Goal: Information Seeking & Learning: Learn about a topic

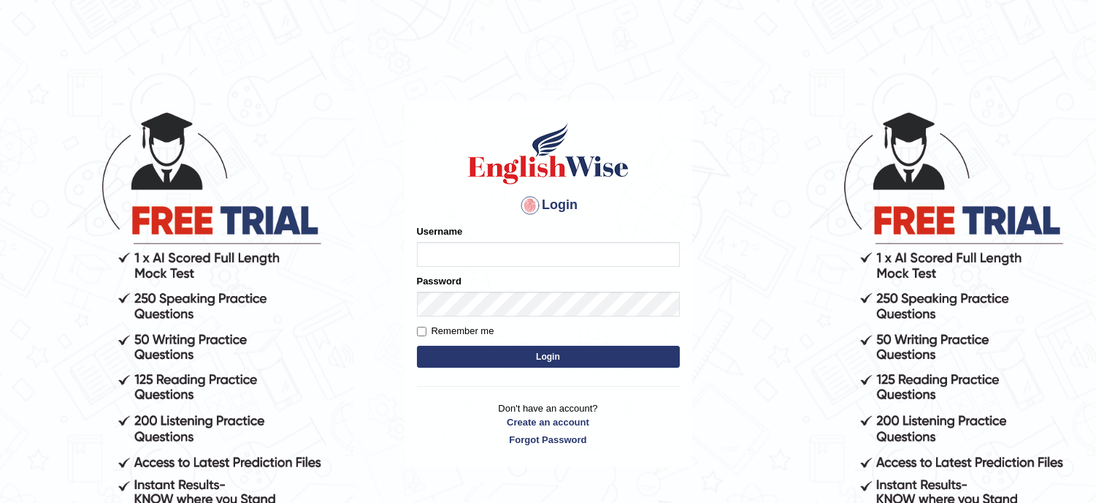
type input "lambertayeligiliga_Englishwise"
click at [508, 359] on button "Login" at bounding box center [548, 356] width 263 height 22
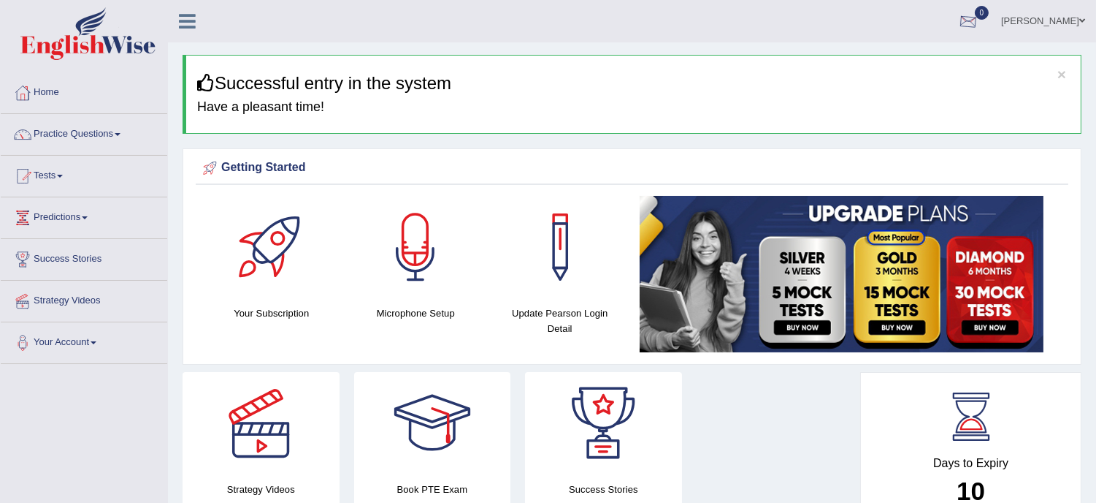
click at [970, 12] on div at bounding box center [969, 22] width 22 height 22
click at [882, 62] on strong "See All Alerts" at bounding box center [876, 62] width 65 height 12
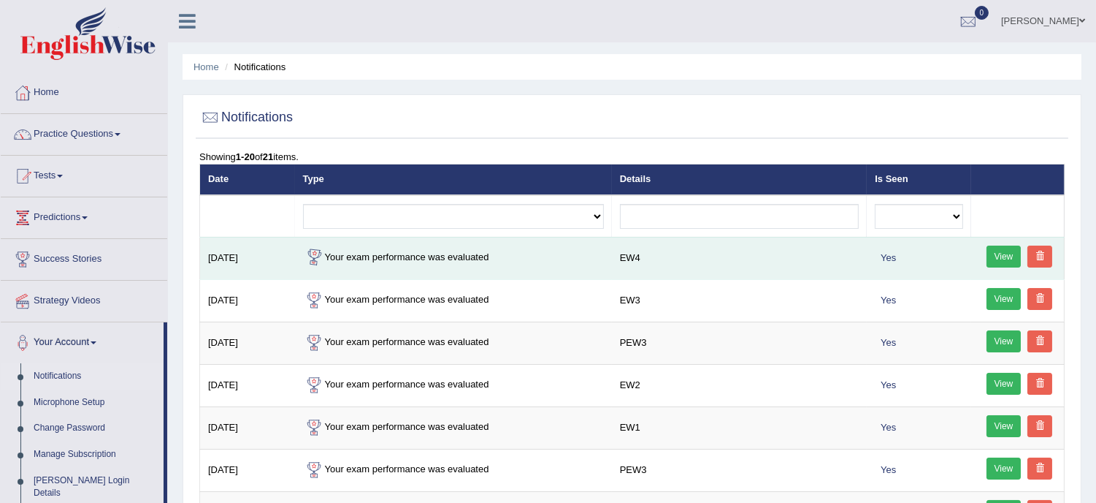
click at [276, 260] on td "Aug 25, 2025" at bounding box center [247, 258] width 95 height 42
click at [246, 260] on td "Aug 25, 2025" at bounding box center [247, 258] width 95 height 42
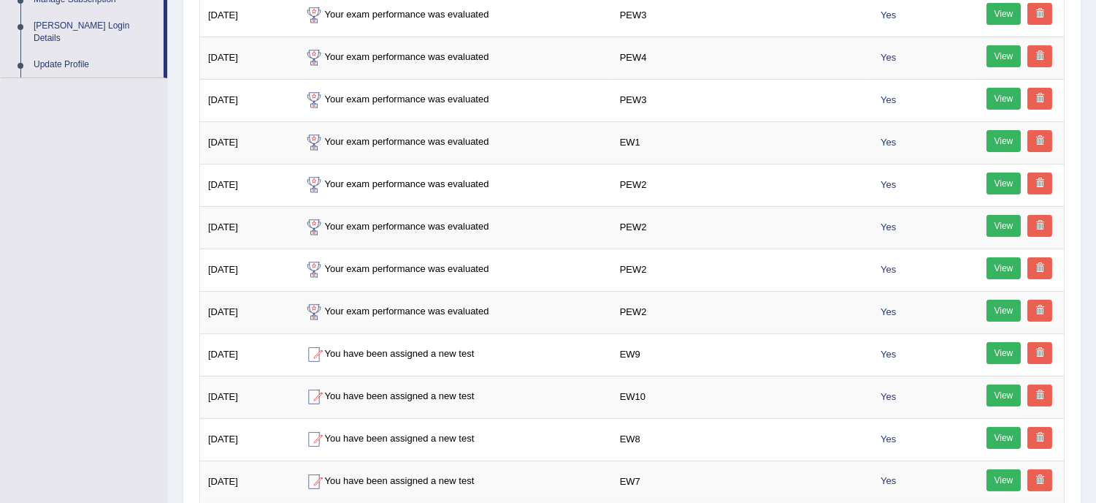
scroll to position [486, 0]
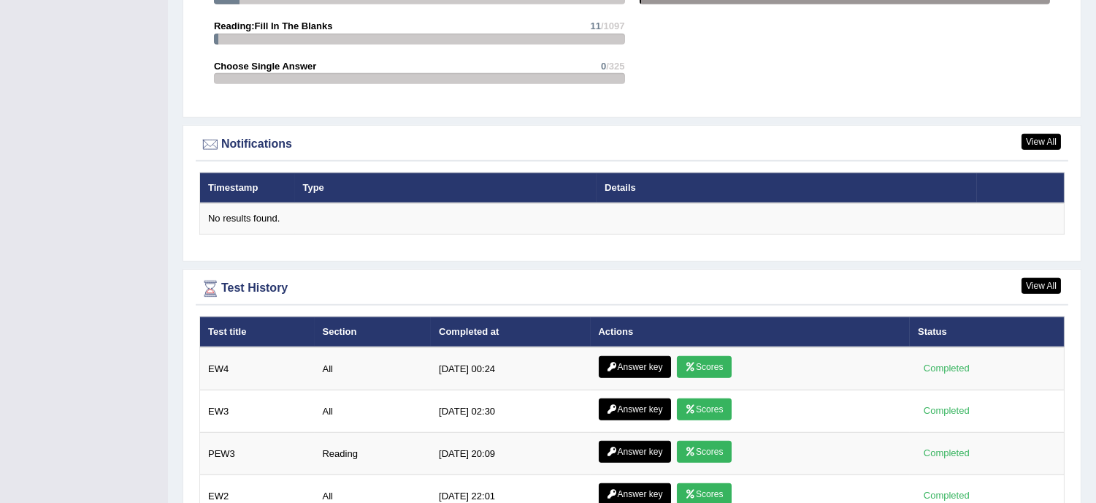
scroll to position [1677, 0]
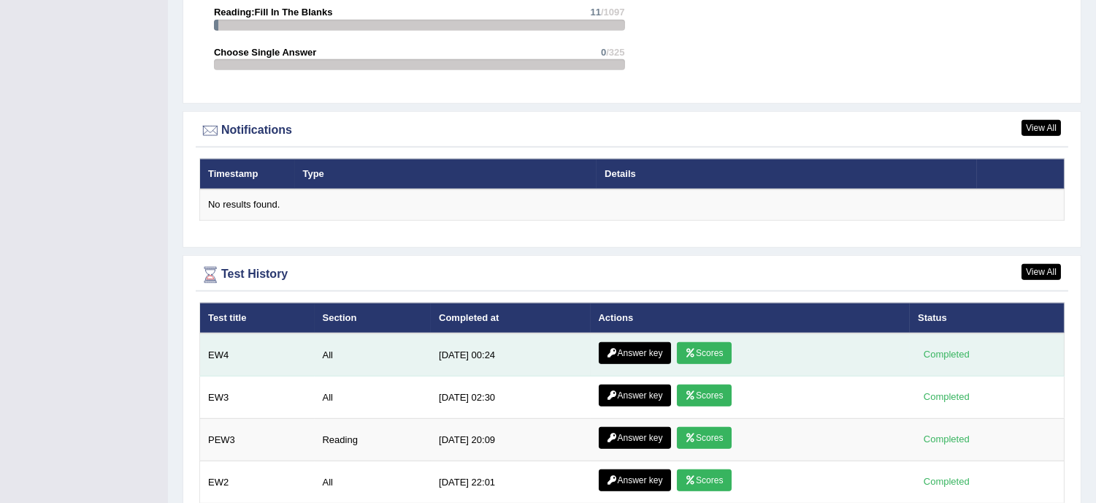
click at [632, 342] on link "Answer key" at bounding box center [635, 353] width 72 height 22
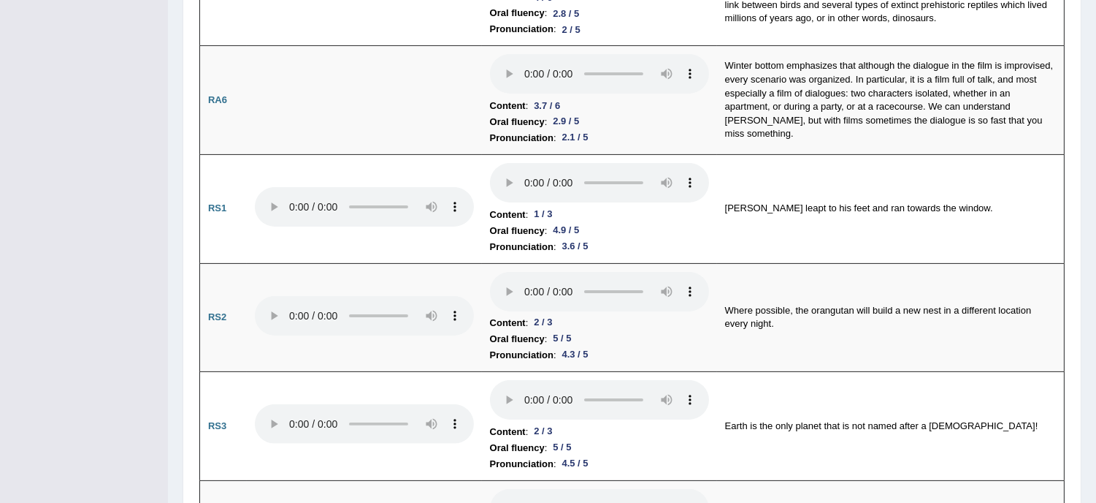
scroll to position [812, 0]
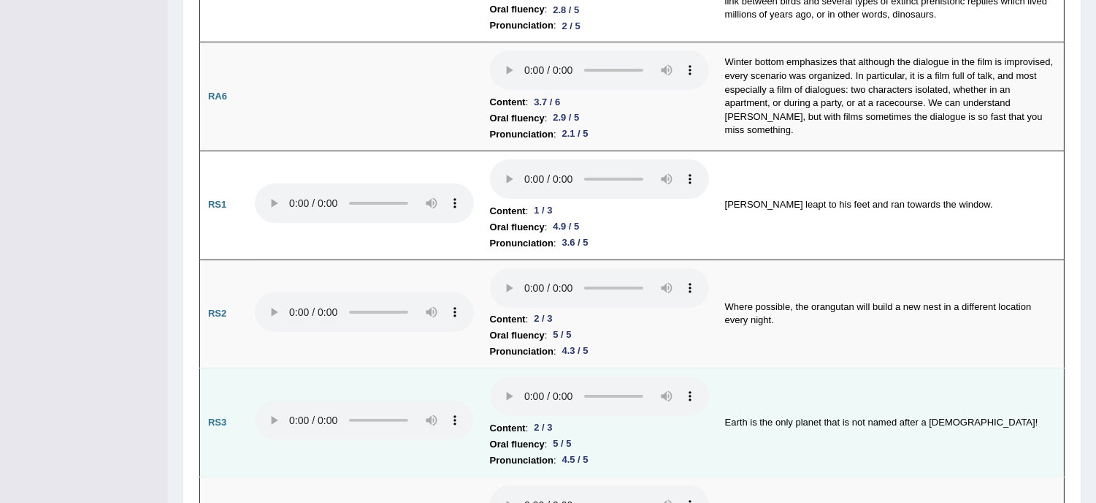
click at [508, 392] on tr "RS3 Content : 2 / 3 Oral fluency : 5 / 5 Pronunciation : 4.5 / 5 Earth is the o…" at bounding box center [632, 422] width 865 height 109
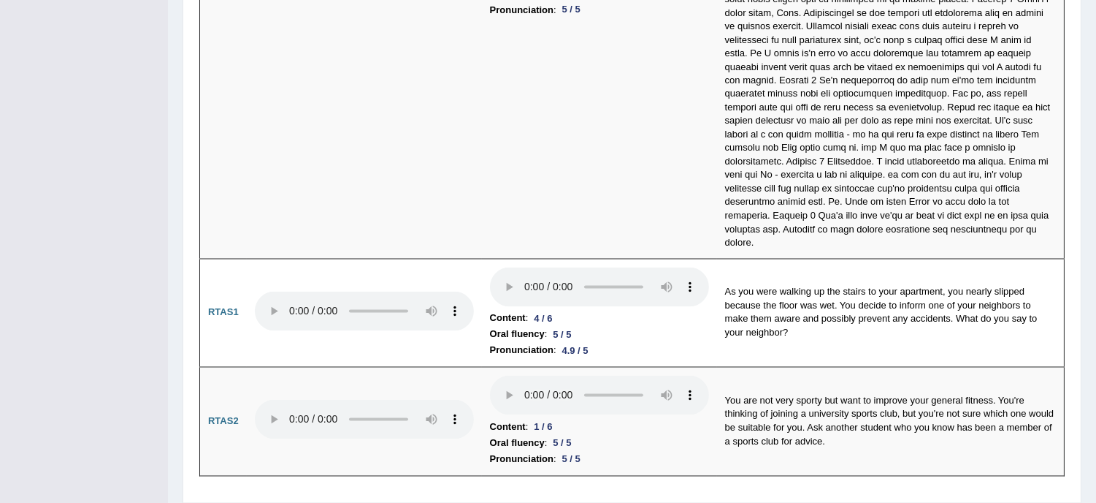
scroll to position [4860, 0]
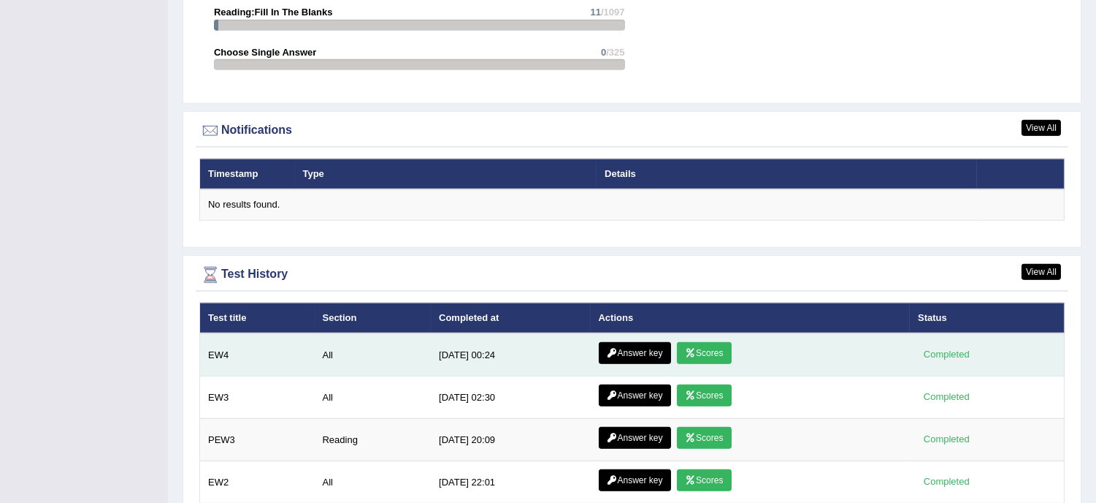
click at [637, 347] on link "Answer key" at bounding box center [635, 353] width 72 height 22
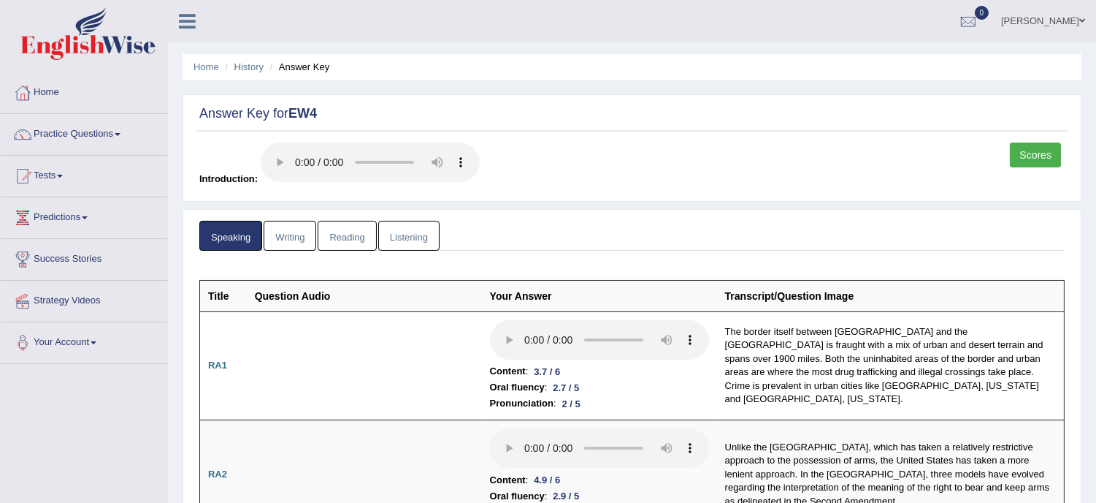
click at [297, 228] on link "Writing" at bounding box center [290, 236] width 53 height 30
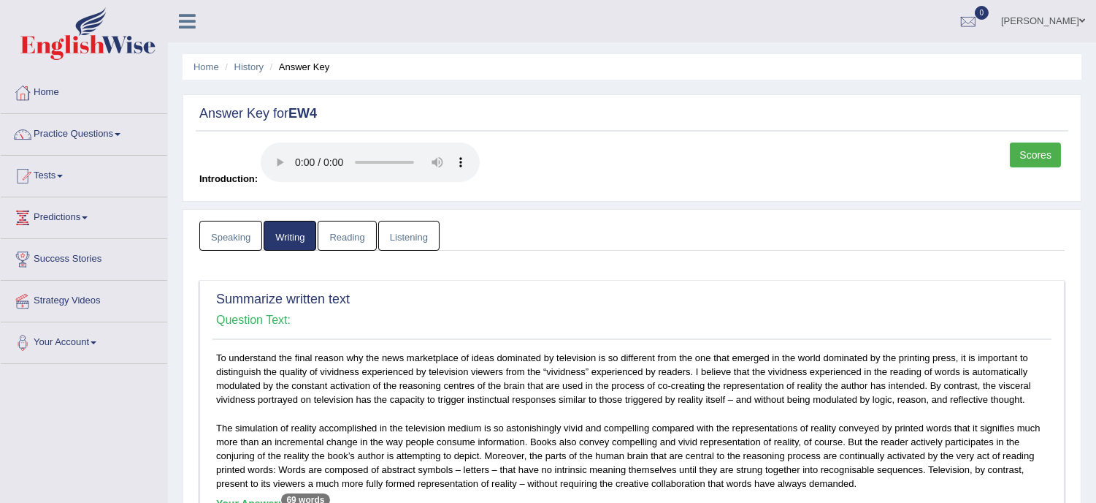
drag, startPoint x: 973, startPoint y: 345, endPoint x: 1012, endPoint y: 395, distance: 64.0
click at [1012, 395] on div "Summarize written text Question Text: To understand the final reason why the ne…" at bounding box center [632, 480] width 866 height 400
click at [919, 322] on h4 "Question Text:" at bounding box center [632, 319] width 832 height 13
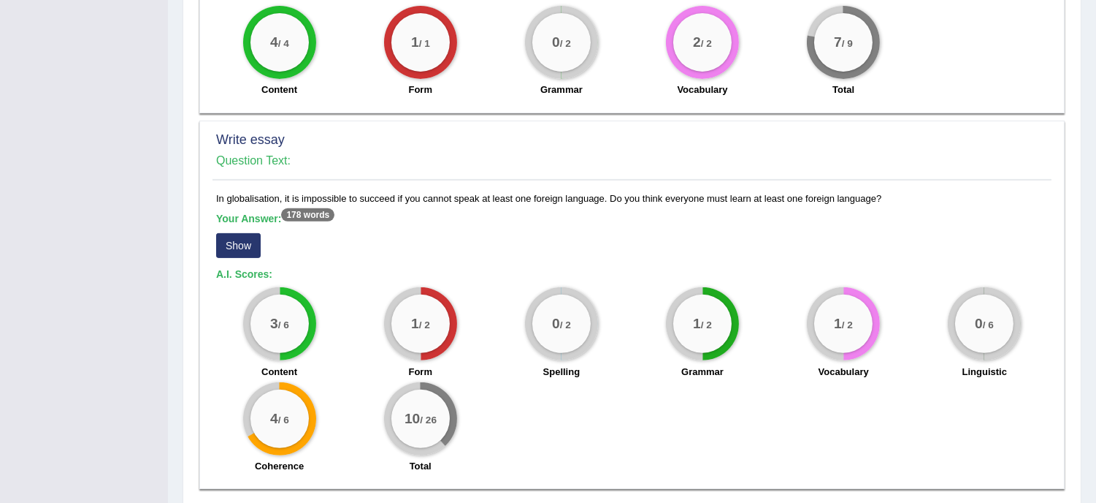
scroll to position [1078, 0]
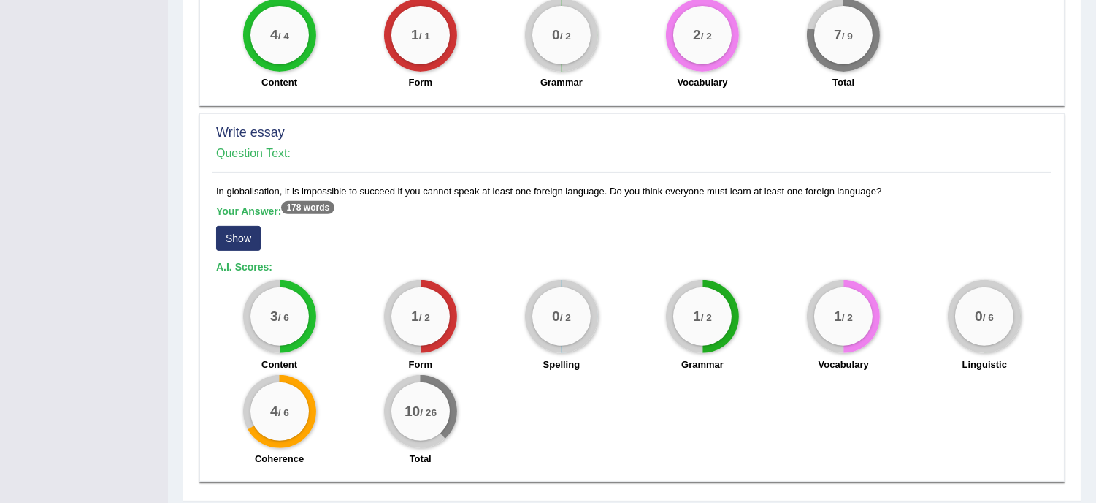
click at [323, 201] on sup "178 words" at bounding box center [307, 207] width 53 height 13
click at [245, 226] on button "Show" at bounding box center [238, 238] width 45 height 25
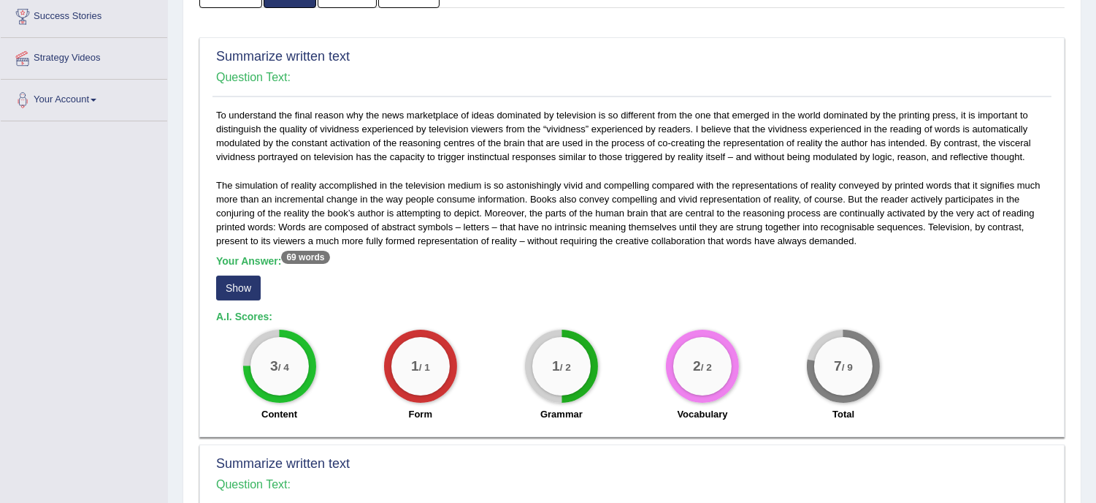
scroll to position [227, 0]
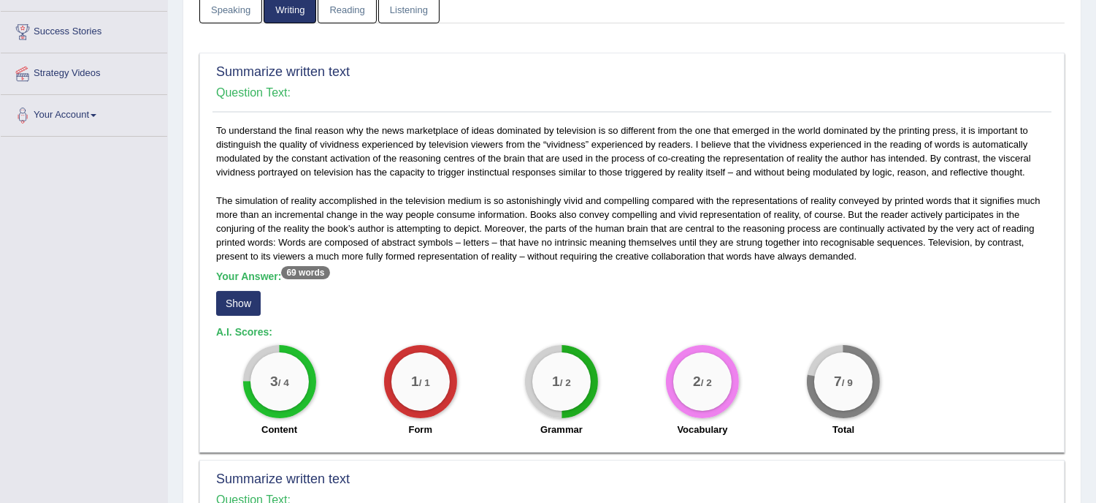
click at [783, 467] on div "Summarize written text Question Text:" at bounding box center [632, 493] width 839 height 52
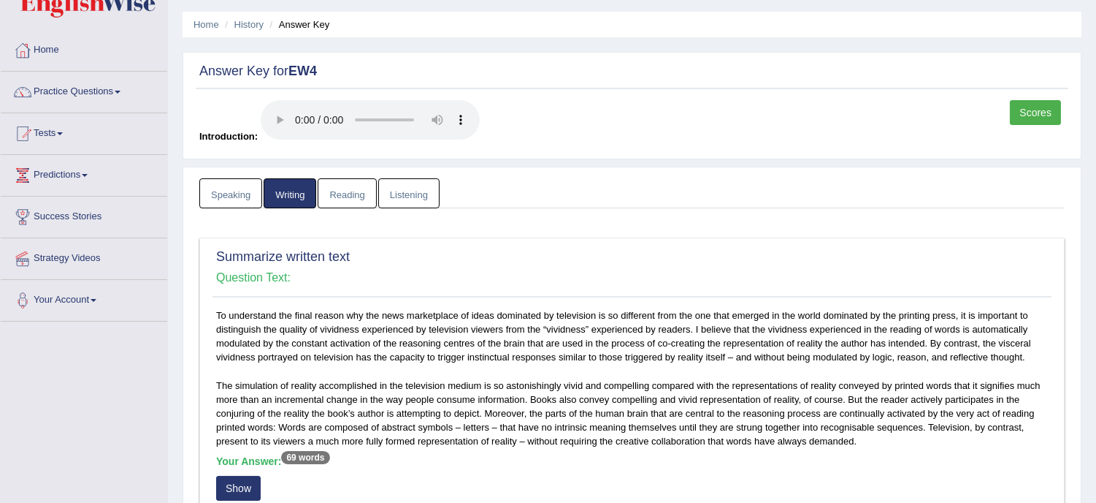
scroll to position [0, 0]
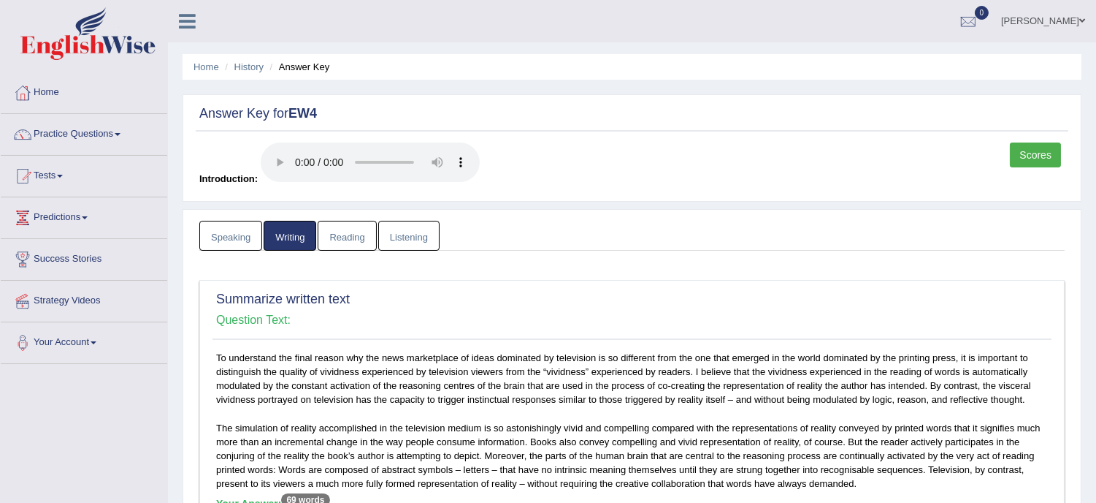
click at [356, 232] on link "Reading" at bounding box center [347, 236] width 58 height 30
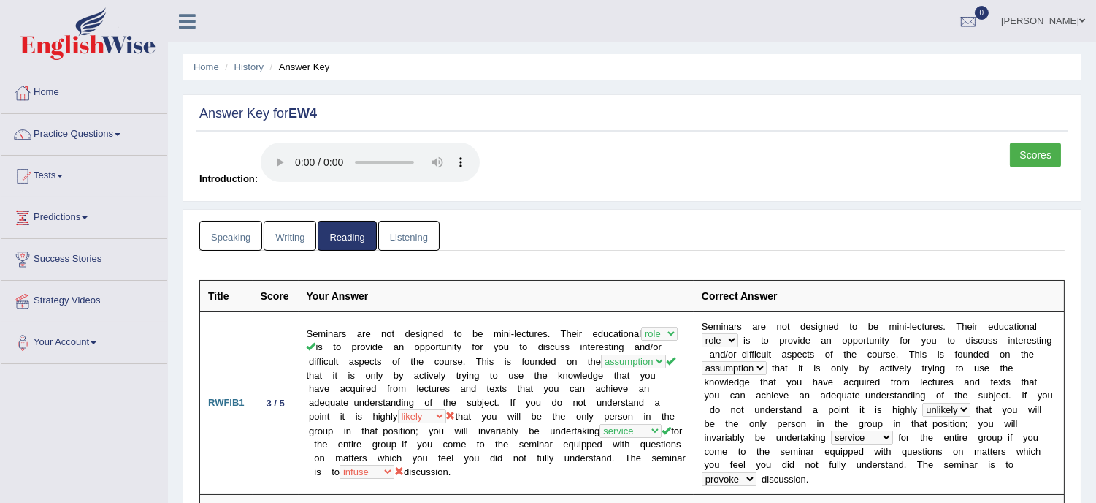
click at [798, 298] on th "Correct Answer" at bounding box center [879, 295] width 371 height 31
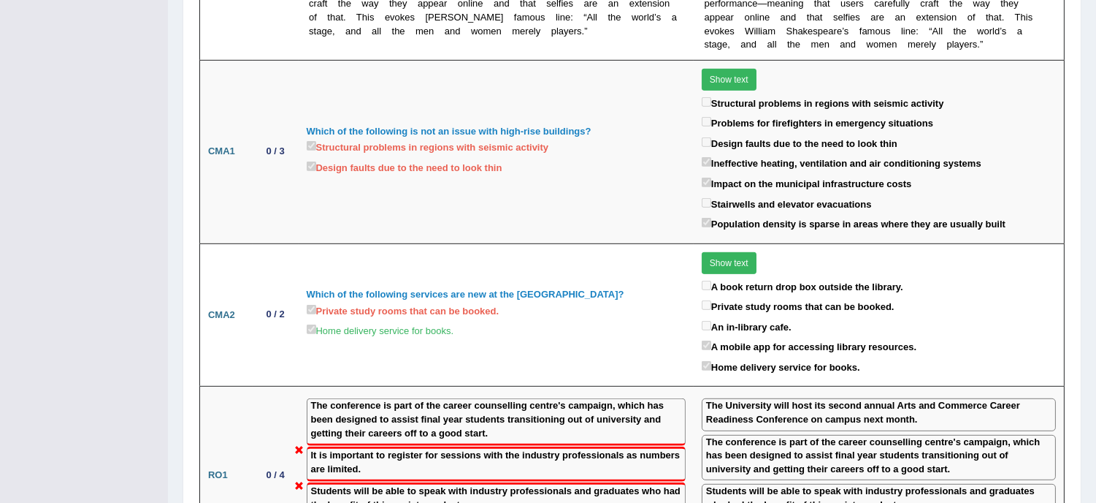
scroll to position [1609, 0]
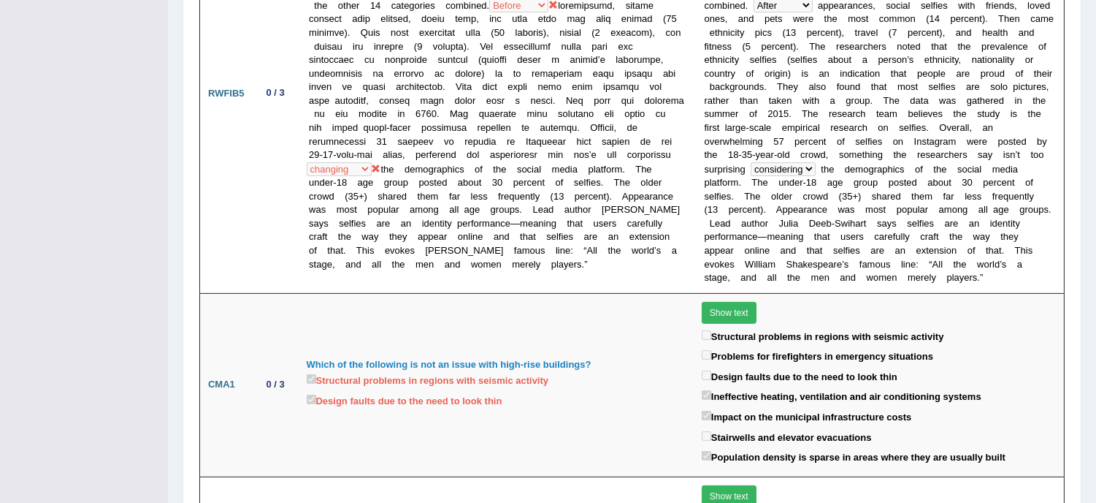
scroll to position [1252, 0]
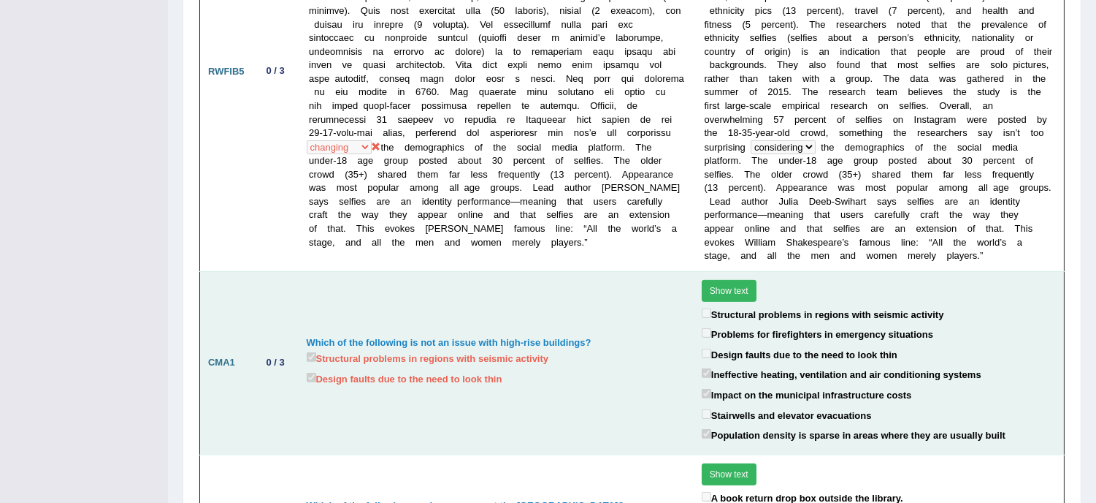
click at [733, 280] on button "Show text" at bounding box center [729, 291] width 55 height 22
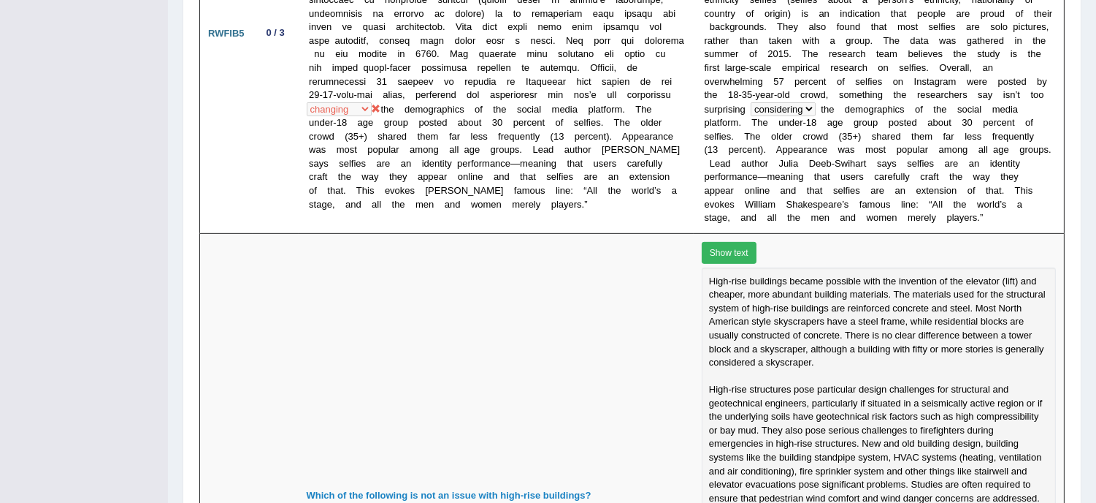
scroll to position [1317, 0]
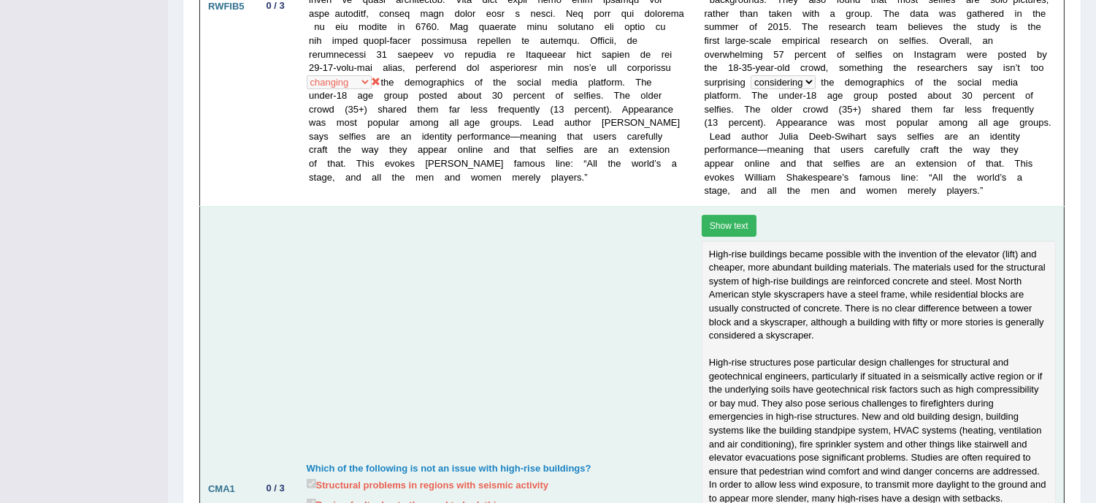
drag, startPoint x: 1101, startPoint y: 494, endPoint x: 615, endPoint y: 347, distance: 507.4
click at [615, 347] on td "Which of the following is not an issue with high-rise buildings? Structural pro…" at bounding box center [496, 488] width 395 height 565
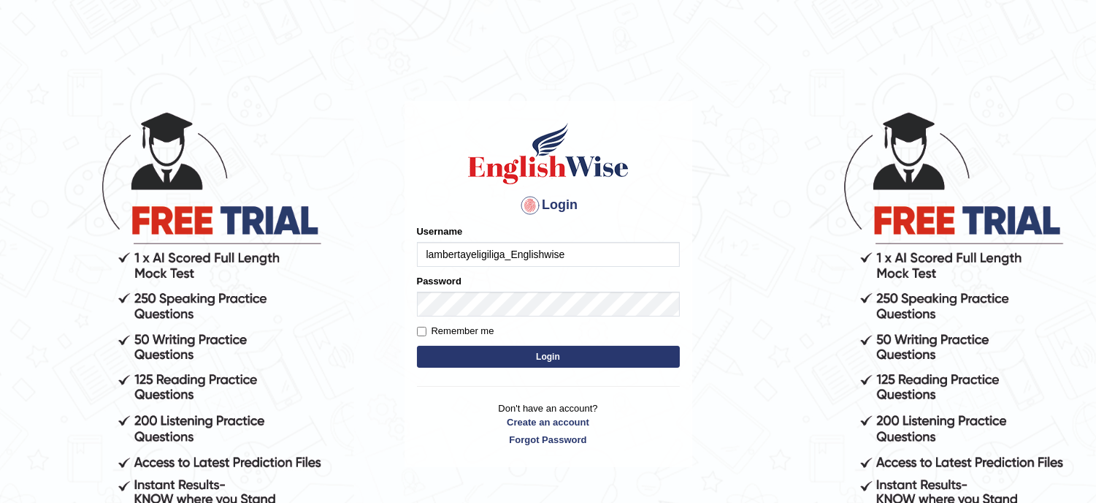
click at [574, 249] on input "lambertayeligiliga_Englishwise" at bounding box center [548, 254] width 263 height 25
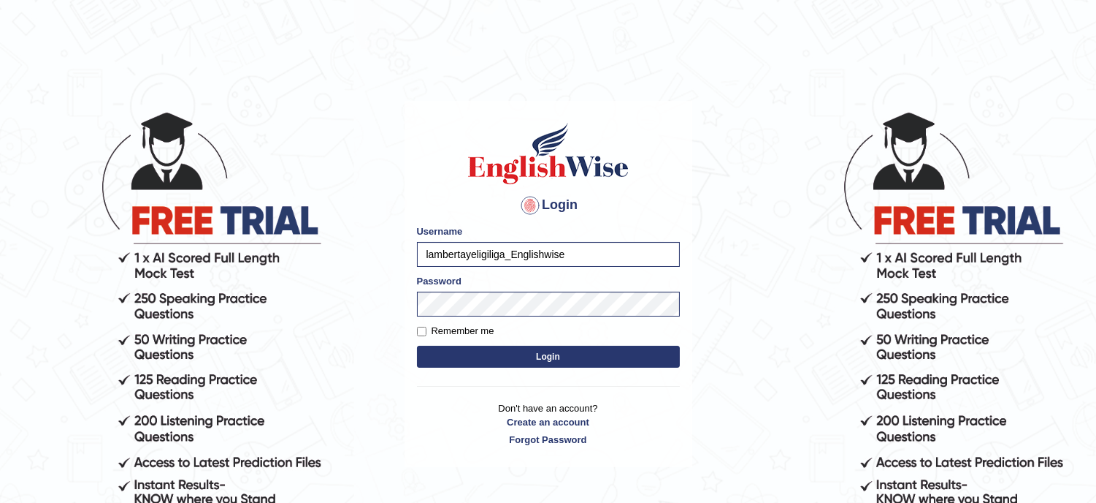
type input "musukwaluis1"
click at [560, 358] on button "Login" at bounding box center [548, 356] width 263 height 22
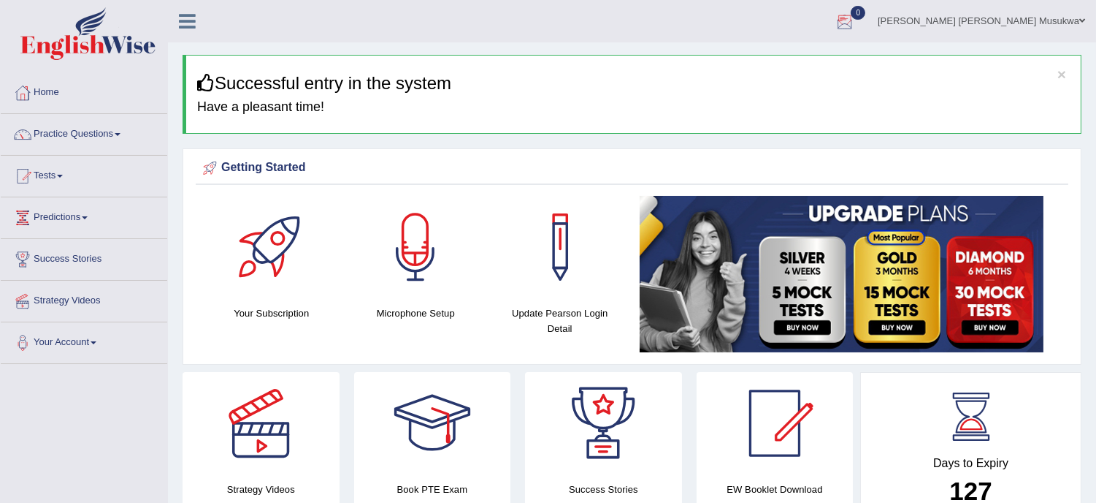
click at [856, 19] on div at bounding box center [845, 22] width 22 height 22
click at [785, 66] on strong "See All Alerts" at bounding box center [752, 62] width 65 height 12
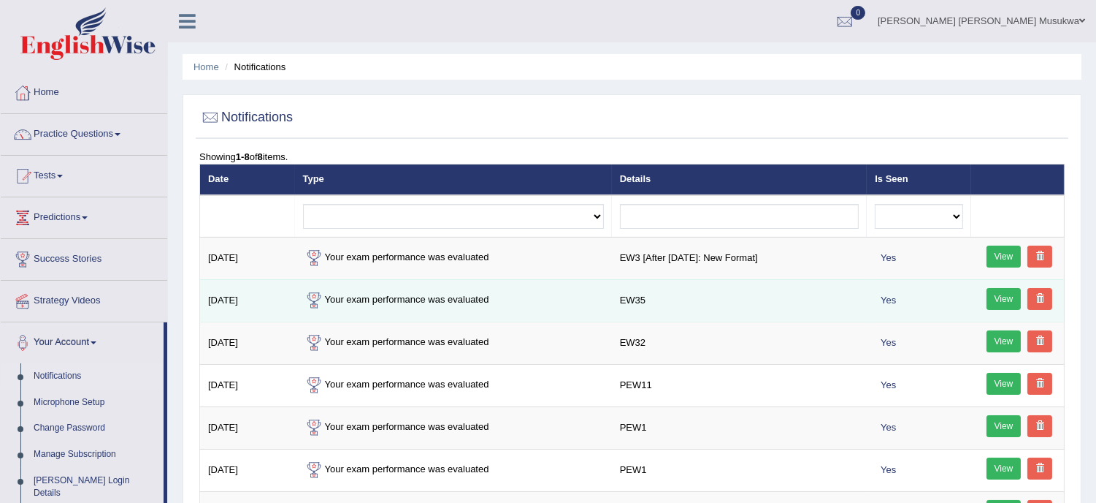
click at [1004, 300] on link "View" at bounding box center [1004, 299] width 35 height 22
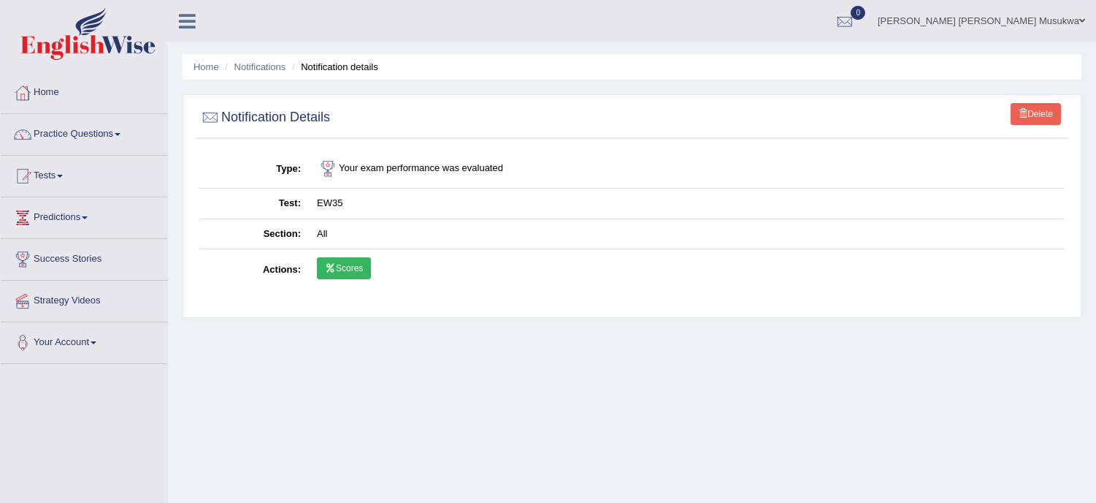
click at [351, 269] on link "Scores" at bounding box center [344, 268] width 54 height 22
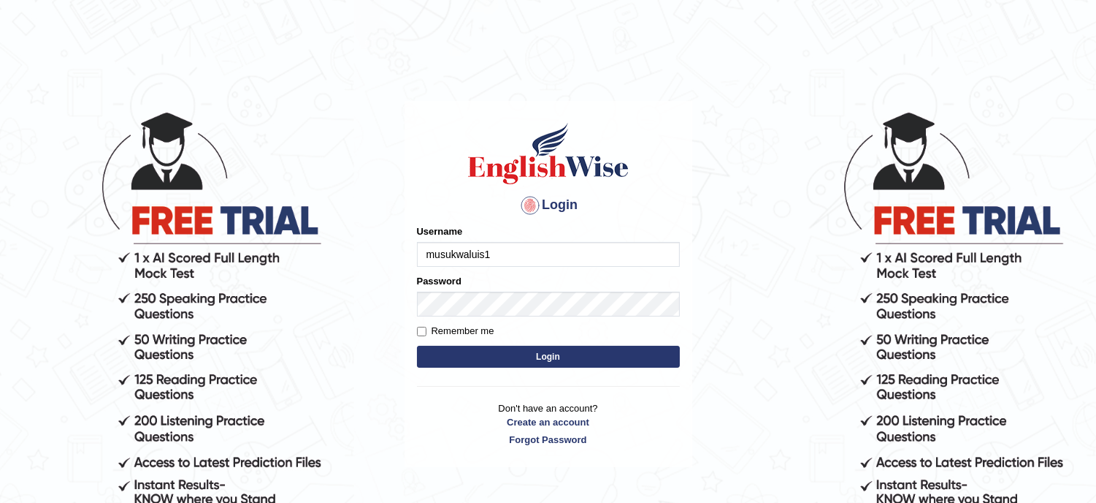
click at [538, 251] on input "musukwaluis1" at bounding box center [548, 254] width 263 height 25
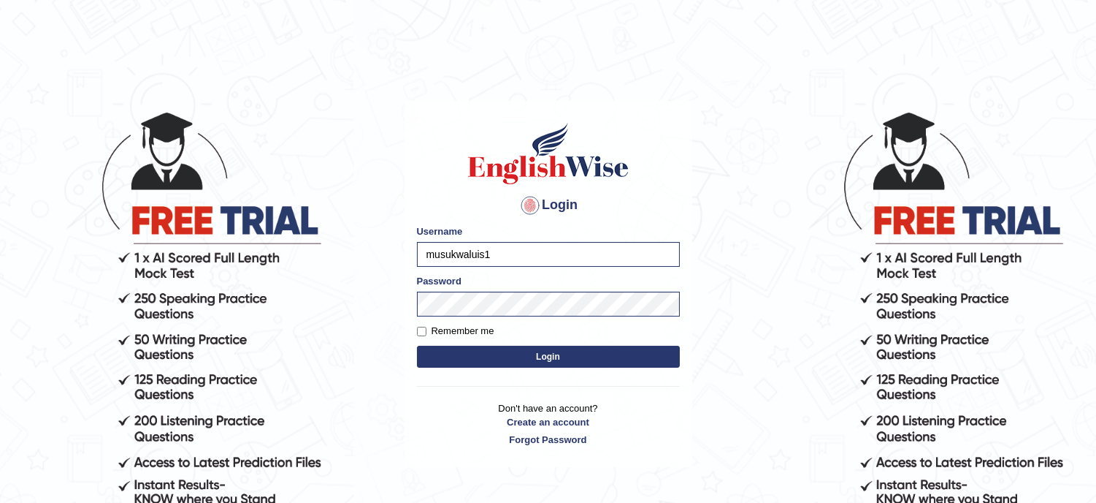
type input "lambertayeligiliga_Englishwise"
click at [563, 359] on button "Login" at bounding box center [548, 356] width 263 height 22
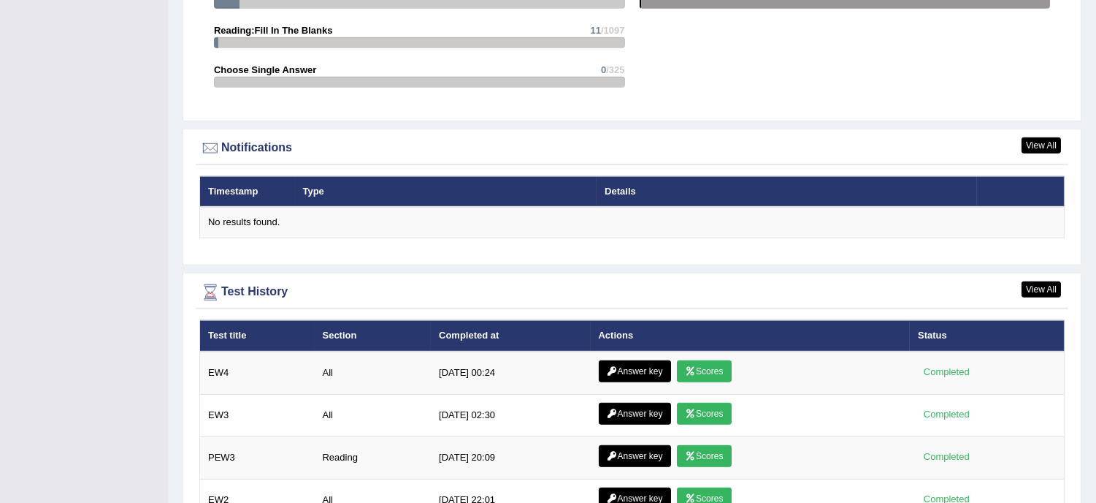
scroll to position [1795, 0]
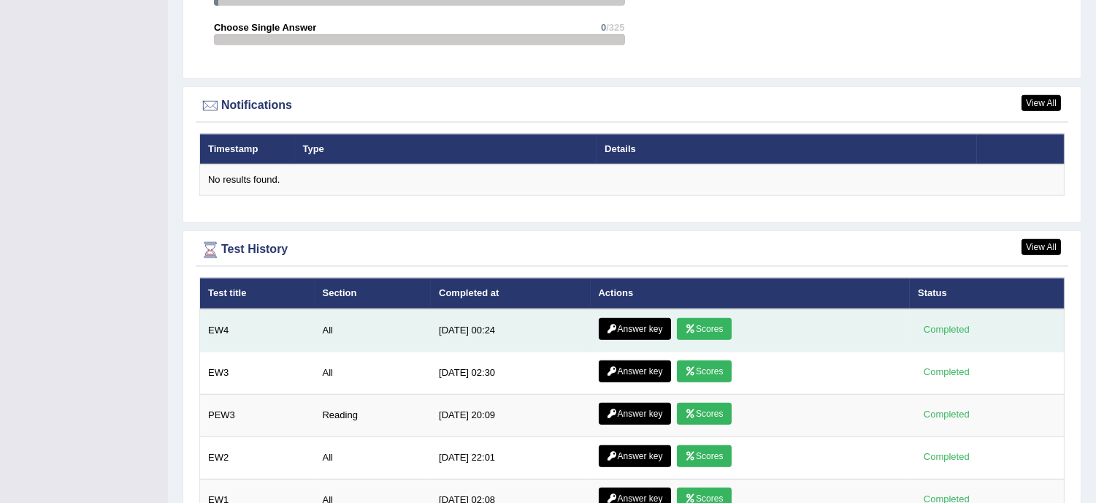
click at [634, 326] on link "Answer key" at bounding box center [635, 329] width 72 height 22
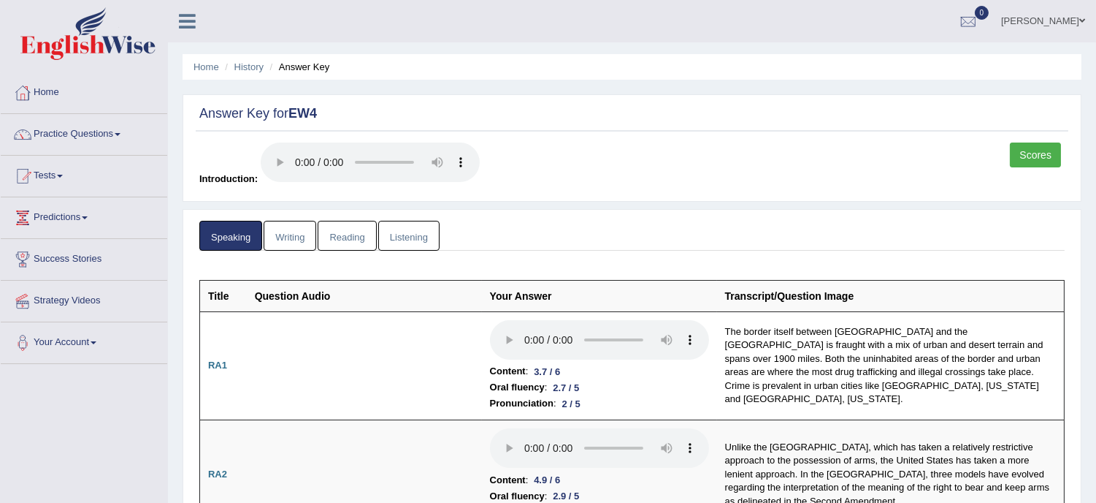
click at [340, 242] on link "Reading" at bounding box center [347, 236] width 58 height 30
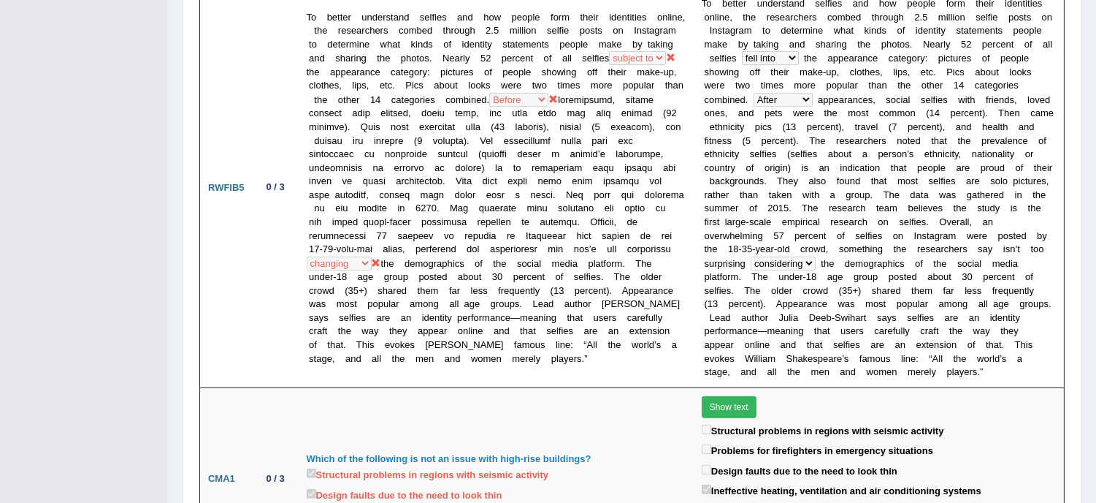
scroll to position [1104, 0]
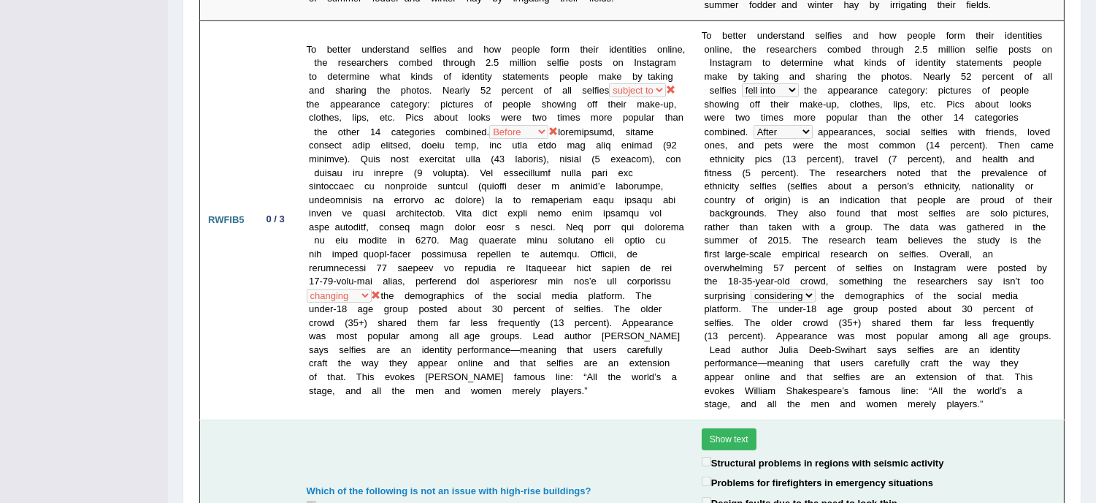
click at [727, 428] on button "Show text" at bounding box center [729, 439] width 55 height 22
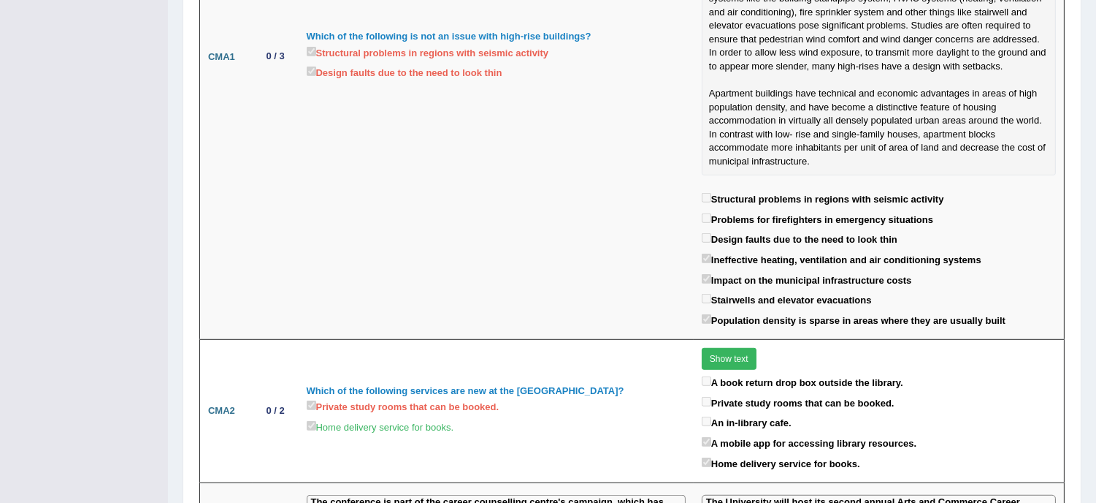
scroll to position [1753, 0]
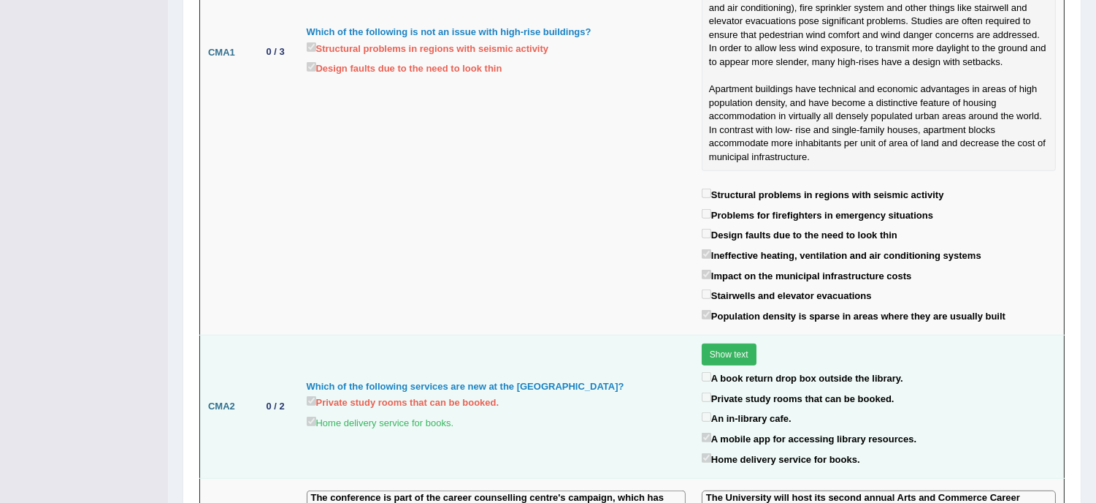
click at [705, 343] on button "Show text" at bounding box center [729, 354] width 55 height 22
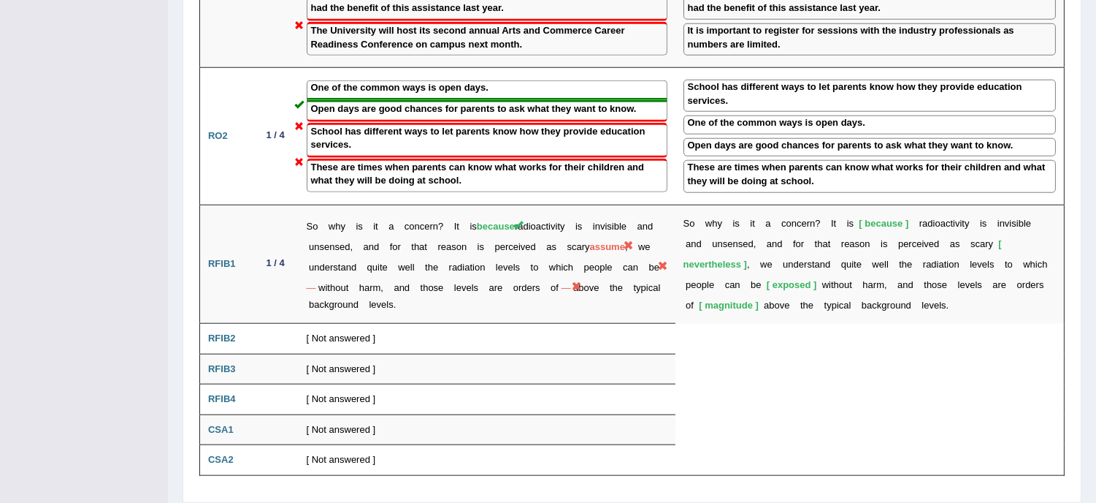
scroll to position [2722, 0]
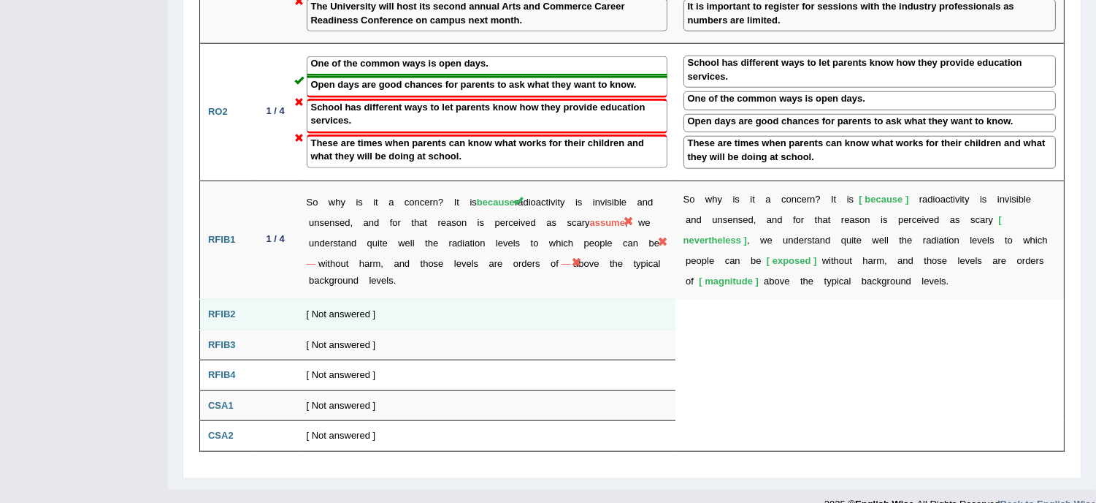
click at [335, 299] on td "[ Not answered ]" at bounding box center [487, 314] width 377 height 31
click at [386, 299] on td "[ Not answered ]" at bounding box center [487, 314] width 377 height 31
click at [331, 299] on td "[ Not answered ]" at bounding box center [487, 314] width 377 height 31
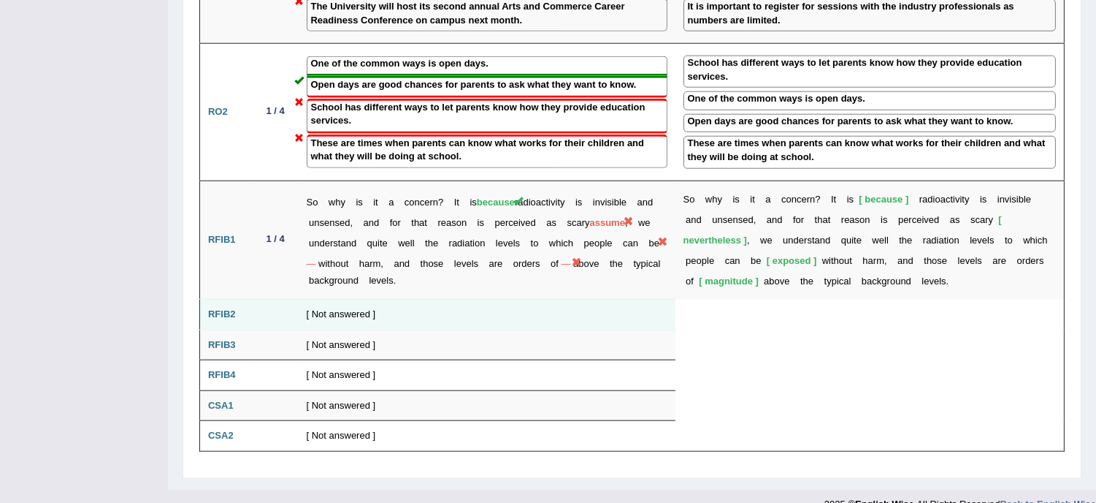
click at [331, 299] on td "[ Not answered ]" at bounding box center [487, 314] width 377 height 31
click at [237, 299] on td "RFIB2" at bounding box center [226, 314] width 53 height 31
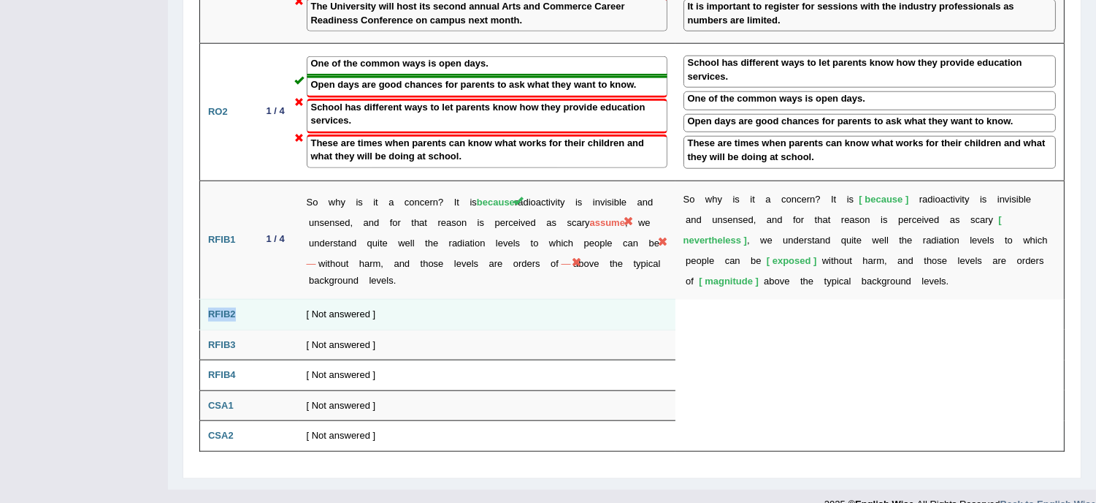
click at [237, 299] on td "RFIB2" at bounding box center [226, 314] width 53 height 31
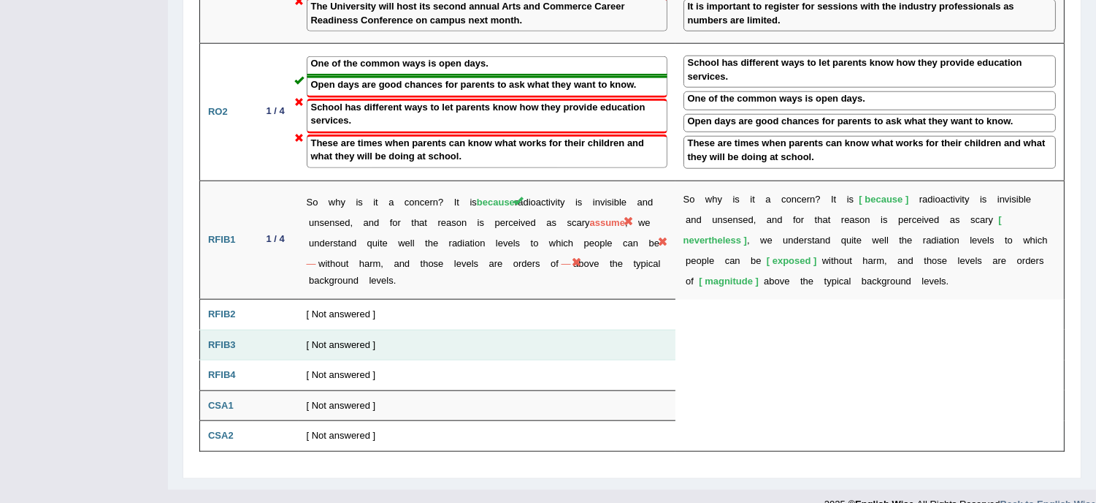
click at [225, 339] on b "RFIB3" at bounding box center [222, 344] width 28 height 11
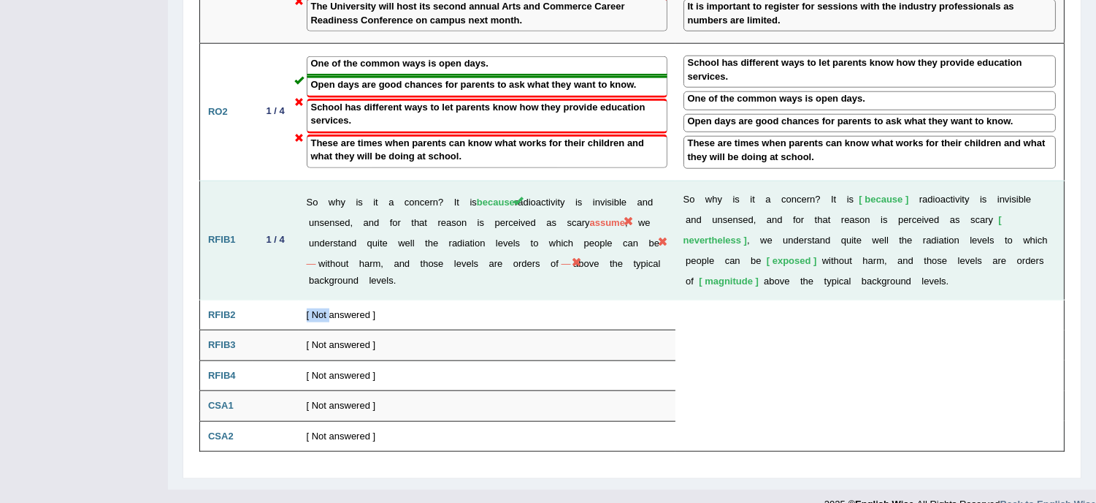
drag, startPoint x: 301, startPoint y: 299, endPoint x: 360, endPoint y: 275, distance: 64.2
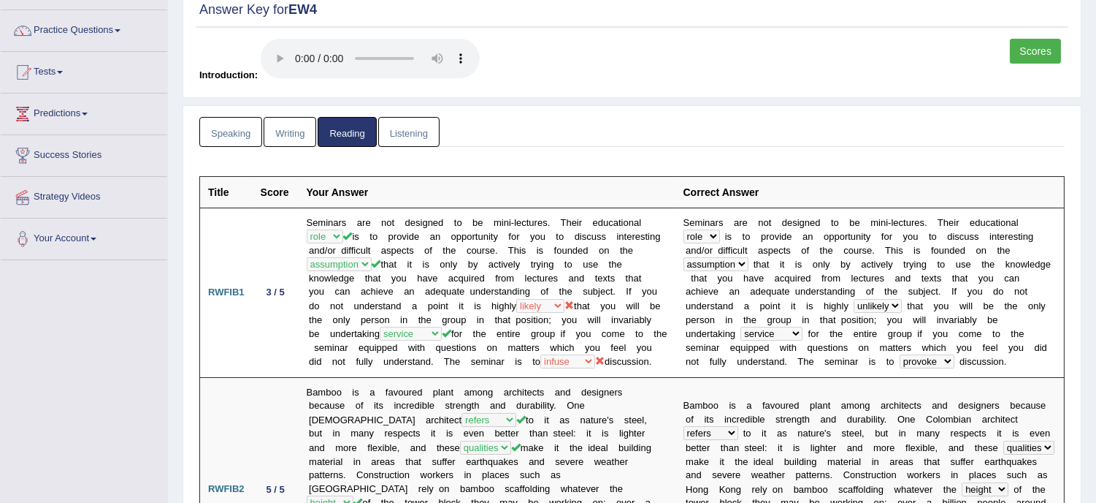
scroll to position [0, 0]
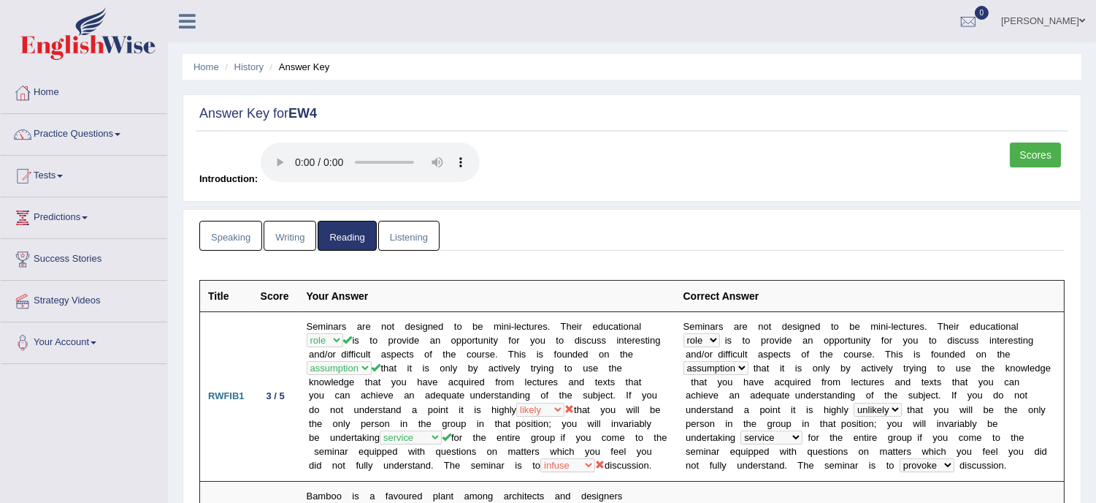
click at [406, 237] on link "Listening" at bounding box center [408, 236] width 61 height 30
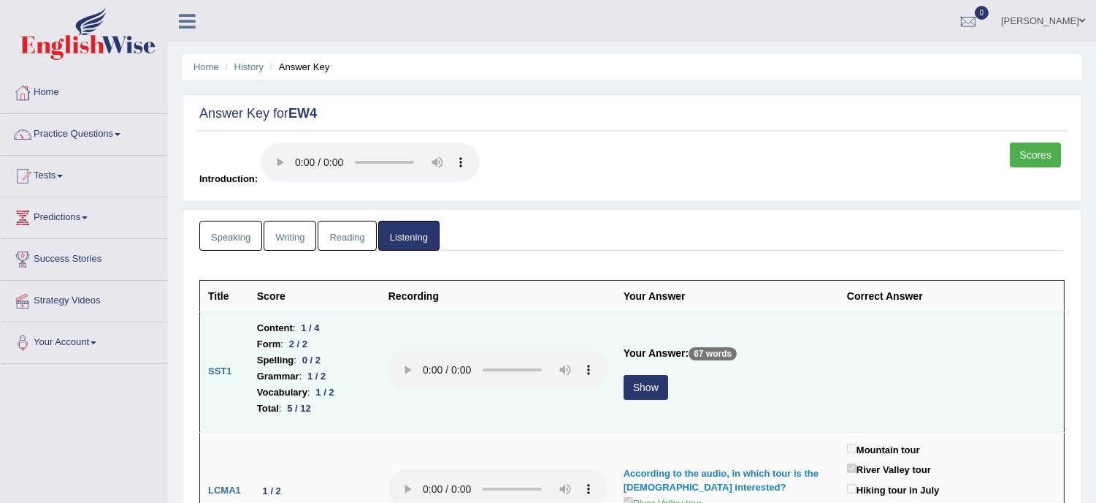
click at [654, 386] on button "Show" at bounding box center [646, 387] width 45 height 25
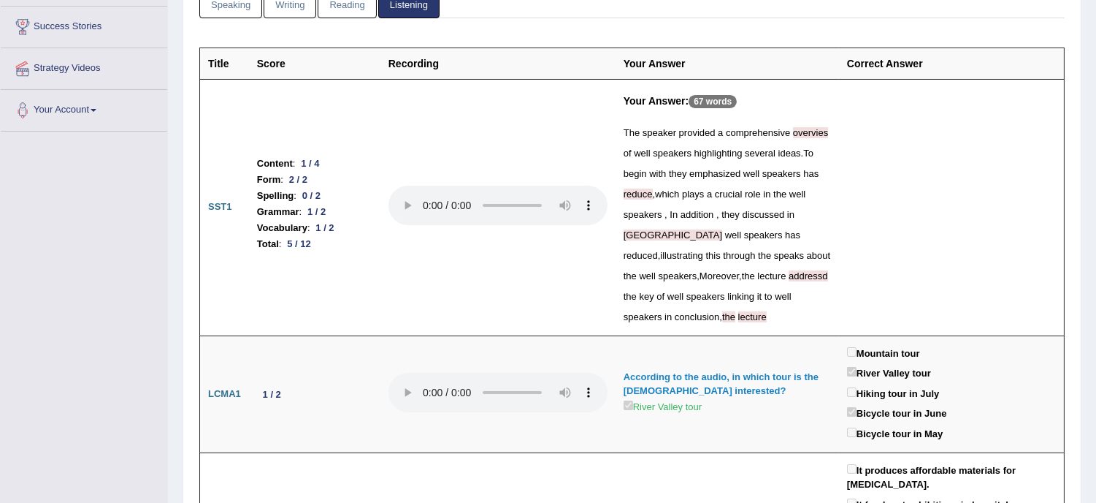
scroll to position [259, 0]
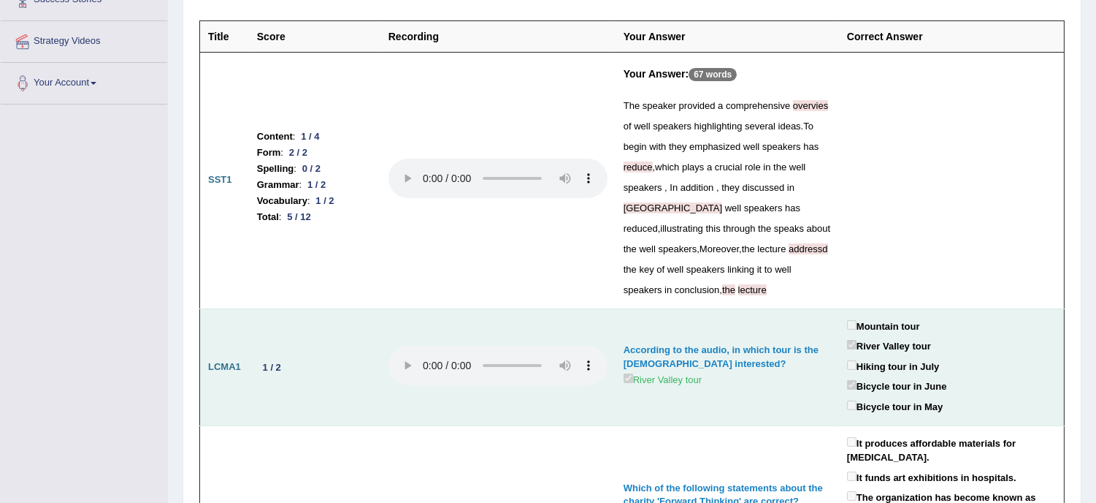
click at [590, 386] on td at bounding box center [498, 367] width 235 height 118
click at [381, 330] on td at bounding box center [498, 367] width 235 height 118
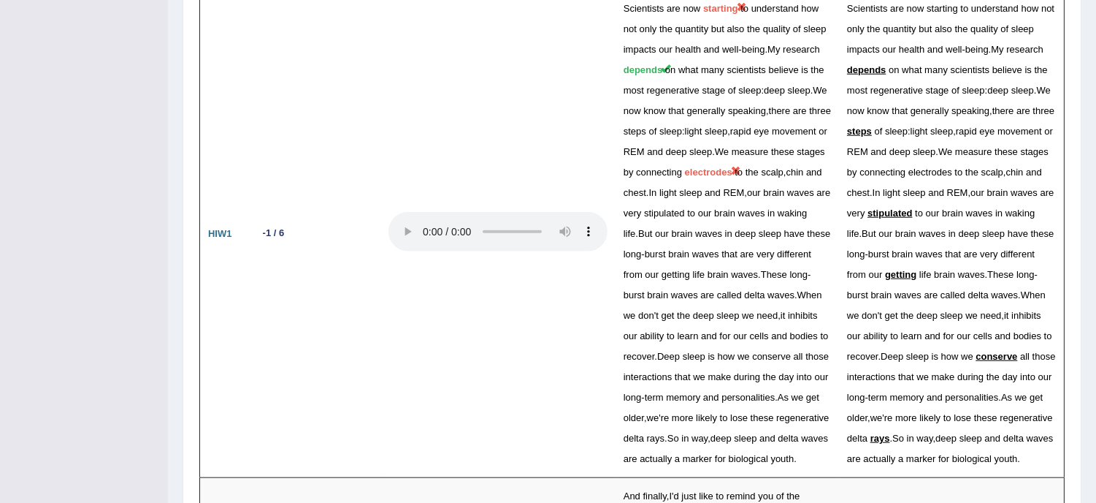
scroll to position [2792, 0]
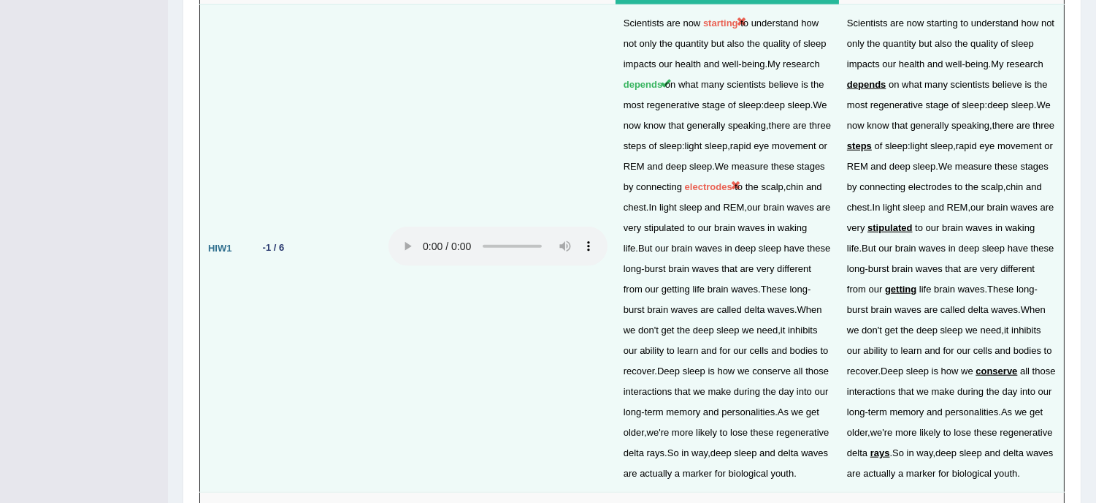
click at [451, 291] on td at bounding box center [498, 247] width 235 height 487
click at [874, 90] on span "depends" at bounding box center [866, 84] width 39 height 11
click at [932, 128] on span "generally" at bounding box center [930, 125] width 39 height 11
click at [955, 222] on td "Scientists are now starting to understand how not only the quantity but also th…" at bounding box center [952, 247] width 226 height 487
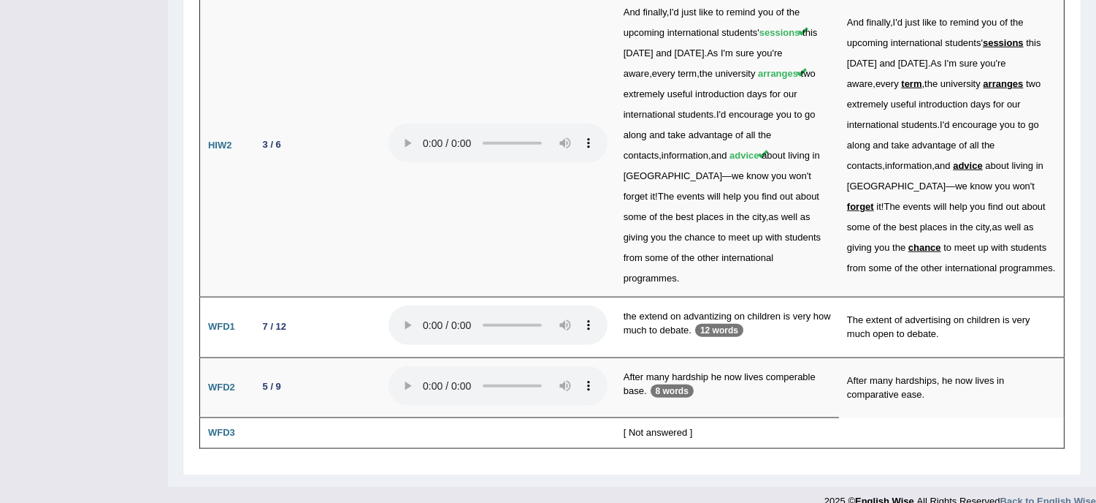
scroll to position [3312, 0]
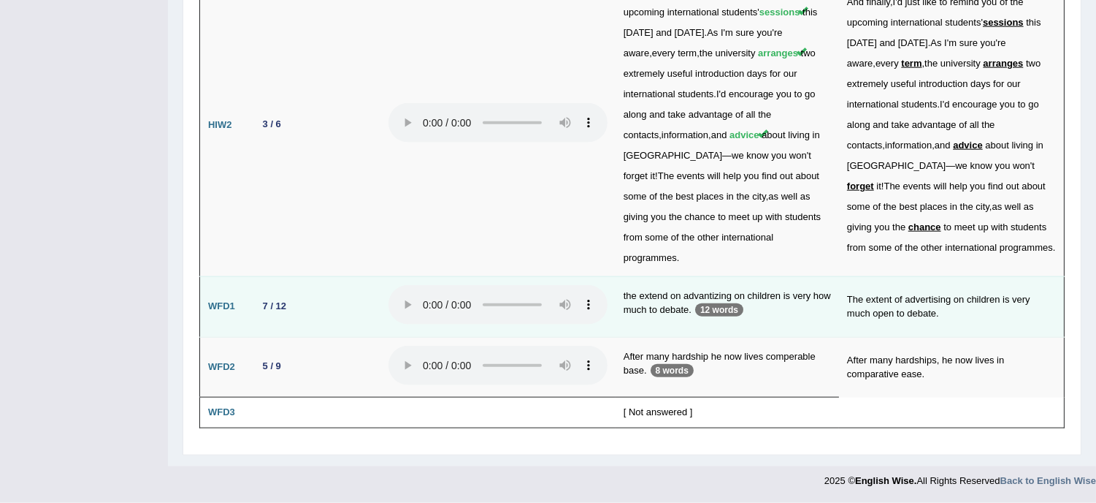
click at [727, 309] on p "12 words" at bounding box center [719, 309] width 48 height 13
click at [705, 310] on p "12 words" at bounding box center [719, 309] width 48 height 13
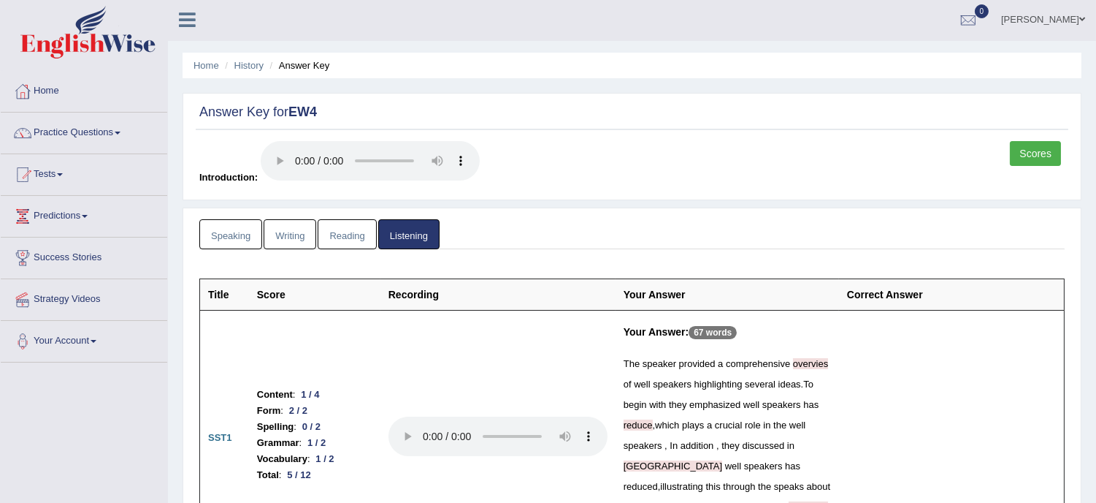
scroll to position [0, 0]
click at [1023, 158] on link "Scores" at bounding box center [1035, 154] width 51 height 25
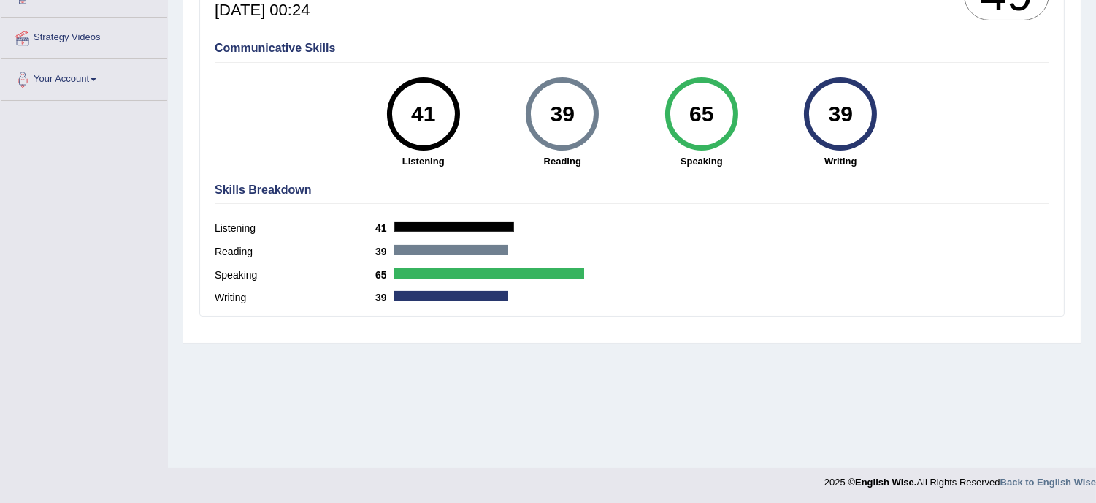
scroll to position [264, 0]
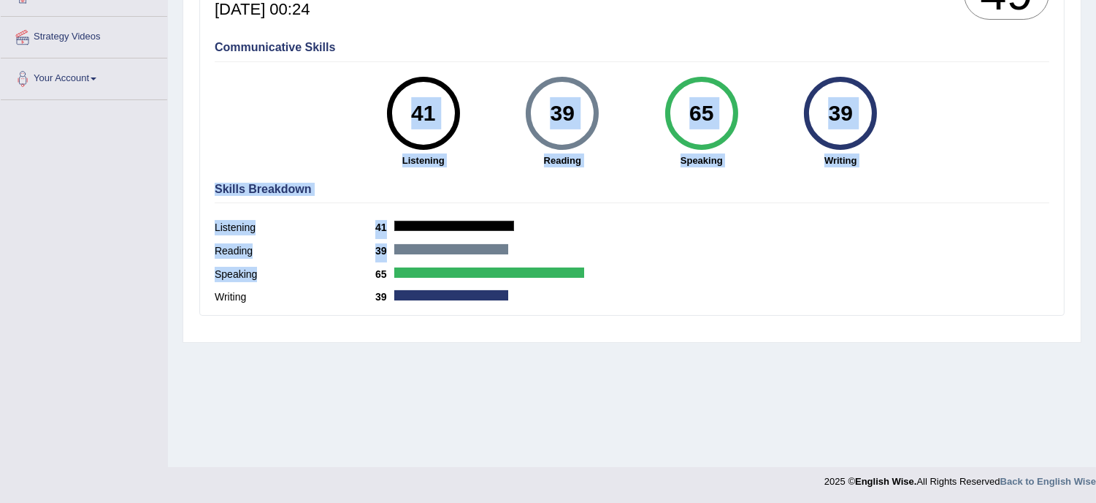
drag, startPoint x: 338, startPoint y: 270, endPoint x: 314, endPoint y: 123, distance: 149.5
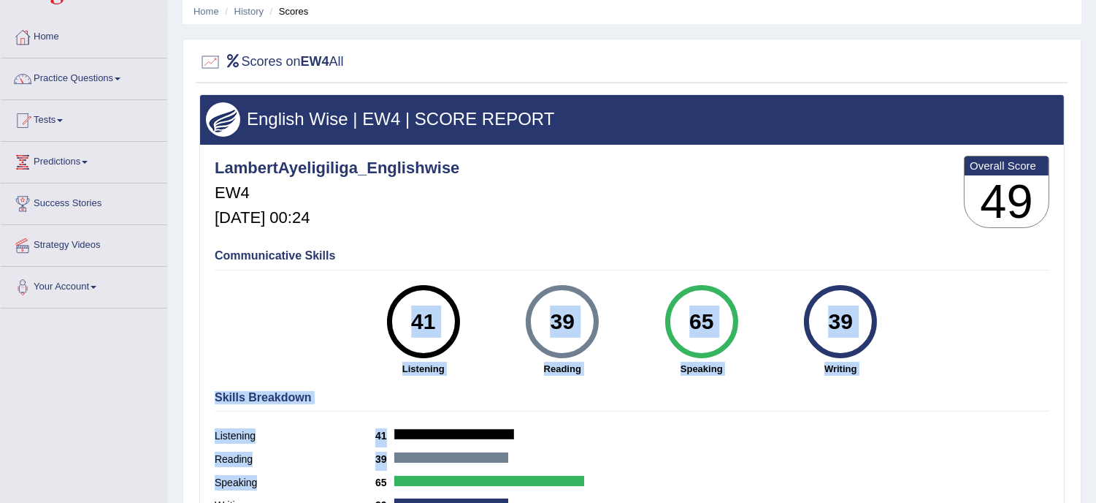
scroll to position [4, 0]
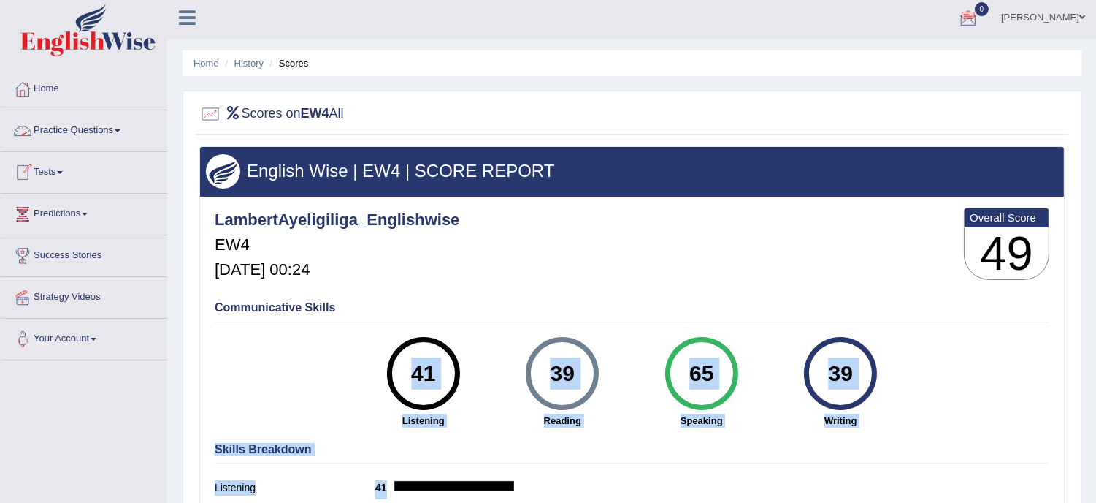
click at [56, 133] on link "Practice Questions" at bounding box center [84, 128] width 167 height 37
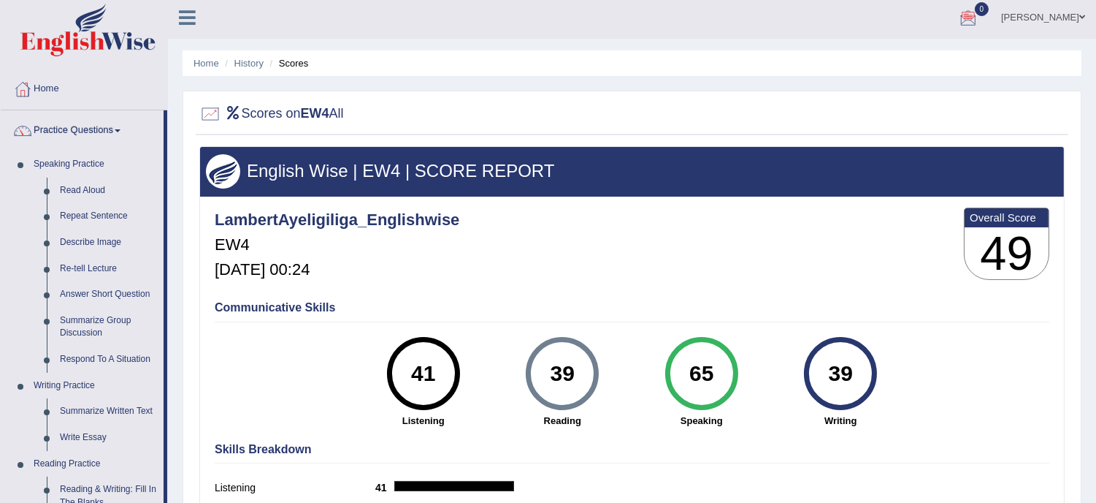
drag, startPoint x: 367, startPoint y: 88, endPoint x: 335, endPoint y: 92, distance: 33.1
click at [335, 92] on div "Home History Scores Scores on EW4 All English Wise | EW4 | SCORE REPORT Lambert…" at bounding box center [632, 361] width 928 height 730
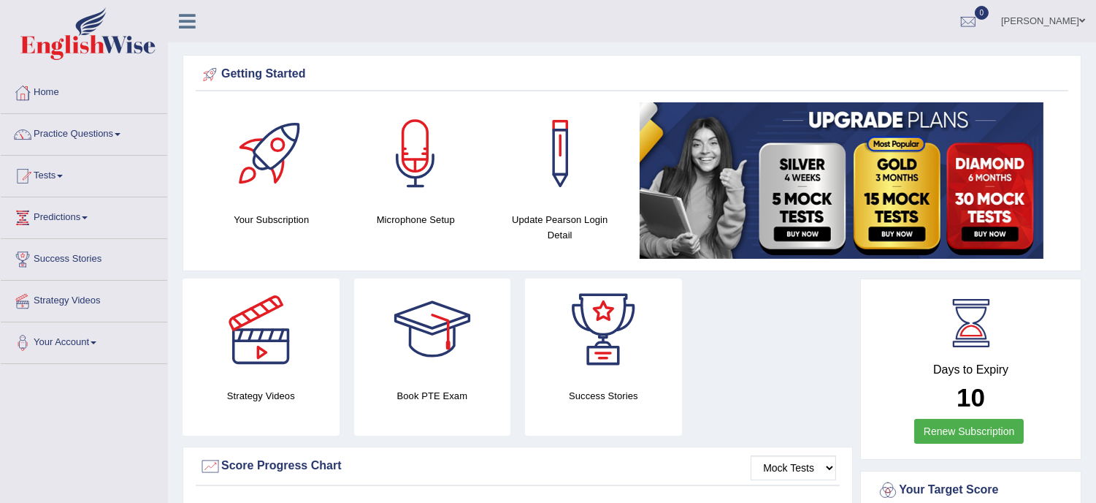
click at [763, 83] on div "Getting Started" at bounding box center [632, 75] width 866 height 22
click at [68, 131] on link "Practice Questions" at bounding box center [84, 132] width 167 height 37
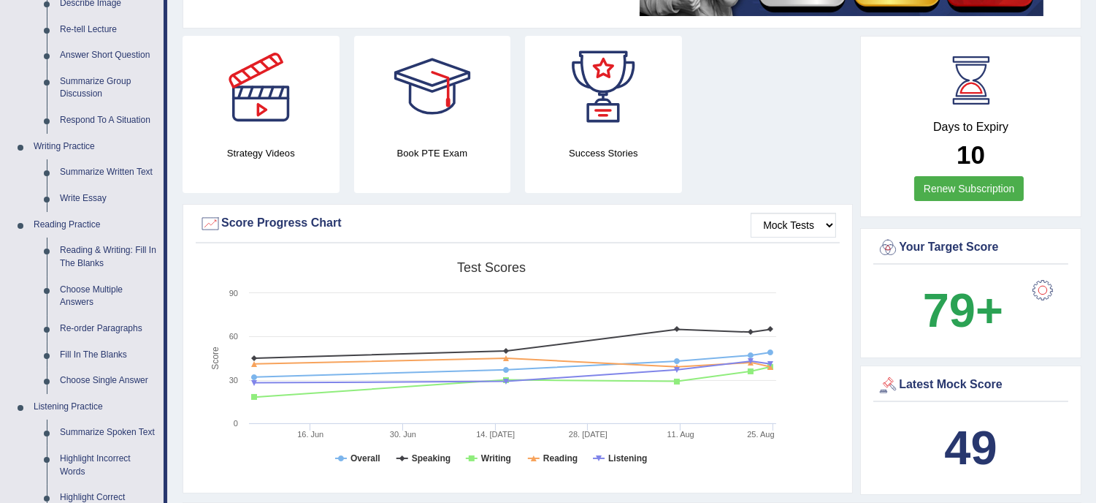
scroll to position [259, 0]
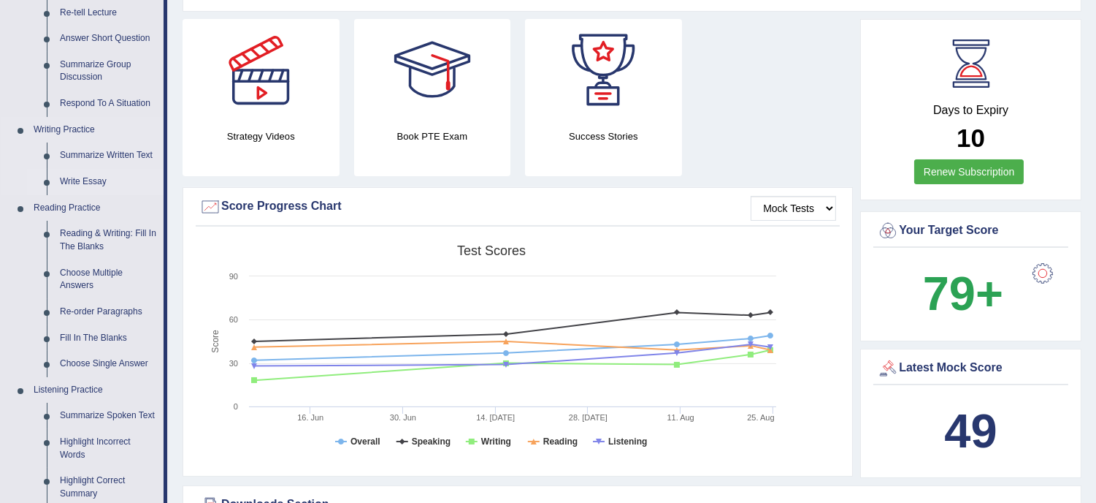
click at [91, 177] on link "Write Essay" at bounding box center [108, 182] width 110 height 26
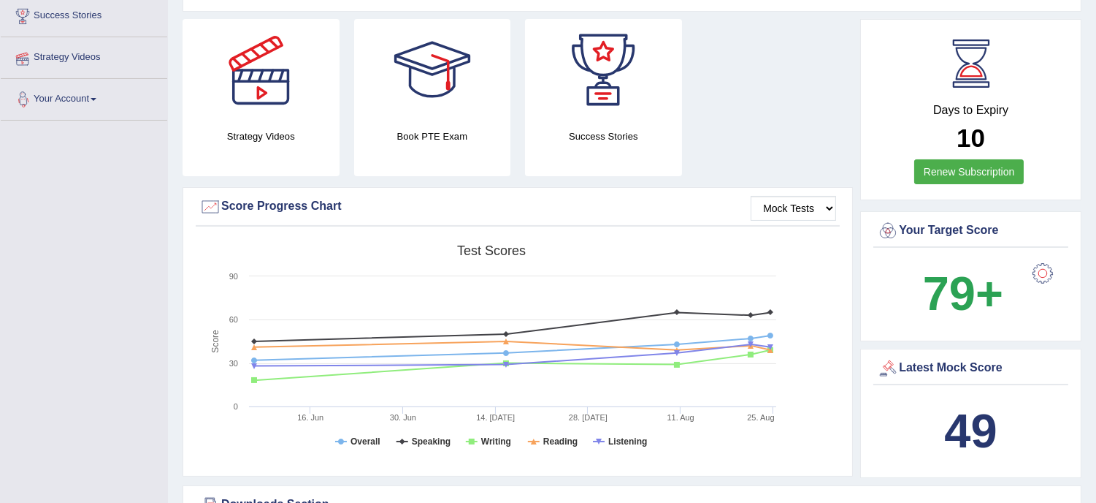
scroll to position [288, 0]
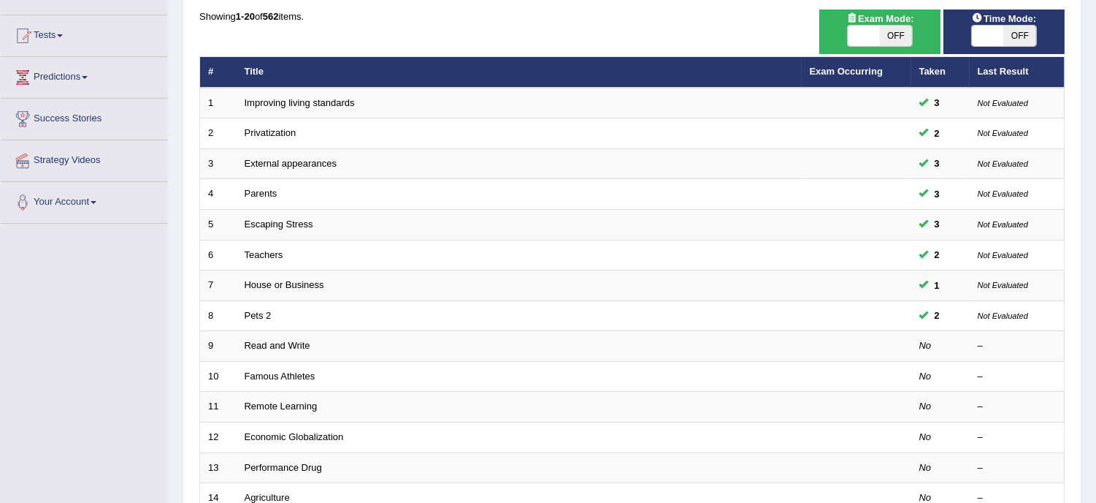
scroll to position [162, 0]
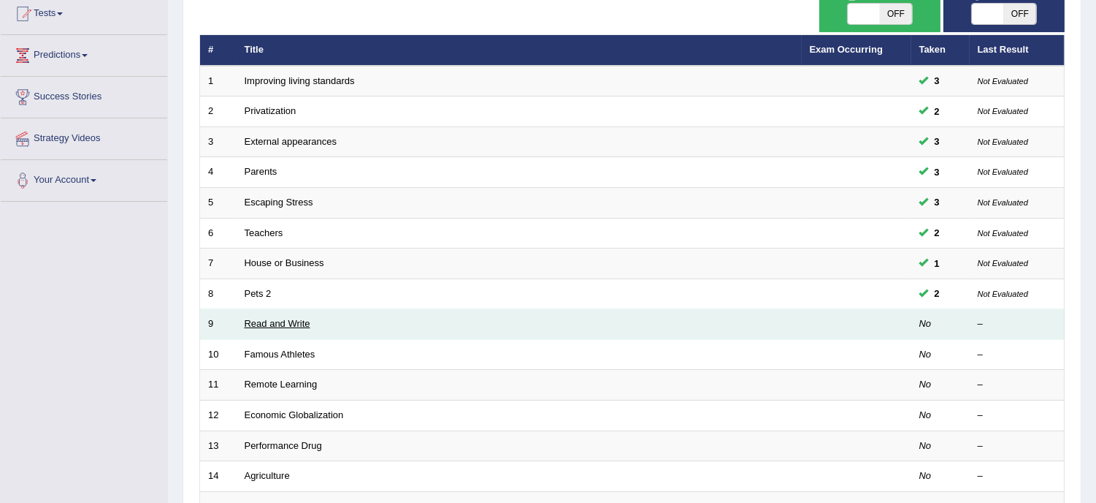
click at [283, 320] on link "Read and Write" at bounding box center [278, 323] width 66 height 11
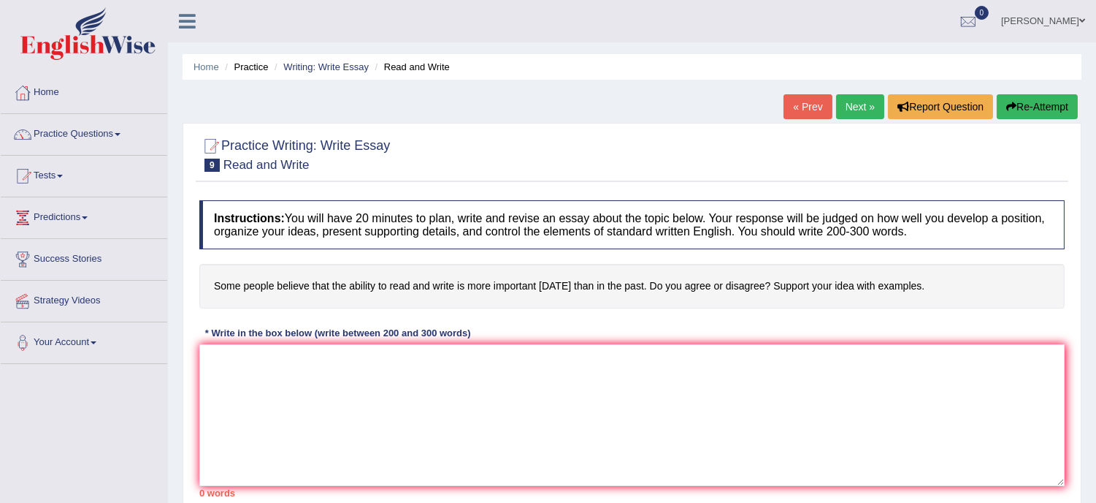
click at [73, 137] on link "Practice Questions" at bounding box center [84, 132] width 167 height 37
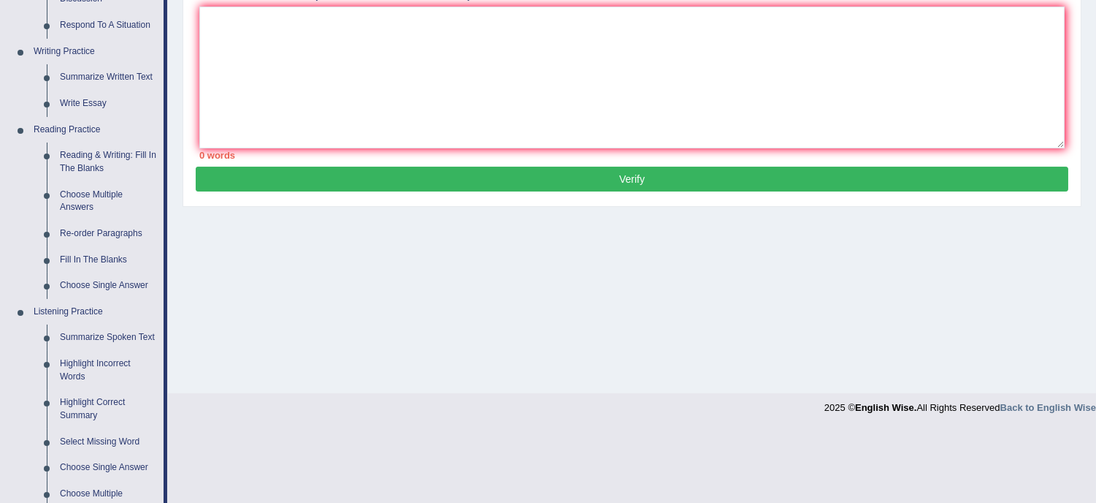
scroll to position [356, 0]
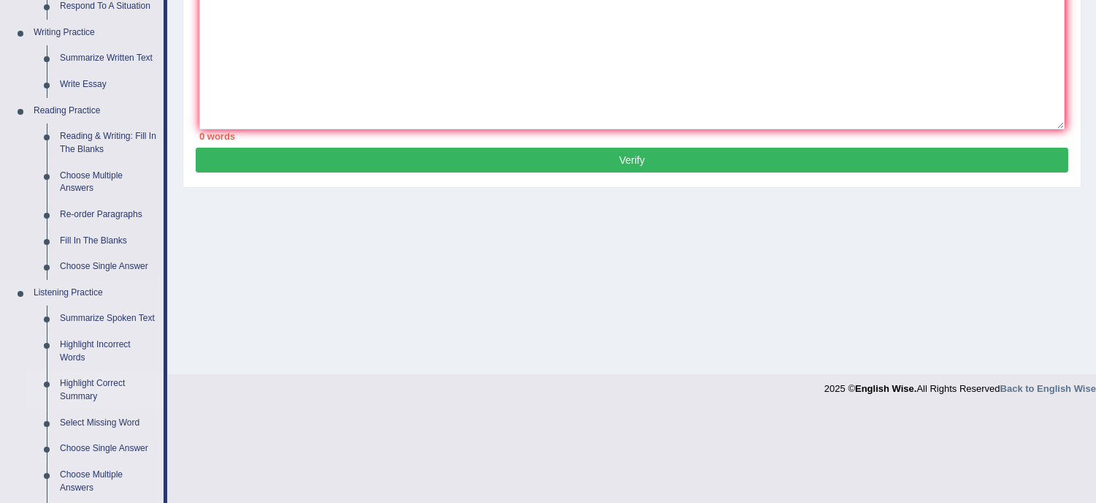
click at [97, 385] on link "Highlight Correct Summary" at bounding box center [108, 389] width 110 height 39
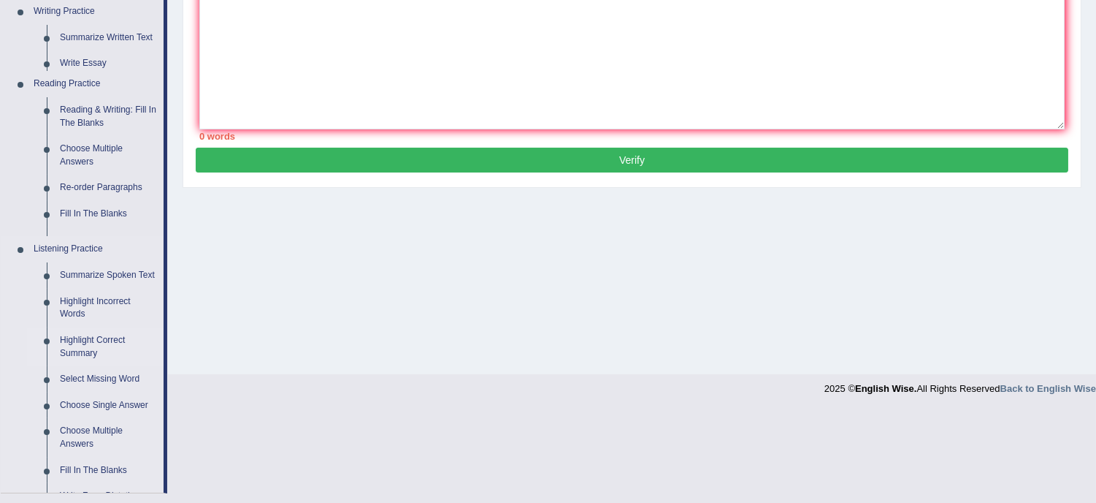
scroll to position [264, 0]
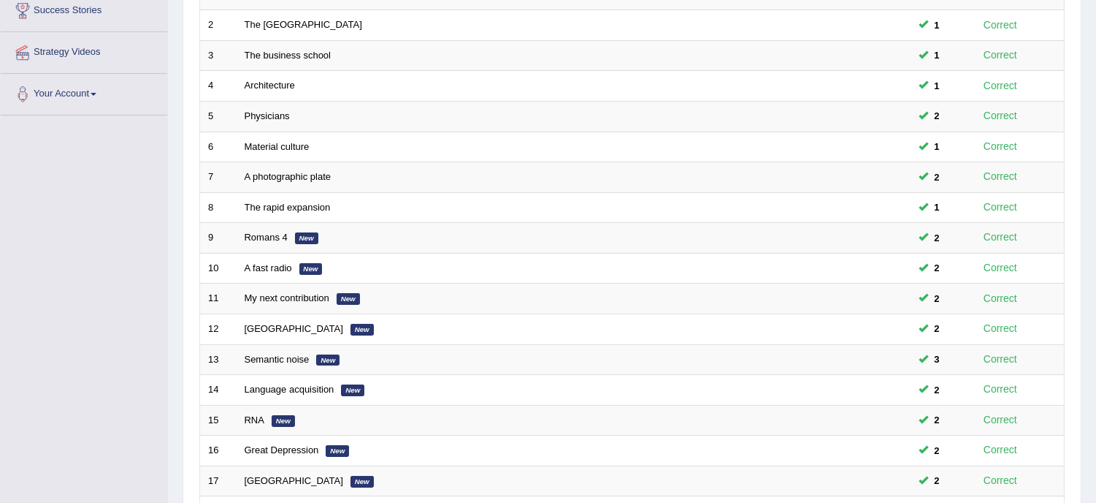
scroll to position [302, 0]
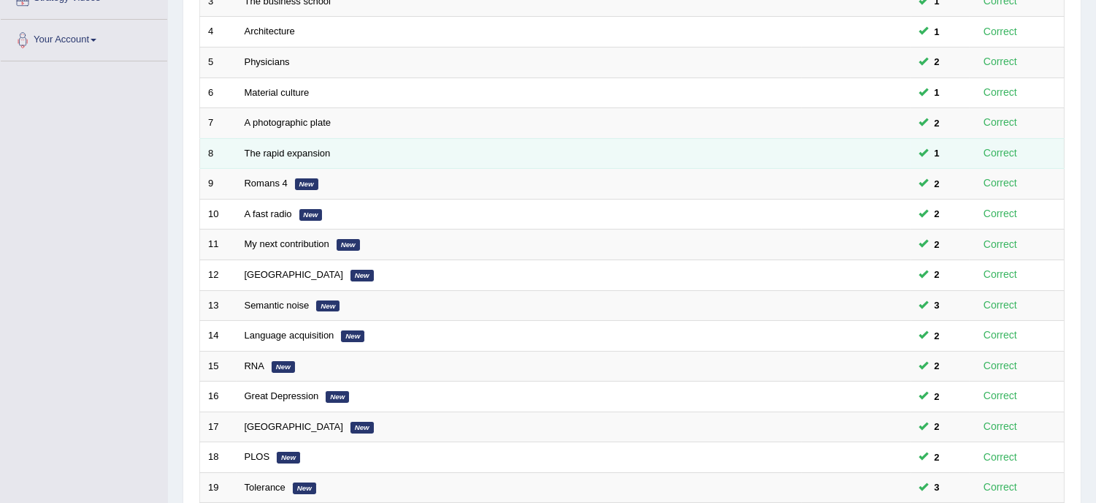
click at [318, 158] on td "The rapid expansion" at bounding box center [519, 153] width 565 height 31
click at [317, 158] on td "The rapid expansion" at bounding box center [519, 153] width 565 height 31
click at [315, 152] on link "The rapid expansion" at bounding box center [288, 153] width 86 height 11
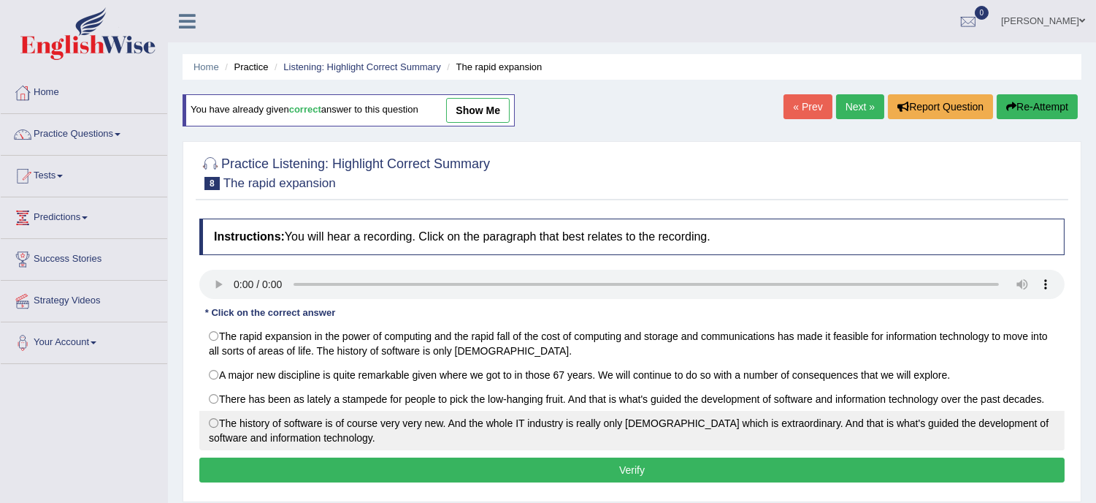
drag, startPoint x: 251, startPoint y: 356, endPoint x: 543, endPoint y: 427, distance: 300.8
click at [543, 427] on div "The rapid expansion in the power of computing and the rapid fall of the cost of…" at bounding box center [632, 387] width 866 height 126
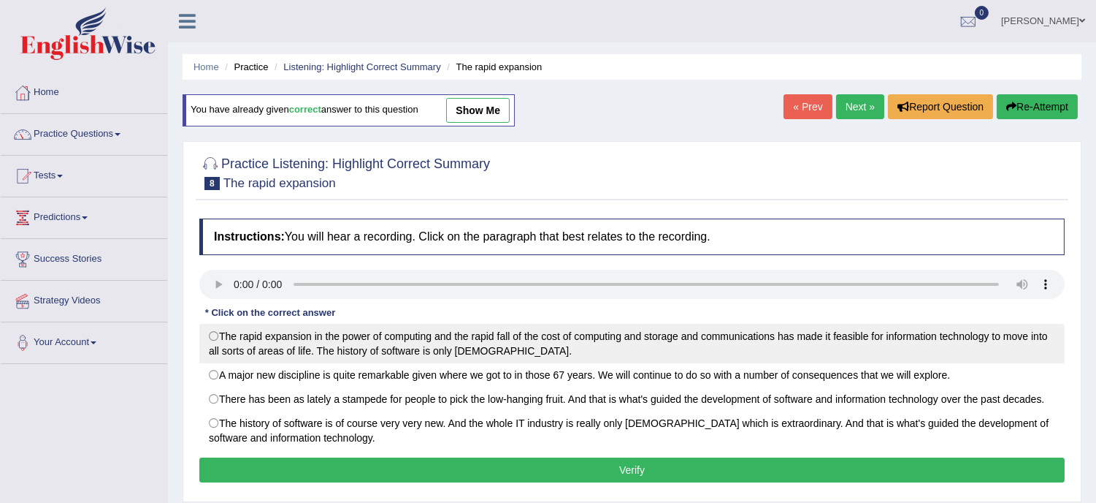
click at [256, 338] on label "The rapid expansion in the power of computing and the rapid fall of the cost of…" at bounding box center [632, 343] width 866 height 39
radio input "true"
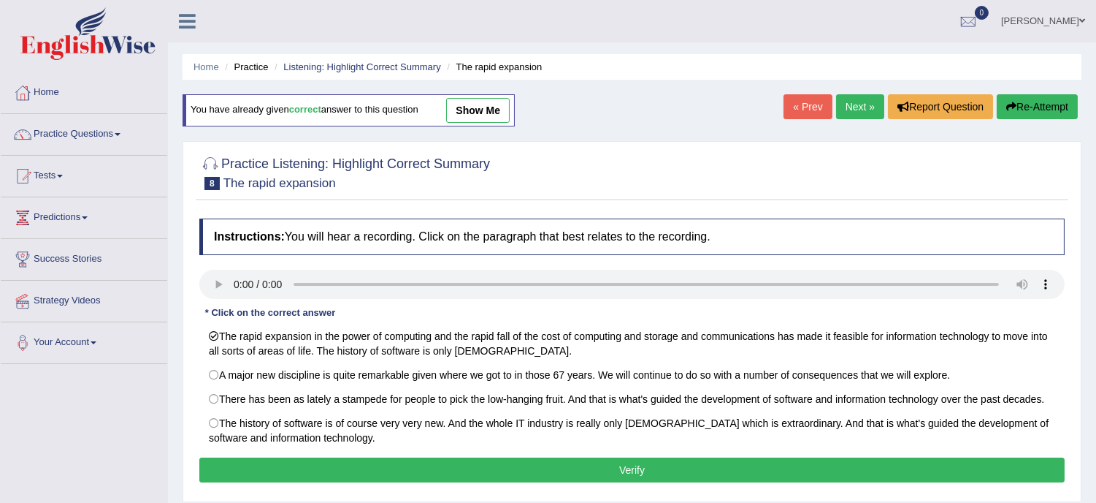
click at [548, 467] on button "Verify" at bounding box center [632, 469] width 866 height 25
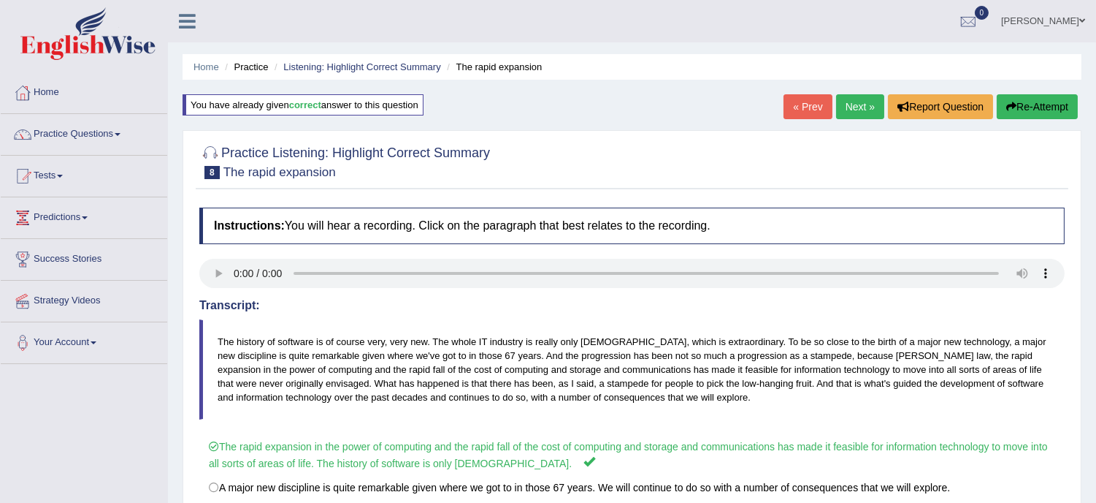
click at [851, 110] on link "Next »" at bounding box center [860, 106] width 48 height 25
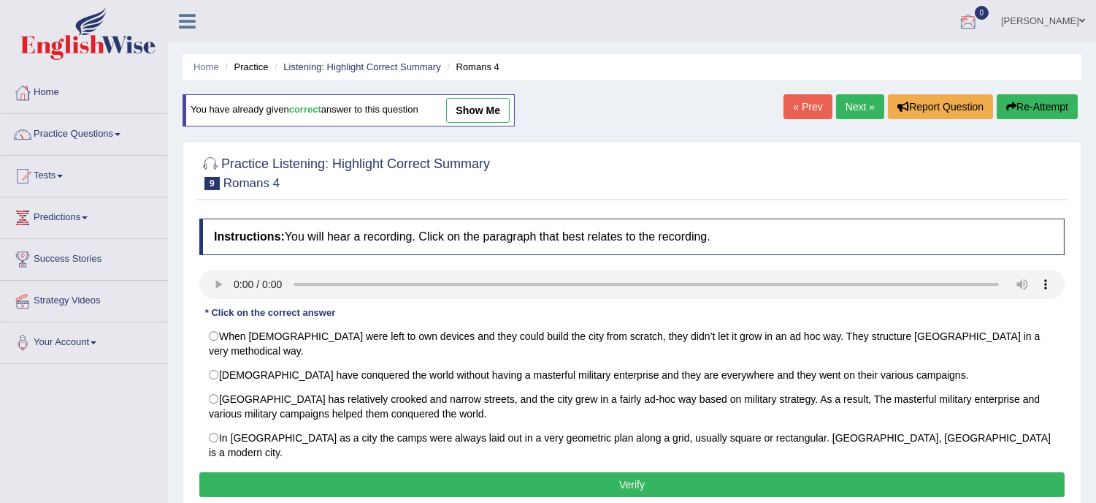
click at [965, 18] on div at bounding box center [969, 22] width 22 height 22
click at [871, 64] on strong "See All Alerts" at bounding box center [876, 62] width 65 height 12
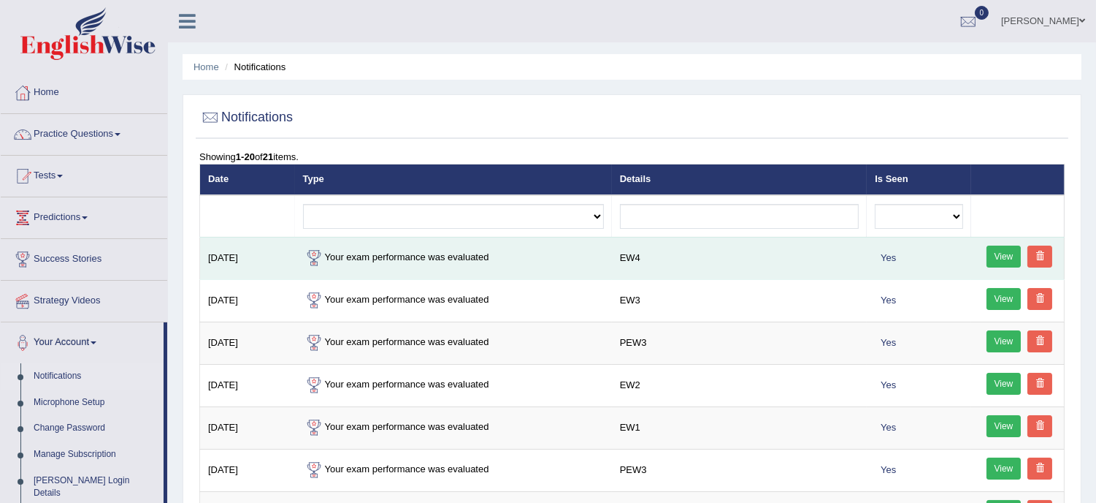
click at [1004, 248] on link "View" at bounding box center [1004, 256] width 35 height 22
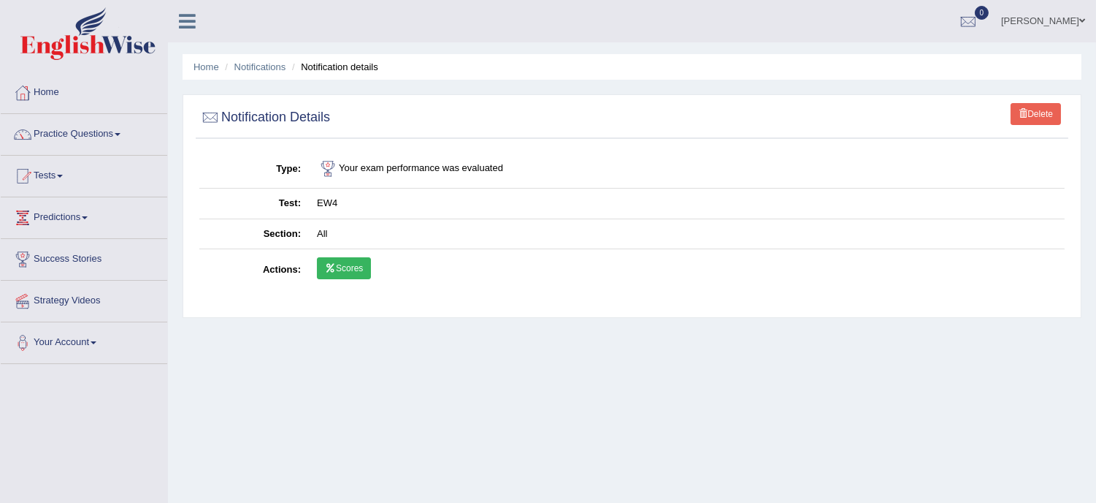
click at [344, 270] on link "Scores" at bounding box center [344, 268] width 54 height 22
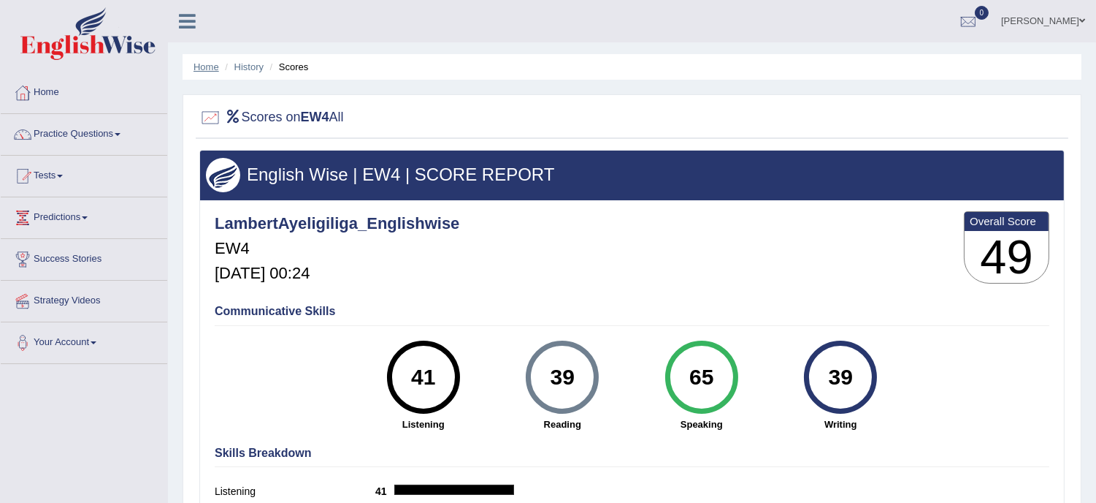
click at [210, 62] on link "Home" at bounding box center [207, 66] width 26 height 11
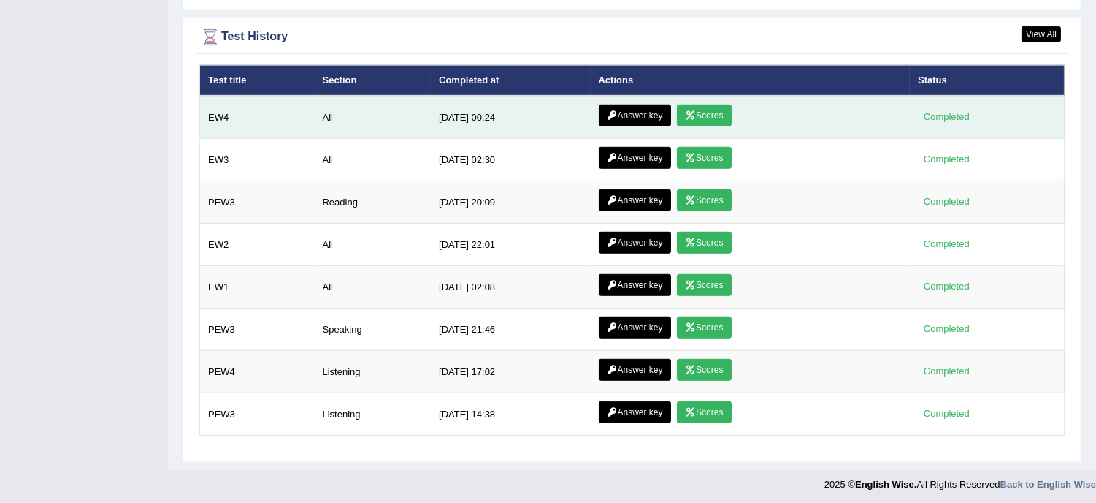
click at [632, 112] on link "Answer key" at bounding box center [635, 115] width 72 height 22
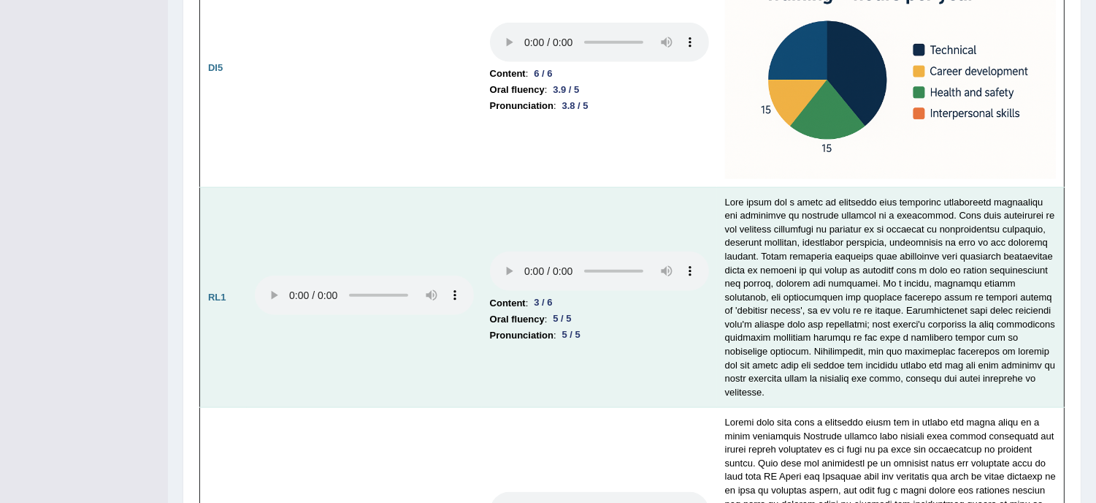
scroll to position [3246, 0]
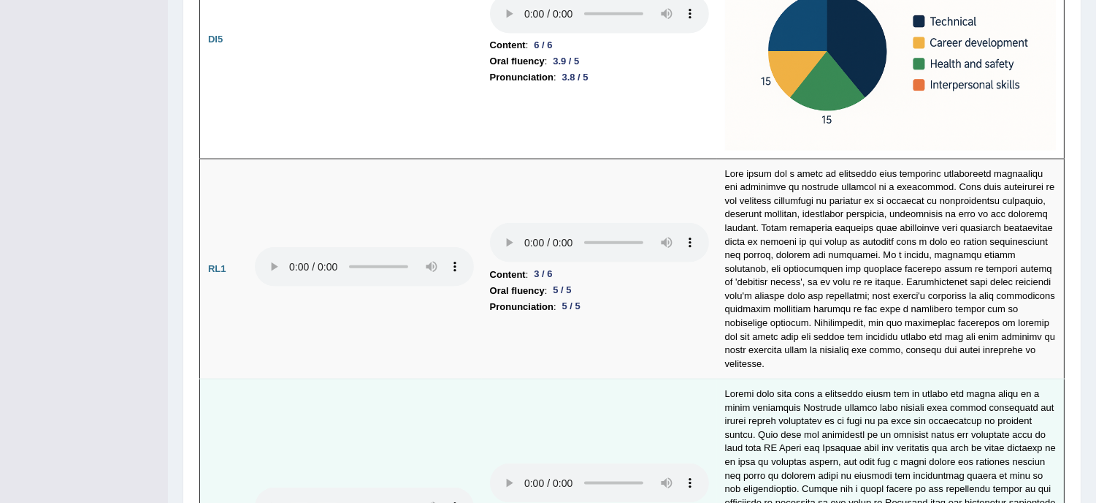
click at [410, 418] on td at bounding box center [364, 509] width 235 height 261
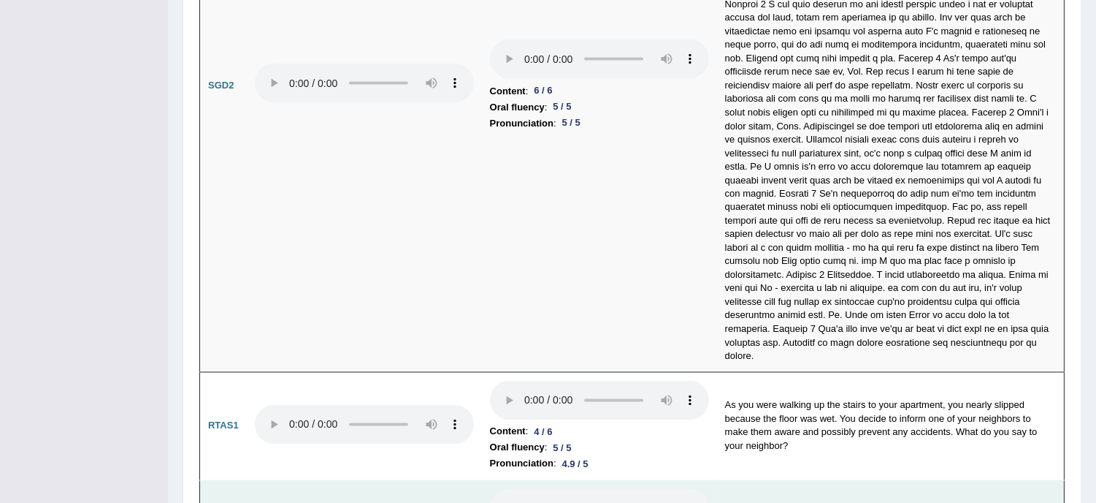
scroll to position [4860, 0]
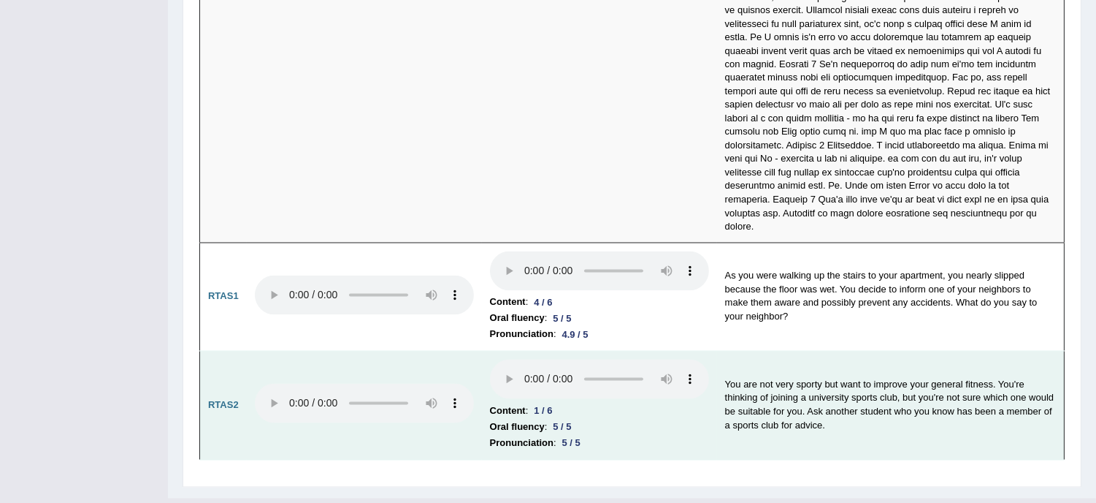
click at [460, 351] on td at bounding box center [364, 405] width 235 height 109
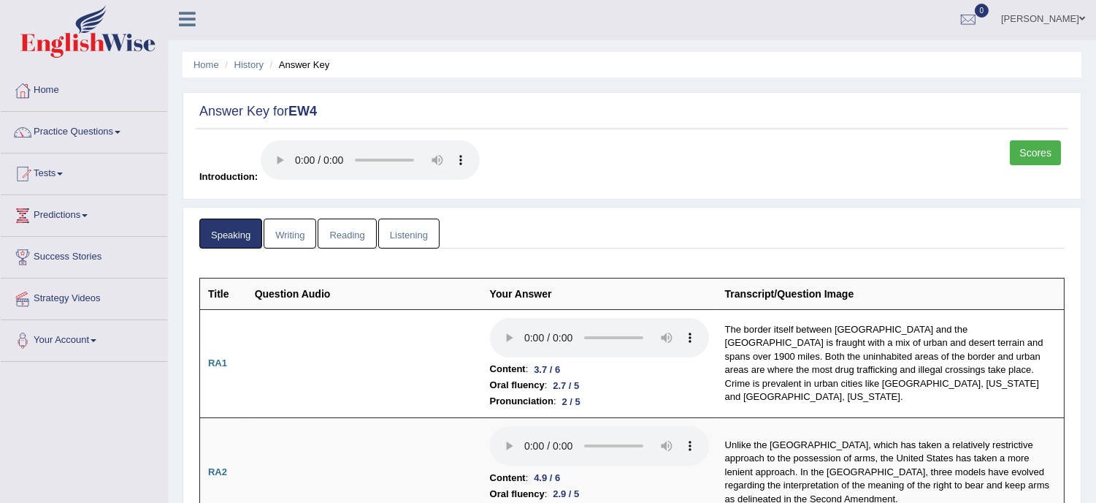
scroll to position [0, 0]
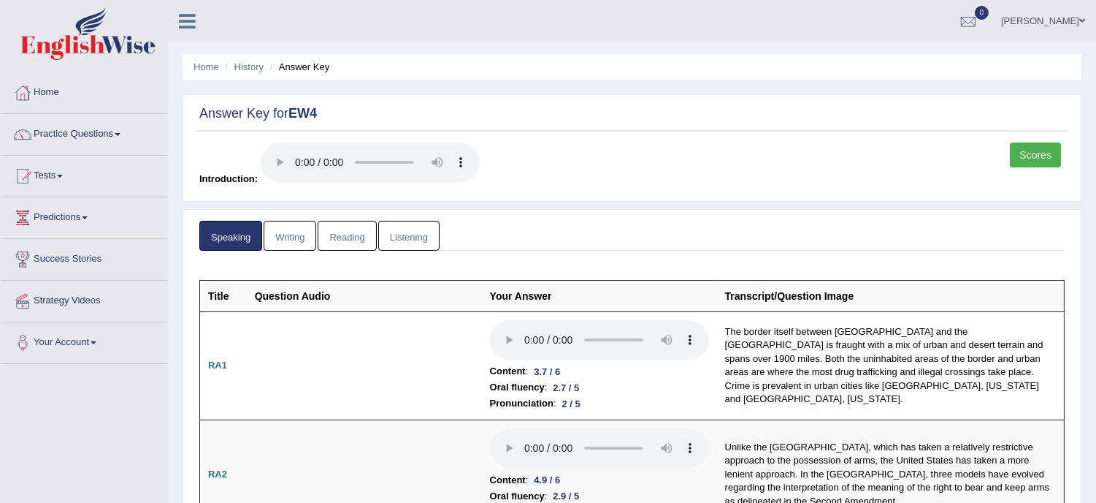
click at [279, 229] on link "Writing" at bounding box center [290, 236] width 53 height 30
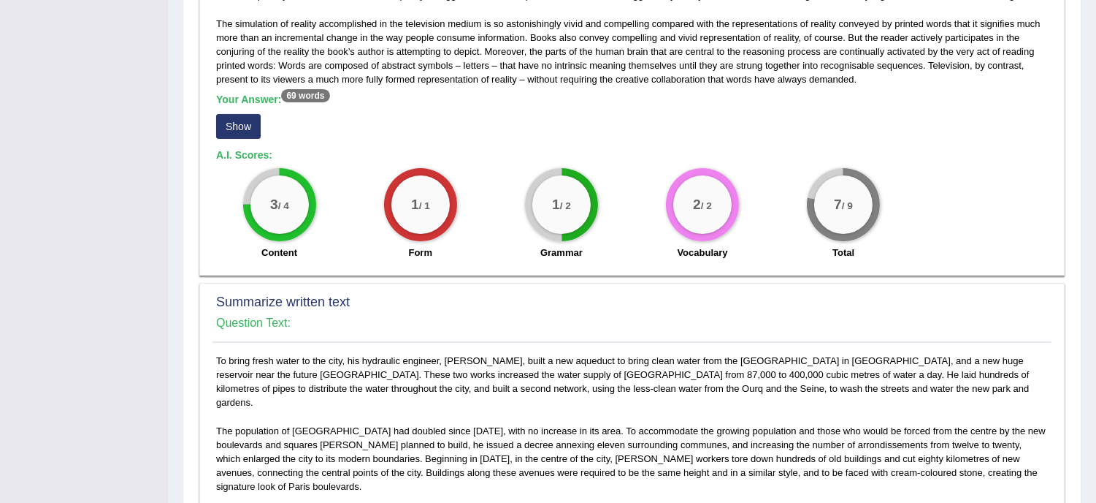
scroll to position [405, 0]
click at [259, 120] on button "Show" at bounding box center [238, 124] width 45 height 25
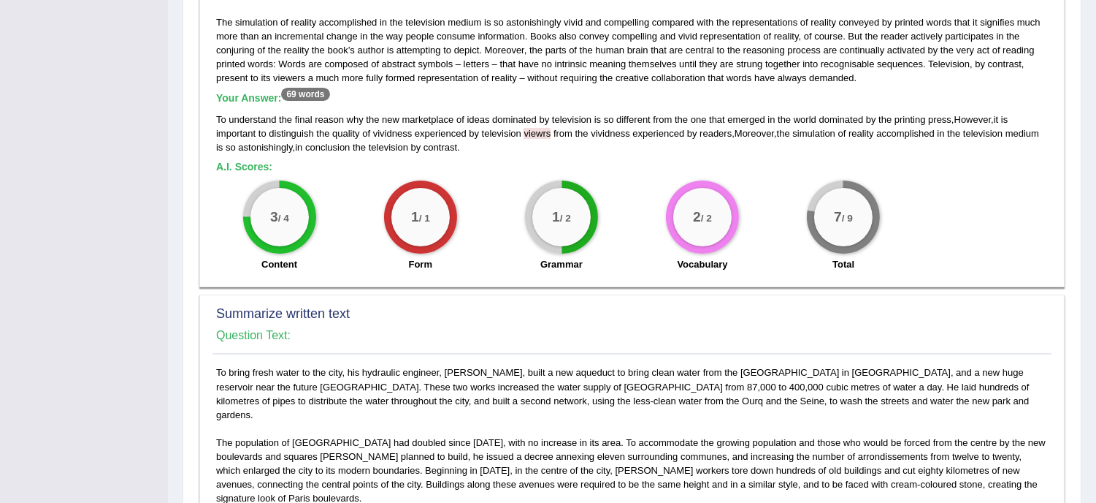
click at [245, 337] on h4 "Question Text:" at bounding box center [632, 335] width 832 height 13
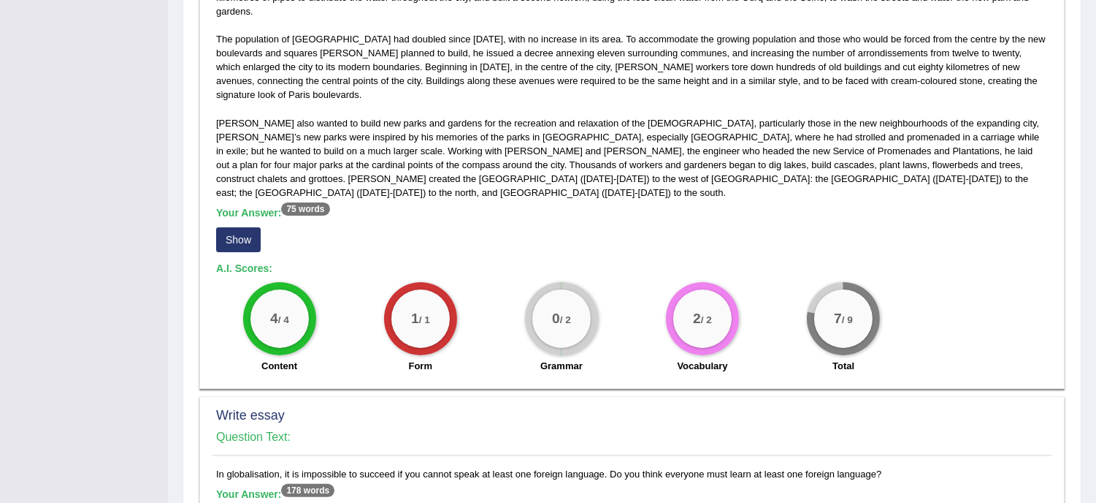
scroll to position [812, 0]
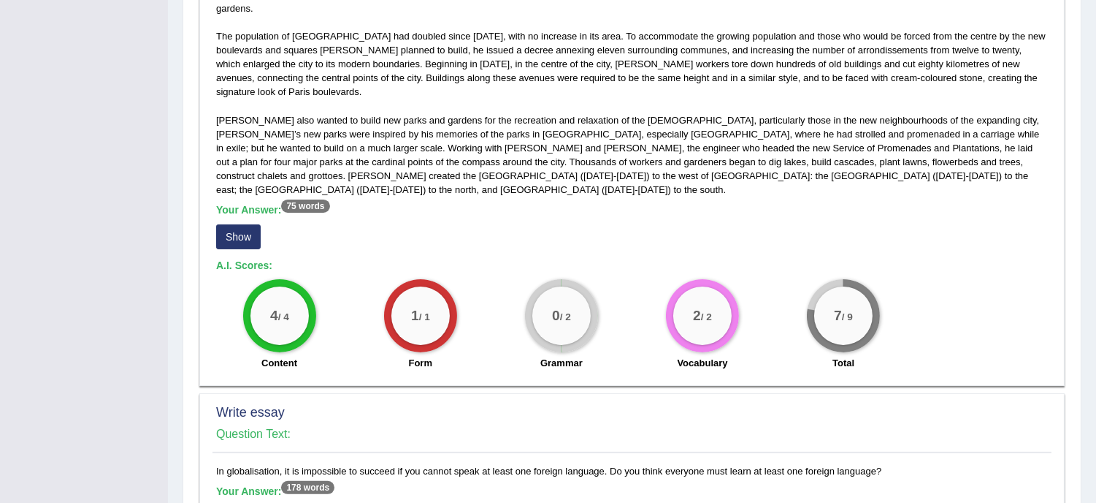
click at [249, 224] on button "Show" at bounding box center [238, 236] width 45 height 25
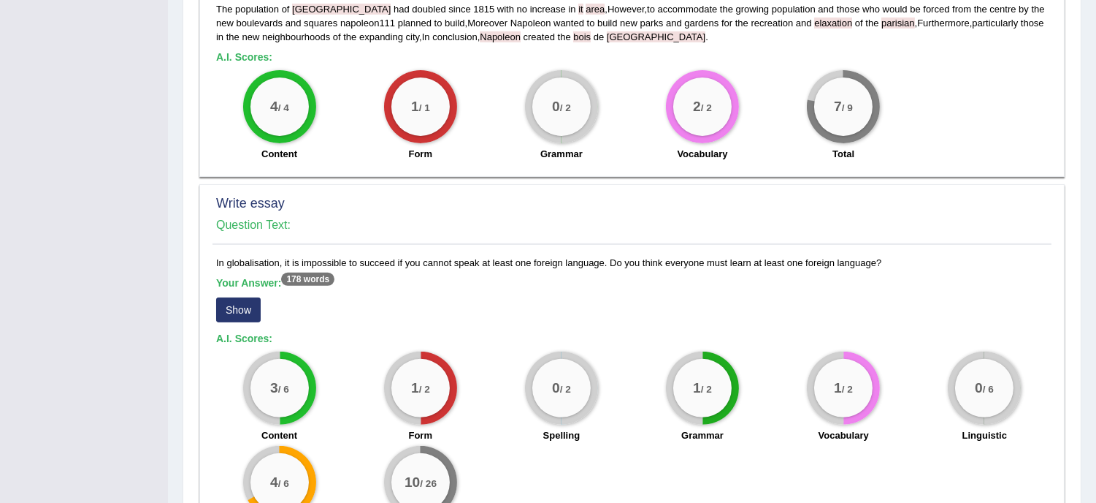
scroll to position [1104, 0]
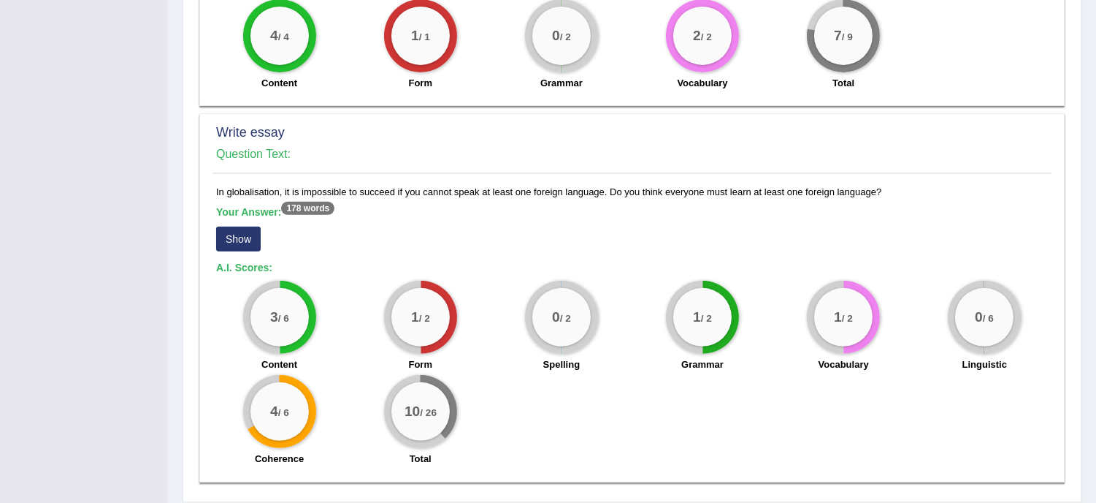
click at [225, 226] on button "Show" at bounding box center [238, 238] width 45 height 25
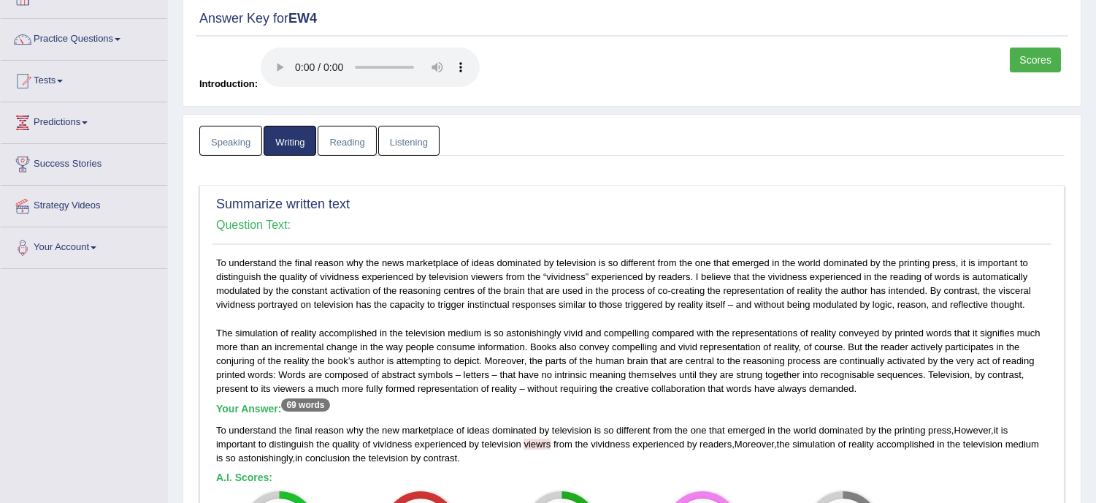
scroll to position [19, 0]
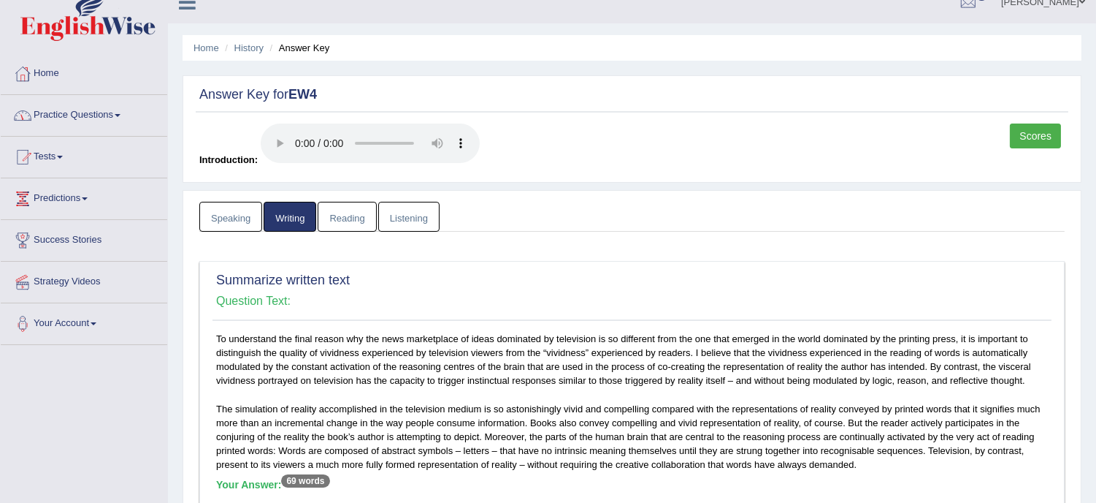
click at [51, 76] on link "Home" at bounding box center [84, 71] width 167 height 37
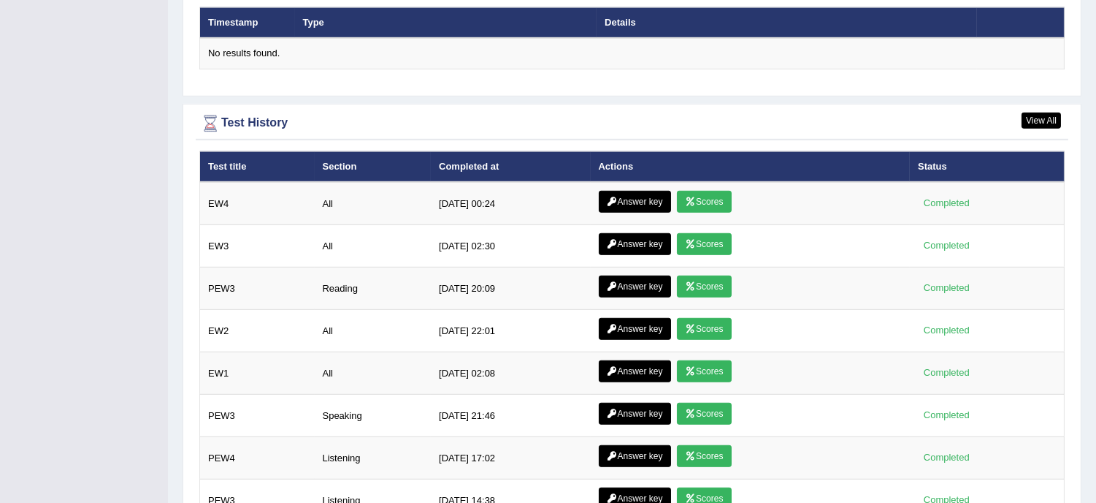
scroll to position [1893, 0]
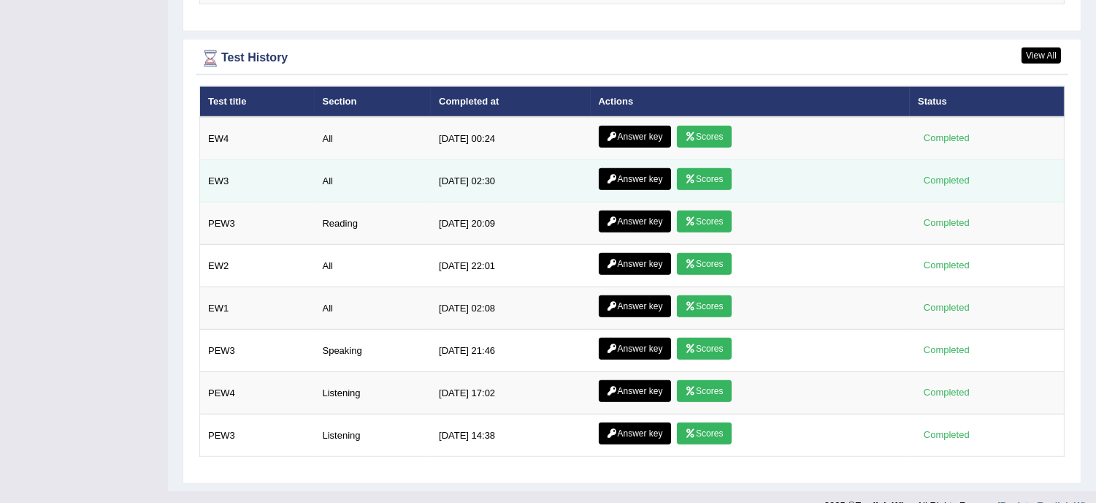
click at [646, 177] on link "Answer key" at bounding box center [635, 179] width 72 height 22
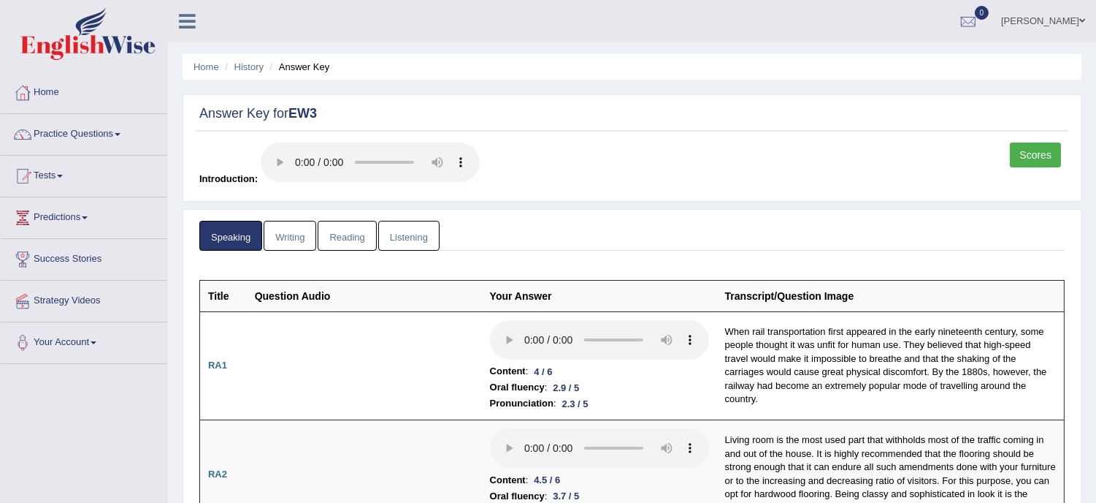
click at [302, 236] on link "Writing" at bounding box center [290, 236] width 53 height 30
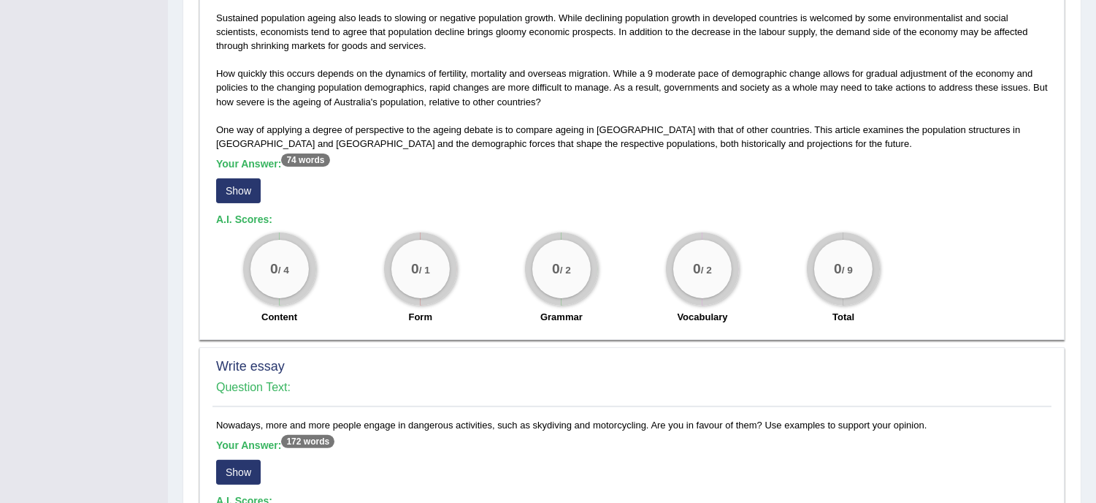
scroll to position [877, 0]
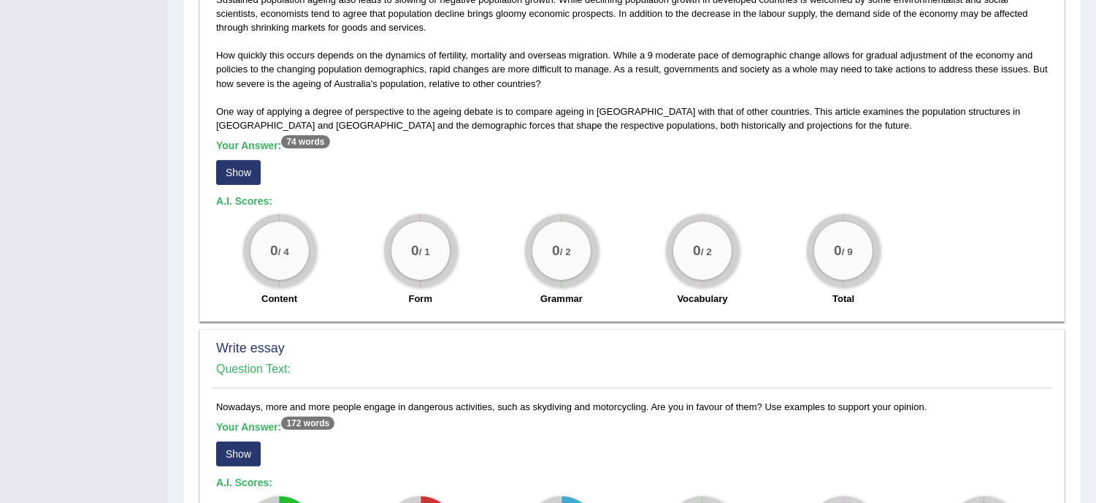
click at [246, 166] on button "Show" at bounding box center [238, 172] width 45 height 25
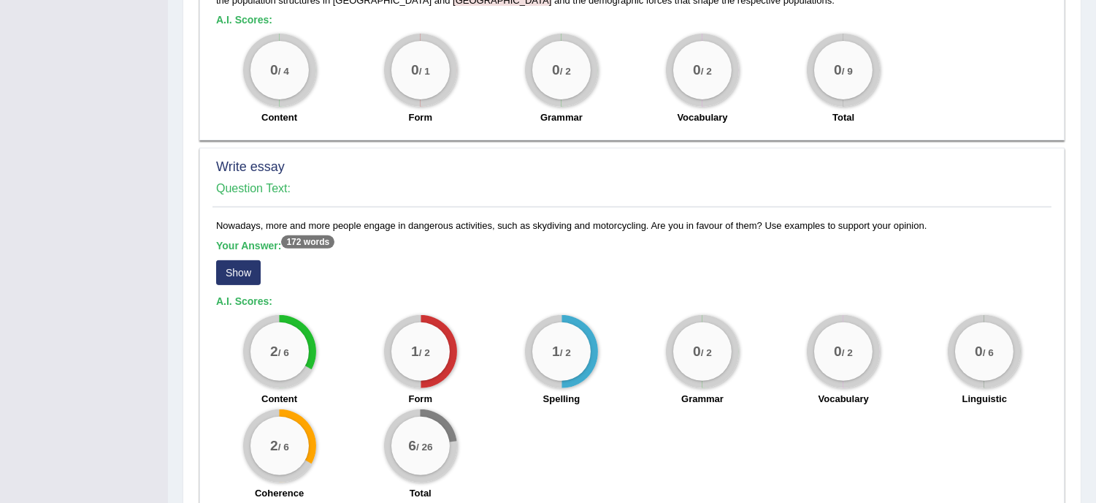
scroll to position [1147, 0]
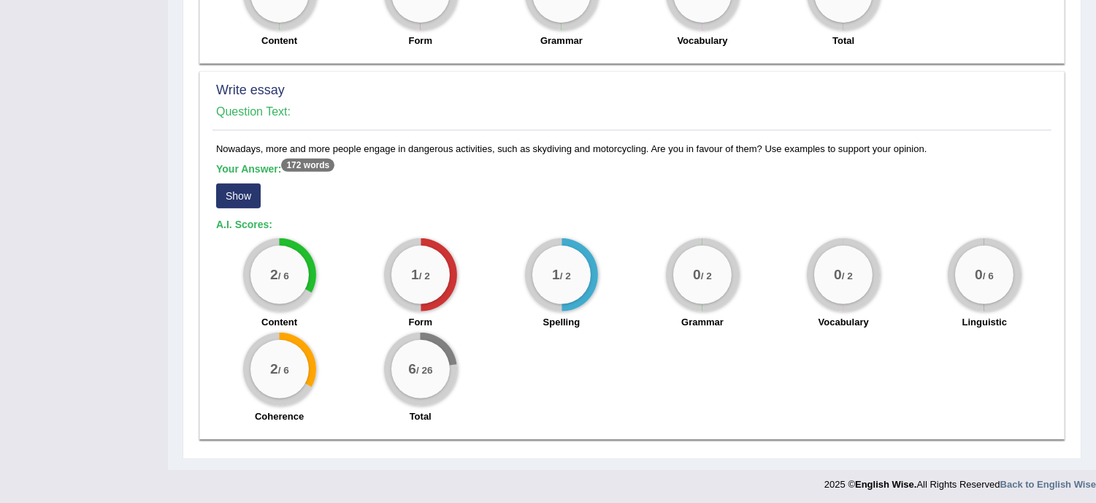
click at [236, 192] on button "Show" at bounding box center [238, 195] width 45 height 25
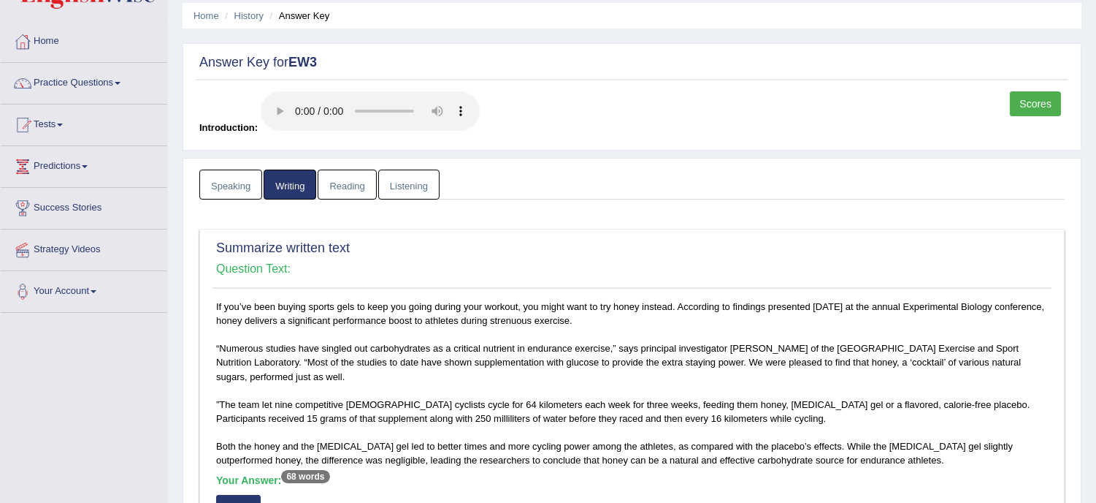
scroll to position [0, 0]
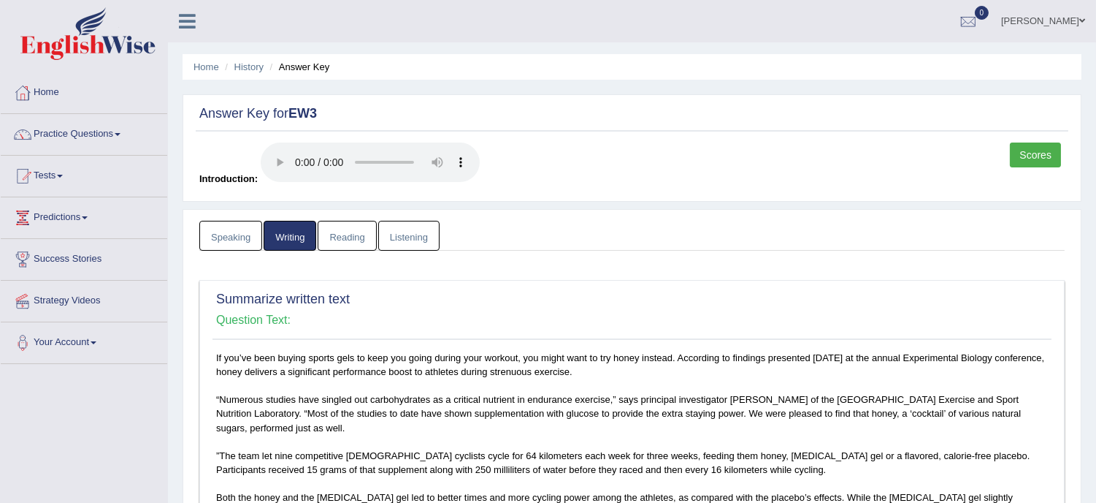
click at [72, 134] on link "Practice Questions" at bounding box center [84, 132] width 167 height 37
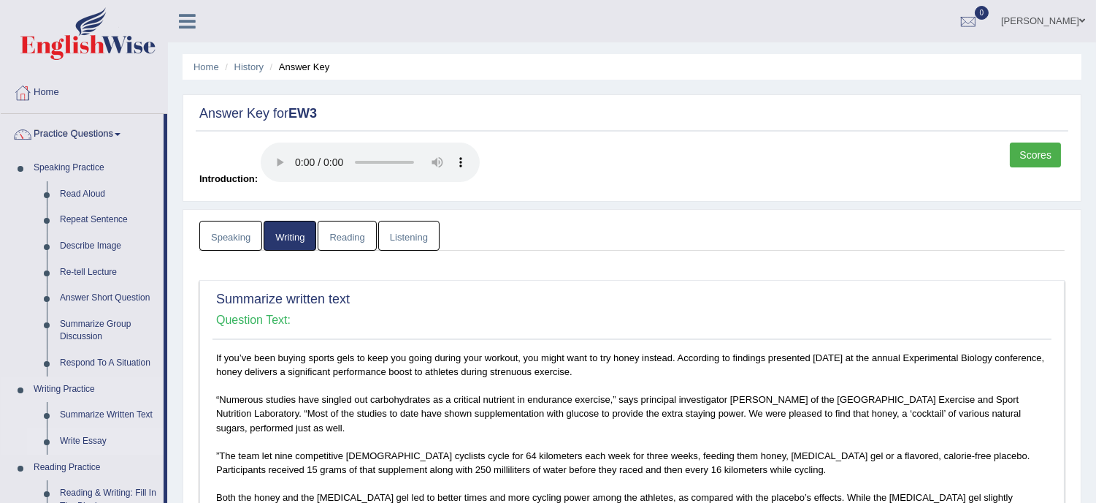
click at [73, 441] on link "Write Essay" at bounding box center [108, 441] width 110 height 26
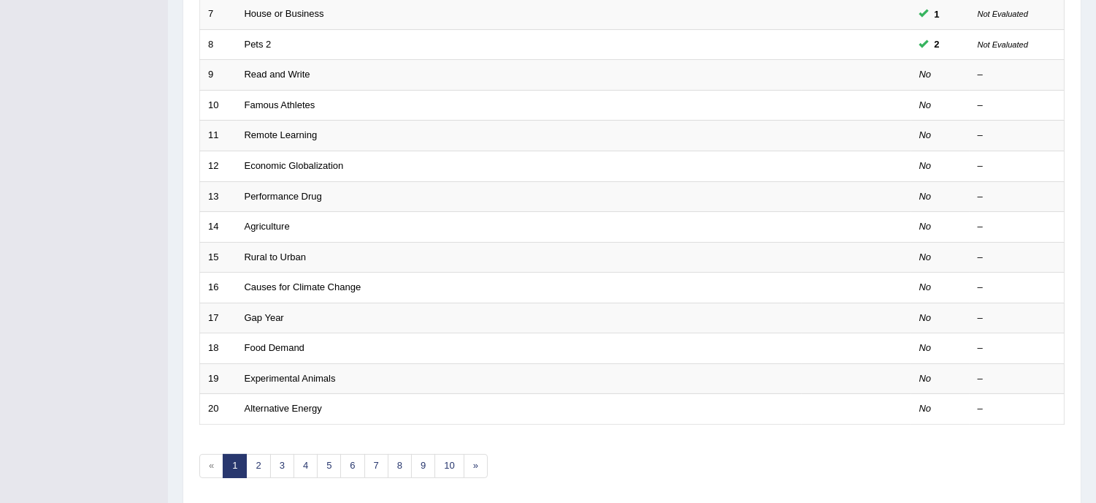
scroll to position [464, 0]
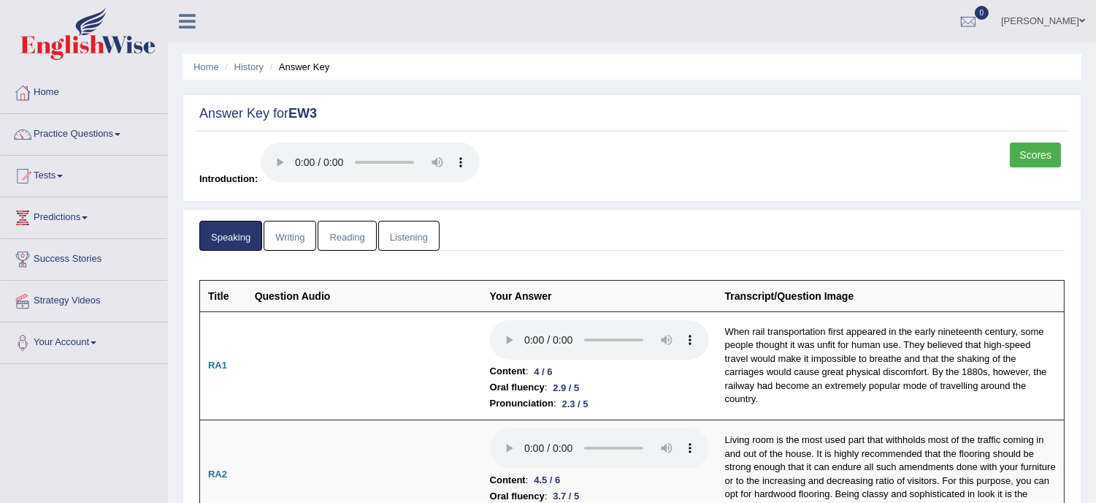
click at [50, 91] on link "Home" at bounding box center [84, 90] width 167 height 37
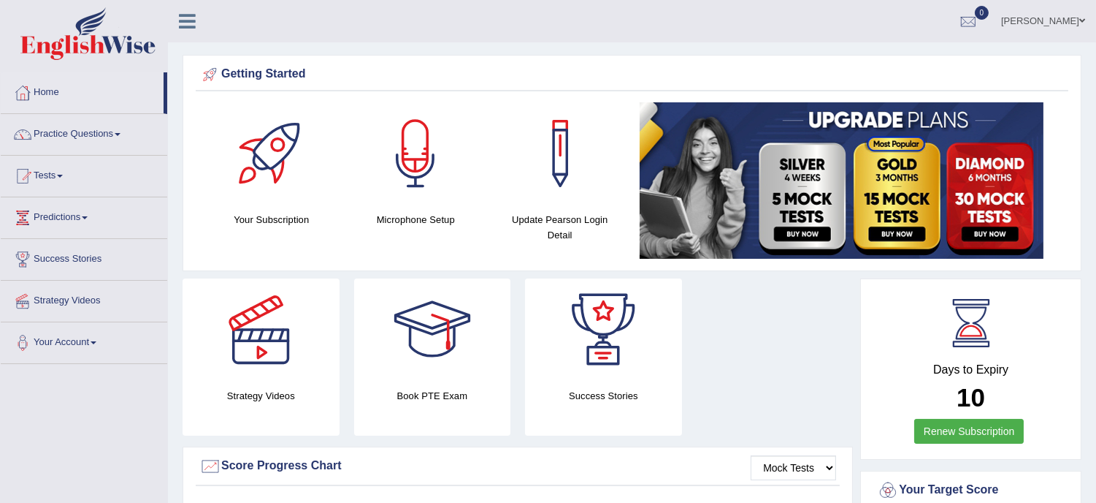
click at [830, 296] on div "Strategy Videos Book PTE Exam Success Stories" at bounding box center [517, 362] width 685 height 168
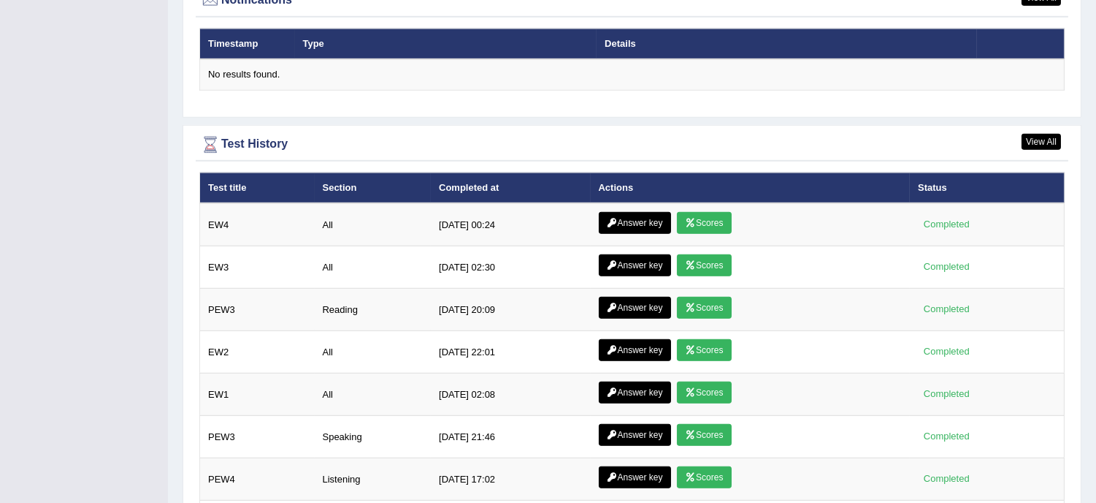
scroll to position [1860, 0]
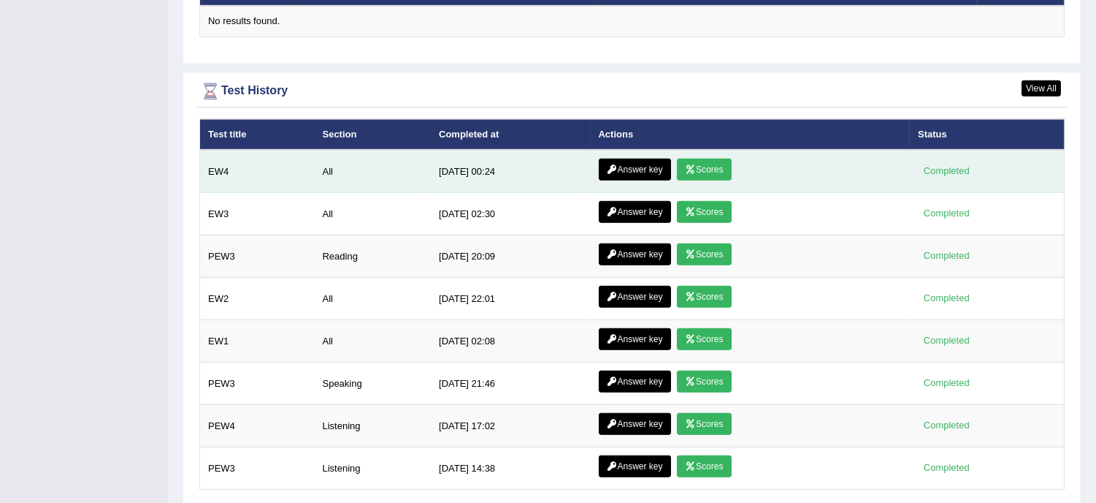
click at [638, 163] on link "Answer key" at bounding box center [635, 170] width 72 height 22
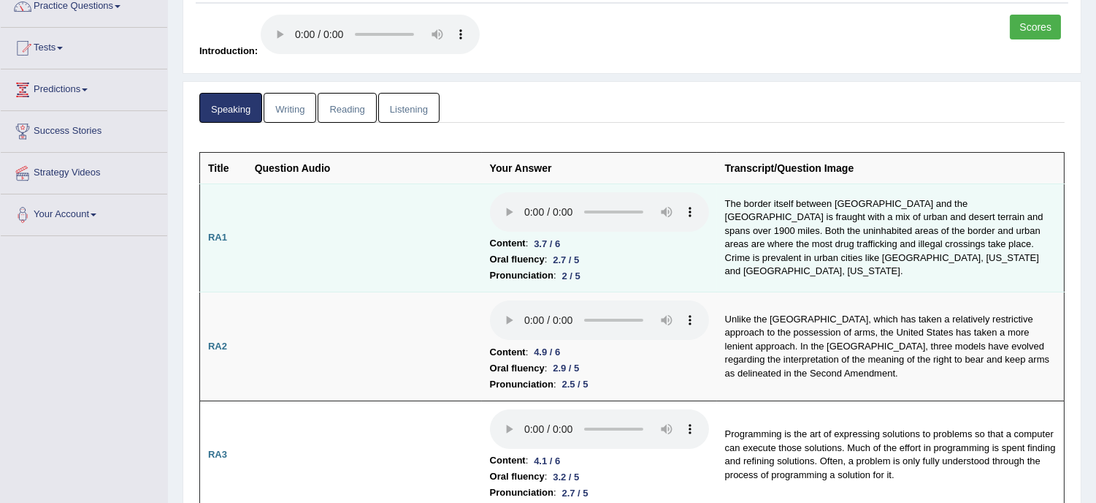
click at [344, 234] on td at bounding box center [364, 237] width 235 height 109
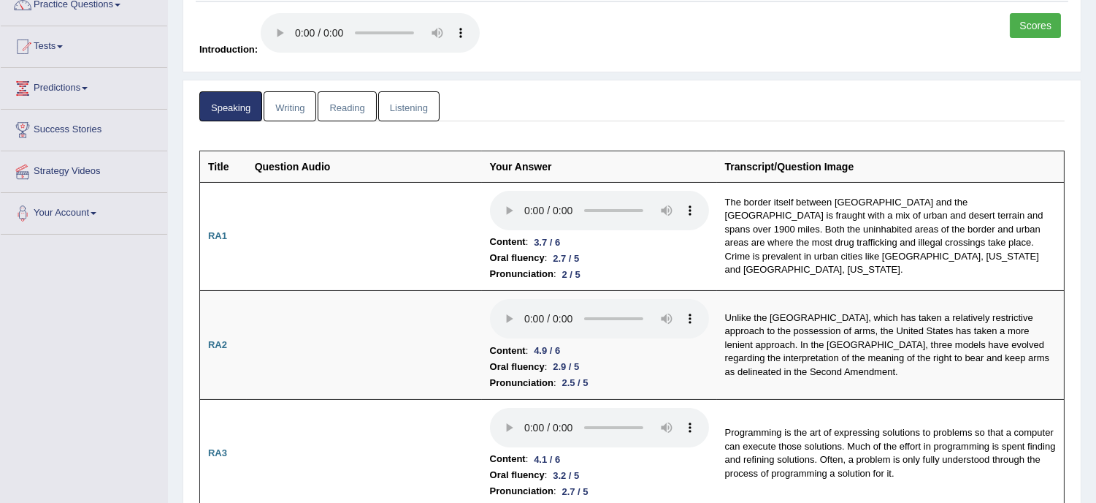
click at [348, 103] on link "Reading" at bounding box center [347, 106] width 58 height 30
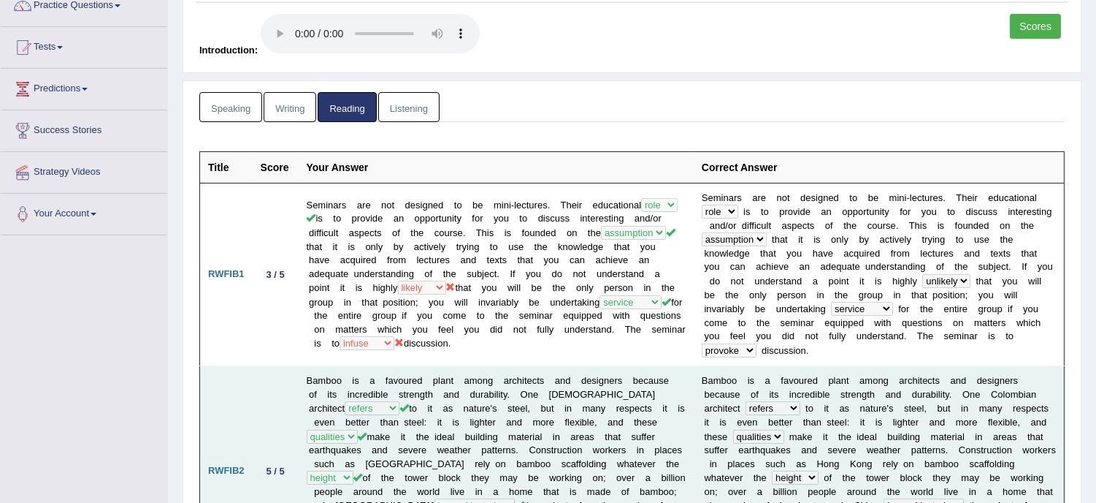
scroll to position [0, 0]
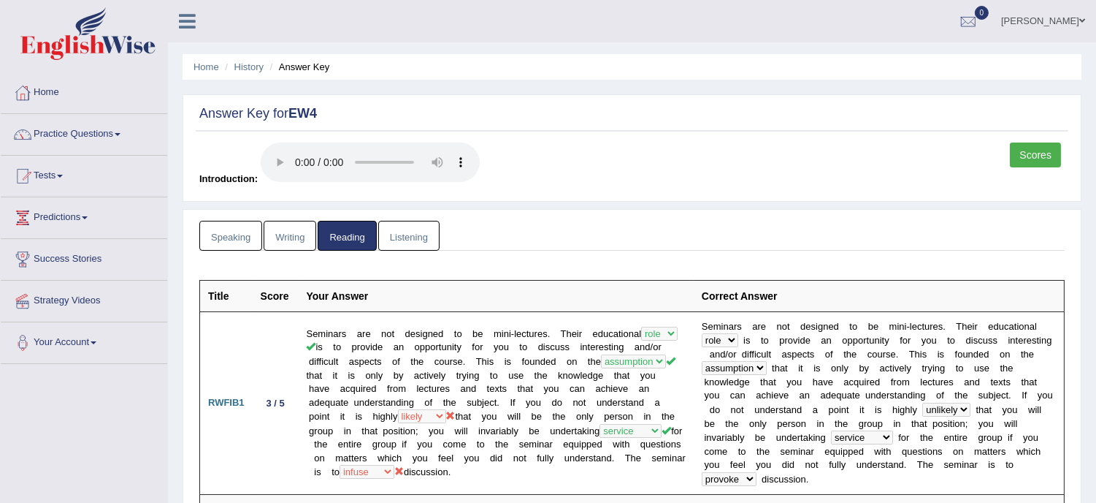
click at [398, 244] on link "Listening" at bounding box center [408, 236] width 61 height 30
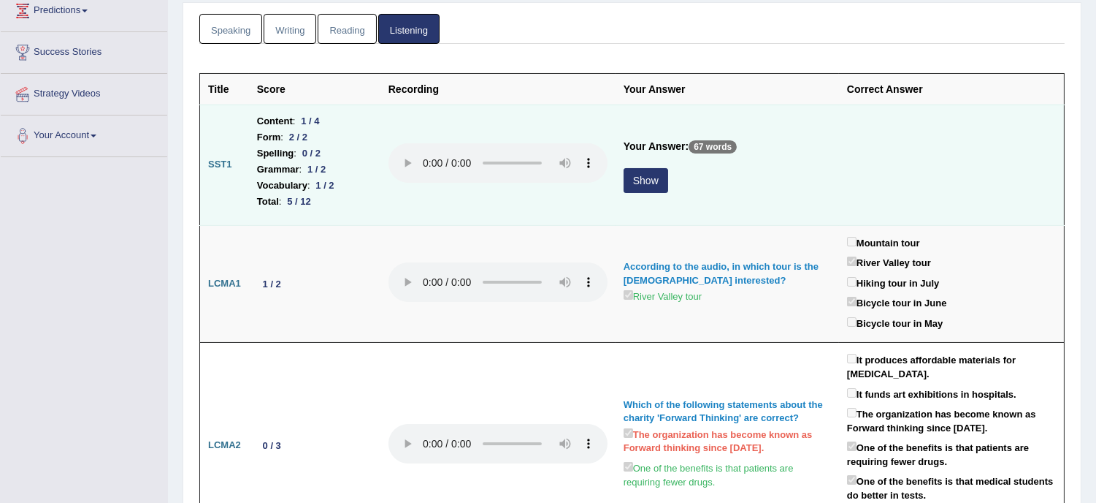
scroll to position [162, 0]
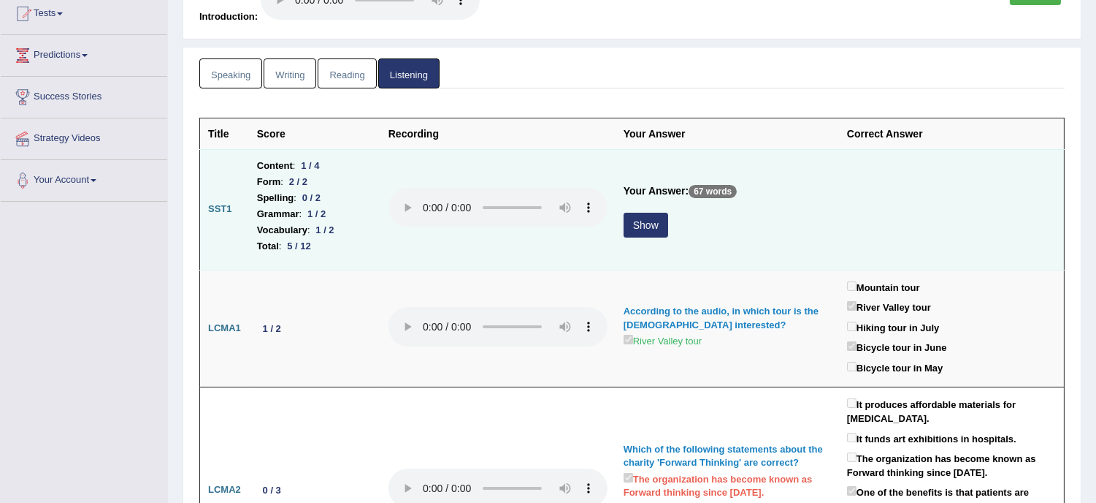
click at [641, 229] on button "Show" at bounding box center [646, 225] width 45 height 25
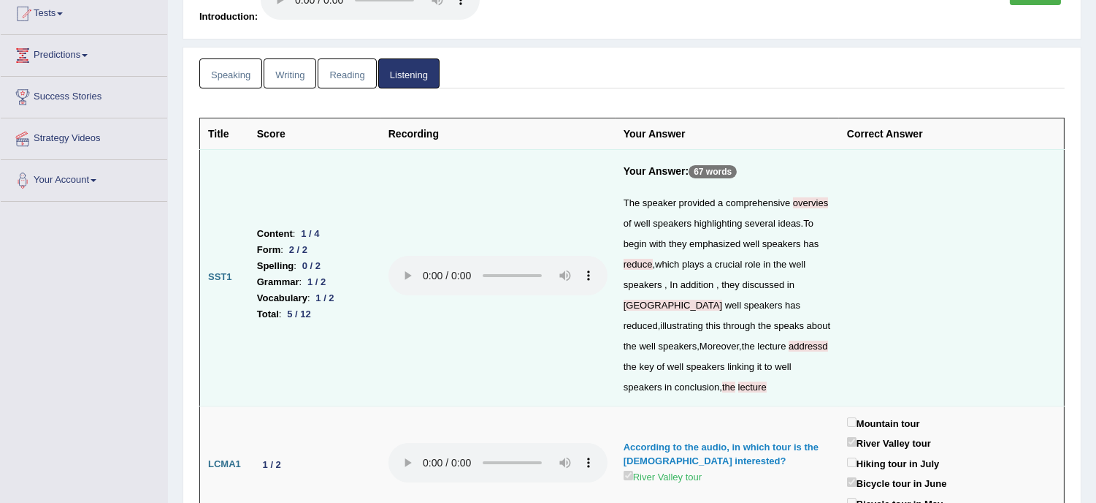
drag, startPoint x: 541, startPoint y: 413, endPoint x: 552, endPoint y: 403, distance: 14.5
click at [541, 410] on td at bounding box center [498, 464] width 235 height 118
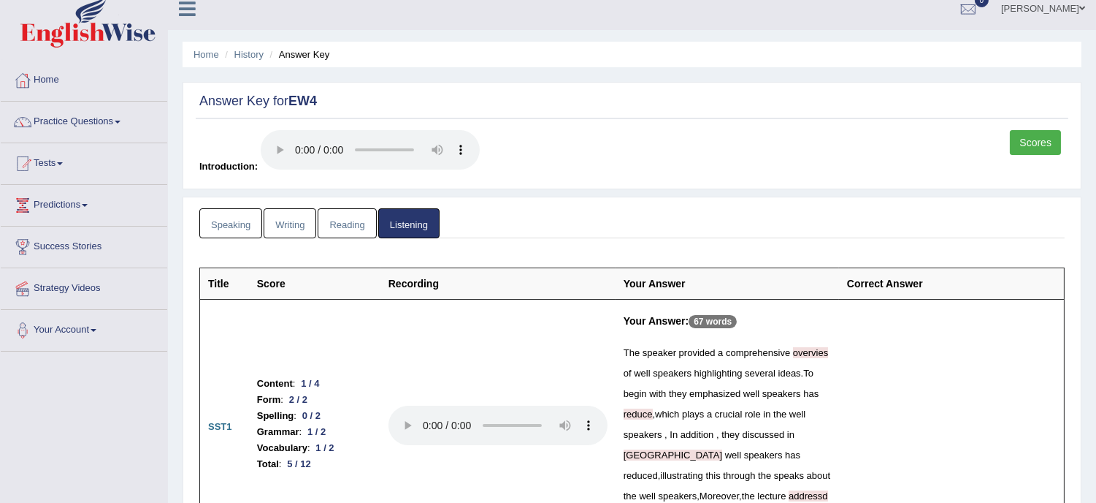
scroll to position [0, 0]
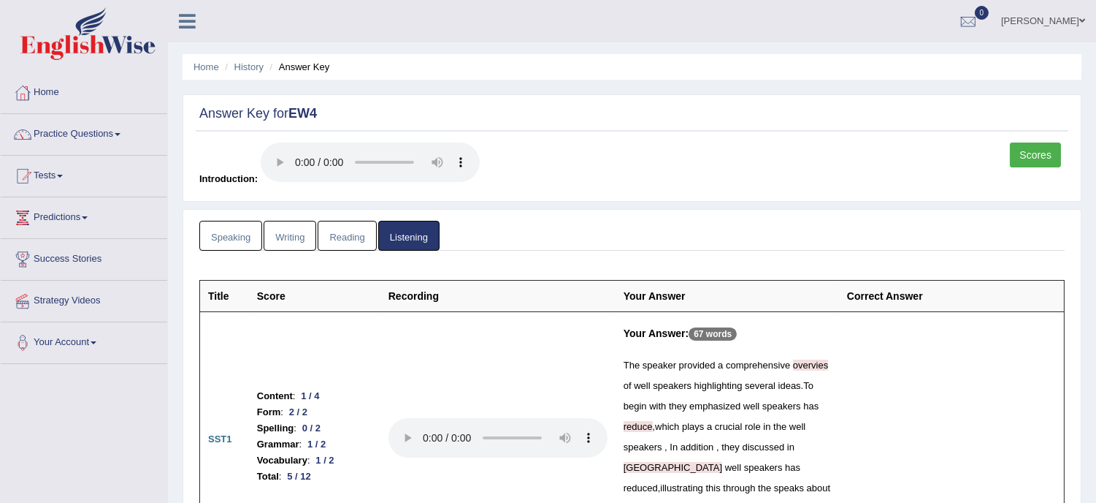
click at [79, 129] on link "Practice Questions" at bounding box center [84, 132] width 167 height 37
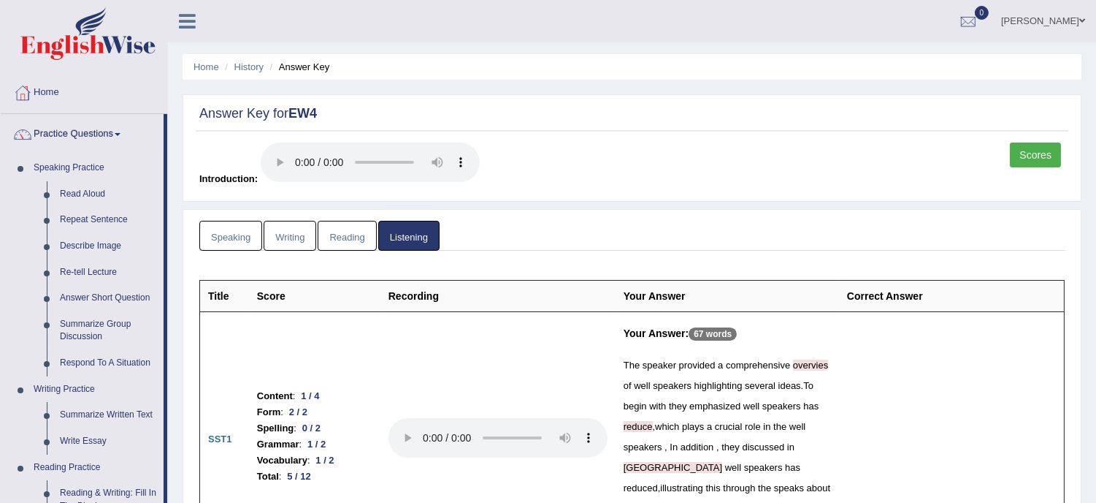
click at [74, 96] on link "Home" at bounding box center [84, 90] width 167 height 37
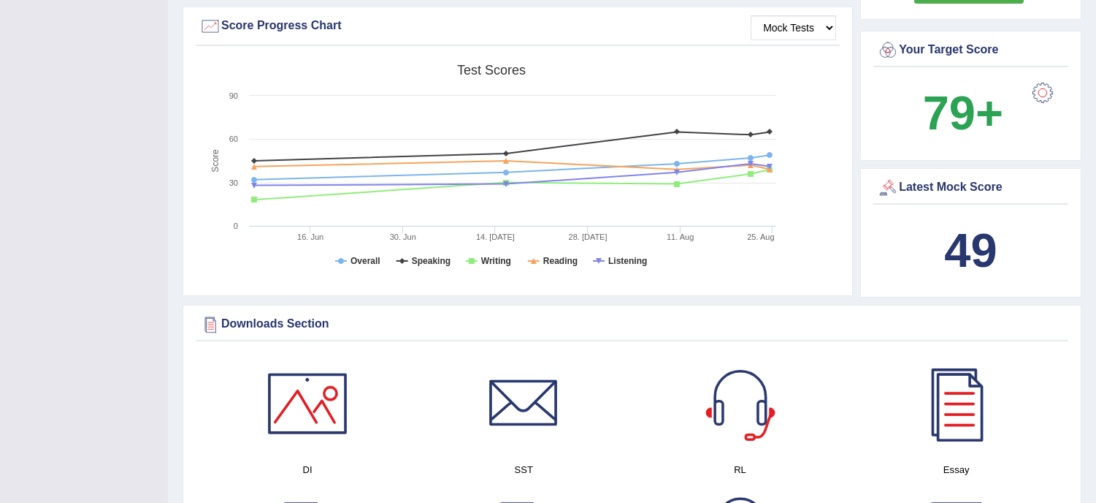
scroll to position [879, 0]
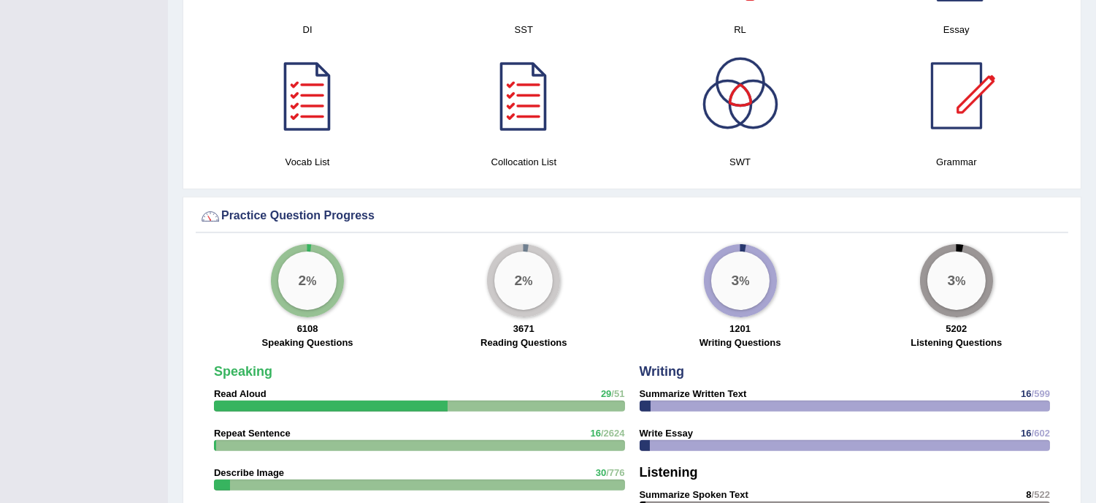
click at [957, 23] on h4 "Essay" at bounding box center [957, 29] width 202 height 15
click at [954, 23] on h4 "Essay" at bounding box center [957, 29] width 202 height 15
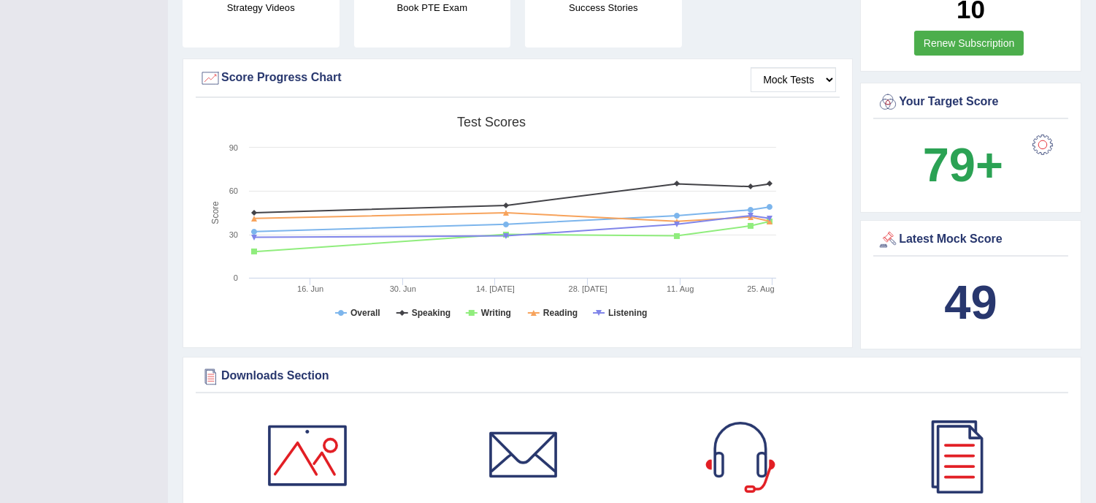
scroll to position [421, 0]
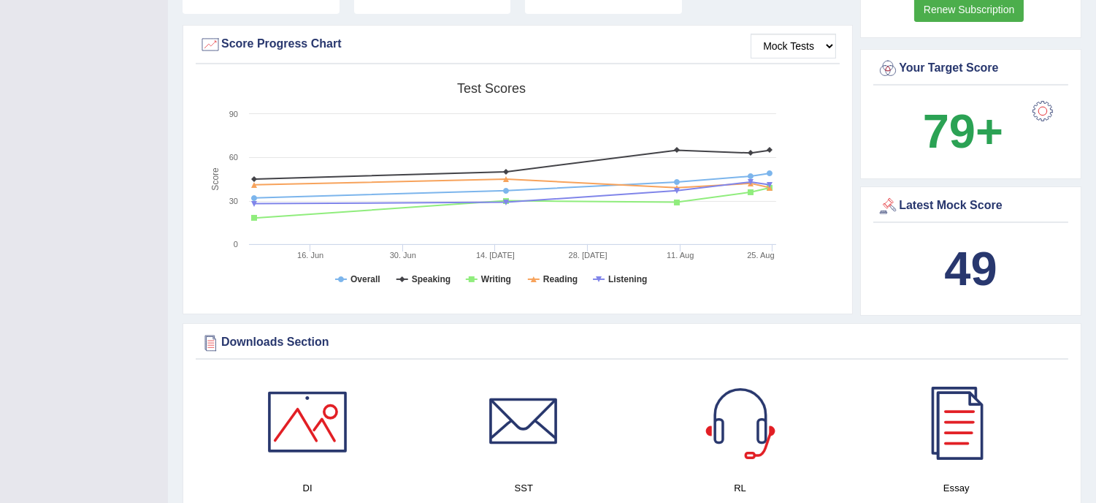
click at [963, 421] on div at bounding box center [957, 421] width 102 height 102
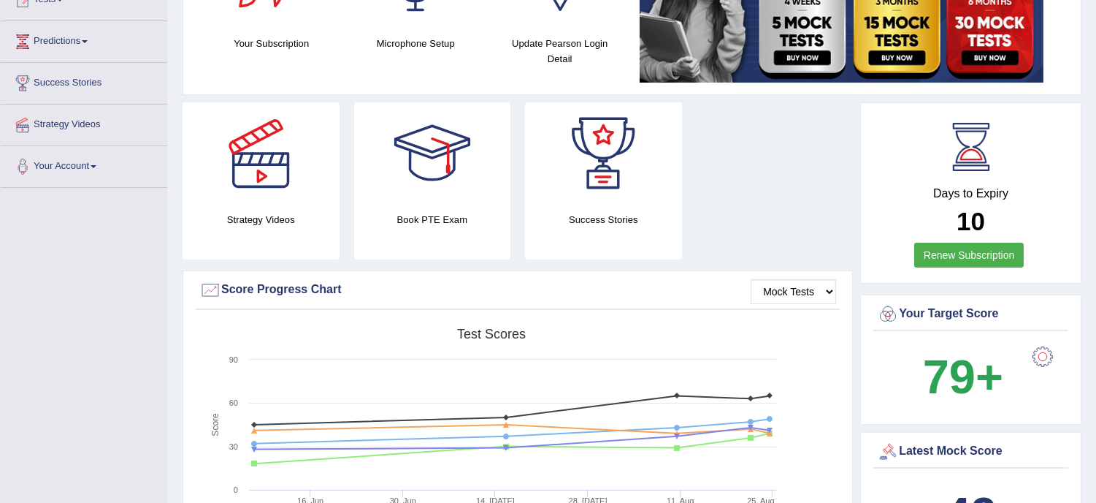
scroll to position [129, 0]
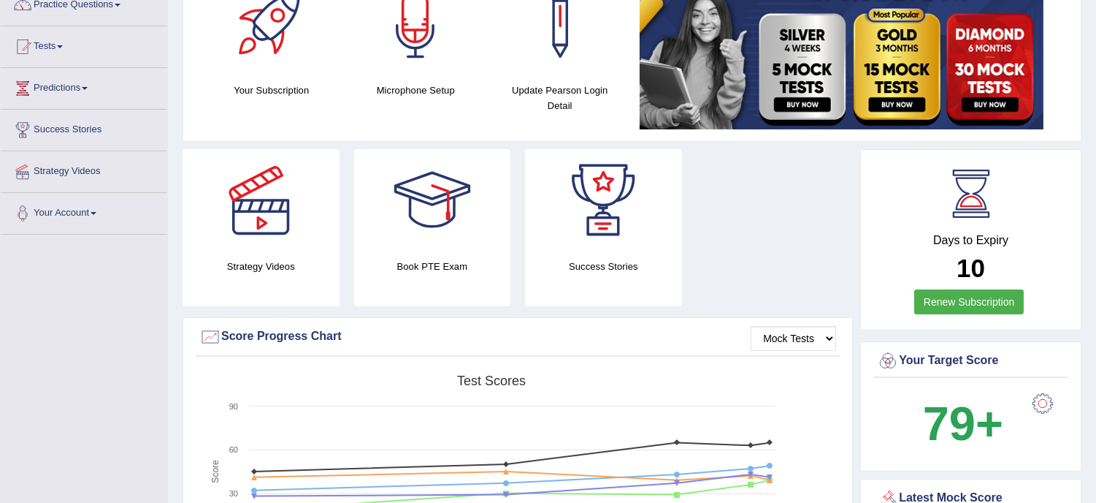
click at [48, 28] on link "Tests" at bounding box center [84, 44] width 167 height 37
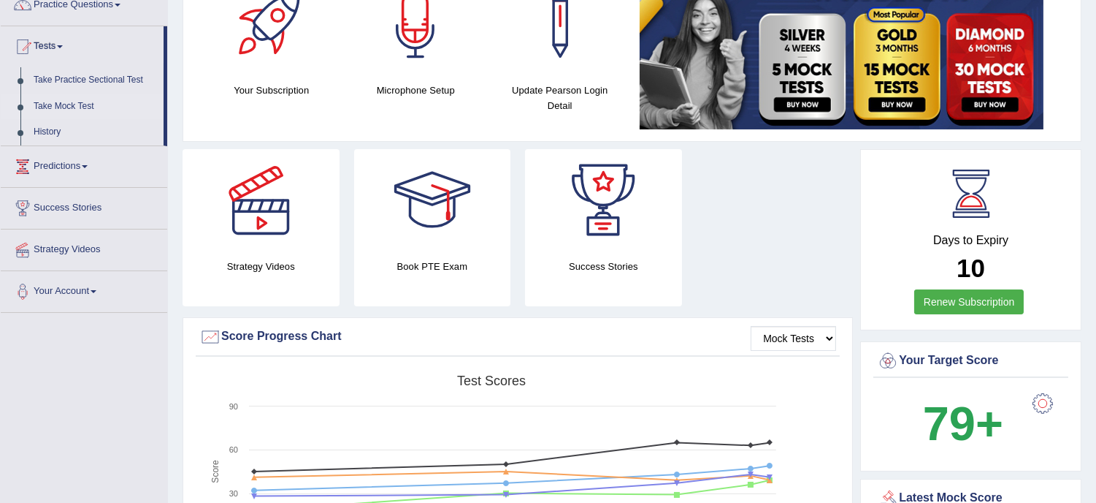
click at [61, 99] on link "Take Mock Test" at bounding box center [95, 106] width 137 height 26
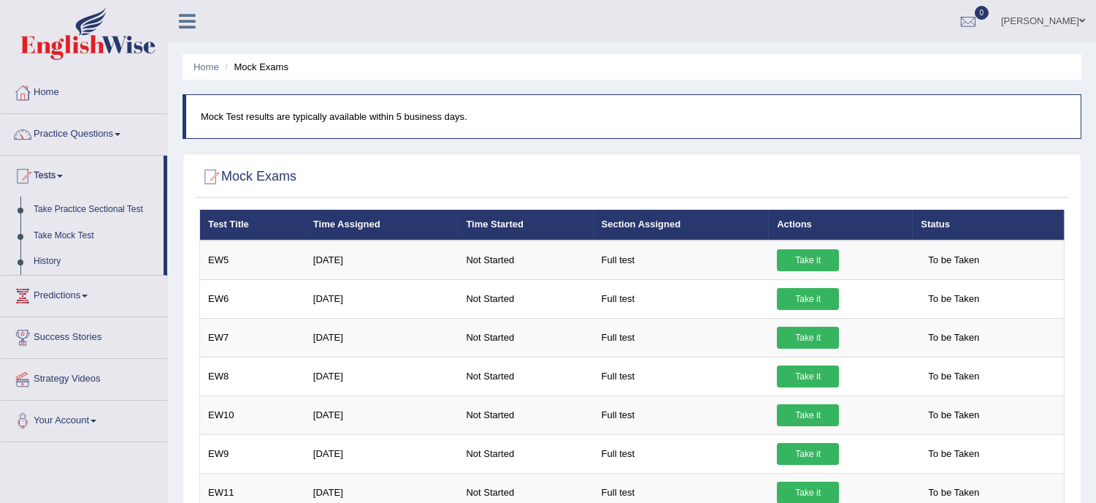
click at [110, 130] on link "Practice Questions" at bounding box center [84, 132] width 167 height 37
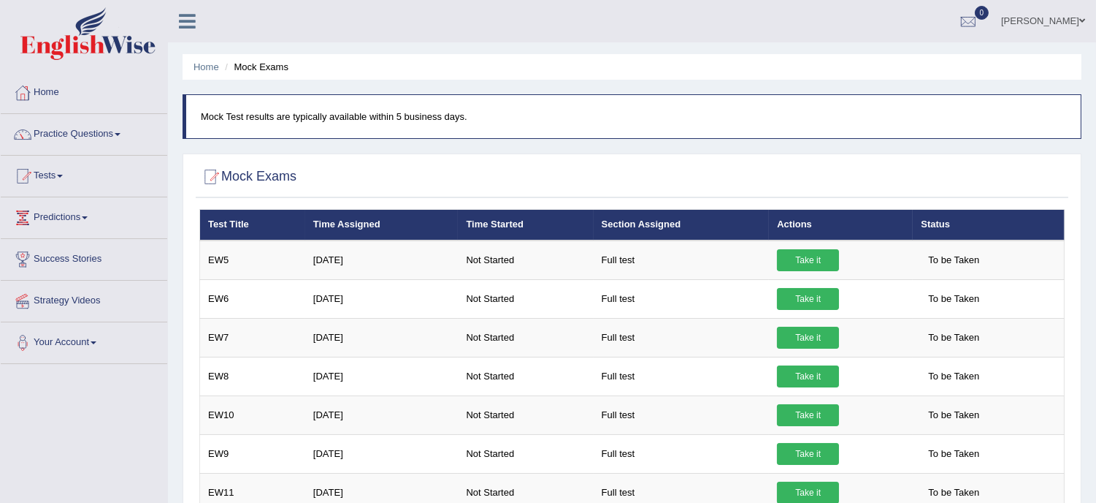
click at [110, 130] on link "Practice Questions" at bounding box center [84, 132] width 167 height 37
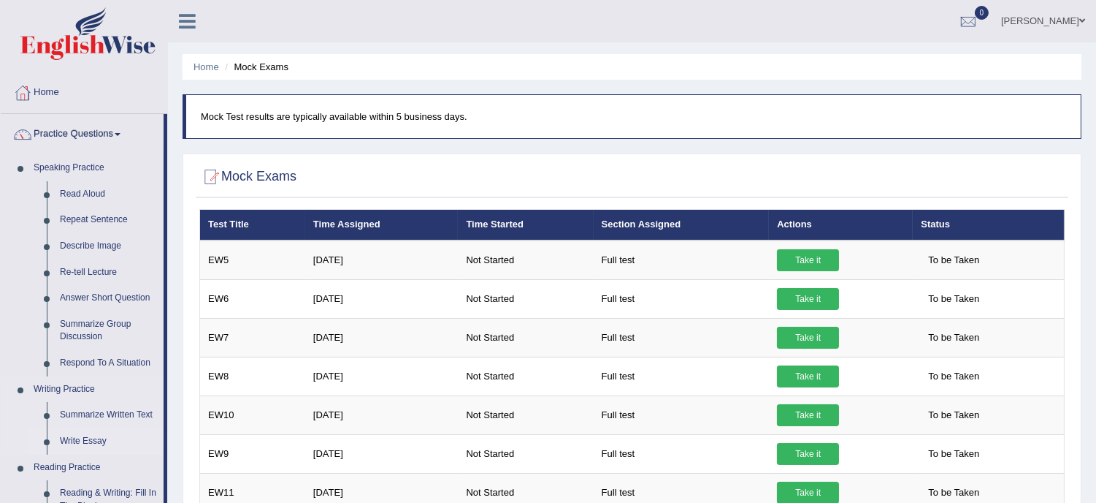
click at [99, 441] on link "Write Essay" at bounding box center [108, 441] width 110 height 26
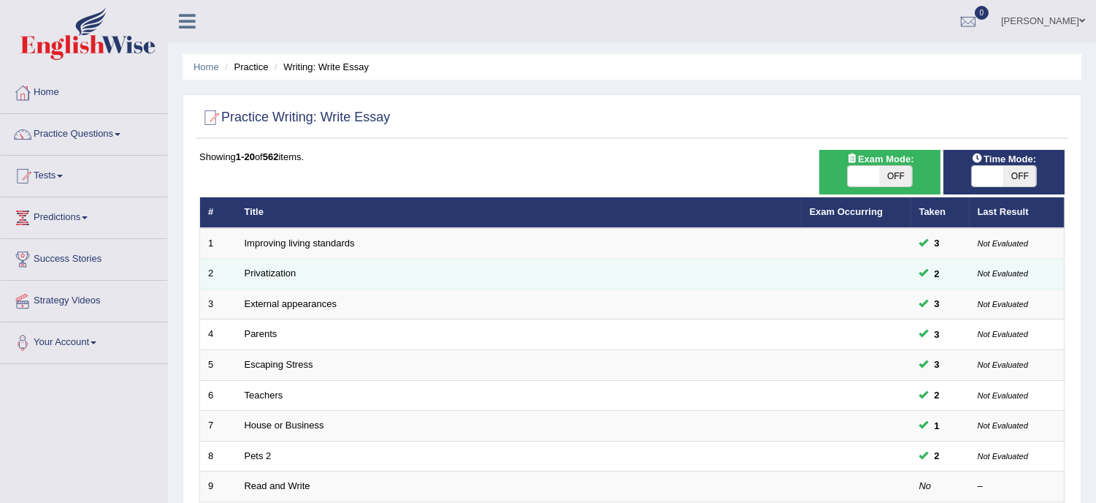
click at [267, 280] on td "Privatization" at bounding box center [519, 274] width 565 height 31
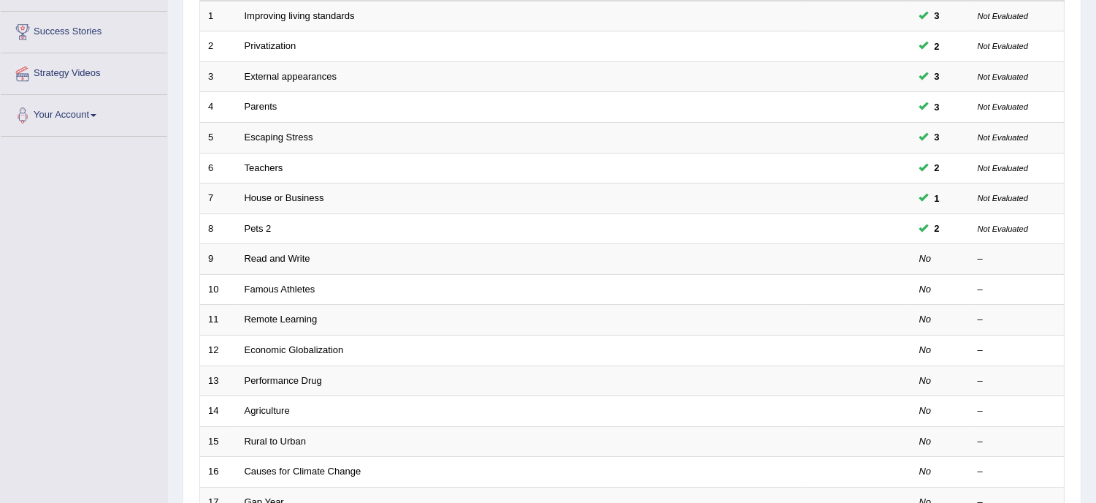
scroll to position [259, 0]
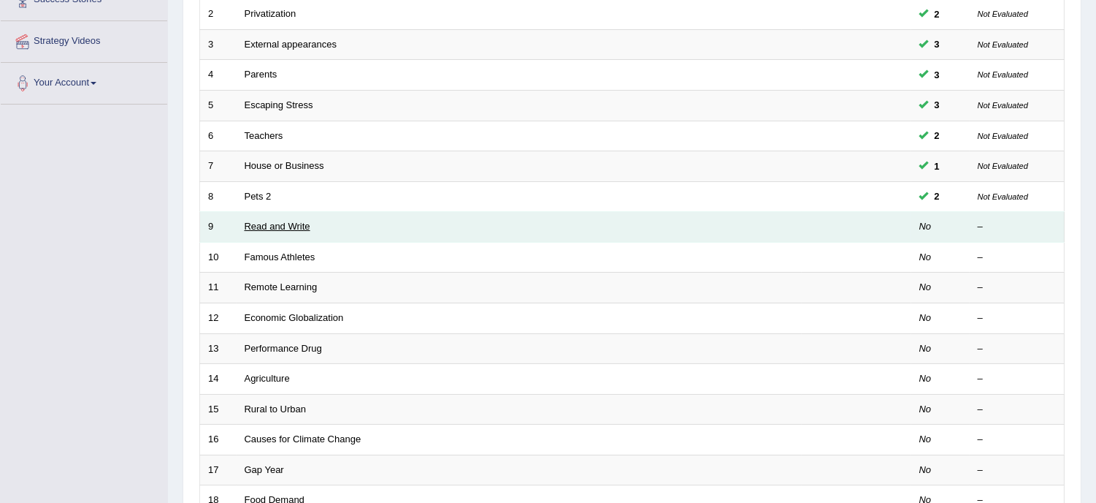
click at [292, 230] on link "Read and Write" at bounding box center [278, 226] width 66 height 11
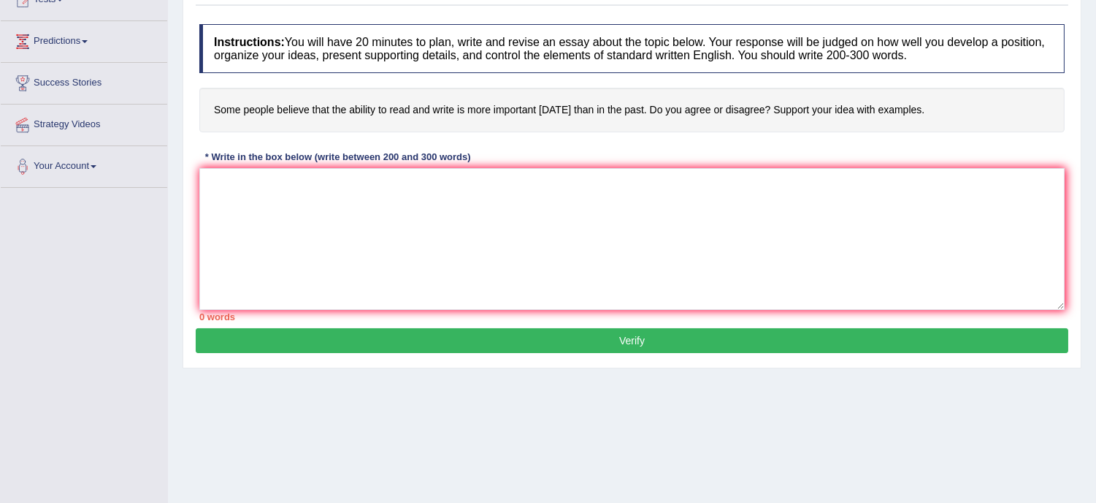
scroll to position [264, 0]
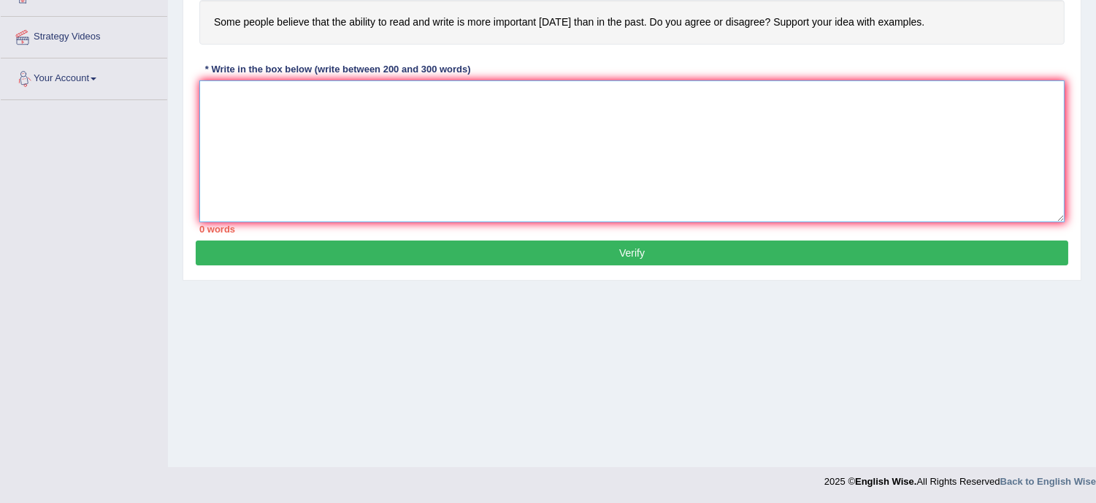
click at [260, 99] on textarea at bounding box center [632, 151] width 866 height 142
type textarea "l"
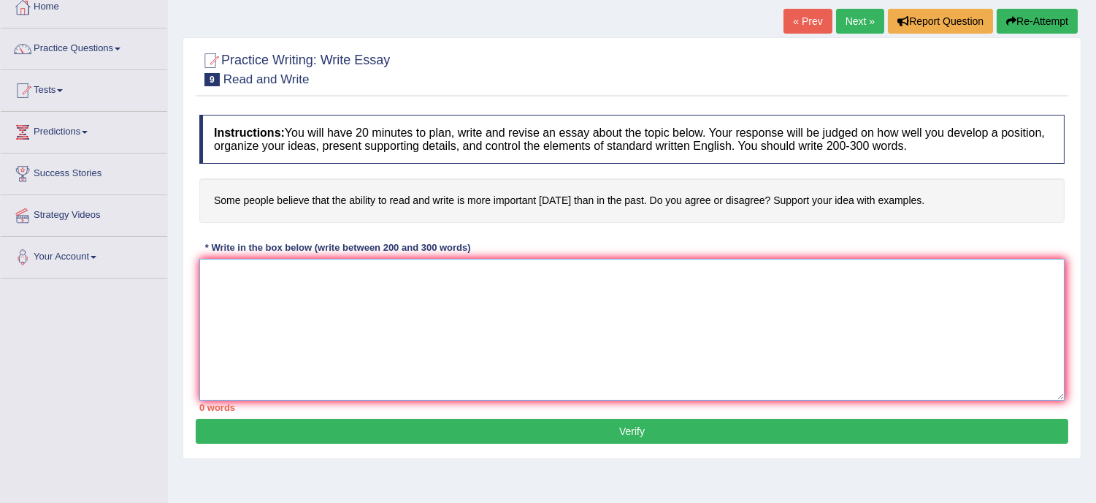
scroll to position [69, 0]
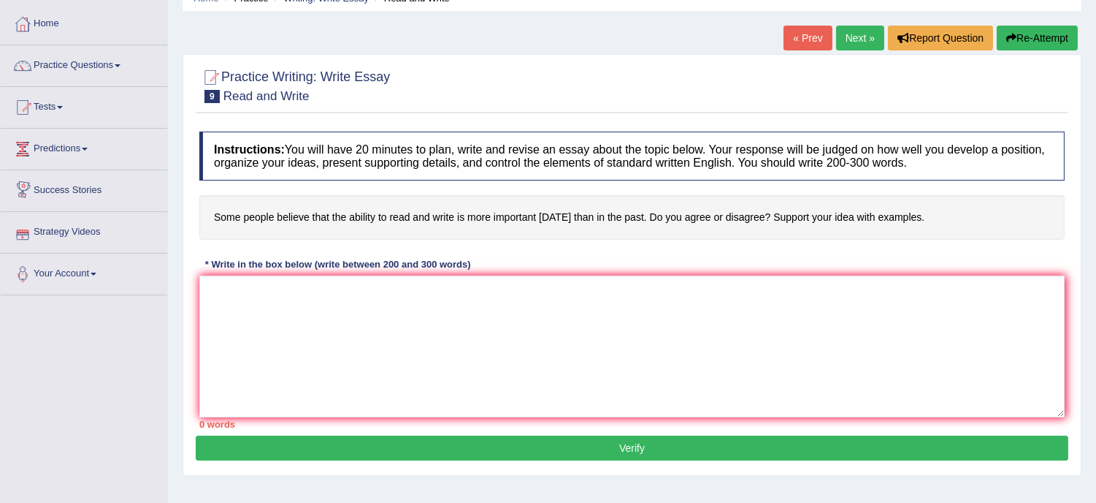
click at [73, 167] on li "Predictions Latest Predictions" at bounding box center [84, 150] width 167 height 42
click at [120, 60] on link "Practice Questions" at bounding box center [84, 63] width 167 height 37
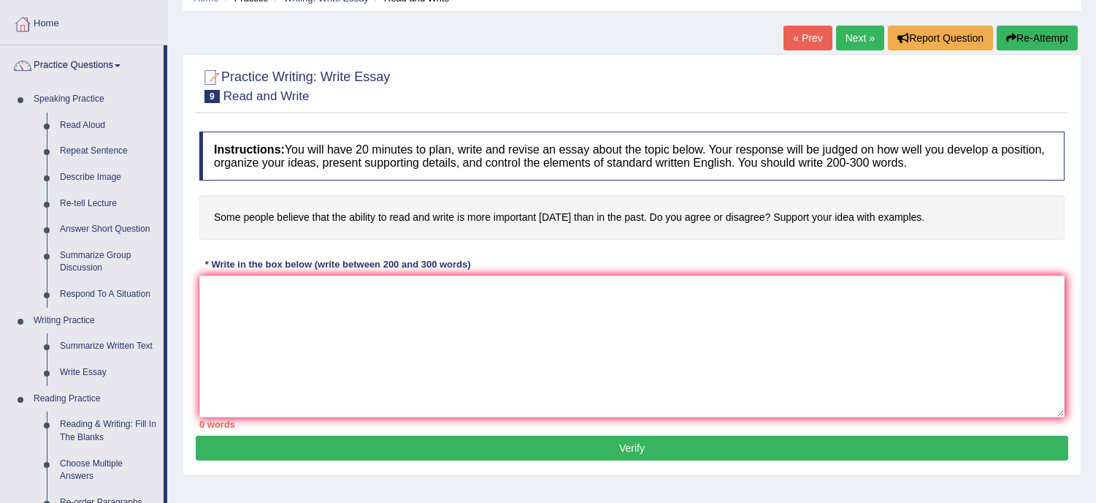
scroll to position [508, 0]
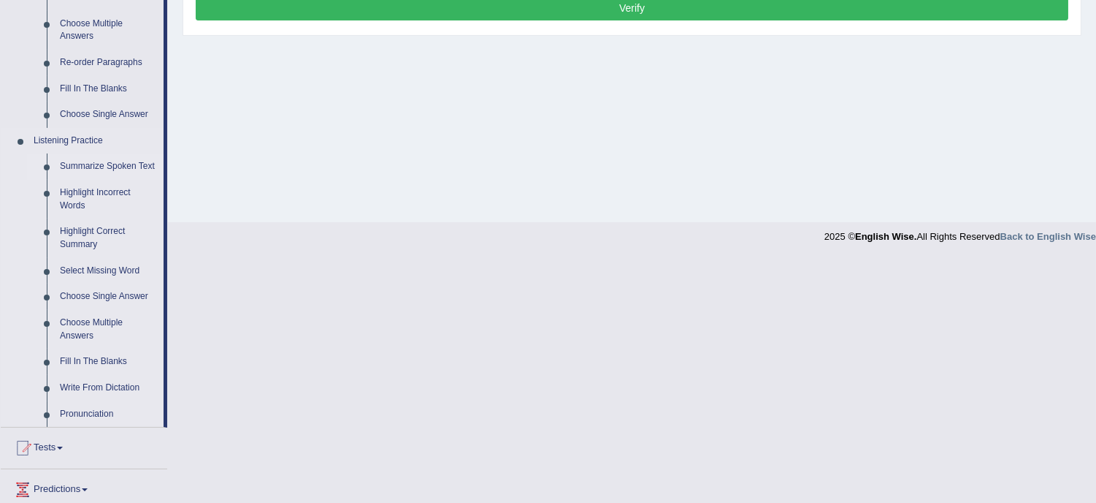
click at [90, 163] on link "Summarize Spoken Text" at bounding box center [108, 166] width 110 height 26
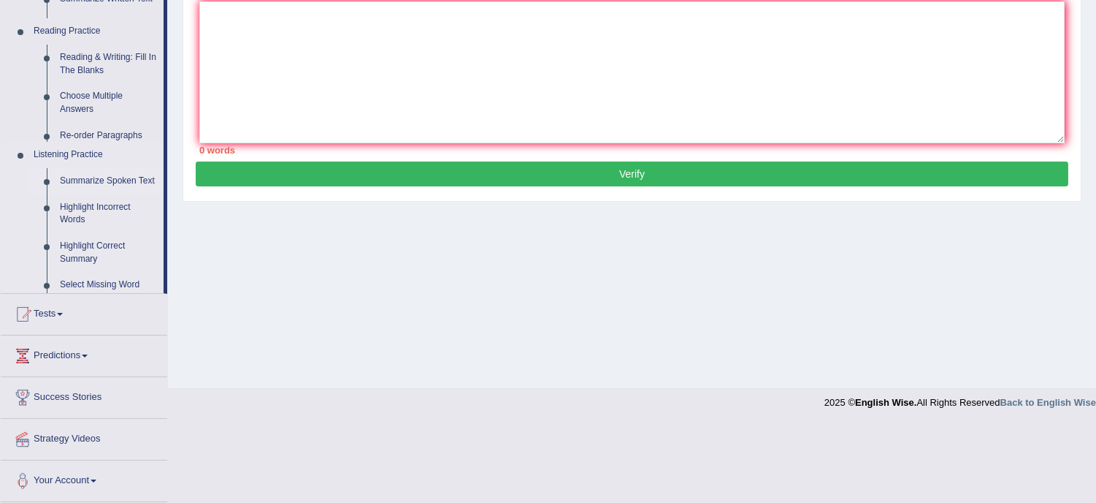
scroll to position [264, 0]
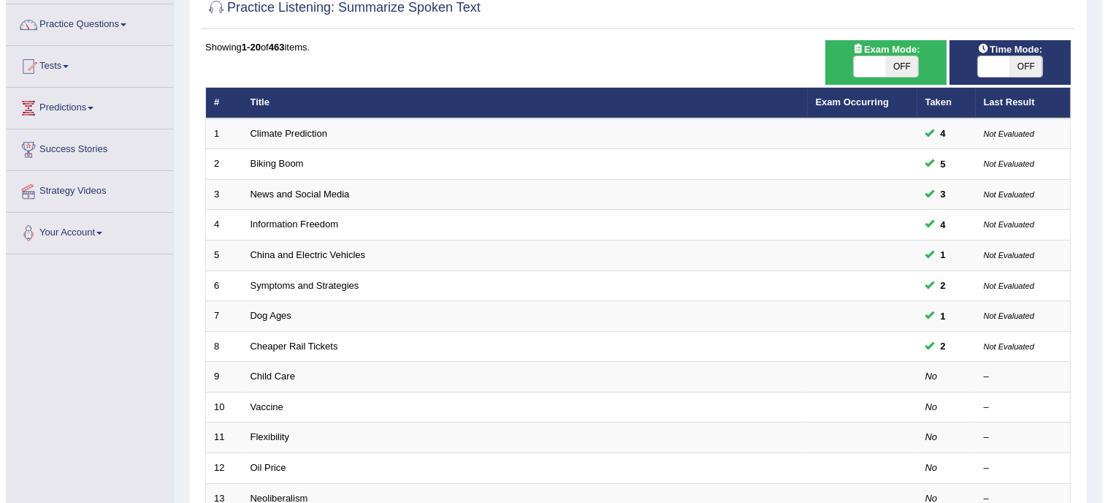
scroll to position [97, 0]
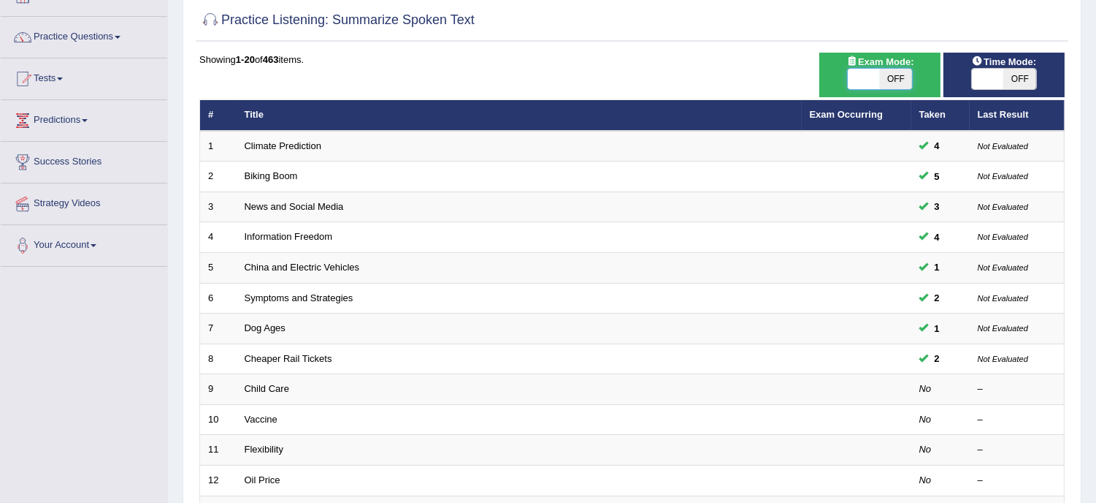
click at [873, 84] on span at bounding box center [864, 79] width 32 height 20
checkbox input "true"
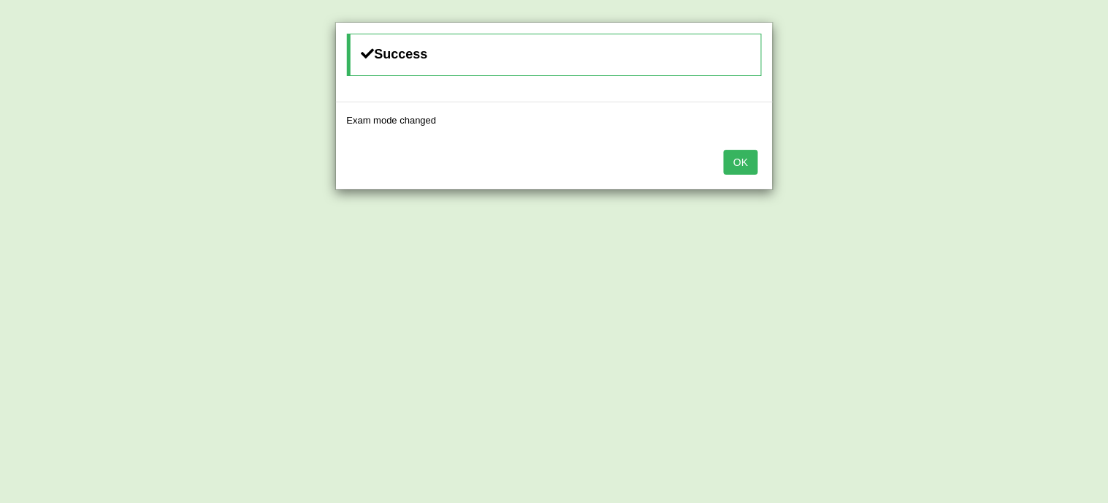
click at [733, 171] on button "OK" at bounding box center [741, 162] width 34 height 25
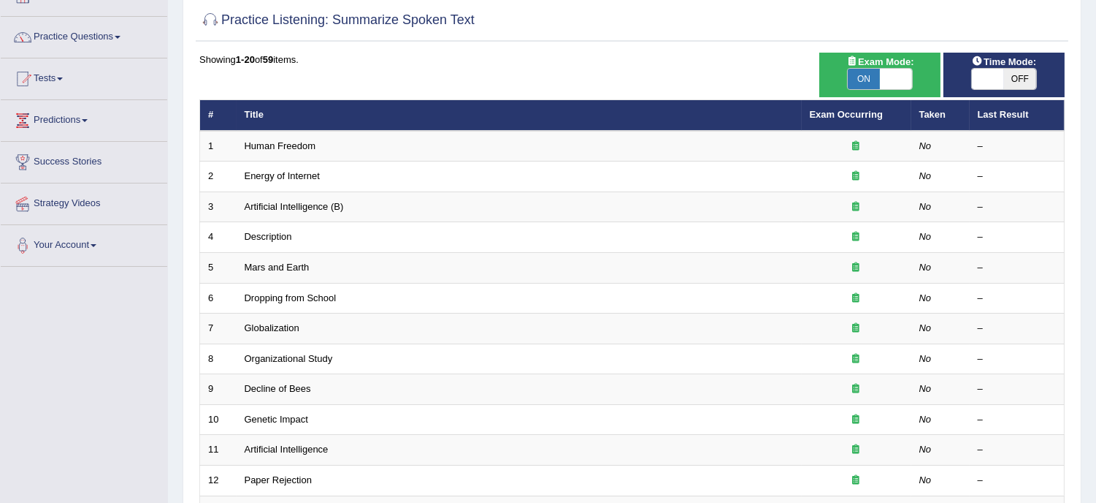
scroll to position [97, 0]
click at [1001, 85] on span at bounding box center [988, 79] width 32 height 20
checkbox input "true"
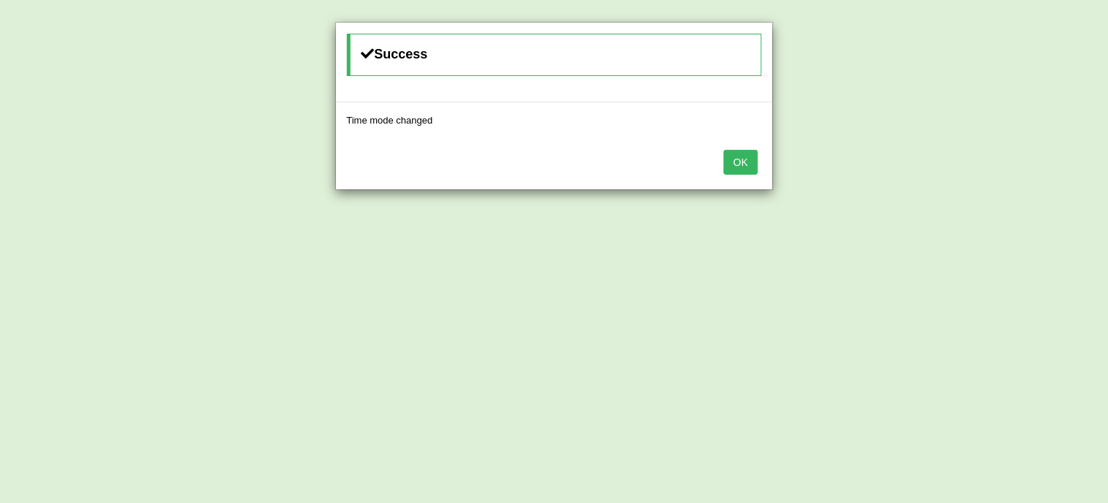
click at [738, 156] on button "OK" at bounding box center [741, 162] width 34 height 25
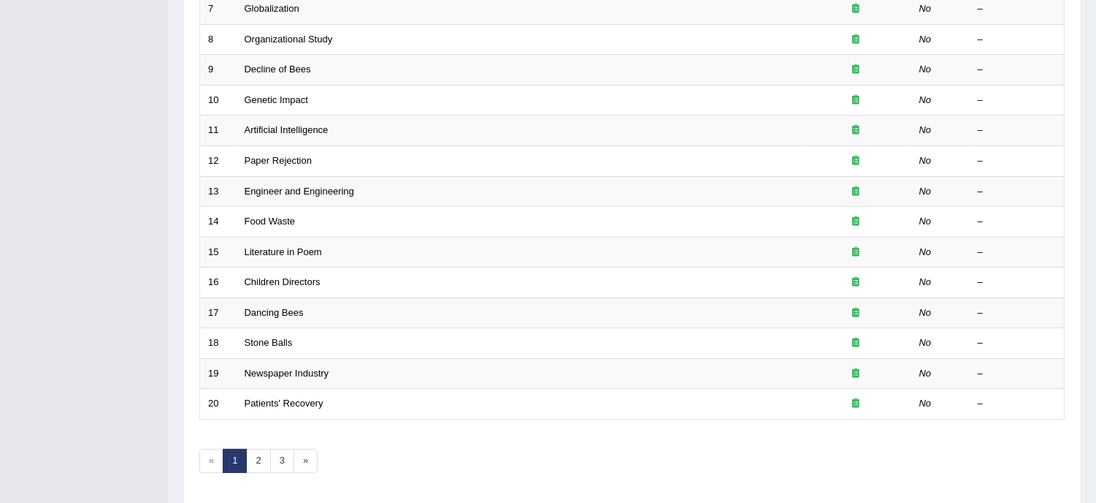
scroll to position [421, 0]
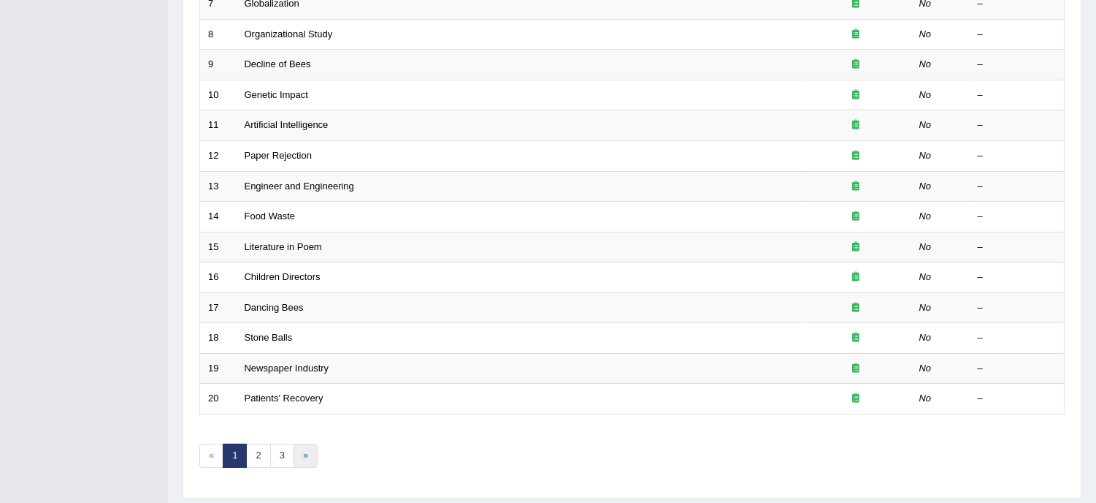
click at [307, 458] on link "»" at bounding box center [306, 455] width 24 height 24
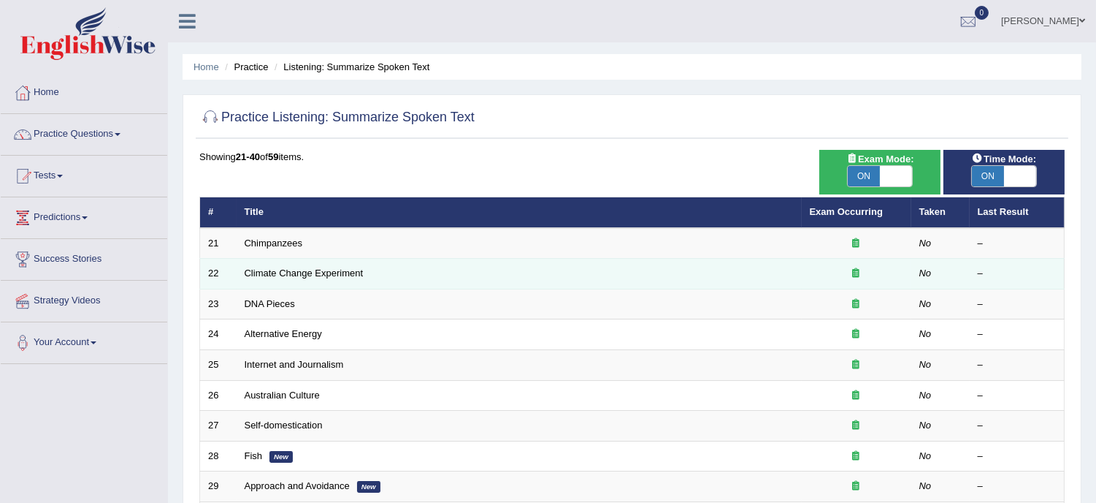
click at [516, 272] on td "Climate Change Experiment" at bounding box center [519, 274] width 565 height 31
click at [351, 273] on link "Climate Change Experiment" at bounding box center [304, 272] width 119 height 11
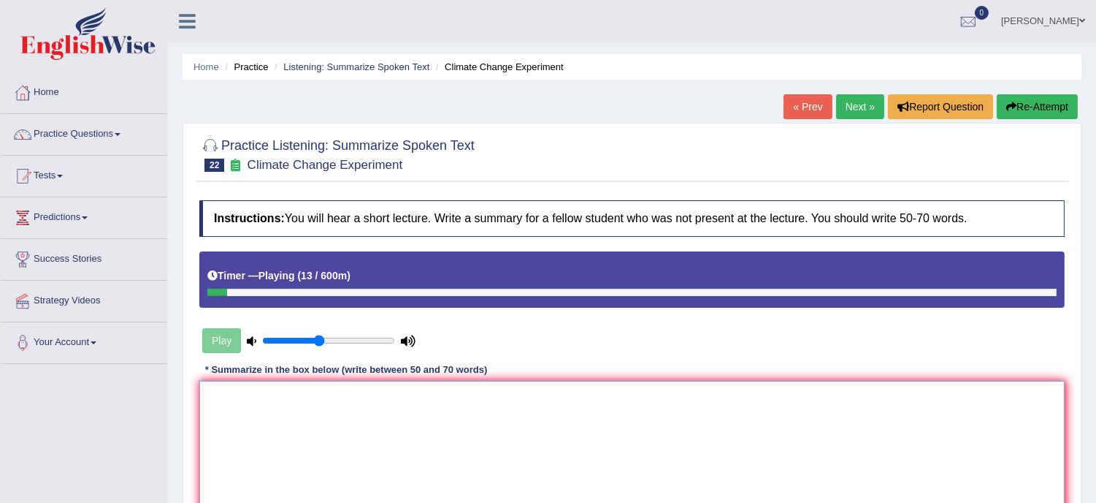
click at [283, 407] on textarea at bounding box center [632, 452] width 866 height 142
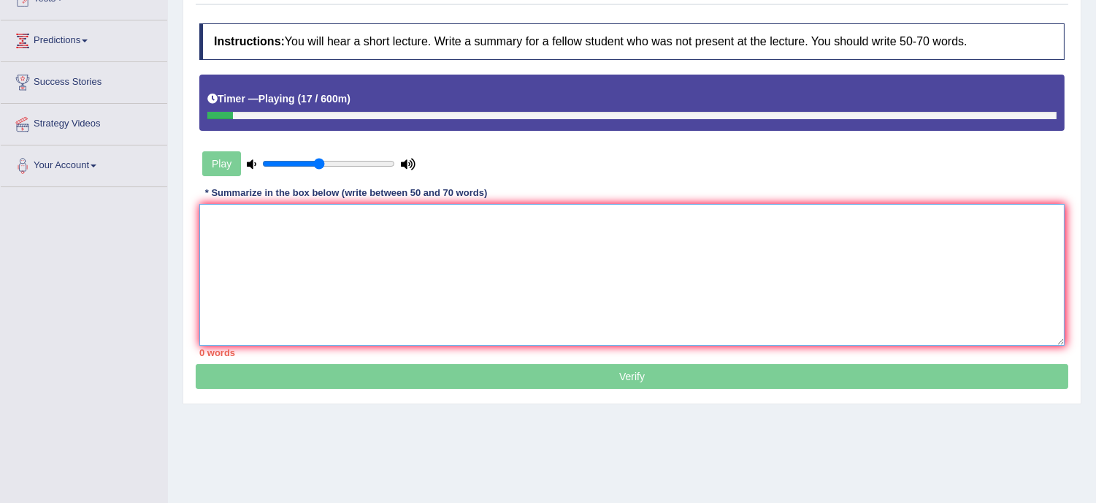
scroll to position [183, 0]
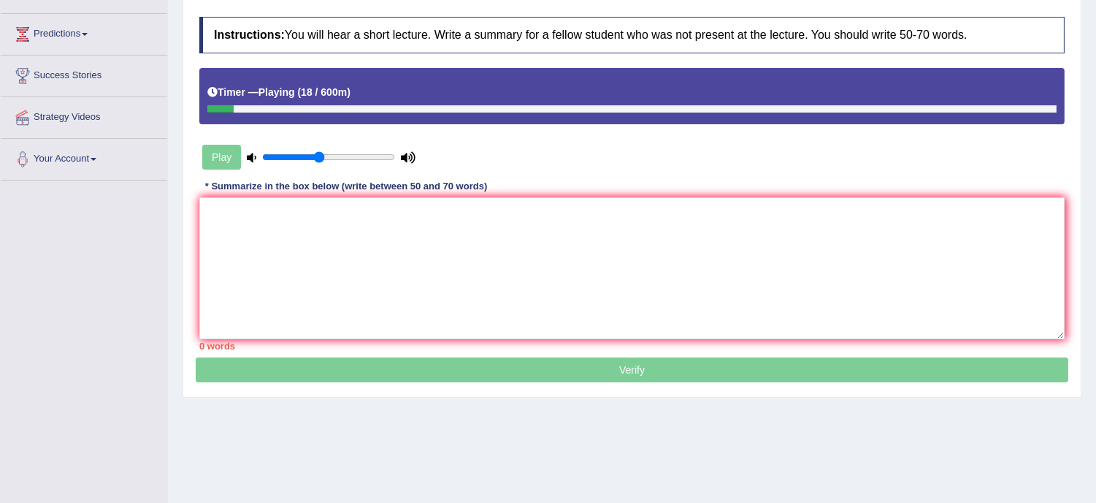
click at [283, 405] on div "Home Practice Listening: Summarize Spoken Text Climate Change Experiment « Prev…" at bounding box center [632, 182] width 928 height 730
click at [263, 156] on input "range" at bounding box center [328, 157] width 133 height 12
click at [308, 153] on input "range" at bounding box center [328, 157] width 133 height 12
type input "0.65"
click at [342, 151] on input "range" at bounding box center [328, 157] width 133 height 12
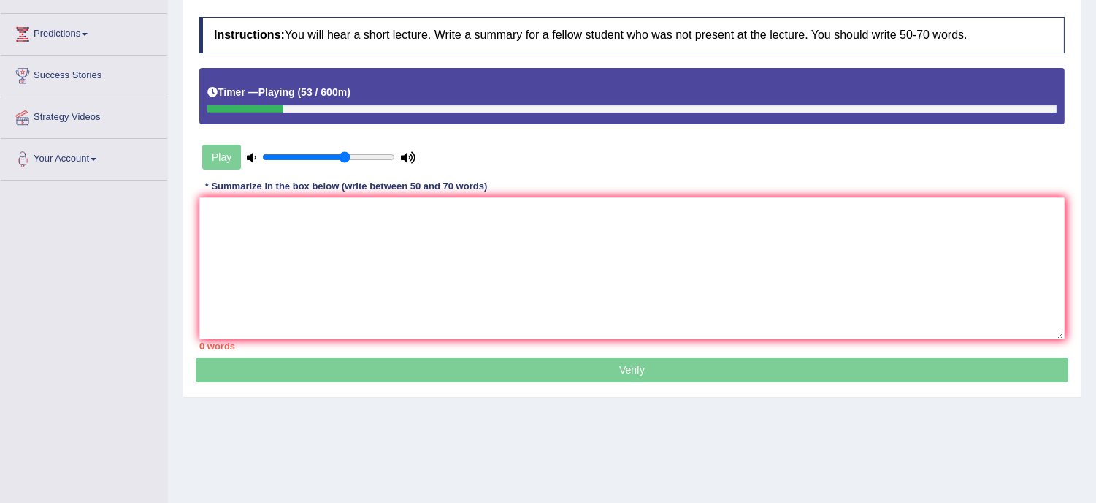
click at [208, 107] on div at bounding box center [245, 108] width 76 height 7
click at [210, 105] on div at bounding box center [246, 108] width 79 height 7
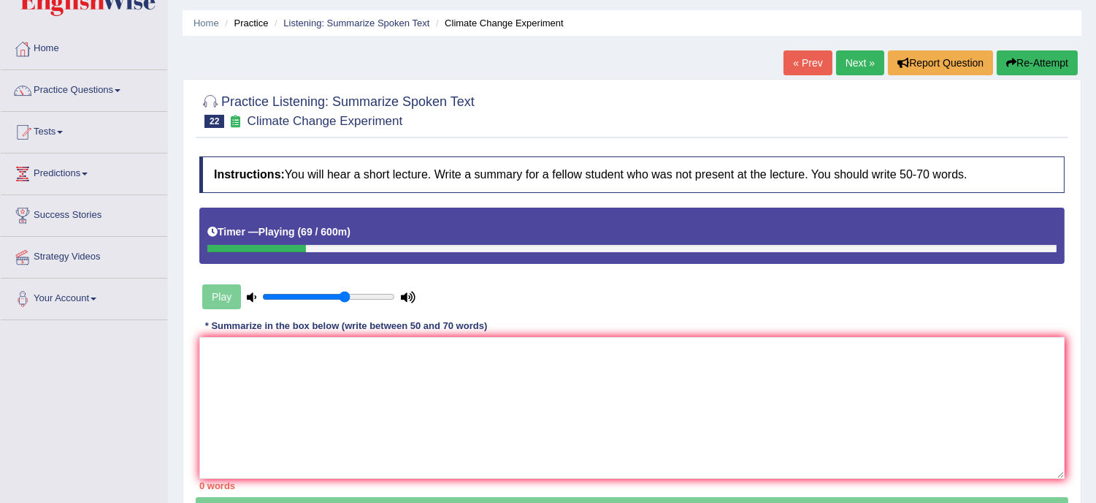
scroll to position [0, 0]
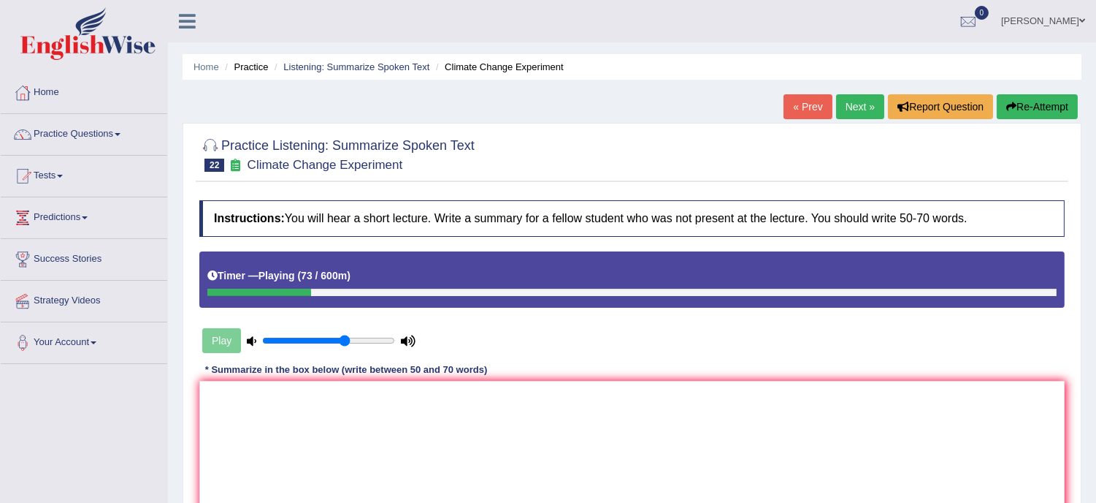
click at [1035, 110] on button "Re-Attempt" at bounding box center [1037, 106] width 81 height 25
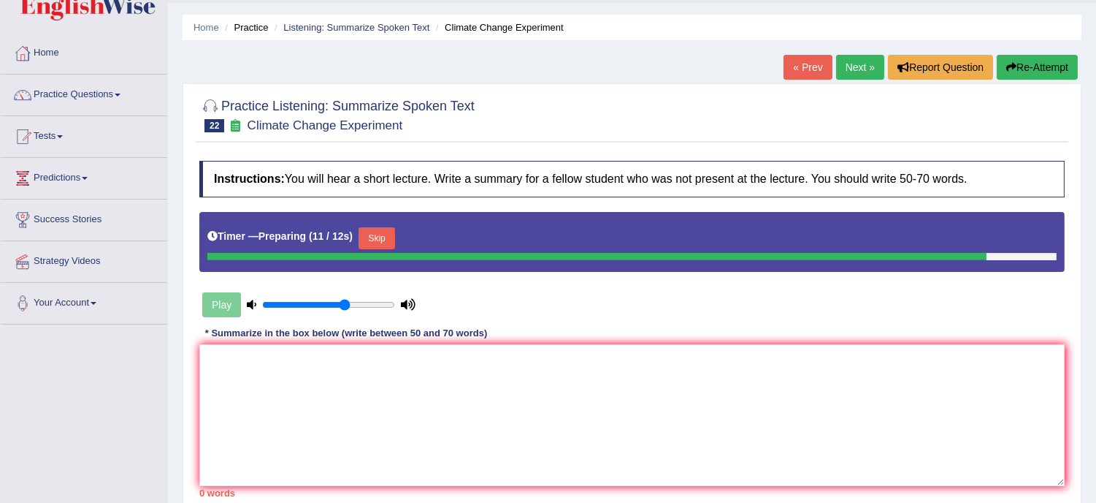
scroll to position [25, 0]
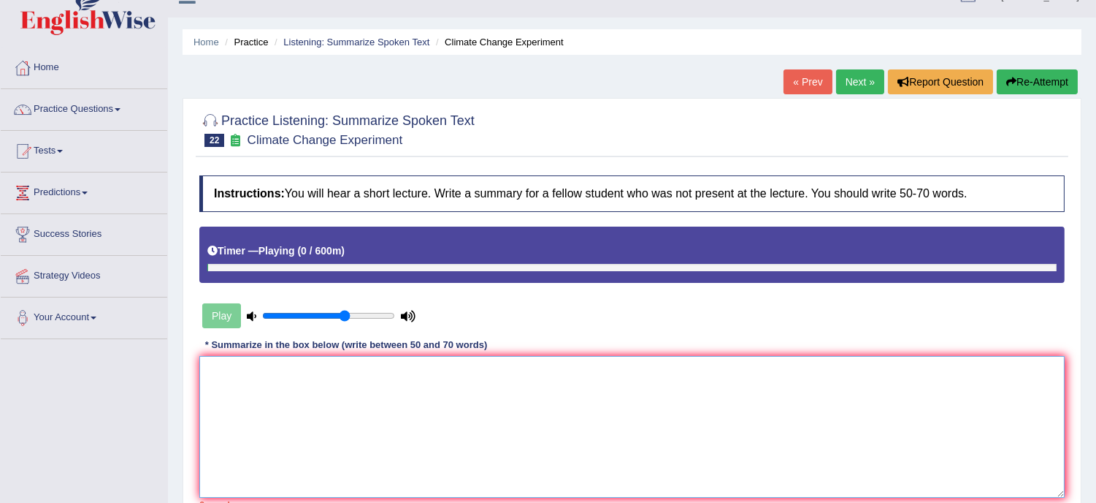
click at [441, 390] on textarea at bounding box center [632, 427] width 866 height 142
click at [360, 392] on textarea at bounding box center [632, 427] width 866 height 142
type textarea "T"
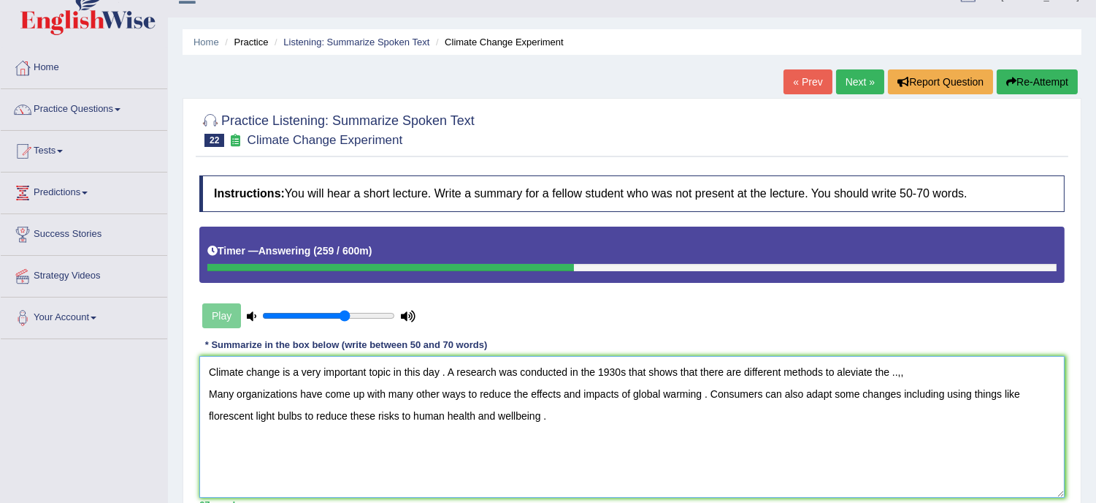
click at [912, 374] on textarea "Climate change is a very important topic in this day . A research was conducted…" at bounding box center [632, 427] width 866 height 142
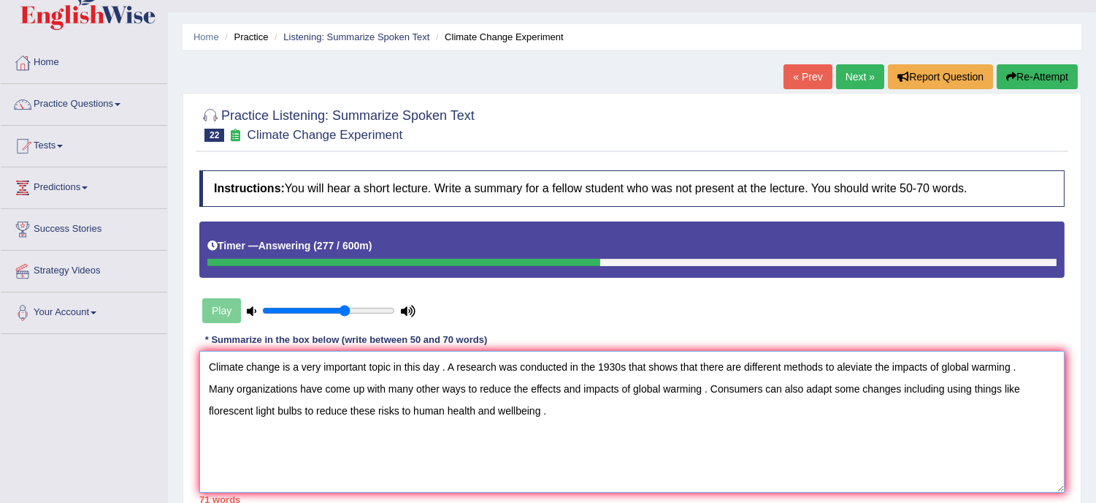
scroll to position [37, 0]
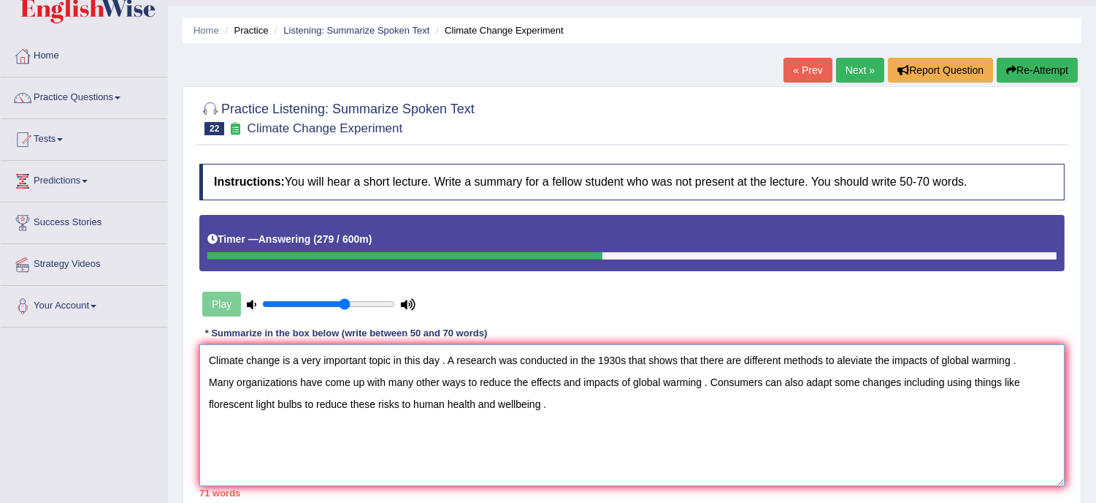
click at [913, 405] on textarea "Climate change is a very important topic in this day . A research was conducted…" at bounding box center [632, 415] width 866 height 142
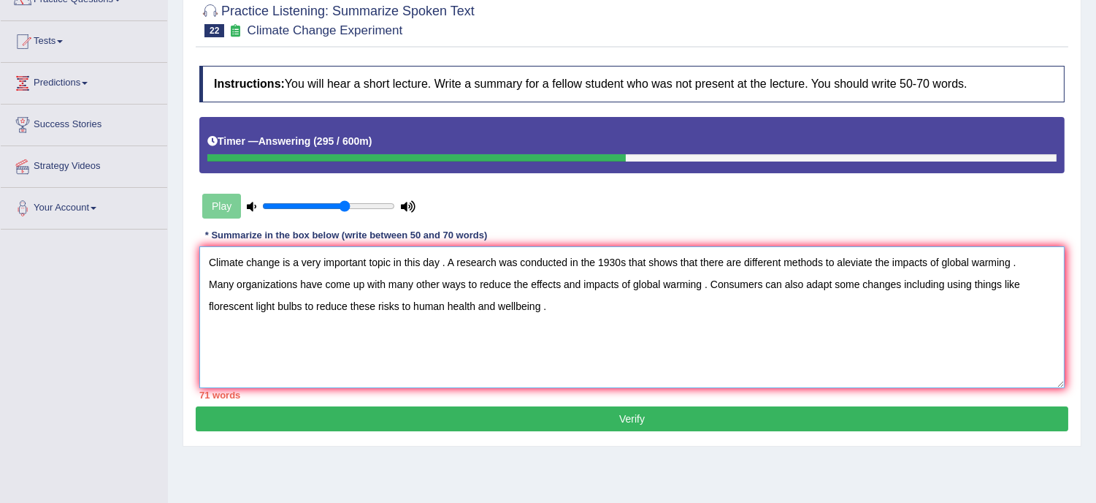
scroll to position [131, 0]
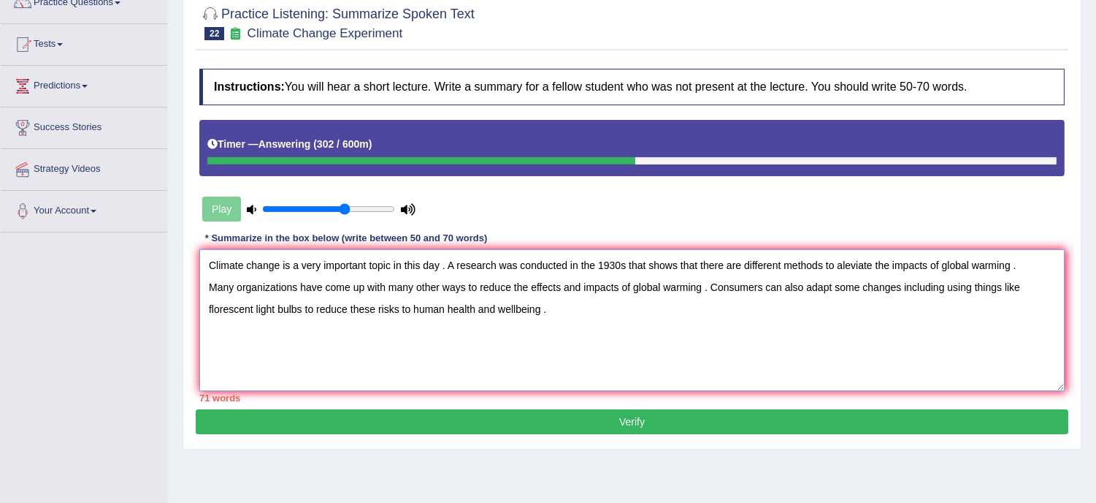
click at [1024, 267] on textarea "Climate change is a very important topic in this day . A research was conducted…" at bounding box center [632, 320] width 866 height 142
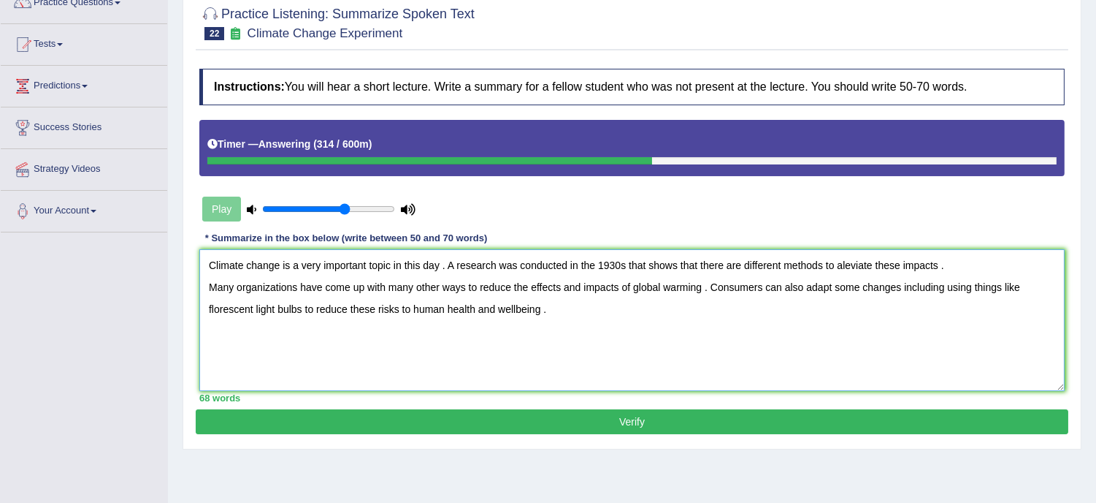
type textarea "Climate change is a very important topic in this day . A research was conducted…"
click at [835, 432] on button "Verify" at bounding box center [632, 421] width 873 height 25
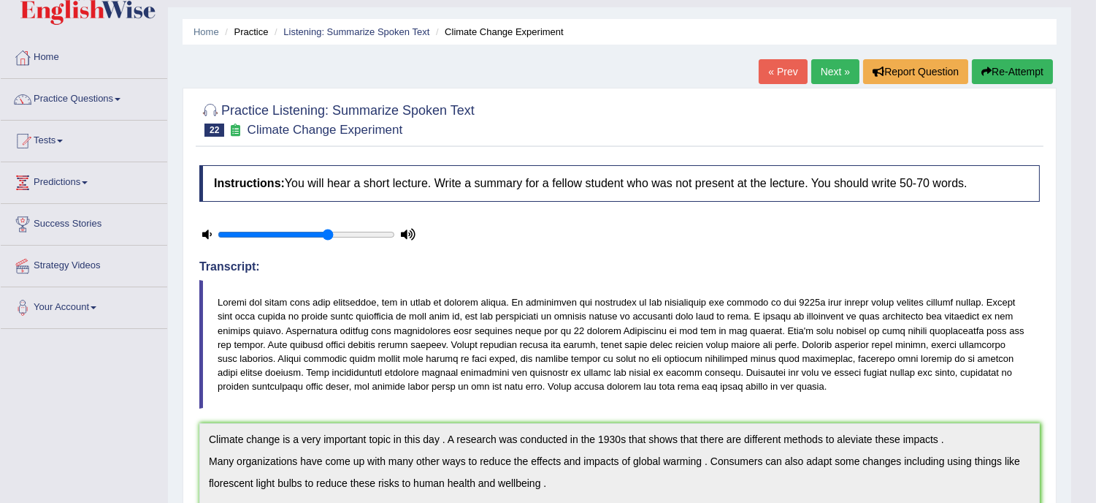
scroll to position [0, 0]
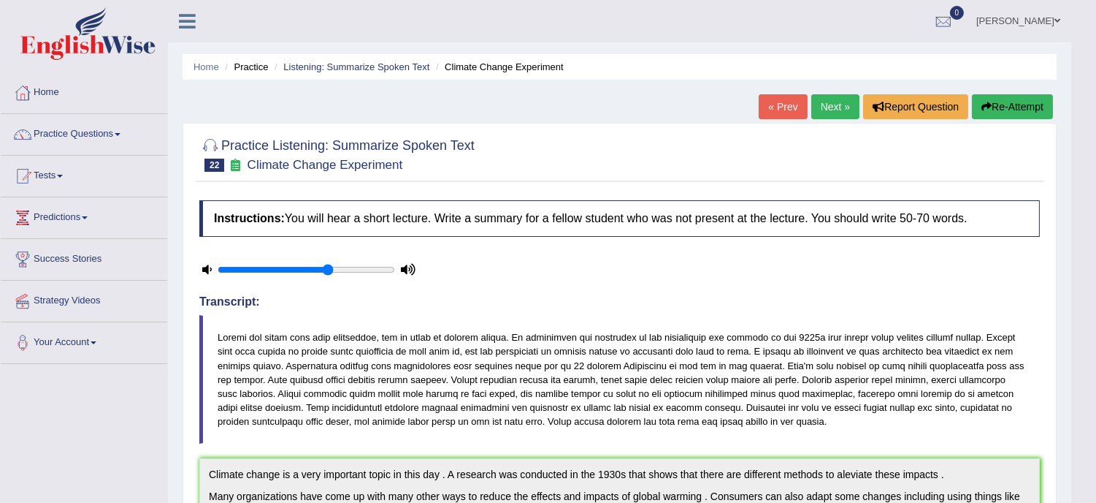
click at [836, 106] on link "Next »" at bounding box center [836, 106] width 48 height 25
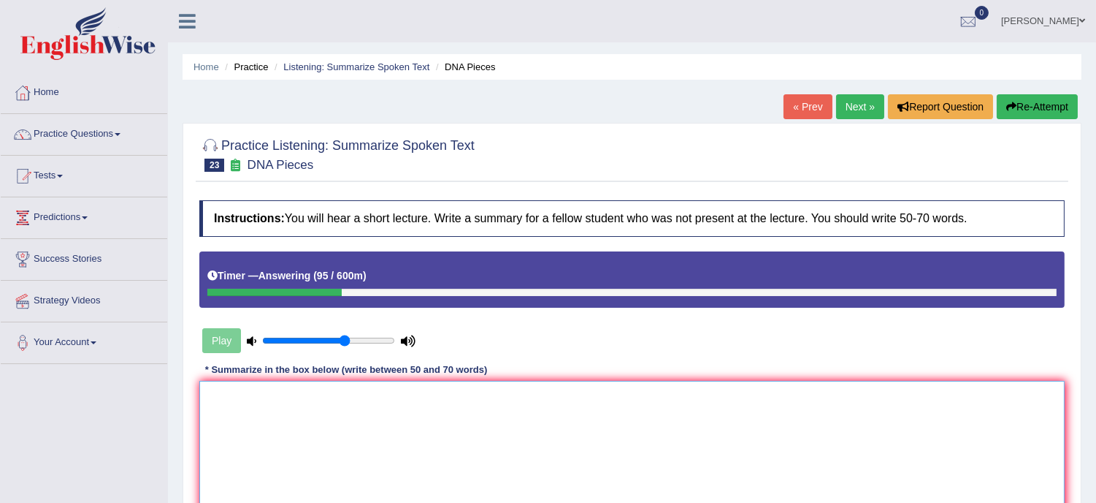
click at [584, 421] on textarea at bounding box center [632, 452] width 866 height 142
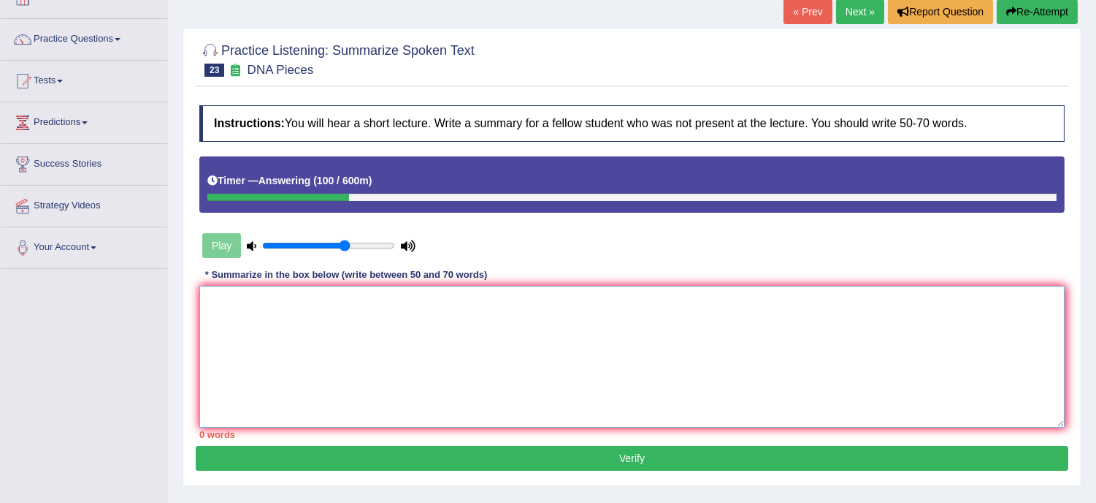
scroll to position [93, 0]
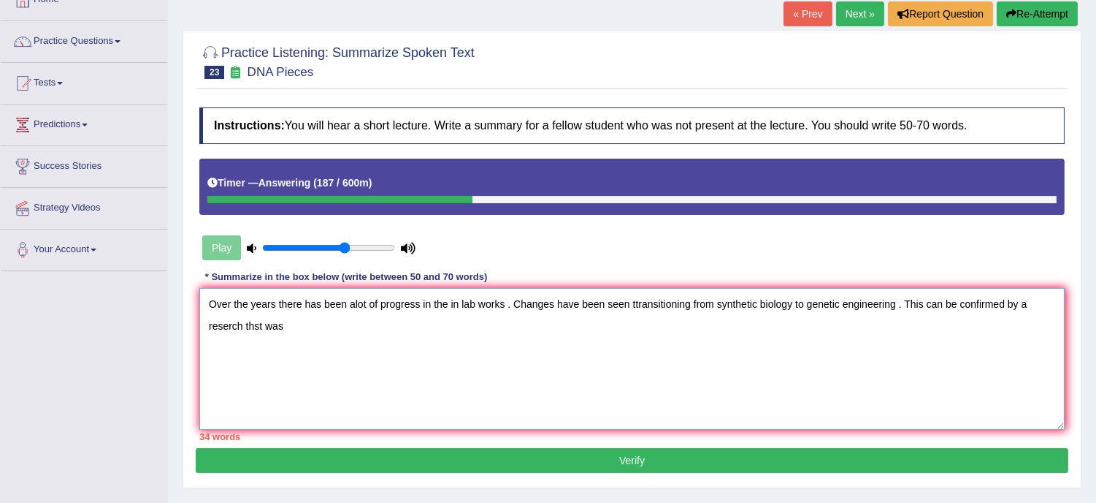
click at [228, 327] on textarea "Over the years there has been alot of progress in the in lab works . Changes ha…" at bounding box center [632, 359] width 866 height 142
click at [294, 324] on textarea "Over the years there has been alot of progress in the in lab works . Changes ha…" at bounding box center [632, 359] width 866 height 142
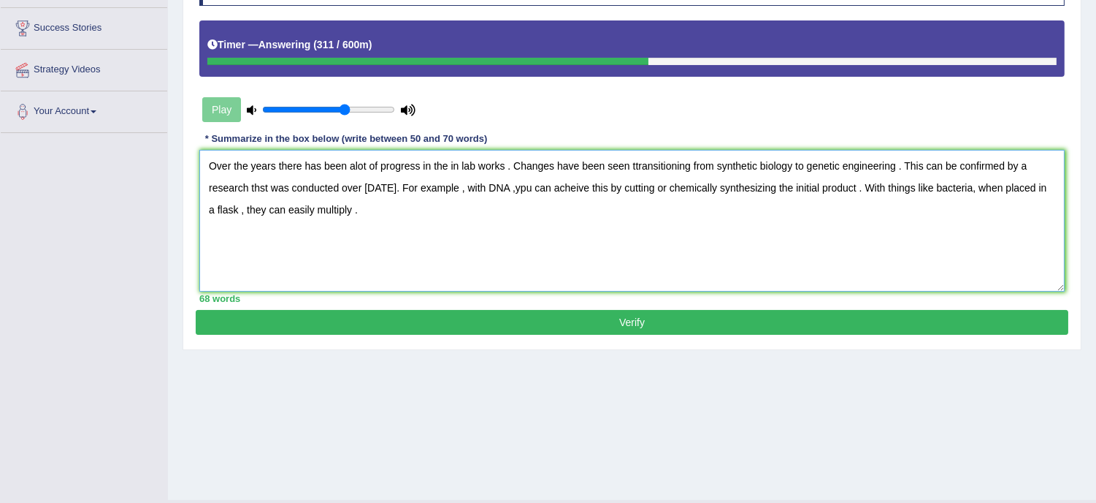
scroll to position [264, 0]
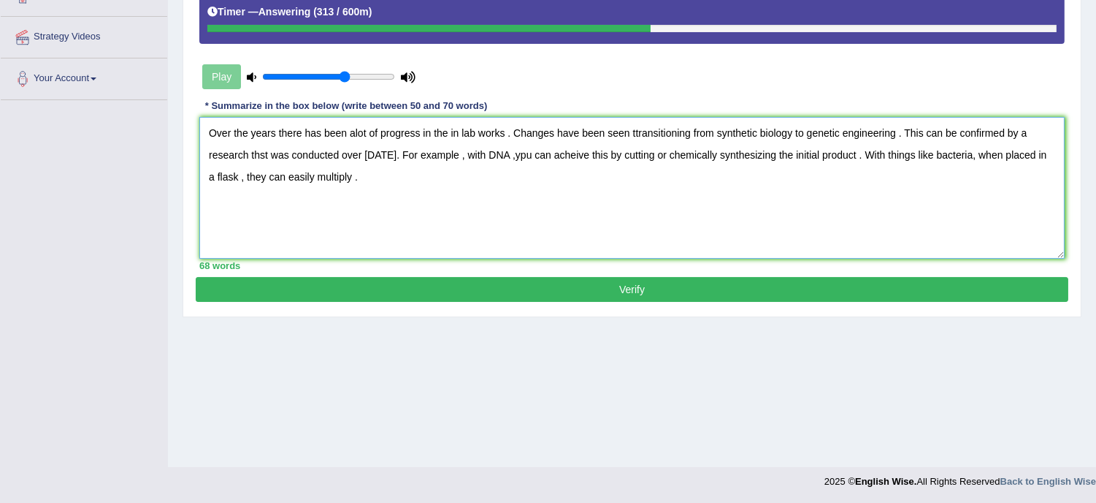
type textarea "Over the years there has been alot of progress in the in lab works . Changes ha…"
click at [356, 283] on button "Verify" at bounding box center [632, 289] width 873 height 25
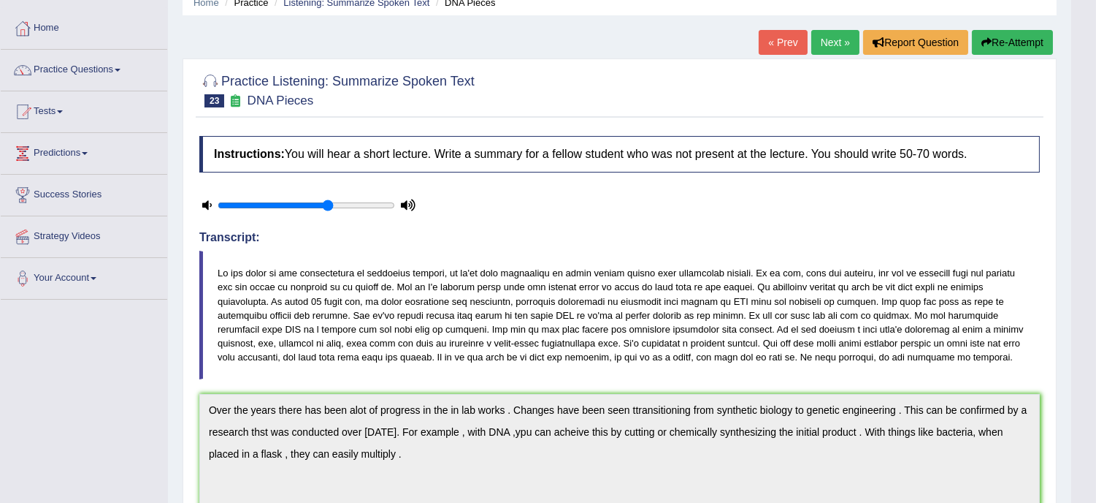
scroll to position [0, 0]
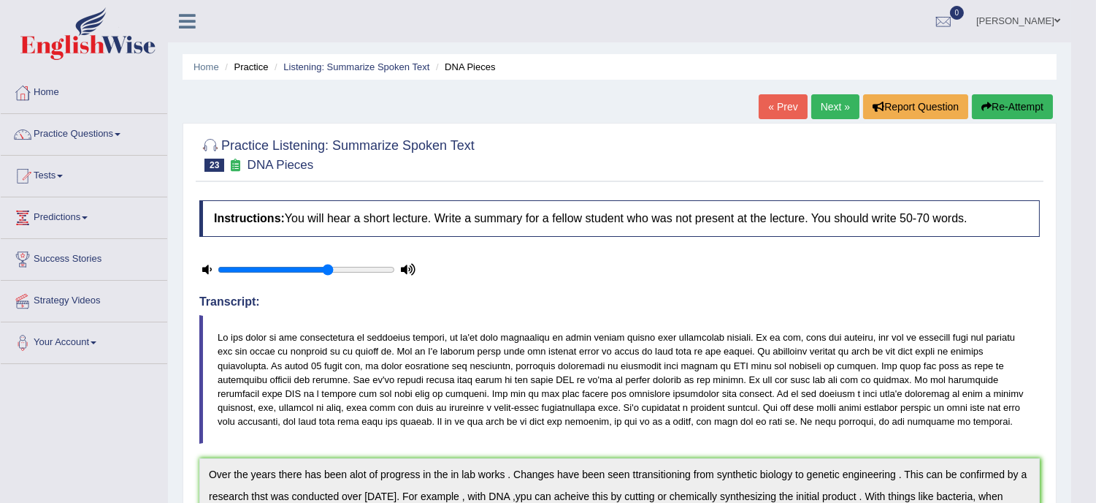
click at [121, 132] on link "Practice Questions" at bounding box center [84, 132] width 167 height 37
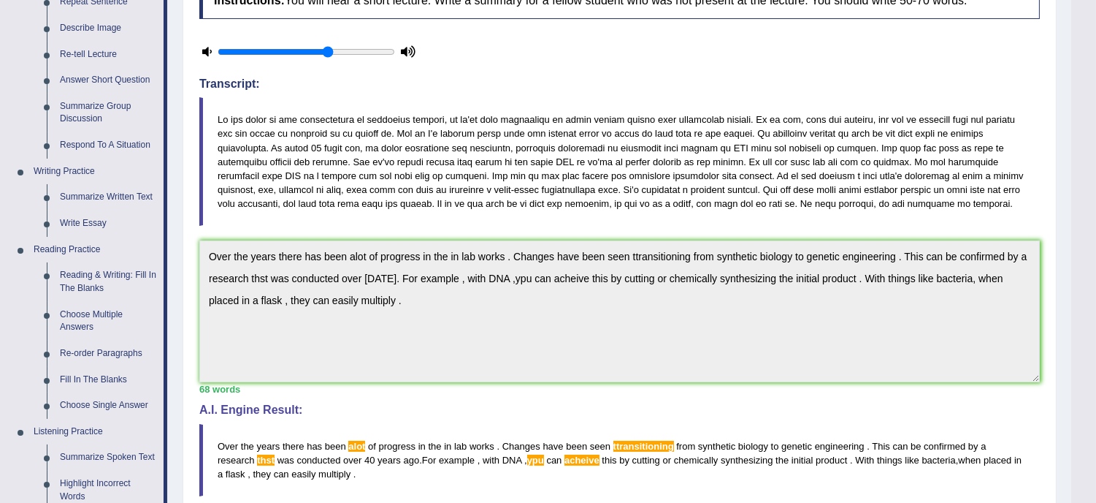
scroll to position [259, 0]
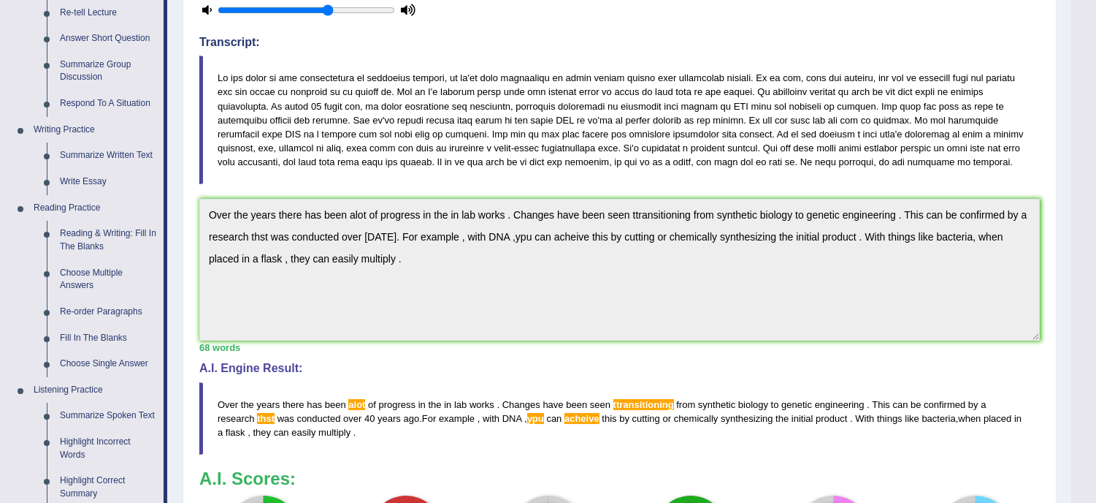
click at [275, 362] on h4 "A.I. Engine Result:" at bounding box center [619, 368] width 841 height 13
click at [115, 440] on link "Highlight Incorrect Words" at bounding box center [108, 448] width 110 height 39
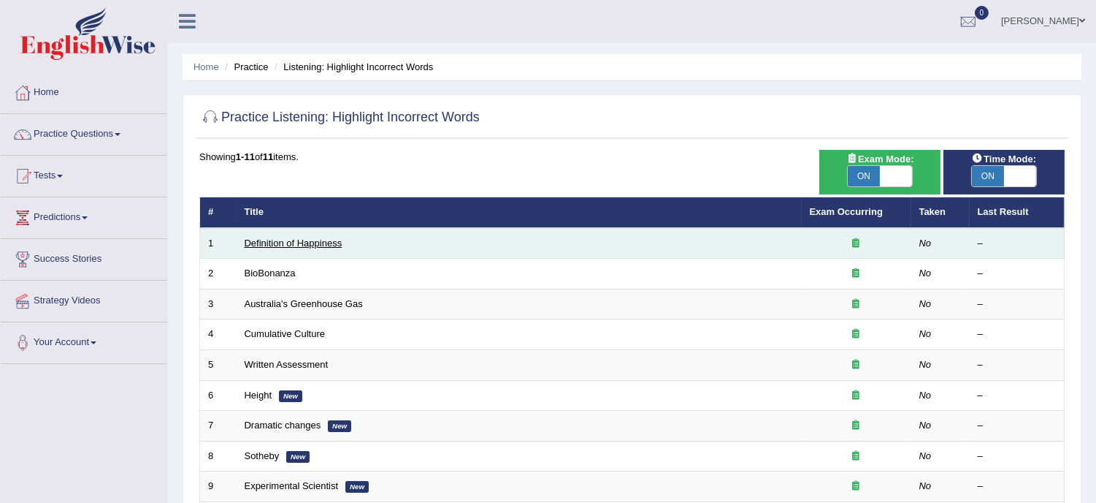
click at [309, 245] on link "Definition of Happiness" at bounding box center [294, 242] width 98 height 11
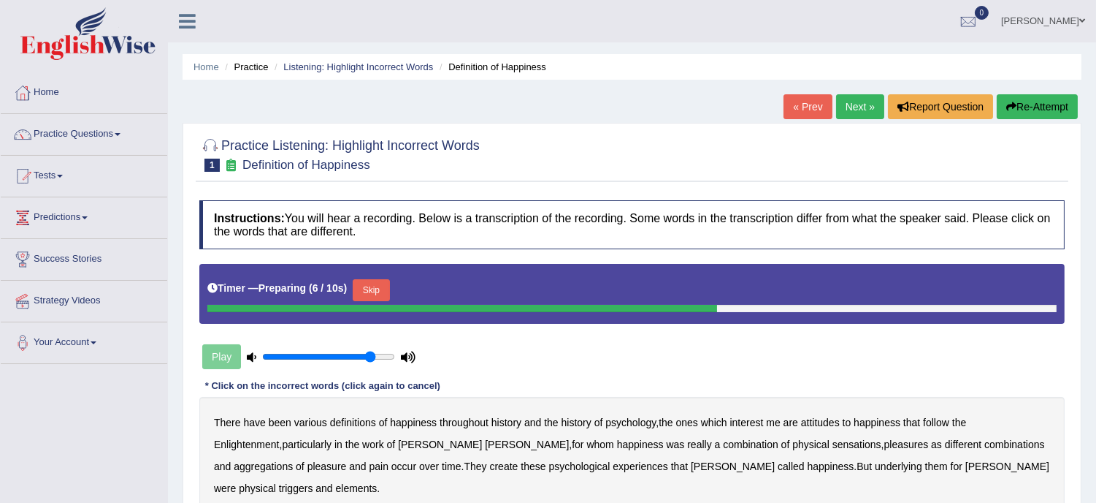
type input "0.85"
click at [368, 356] on input "range" at bounding box center [328, 357] width 133 height 12
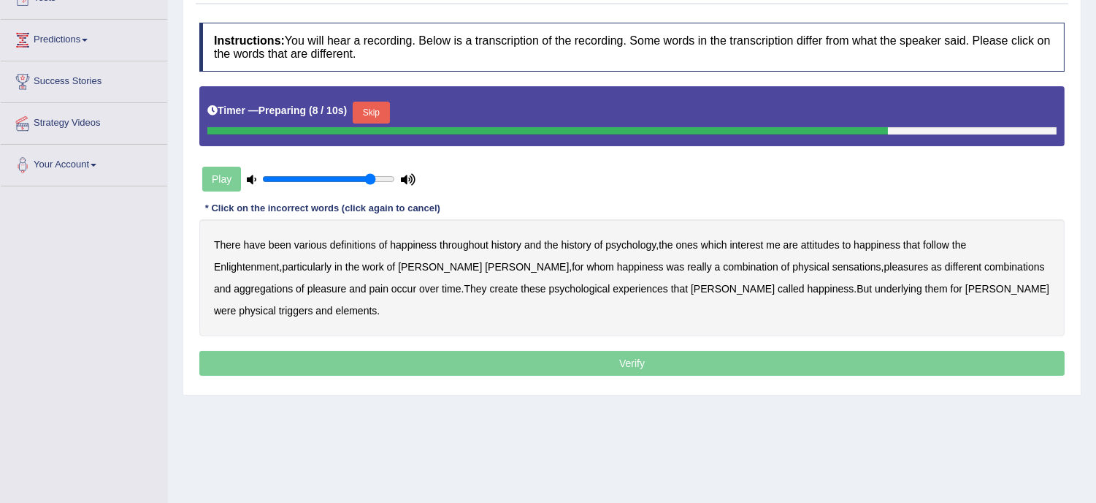
scroll to position [170, 0]
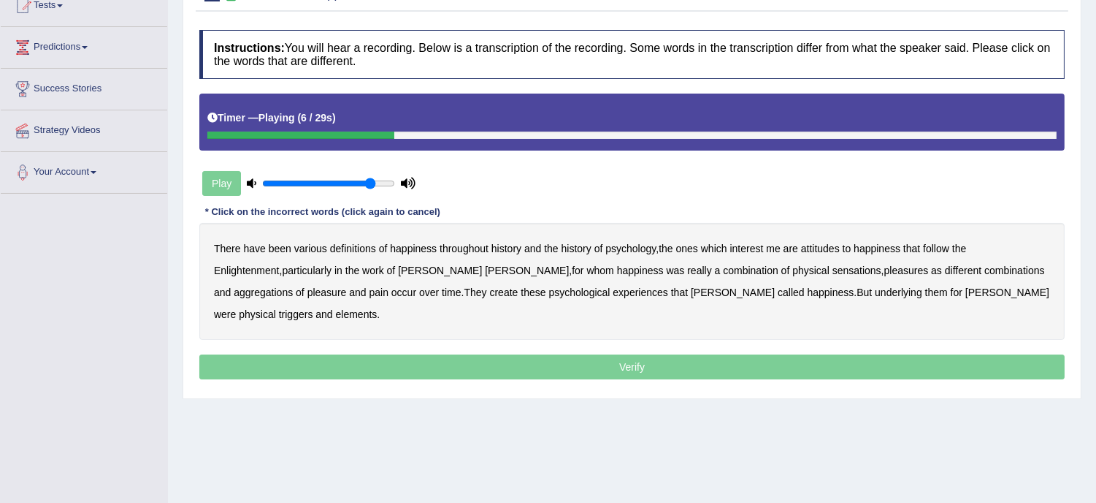
click at [614, 243] on b "psychology" at bounding box center [631, 249] width 50 height 12
click at [605, 247] on div "There have been various definitions of happiness throughout history and the his…" at bounding box center [632, 281] width 866 height 117
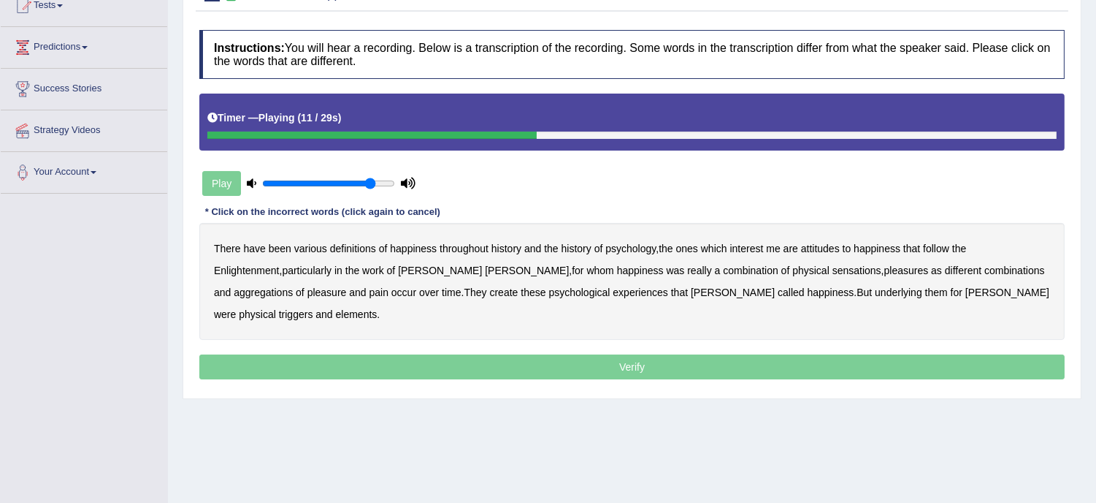
click at [618, 249] on b "psychology" at bounding box center [631, 249] width 50 height 12
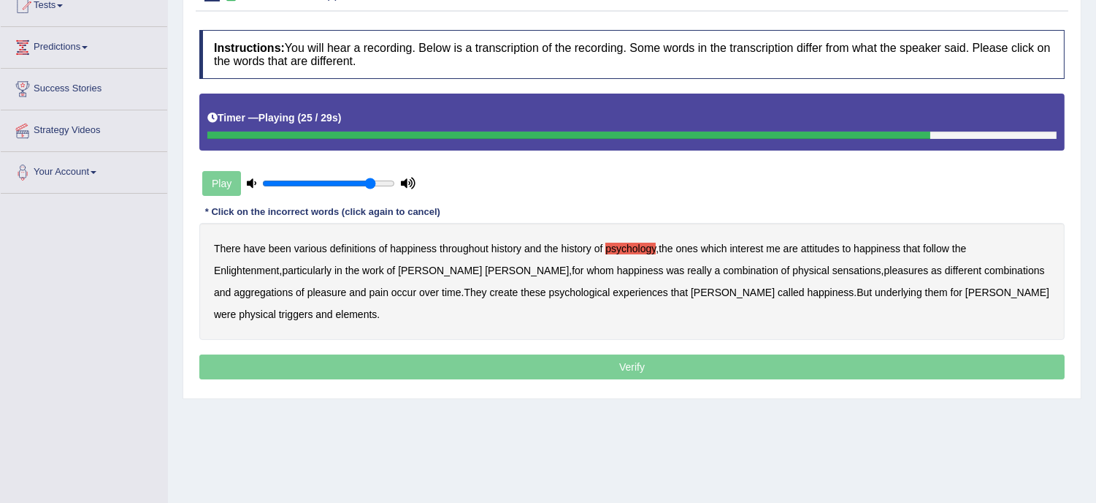
click at [489, 288] on b "create" at bounding box center [503, 292] width 28 height 12
click at [489, 293] on b "create" at bounding box center [503, 292] width 28 height 12
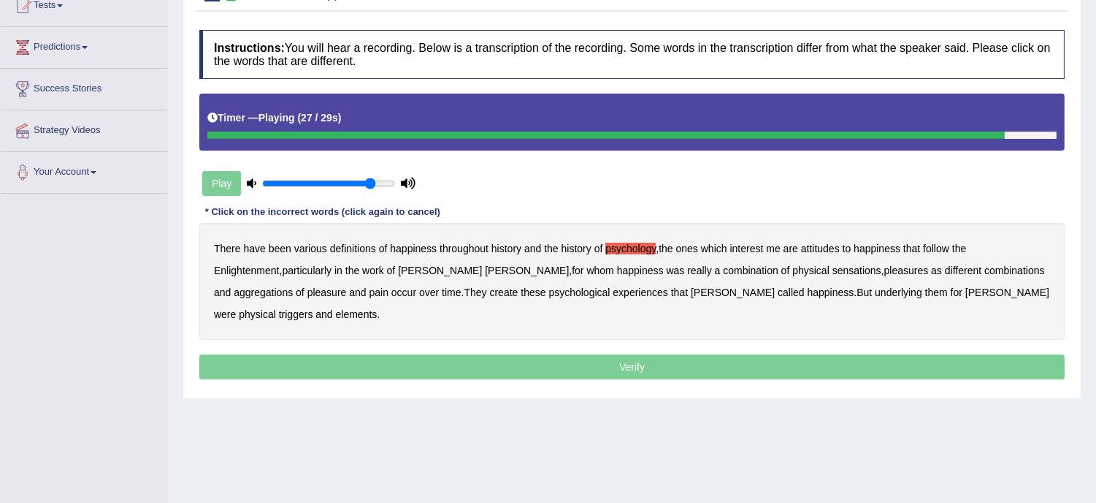
click at [489, 293] on b "create" at bounding box center [503, 292] width 28 height 12
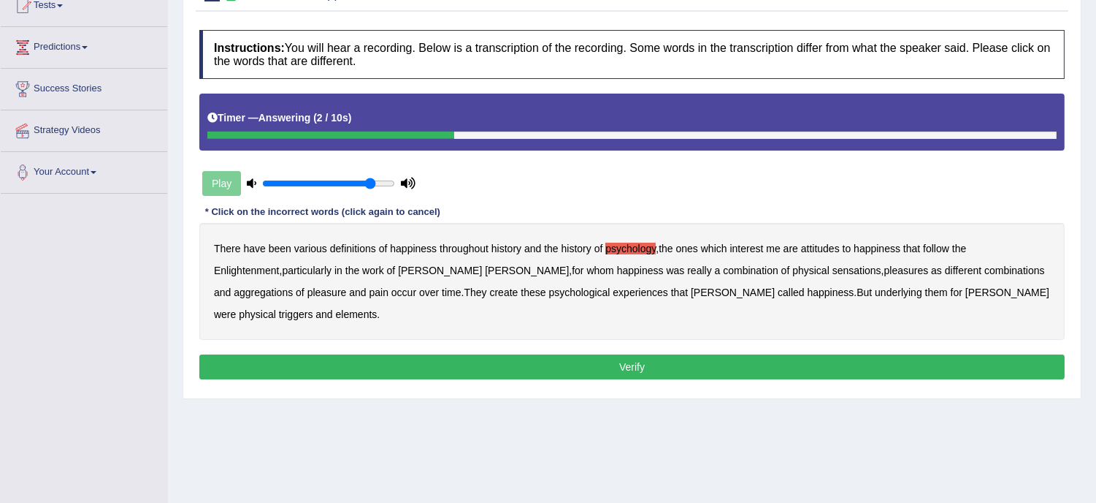
click at [489, 293] on b "create" at bounding box center [503, 292] width 28 height 12
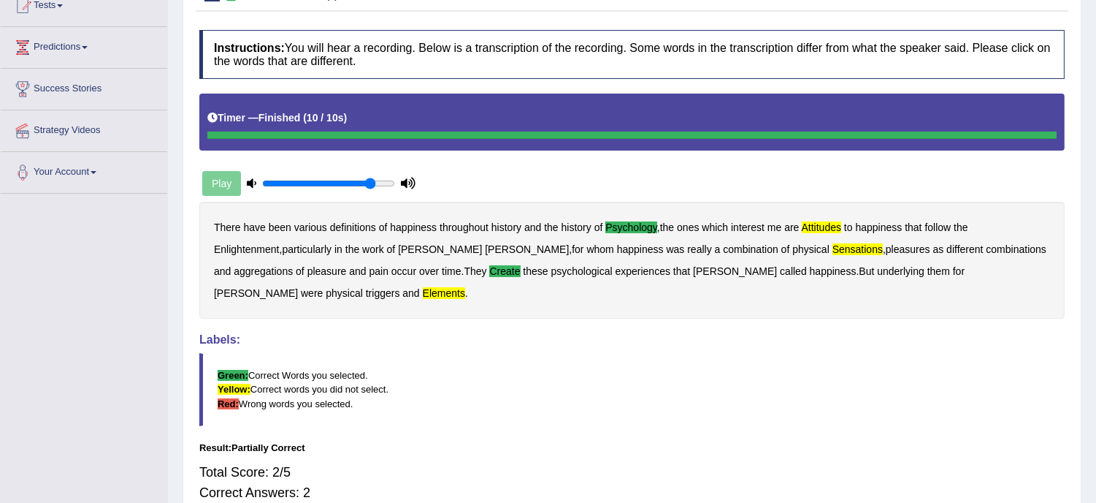
scroll to position [264, 0]
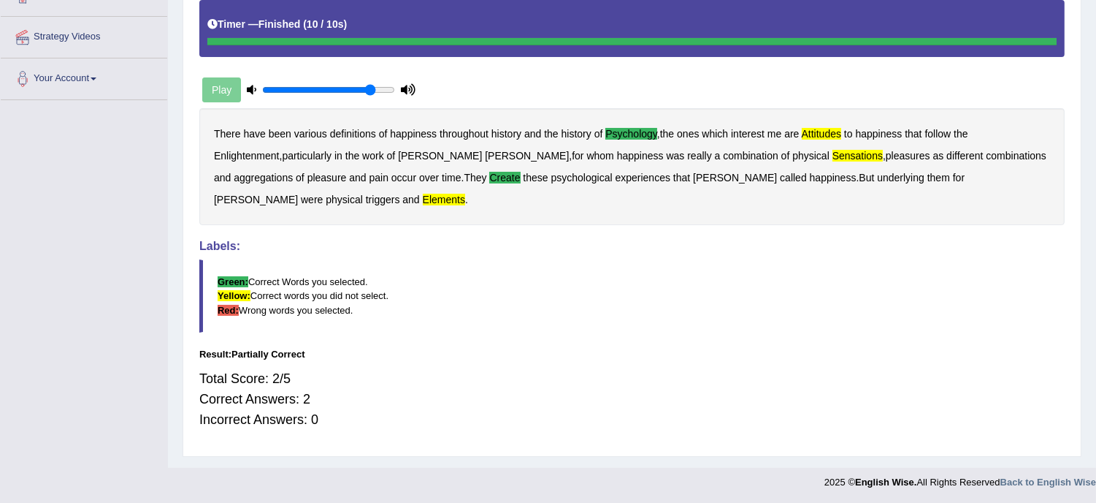
click at [361, 168] on div "There have been various definitions of happiness throughout history and the his…" at bounding box center [632, 166] width 866 height 117
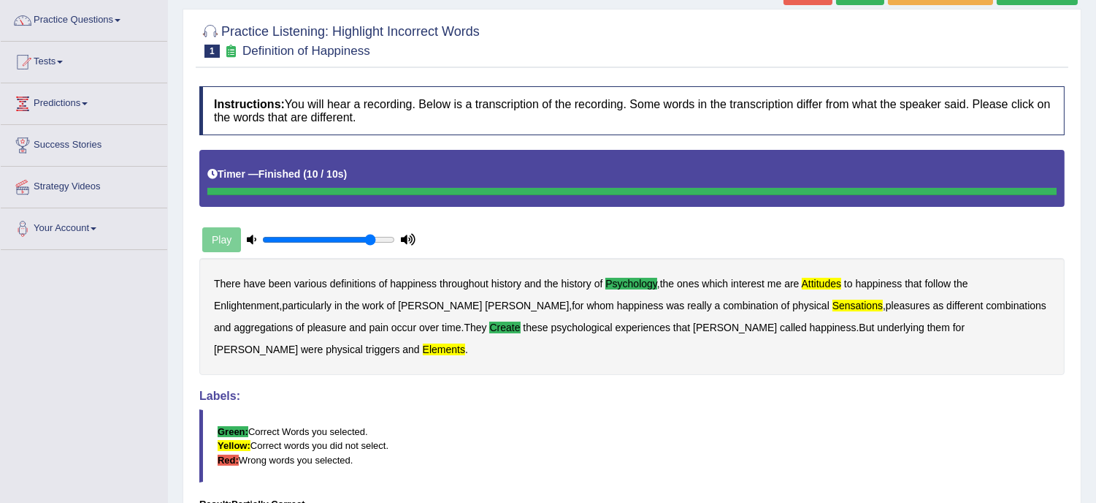
scroll to position [0, 0]
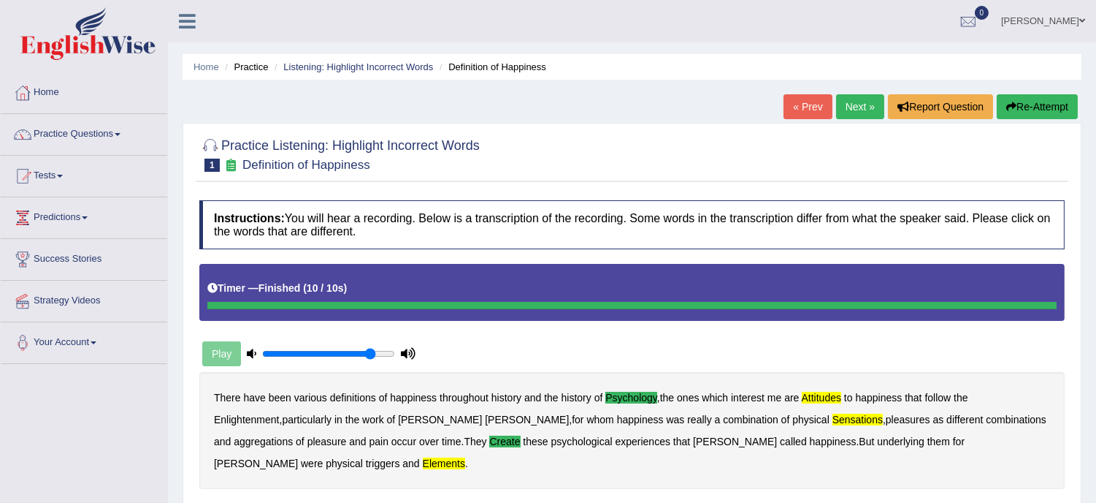
click at [858, 99] on link "Next »" at bounding box center [860, 106] width 48 height 25
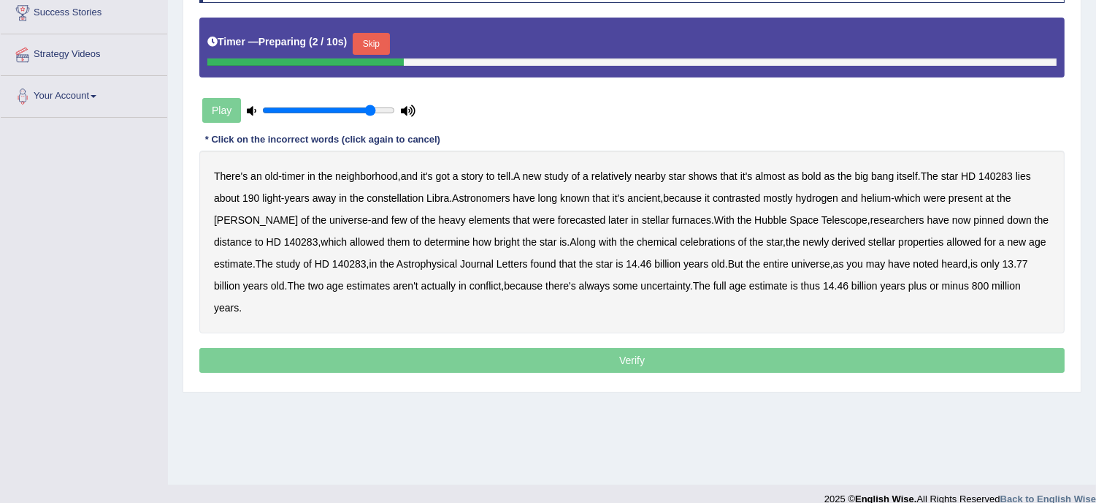
scroll to position [264, 0]
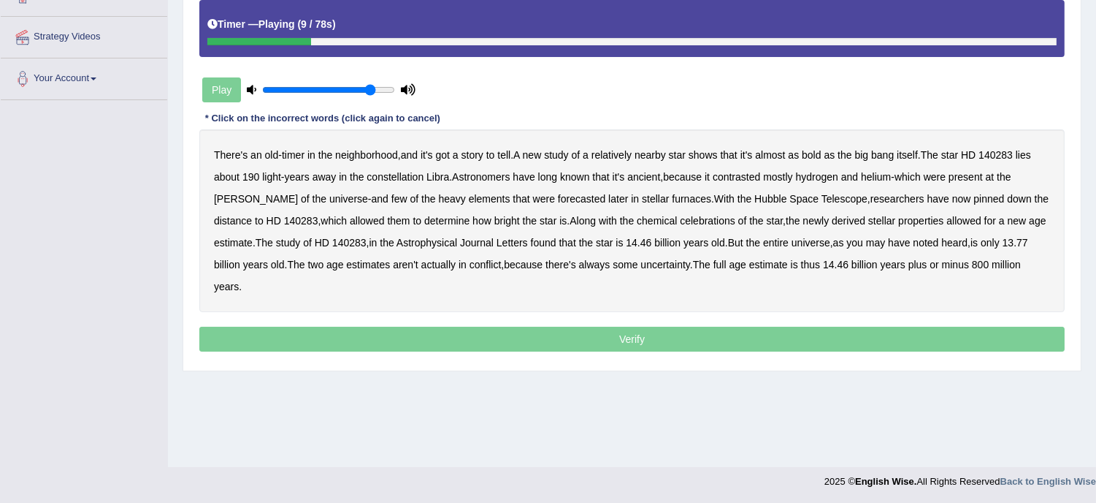
drag, startPoint x: 794, startPoint y: 156, endPoint x: 811, endPoint y: 161, distance: 17.6
click at [811, 161] on div "There's an old - timer in the neighborhood , and it's got a story to tell . A n…" at bounding box center [632, 220] width 866 height 183
click at [817, 152] on b "bold" at bounding box center [811, 155] width 19 height 12
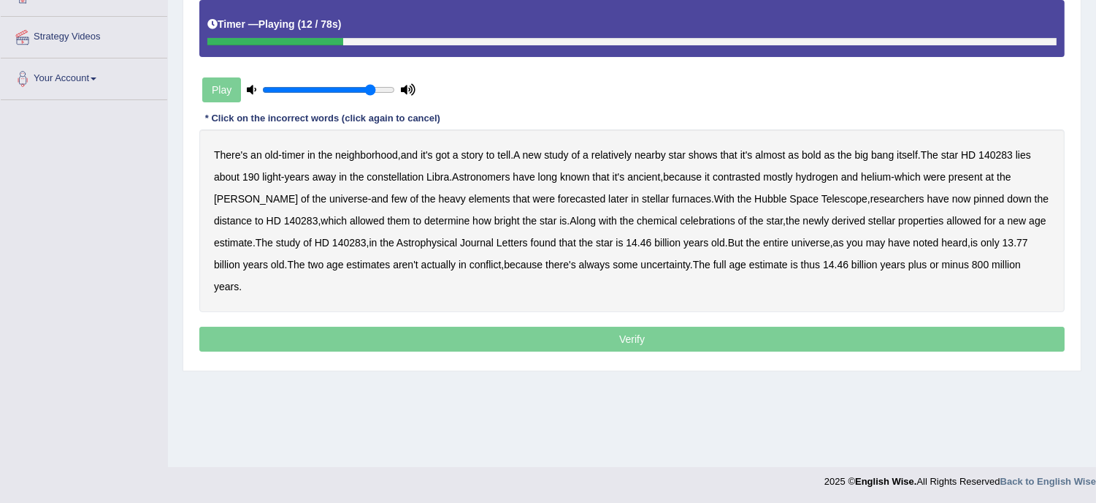
click at [817, 152] on b "bold" at bounding box center [811, 155] width 19 height 12
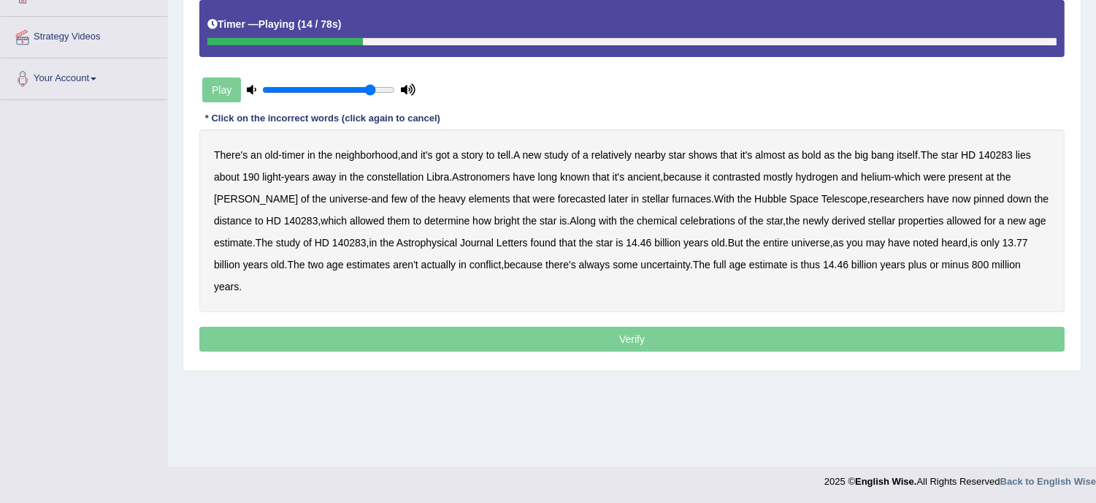
click at [817, 152] on b "bold" at bounding box center [811, 155] width 19 height 12
click at [748, 172] on b "contrasted" at bounding box center [736, 177] width 47 height 12
click at [558, 194] on b "forecasted" at bounding box center [581, 199] width 47 height 12
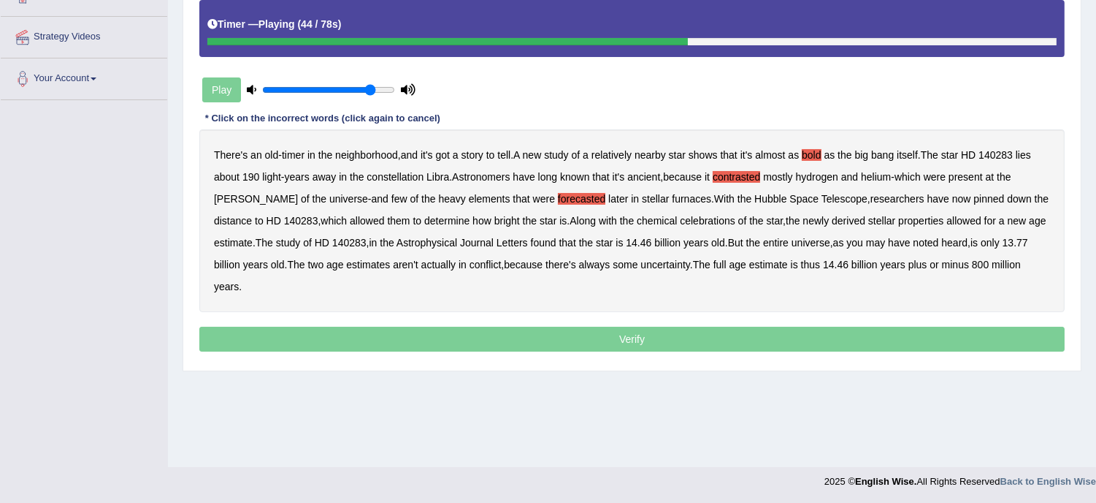
click at [680, 217] on b "celebrations" at bounding box center [708, 221] width 56 height 12
click at [675, 202] on div "There's an old - timer in the neighborhood , and it's got a story to tell . A n…" at bounding box center [632, 220] width 866 height 183
drag, startPoint x: 675, startPoint y: 202, endPoint x: 690, endPoint y: 213, distance: 17.8
click at [690, 213] on div "There's an old - timer in the neighborhood , and it's got a story to tell . A n…" at bounding box center [632, 220] width 866 height 183
click at [725, 213] on div "There's an old - timer in the neighborhood , and it's got a story to tell . A n…" at bounding box center [632, 220] width 866 height 183
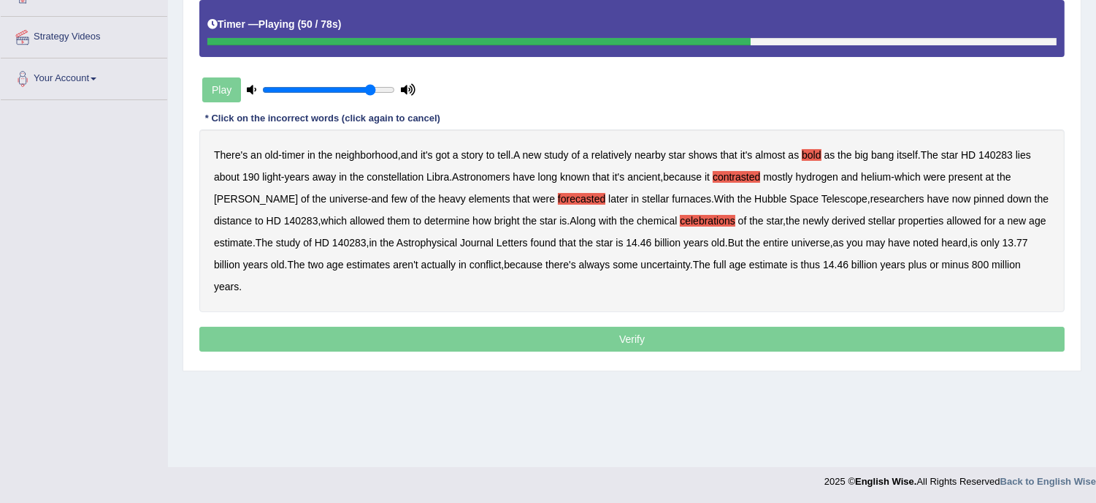
click at [725, 213] on div "There's an old - timer in the neighborhood , and it's got a story to tell . A n…" at bounding box center [632, 220] width 866 height 183
click at [660, 254] on div "There's an old - timer in the neighborhood , and it's got a story to tell . A n…" at bounding box center [632, 220] width 866 height 183
drag, startPoint x: 661, startPoint y: 254, endPoint x: 710, endPoint y: 253, distance: 48.9
click at [710, 253] on div "There's an old - timer in the neighborhood , and it's got a story to tell . A n…" at bounding box center [632, 220] width 866 height 183
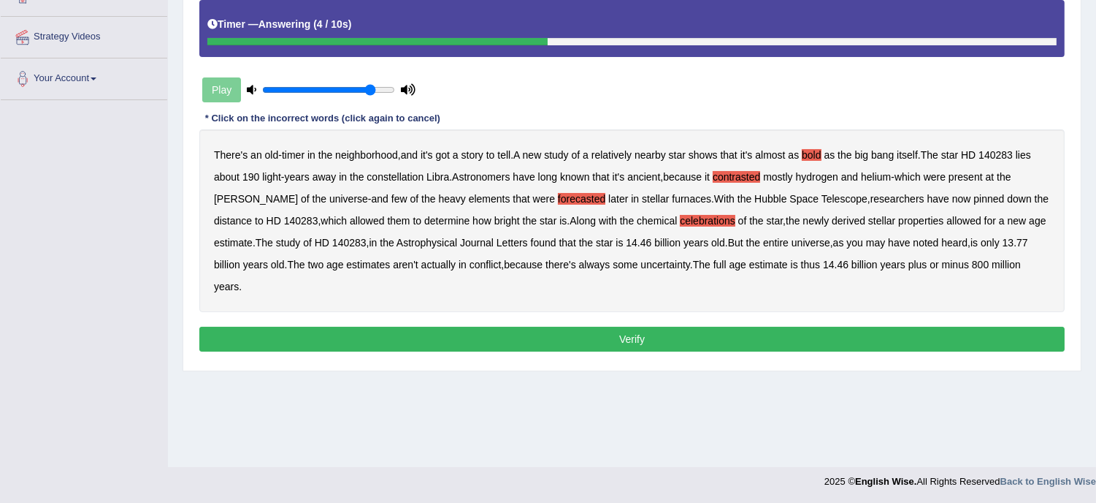
click at [806, 326] on button "Verify" at bounding box center [632, 338] width 866 height 25
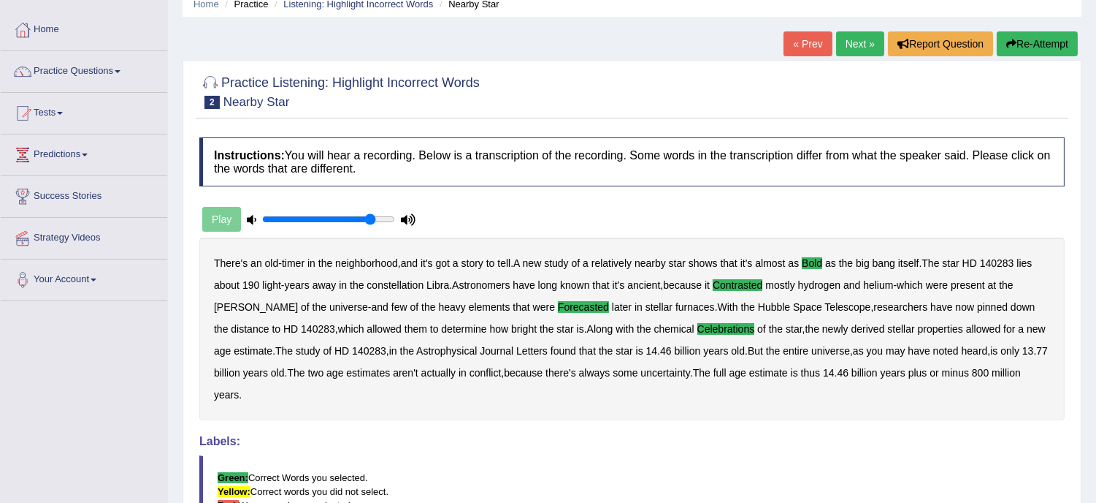
scroll to position [0, 0]
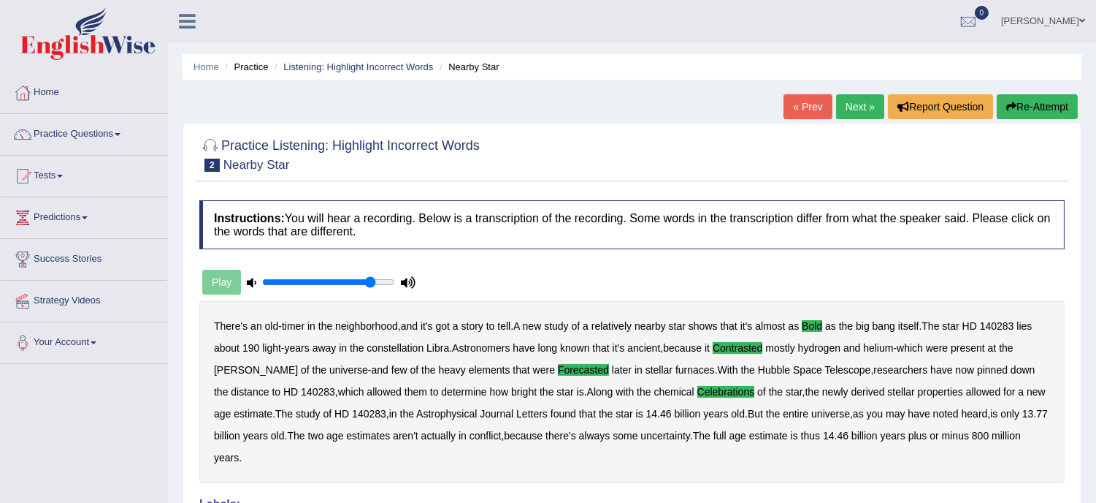
click at [860, 115] on link "Next »" at bounding box center [860, 106] width 48 height 25
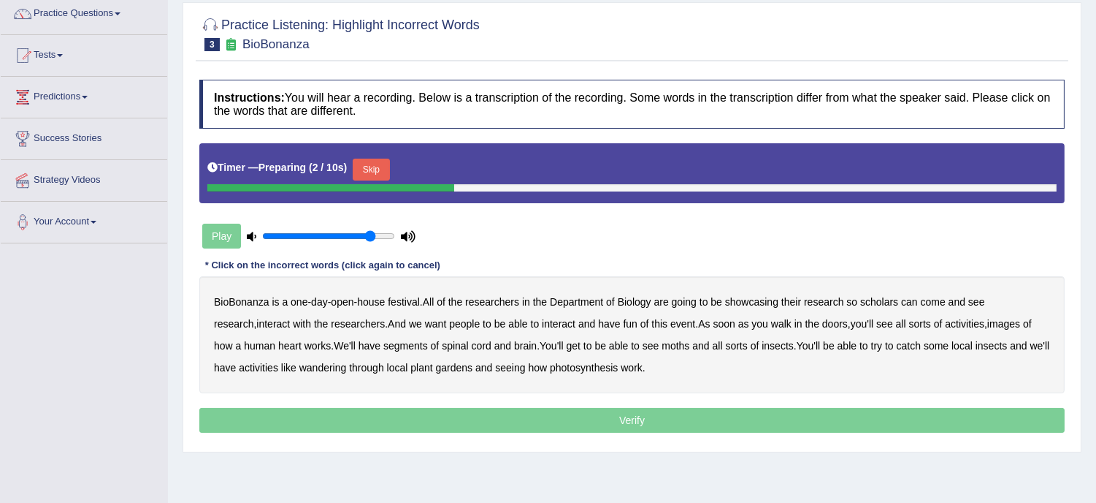
scroll to position [99, 0]
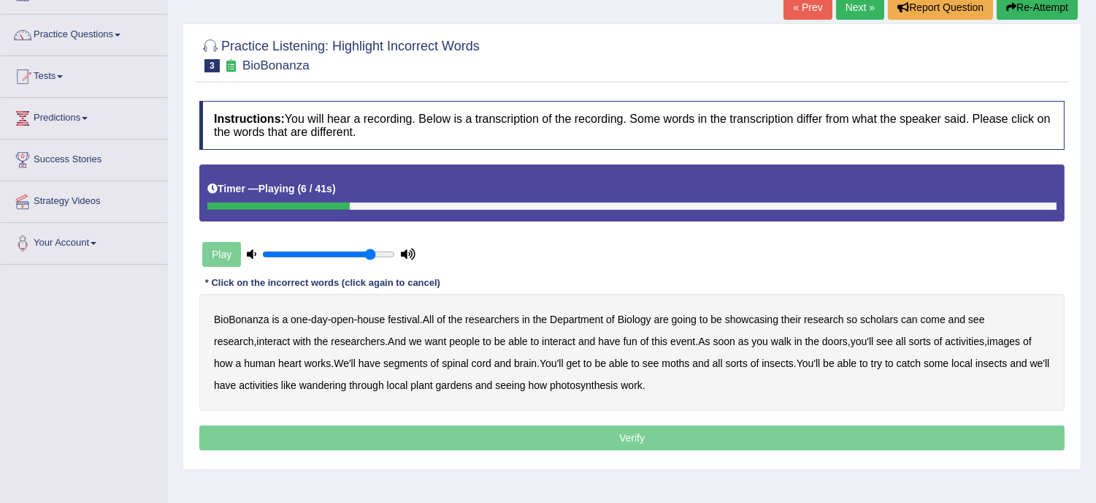
click at [658, 320] on b "are" at bounding box center [661, 319] width 15 height 12
click at [665, 320] on b "are" at bounding box center [661, 319] width 15 height 12
click at [660, 316] on b "are" at bounding box center [661, 319] width 15 height 12
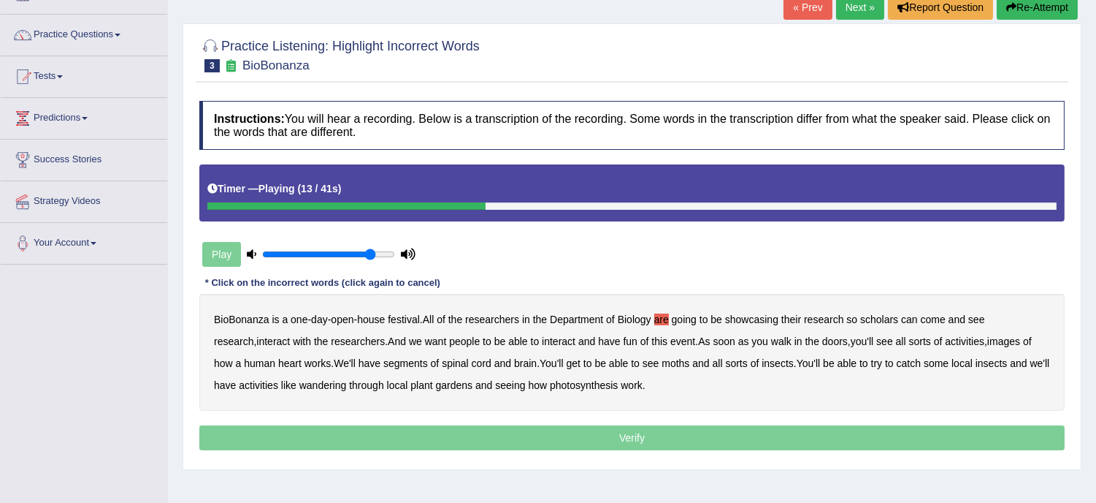
click at [660, 316] on b "are" at bounding box center [661, 319] width 15 height 12
click at [811, 316] on b "research" at bounding box center [823, 319] width 39 height 12
click at [806, 338] on b "the" at bounding box center [813, 341] width 14 height 12
click at [834, 316] on b "research" at bounding box center [823, 319] width 39 height 12
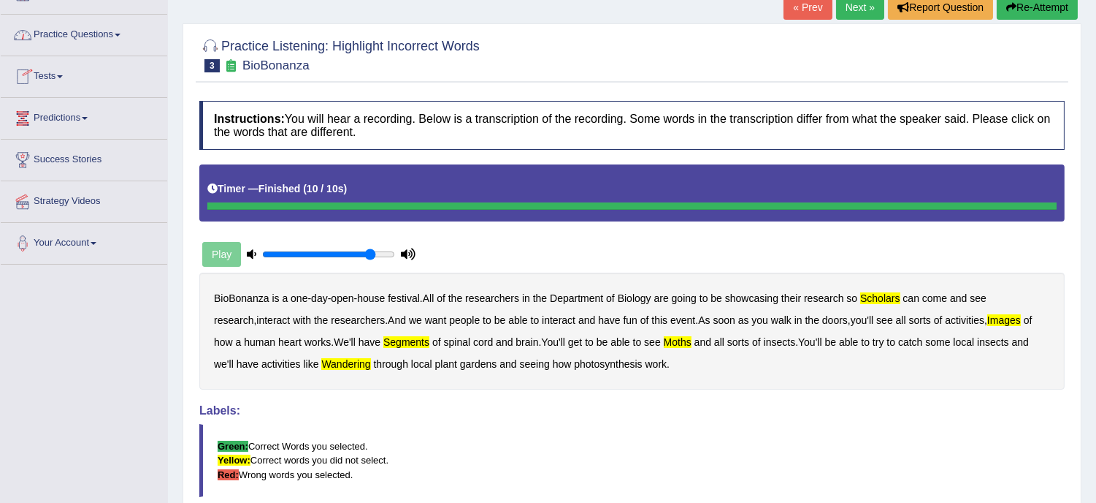
click at [121, 34] on span at bounding box center [118, 35] width 6 height 3
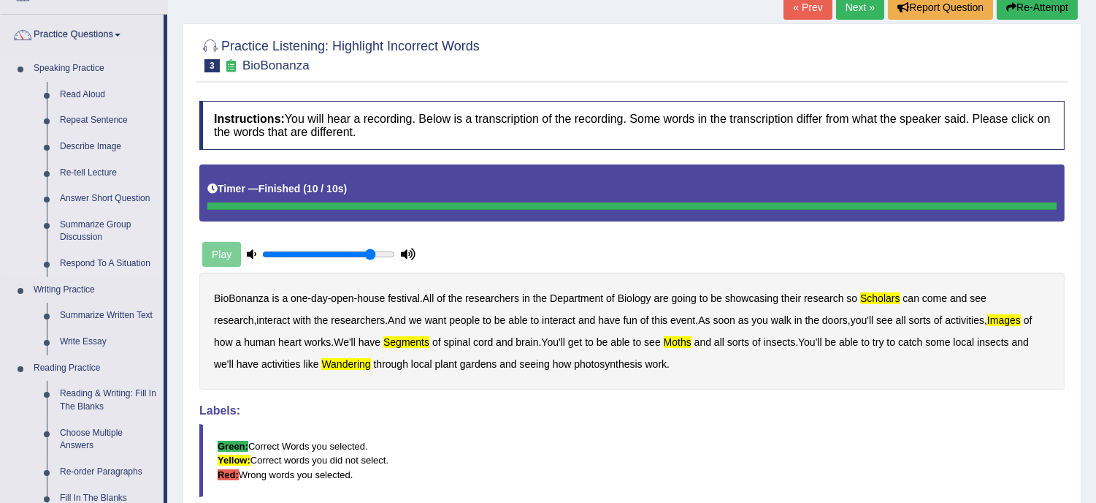
click at [125, 78] on link "Speaking Practice" at bounding box center [95, 69] width 137 height 26
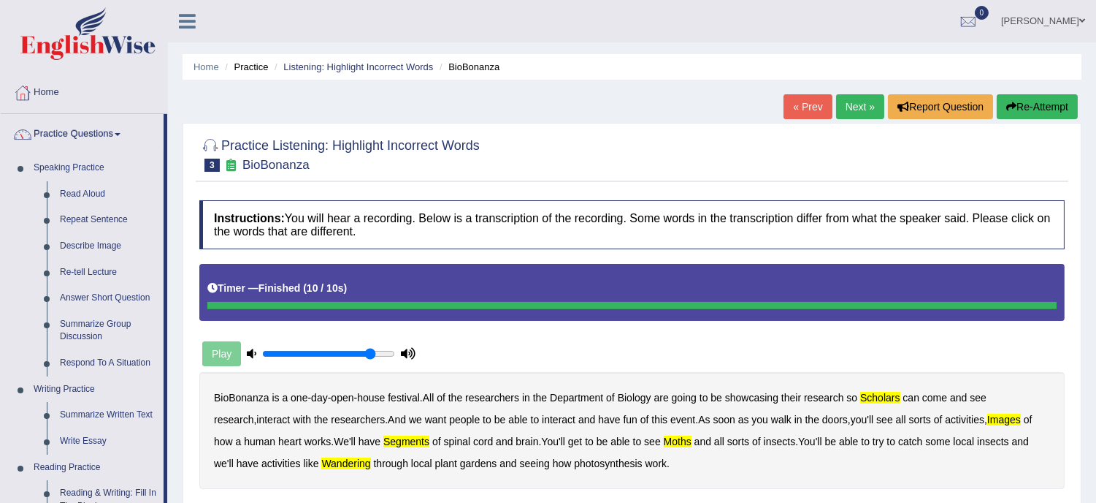
click at [137, 125] on link "Practice Questions" at bounding box center [82, 132] width 163 height 37
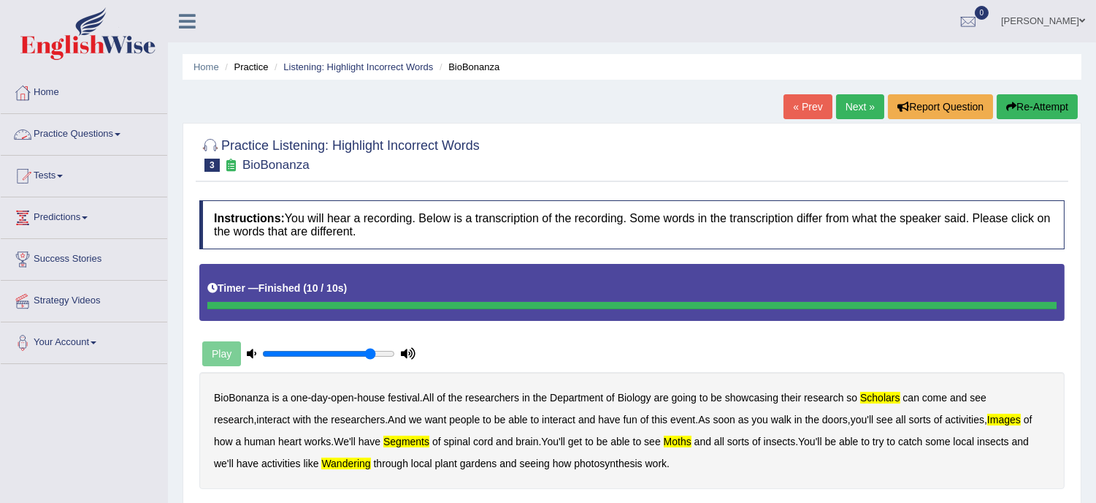
click at [121, 135] on span at bounding box center [118, 134] width 6 height 3
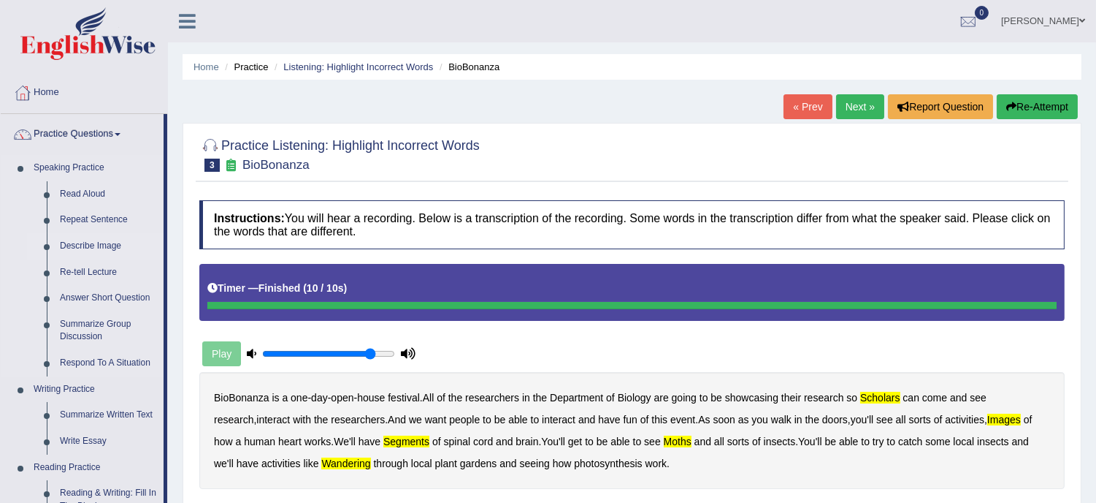
click at [90, 256] on link "Describe Image" at bounding box center [108, 246] width 110 height 26
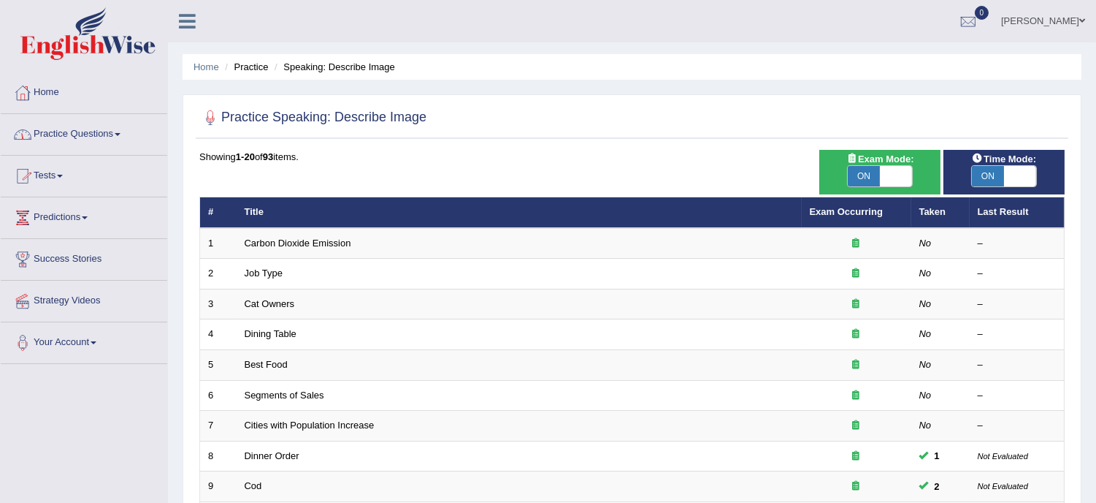
click at [119, 134] on link "Practice Questions" at bounding box center [84, 132] width 167 height 37
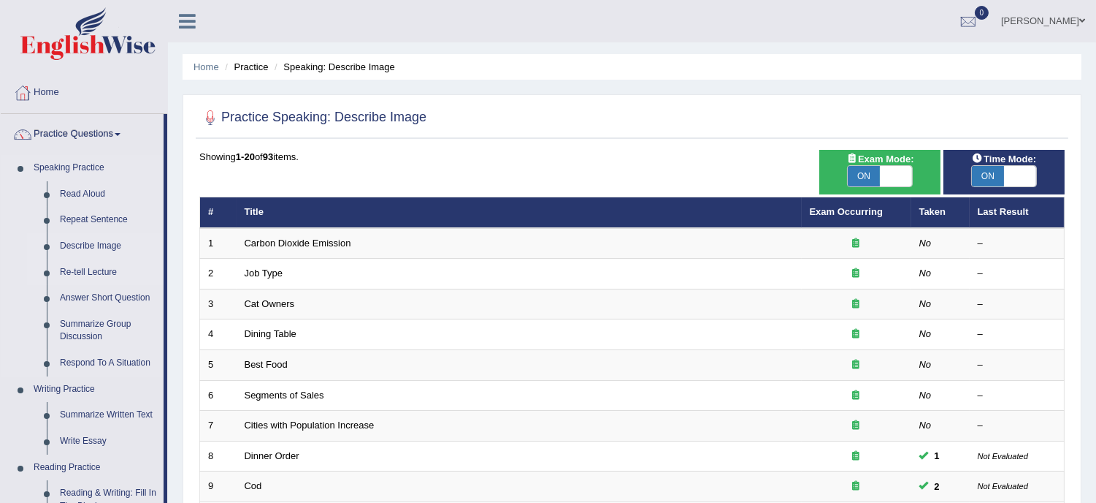
click at [86, 269] on link "Re-tell Lecture" at bounding box center [108, 272] width 110 height 26
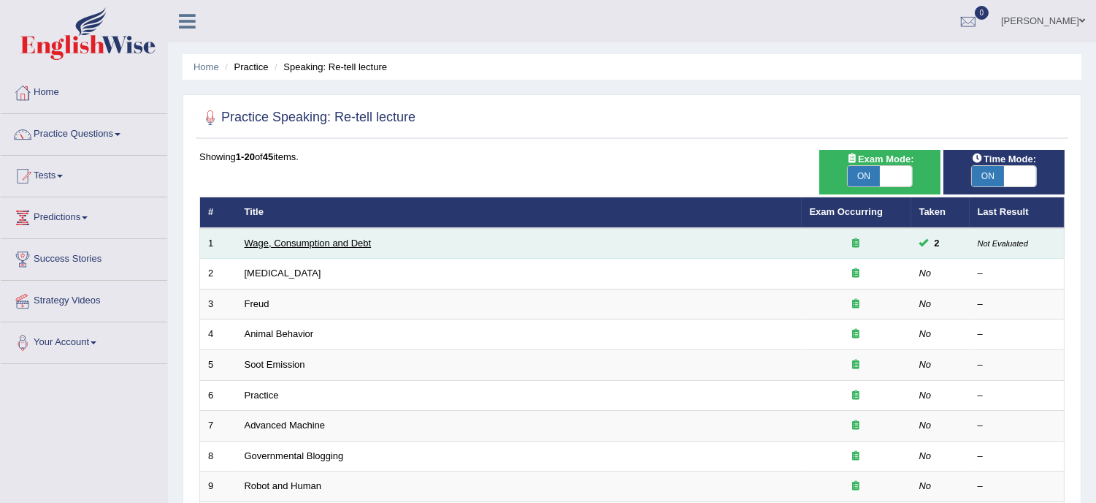
click at [289, 243] on link "Wage, Consumption and Debt" at bounding box center [308, 242] width 127 height 11
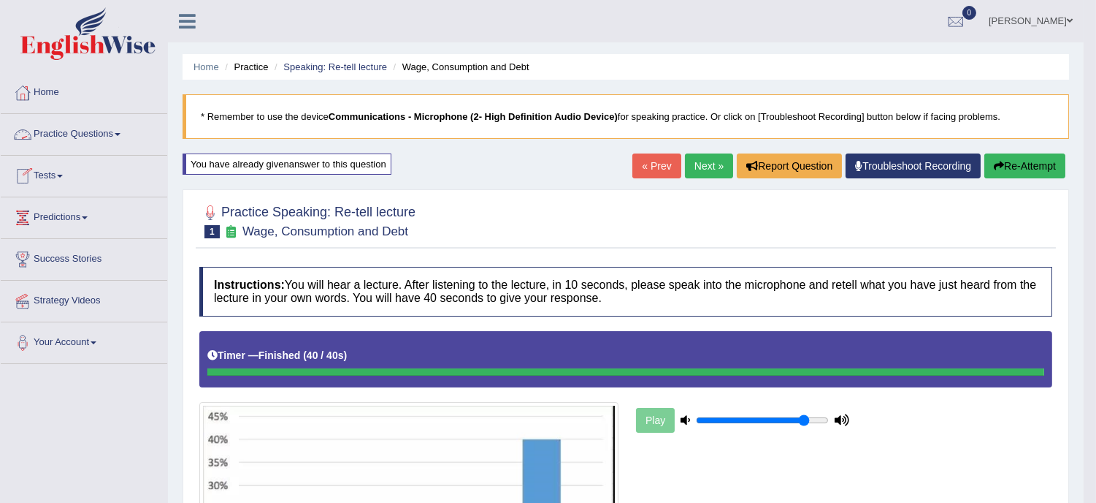
click at [90, 129] on link "Practice Questions" at bounding box center [84, 132] width 167 height 37
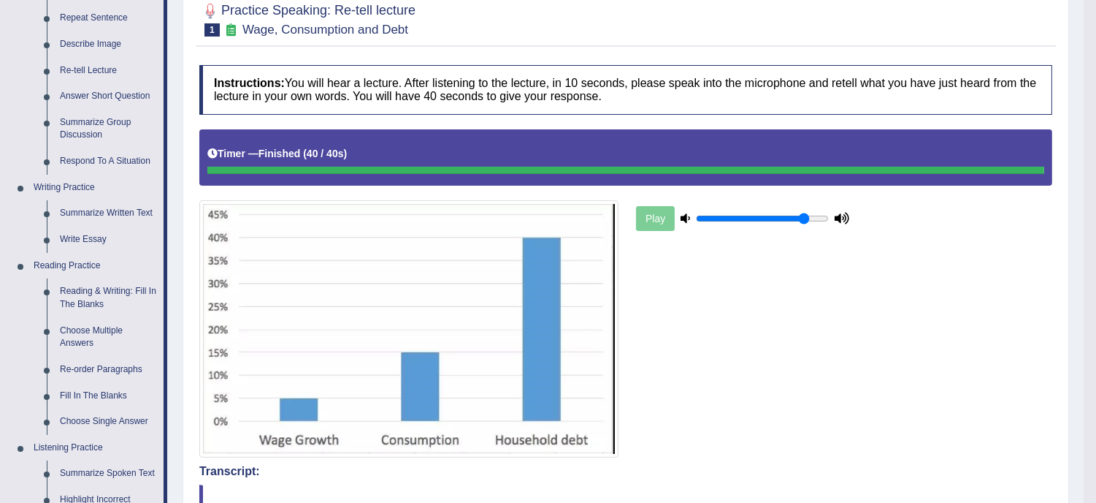
scroll to position [227, 0]
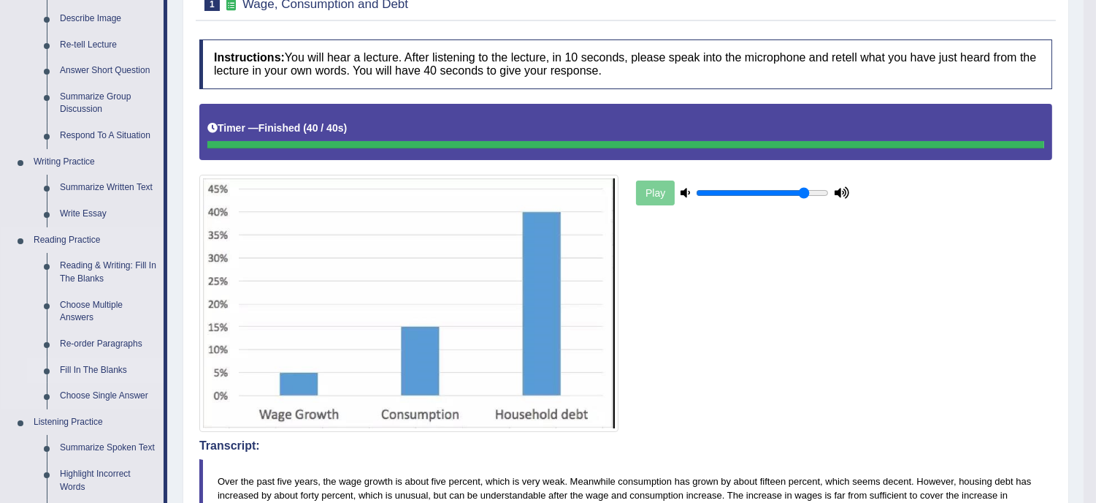
click at [99, 366] on link "Fill In The Blanks" at bounding box center [108, 370] width 110 height 26
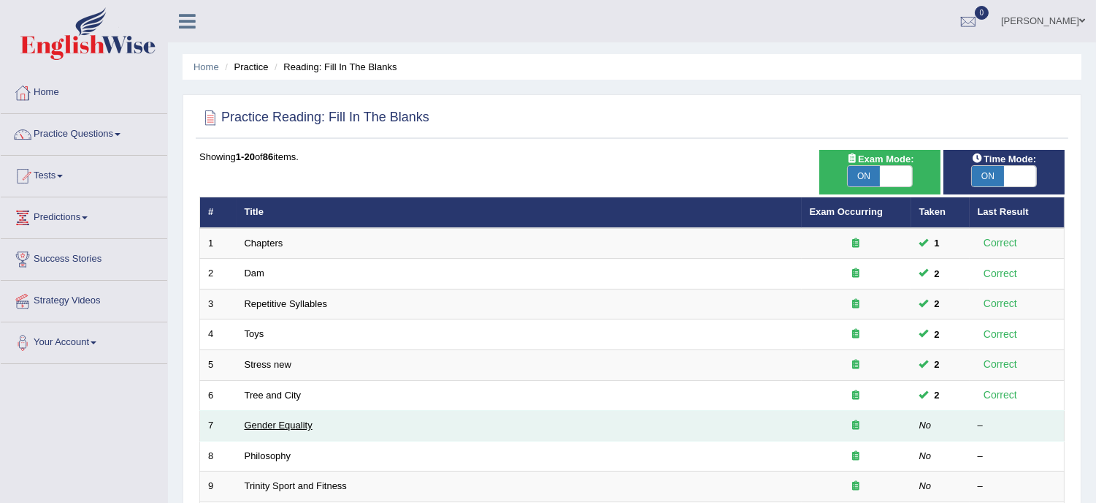
click at [272, 420] on link "Gender Equality" at bounding box center [279, 424] width 68 height 11
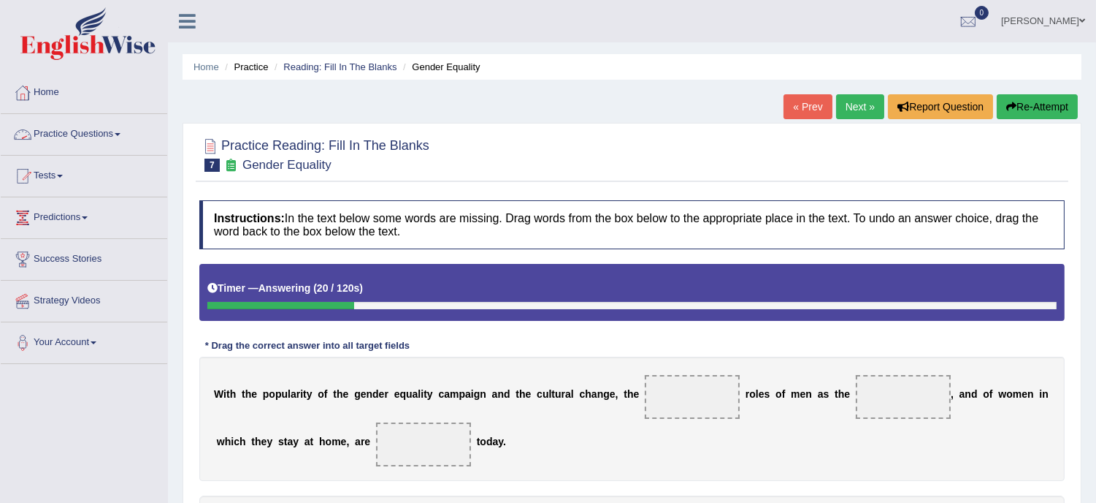
click at [75, 137] on link "Practice Questions" at bounding box center [84, 132] width 167 height 37
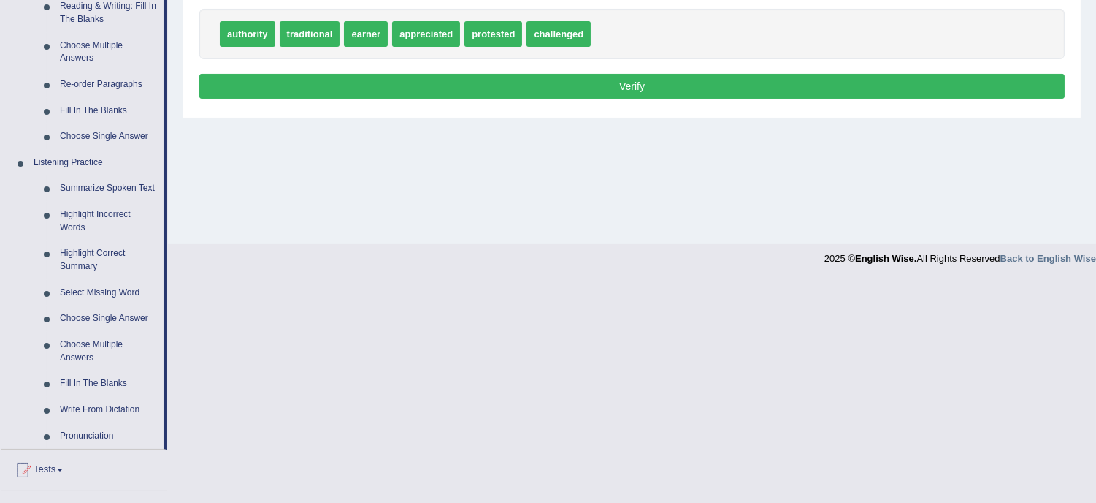
scroll to position [519, 0]
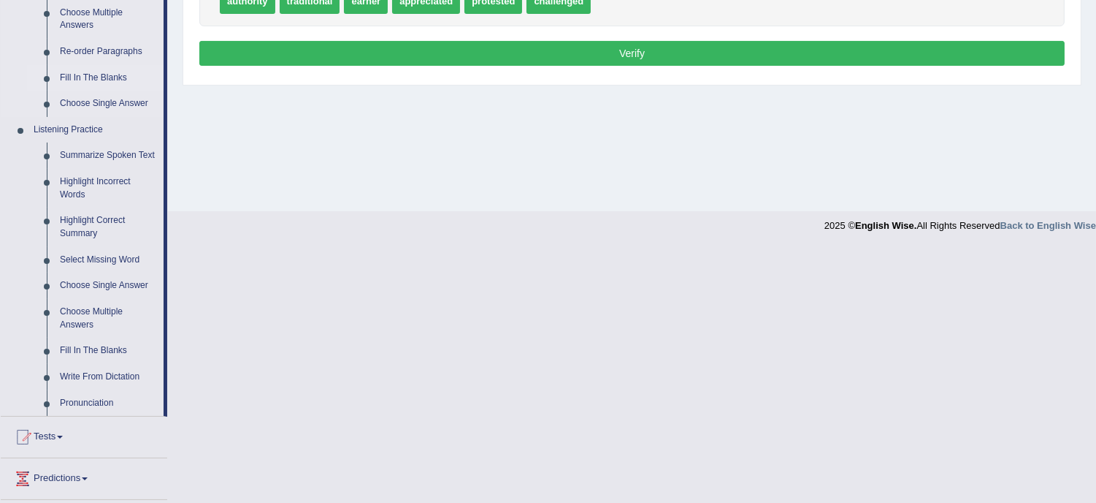
click at [88, 81] on link "Fill In The Blanks" at bounding box center [108, 78] width 110 height 26
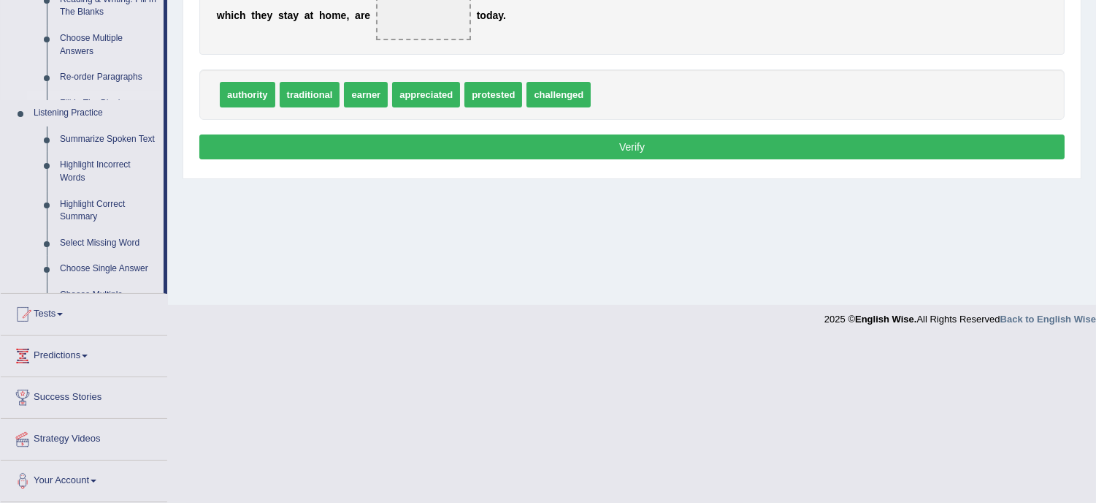
scroll to position [273, 0]
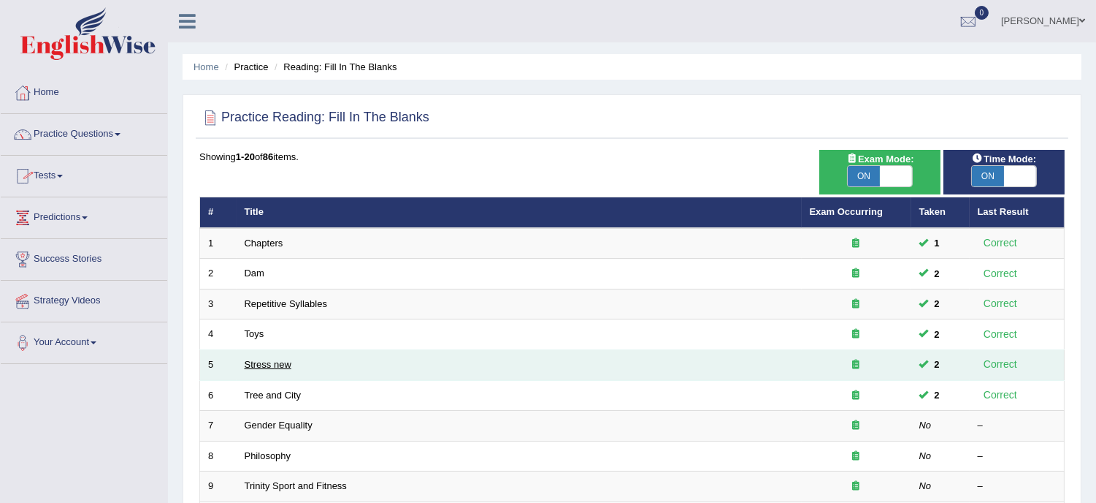
click at [261, 362] on link "Stress new" at bounding box center [268, 364] width 47 height 11
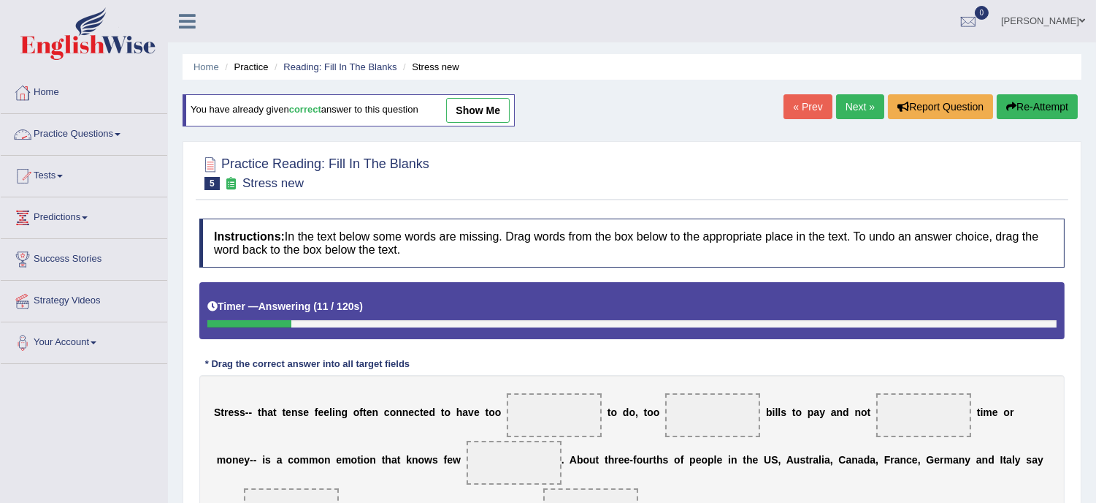
click at [69, 131] on link "Practice Questions" at bounding box center [84, 132] width 167 height 37
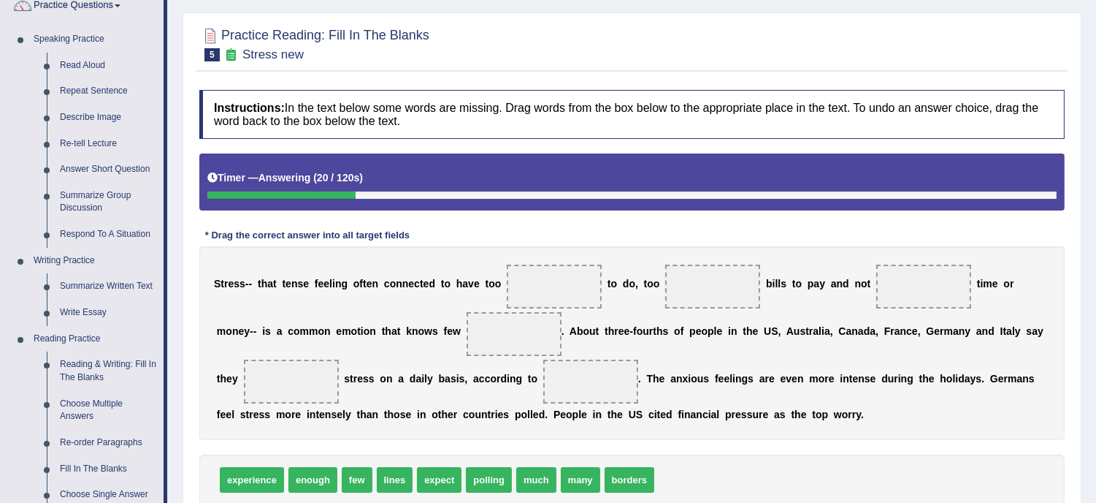
scroll to position [162, 0]
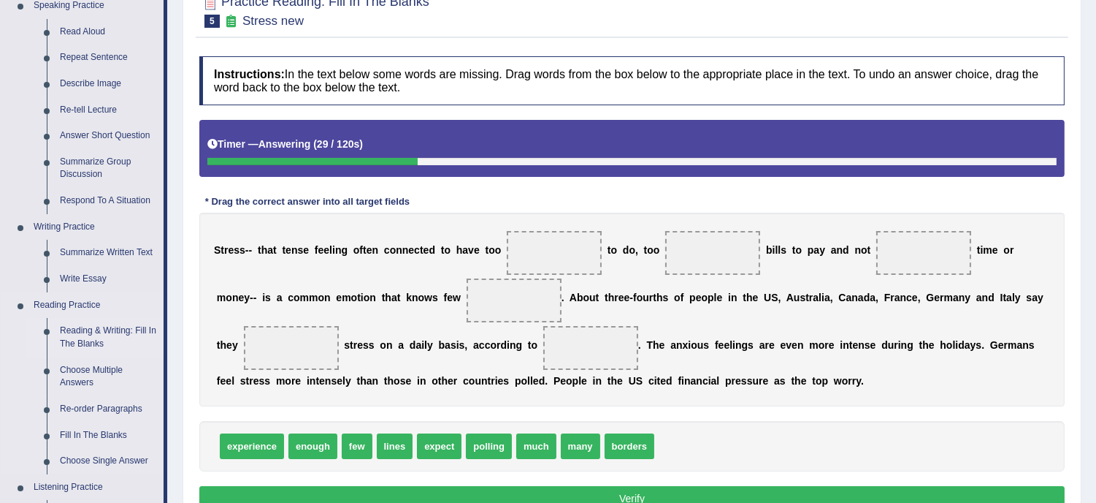
click at [77, 336] on link "Reading & Writing: Fill In The Blanks" at bounding box center [108, 337] width 110 height 39
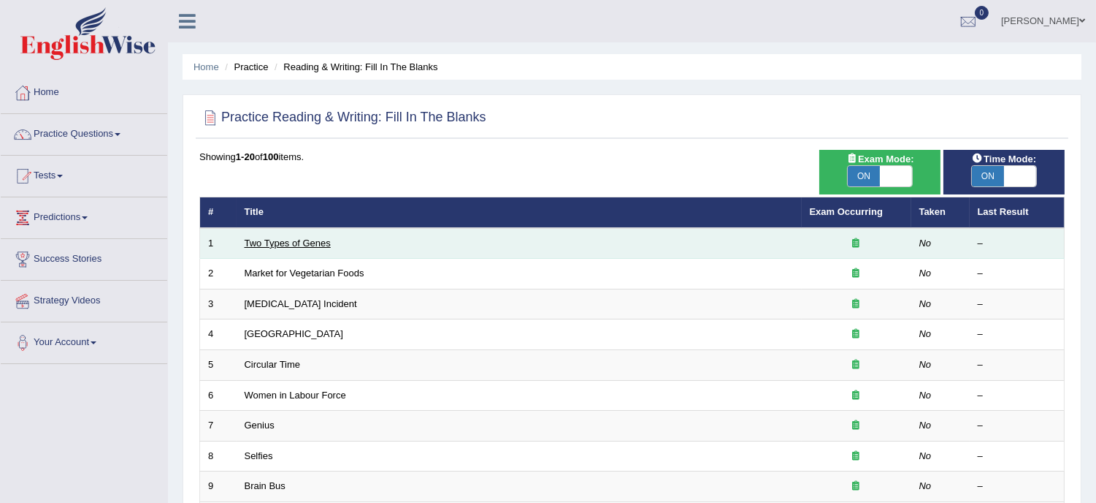
click at [276, 241] on link "Two Types of Genes" at bounding box center [288, 242] width 86 height 11
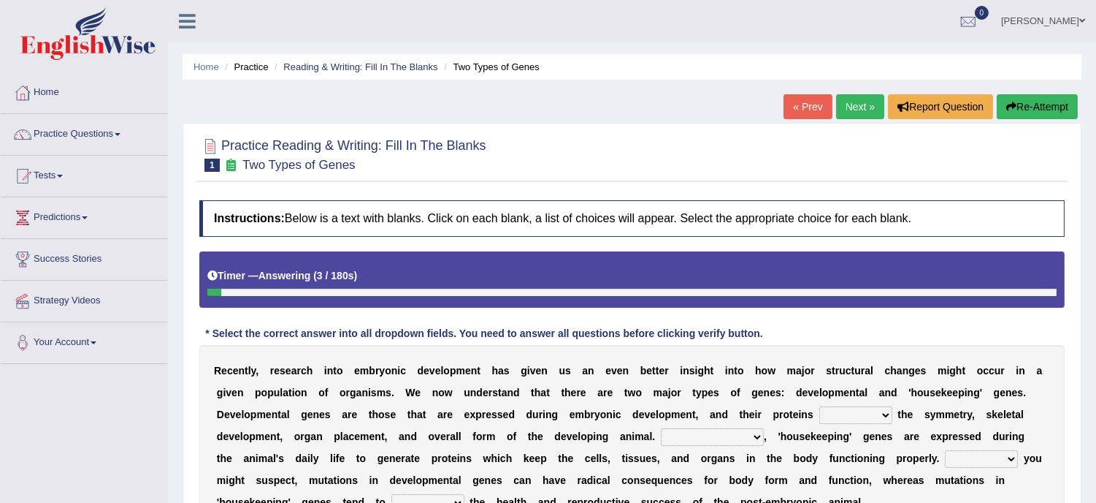
click at [885, 411] on select "push control hold elevate" at bounding box center [856, 415] width 73 height 18
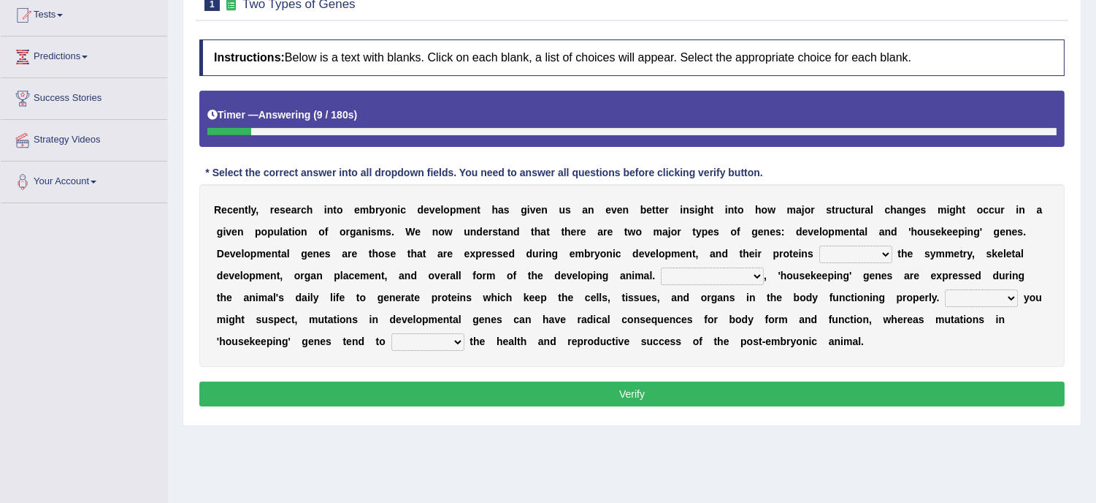
scroll to position [162, 0]
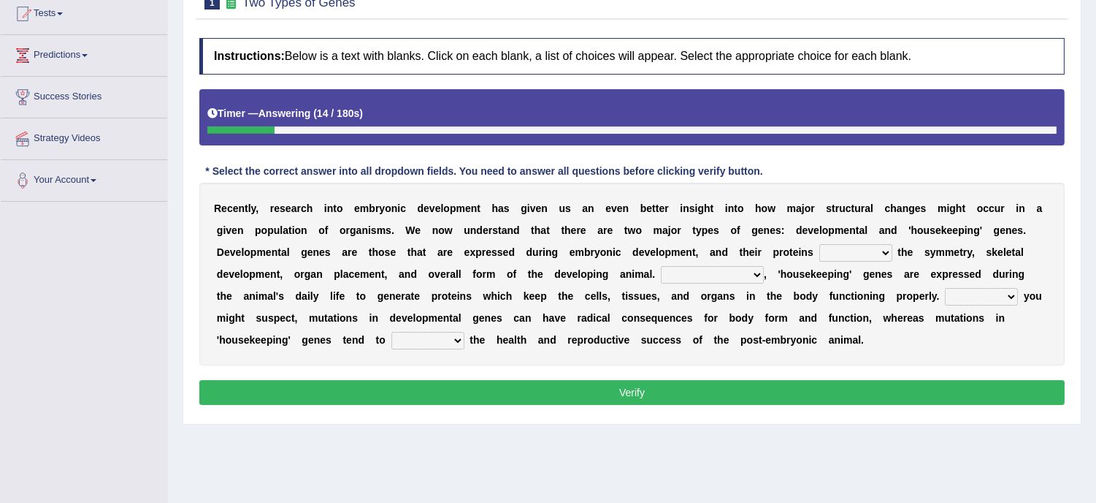
drag, startPoint x: 1076, startPoint y: 115, endPoint x: 1092, endPoint y: 88, distance: 32.1
click at [1092, 88] on div "Home Practice Reading & Writing: Fill In The Blanks Two Types of Genes « Prev N…" at bounding box center [632, 203] width 928 height 730
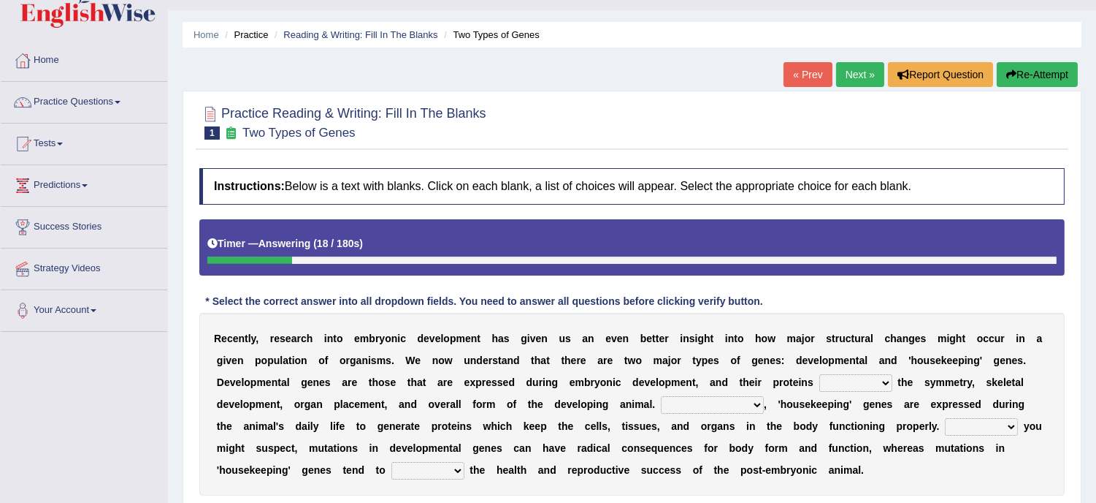
scroll to position [0, 0]
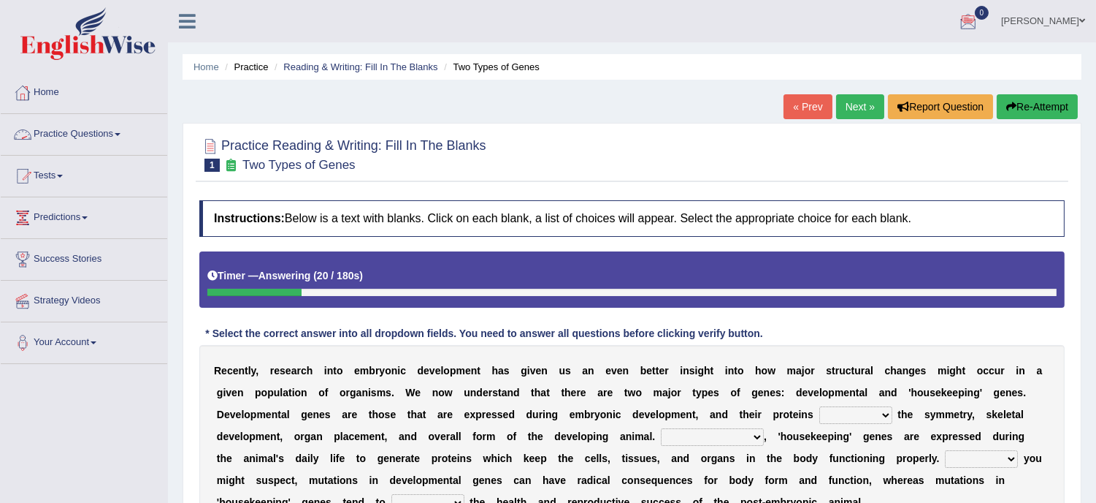
click at [76, 133] on link "Practice Questions" at bounding box center [84, 132] width 167 height 37
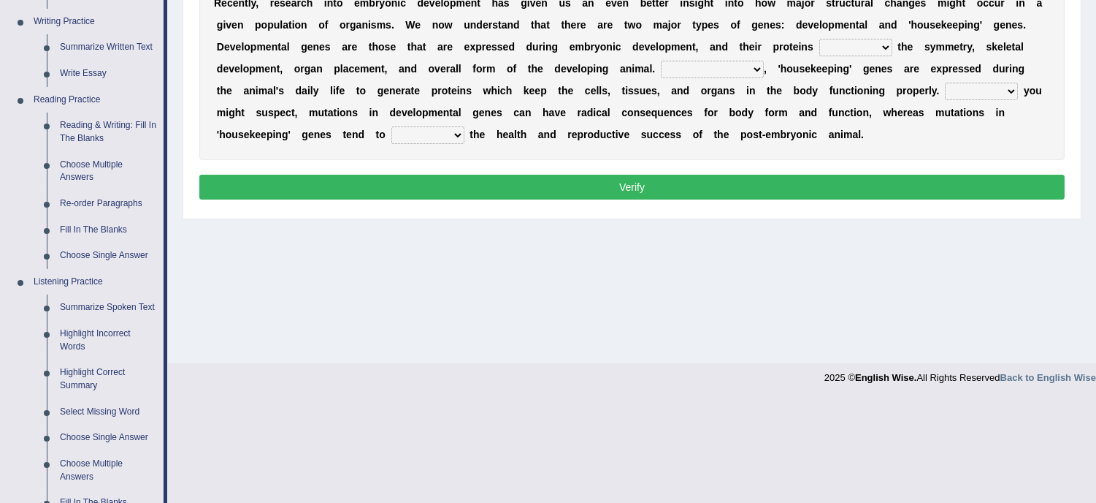
scroll to position [389, 0]
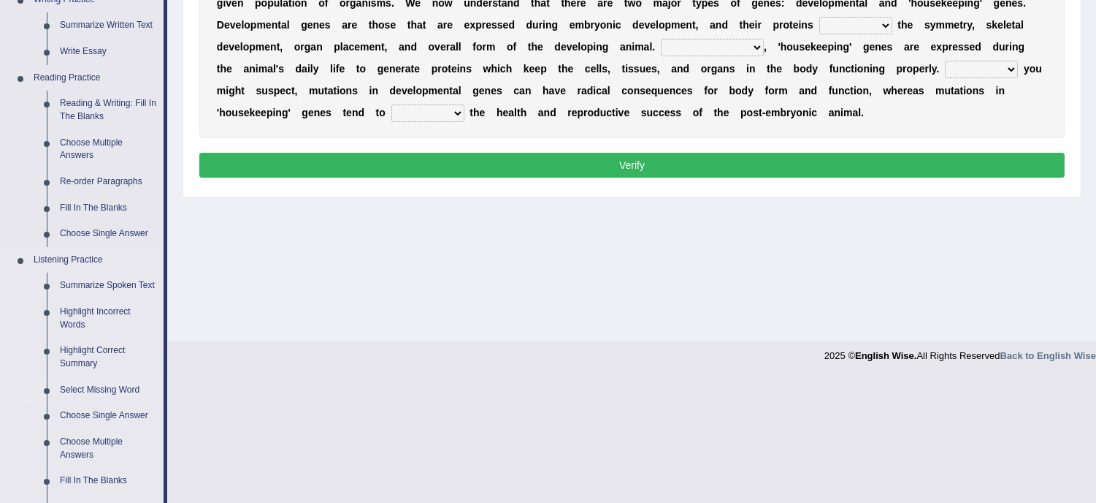
click at [82, 388] on link "Select Missing Word" at bounding box center [108, 390] width 110 height 26
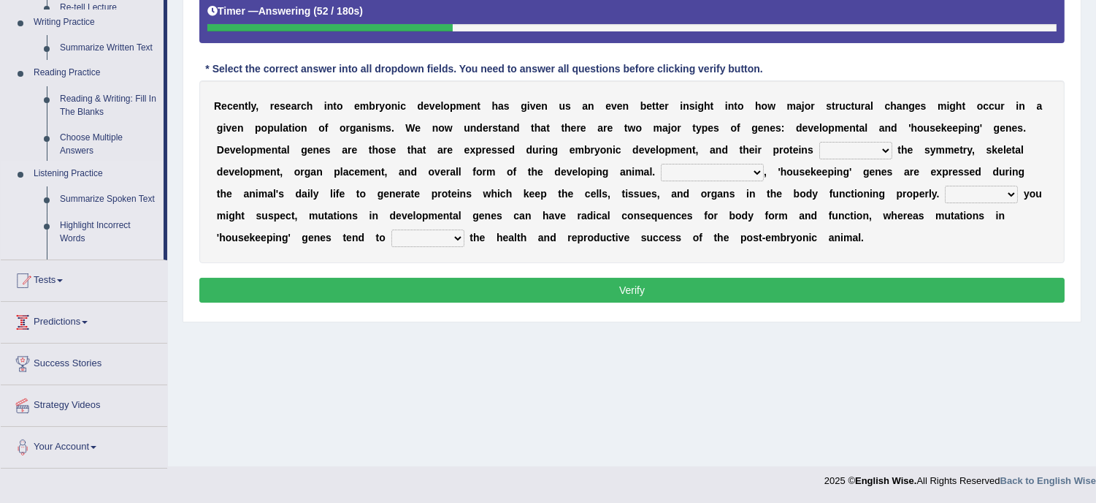
scroll to position [264, 0]
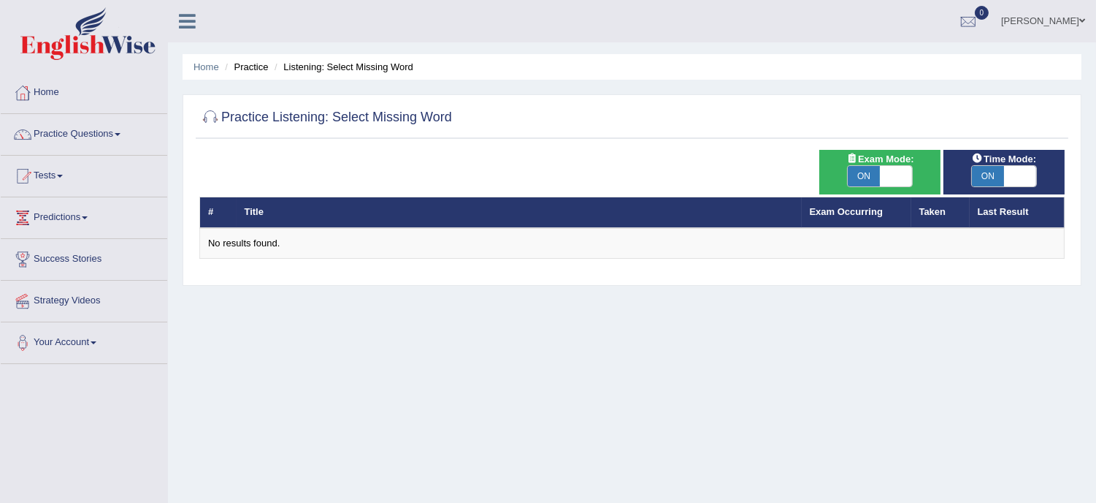
click at [872, 173] on span "ON" at bounding box center [864, 176] width 32 height 20
checkbox input "false"
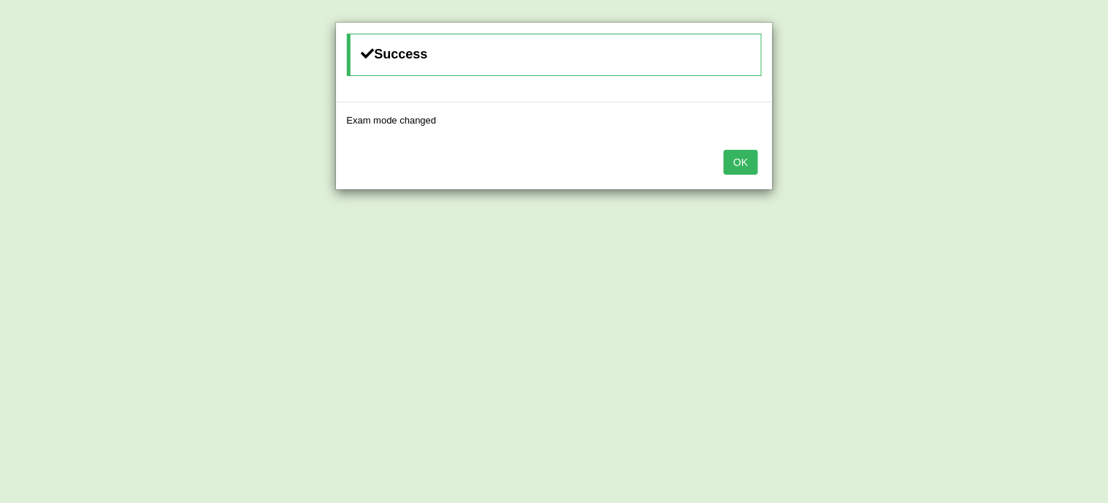
click at [749, 156] on button "OK" at bounding box center [741, 162] width 34 height 25
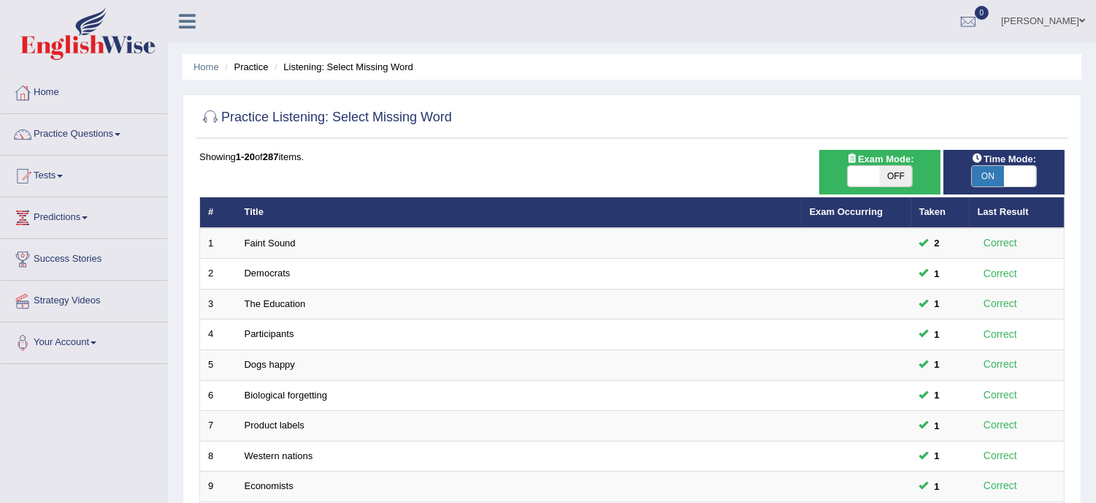
click at [994, 183] on span "ON" at bounding box center [988, 176] width 32 height 20
checkbox input "false"
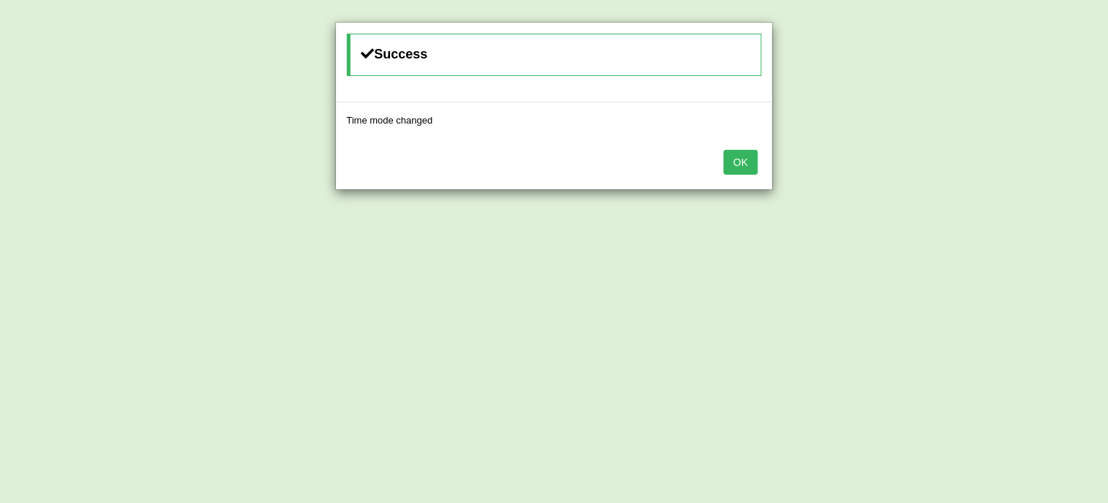
click at [747, 151] on button "OK" at bounding box center [741, 162] width 34 height 25
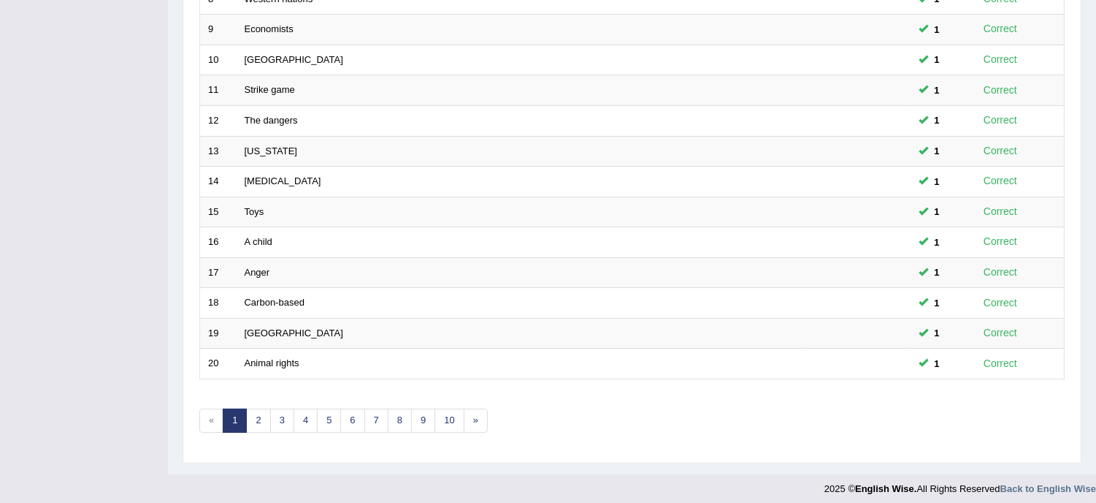
scroll to position [464, 0]
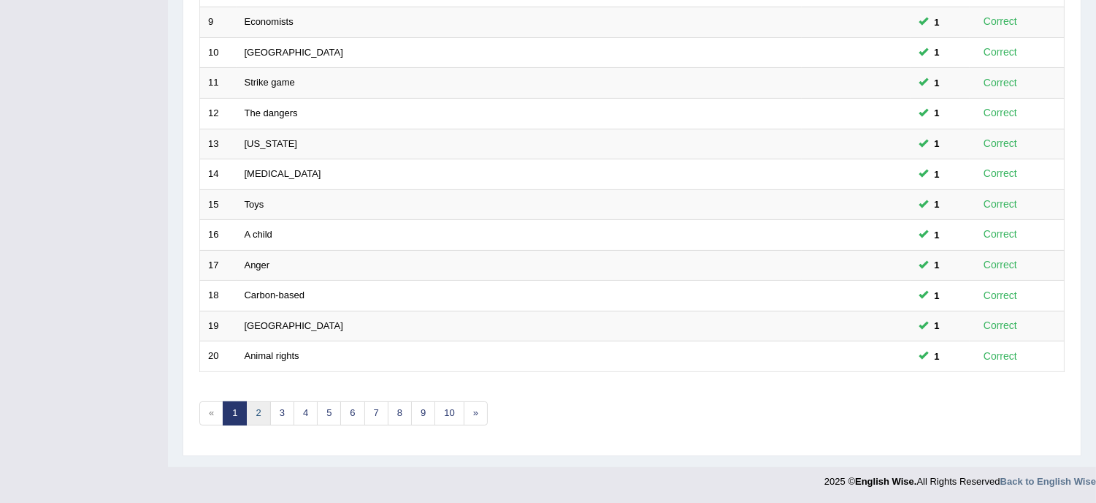
click at [261, 410] on link "2" at bounding box center [258, 413] width 24 height 24
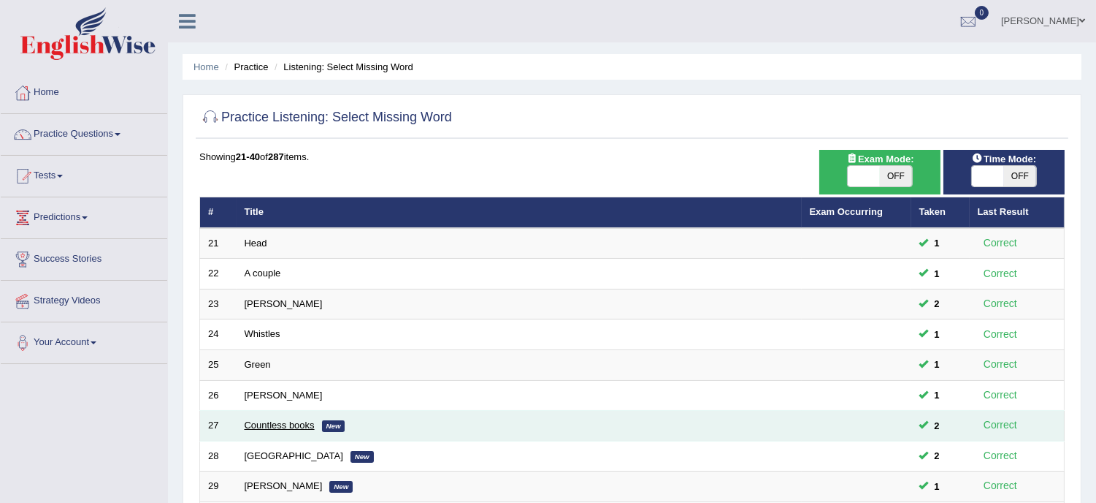
click at [288, 421] on link "Countless books" at bounding box center [280, 424] width 70 height 11
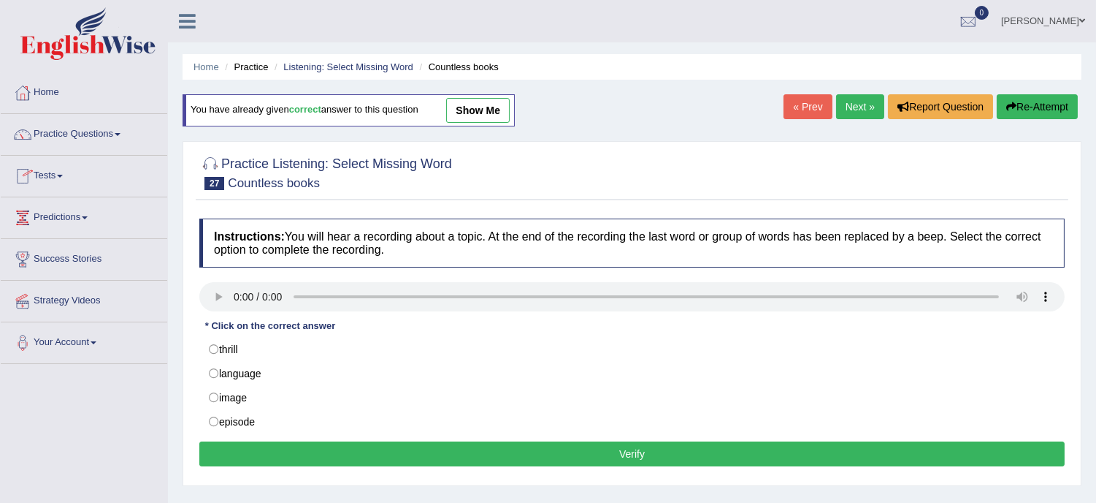
click at [85, 134] on link "Practice Questions" at bounding box center [84, 132] width 167 height 37
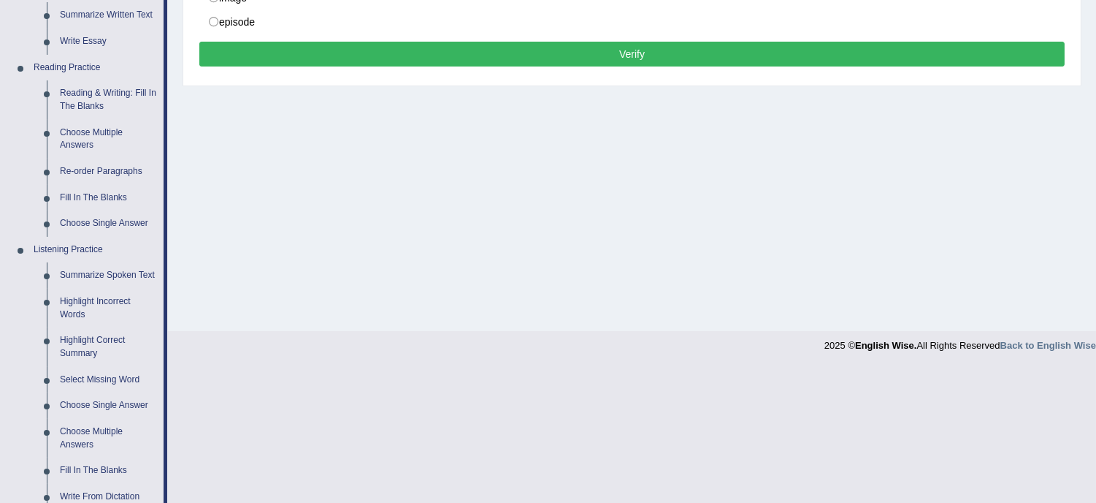
scroll to position [421, 0]
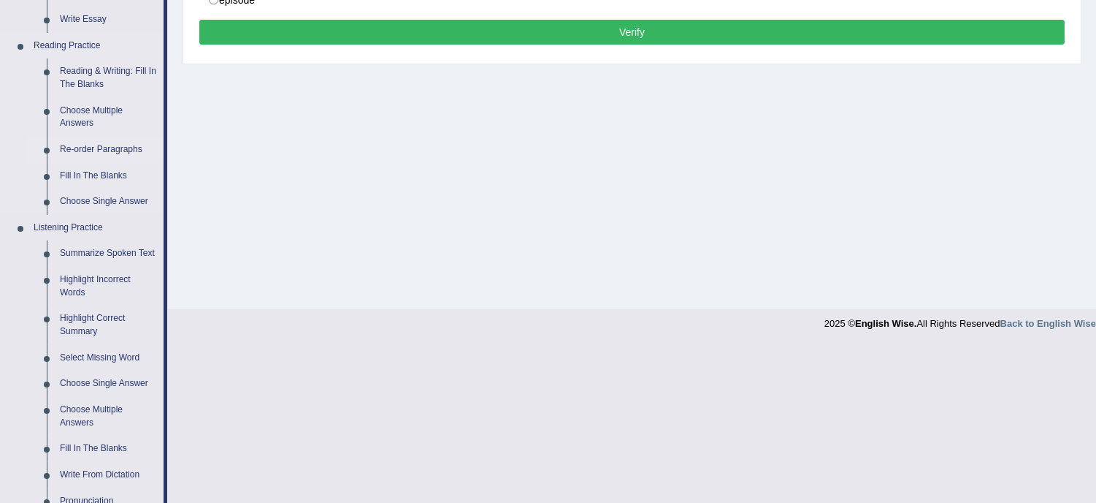
click at [82, 149] on link "Re-order Paragraphs" at bounding box center [108, 150] width 110 height 26
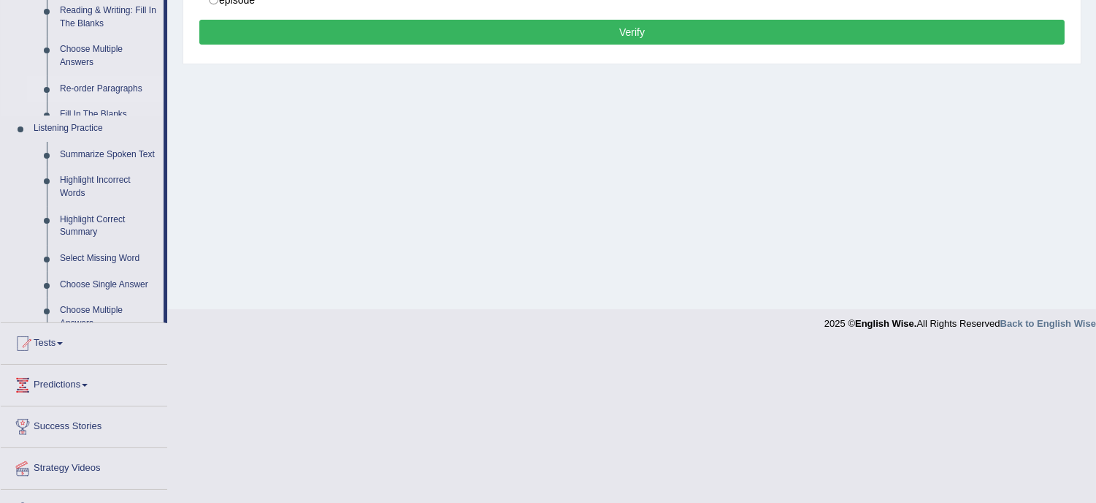
scroll to position [307, 0]
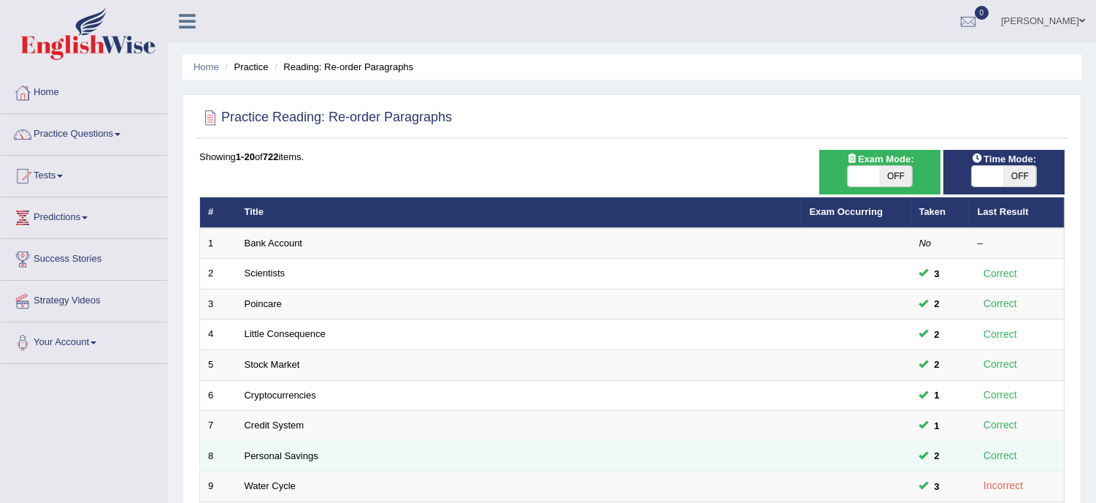
click at [256, 447] on td "Personal Savings" at bounding box center [519, 455] width 565 height 31
click at [257, 455] on link "Personal Savings" at bounding box center [282, 455] width 74 height 11
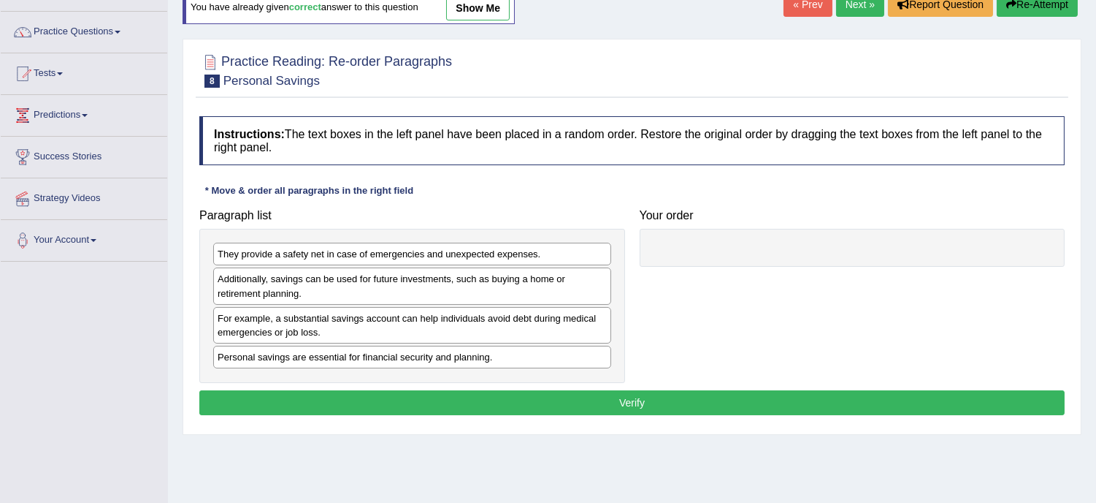
scroll to position [100, 0]
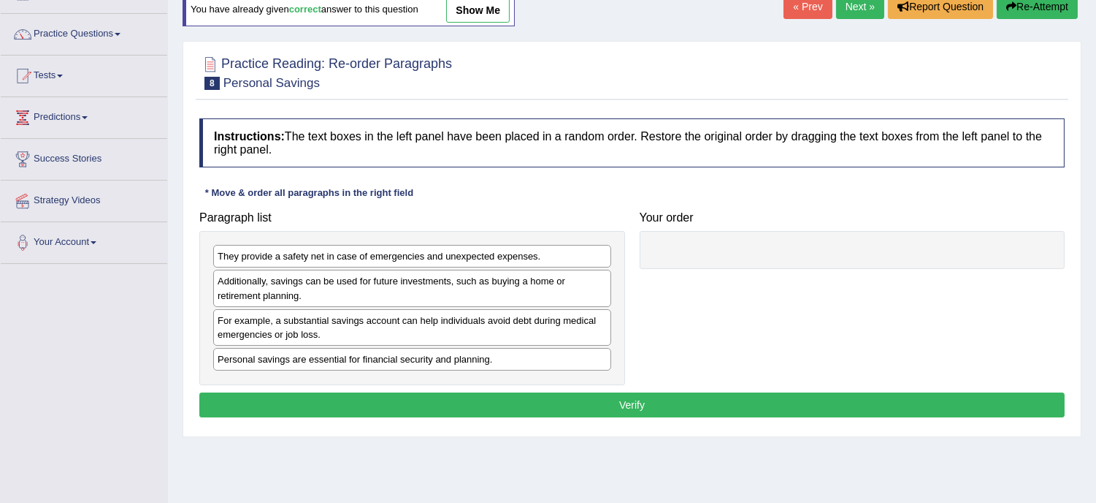
click at [241, 303] on div "Additionally, savings can be used for future investments, such as buying a home…" at bounding box center [412, 288] width 398 height 37
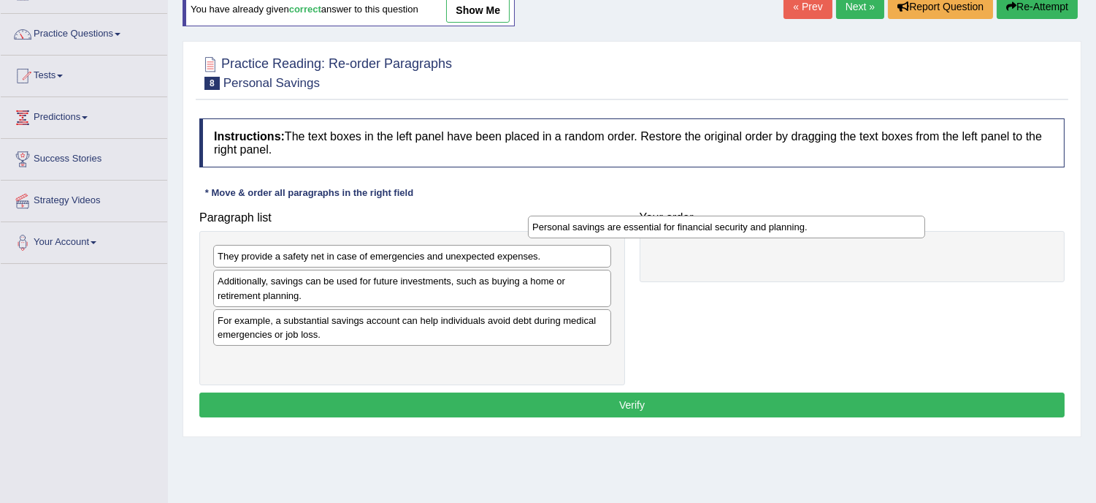
drag, startPoint x: 312, startPoint y: 356, endPoint x: 634, endPoint y: 228, distance: 346.8
click at [633, 228] on div "Personal savings are essential for financial security and planning." at bounding box center [726, 226] width 397 height 23
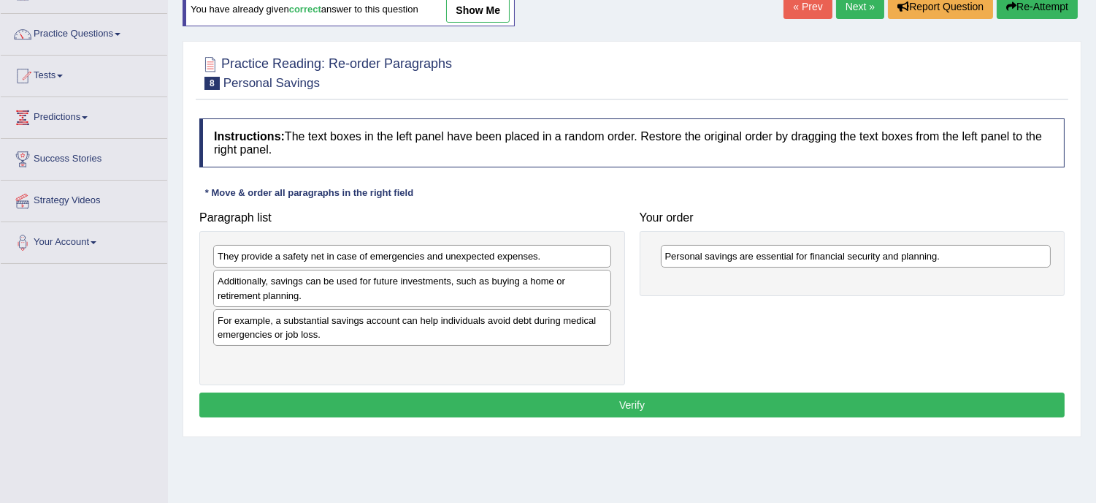
click at [302, 261] on div "They provide a safety net in case of emergencies and unexpected expenses." at bounding box center [412, 256] width 398 height 23
click at [343, 270] on div "Additionally, savings can be used for future investments, such as buying a home…" at bounding box center [412, 288] width 398 height 37
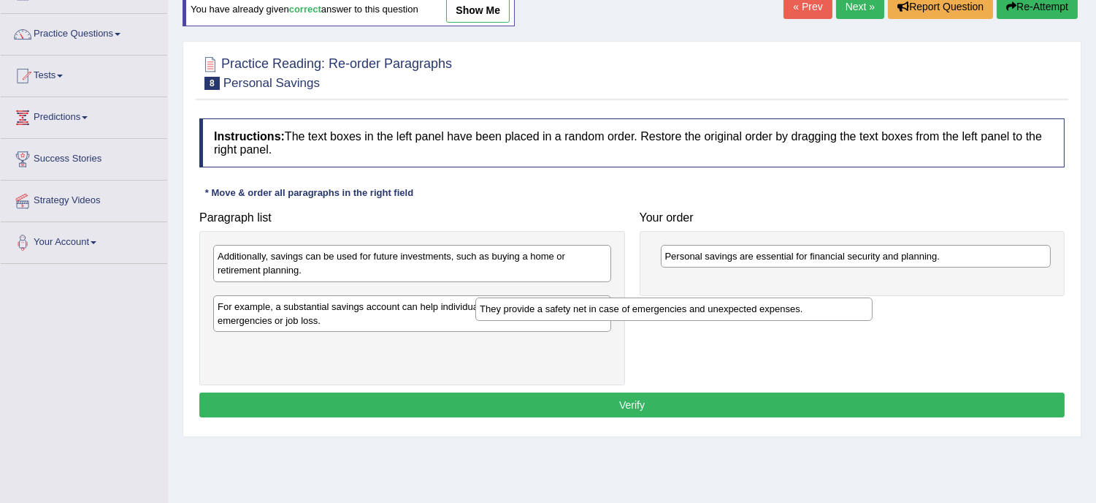
drag, startPoint x: 341, startPoint y: 251, endPoint x: 604, endPoint y: 305, distance: 268.3
click at [604, 305] on div "They provide a safety net in case of emergencies and unexpected expenses." at bounding box center [674, 308] width 397 height 23
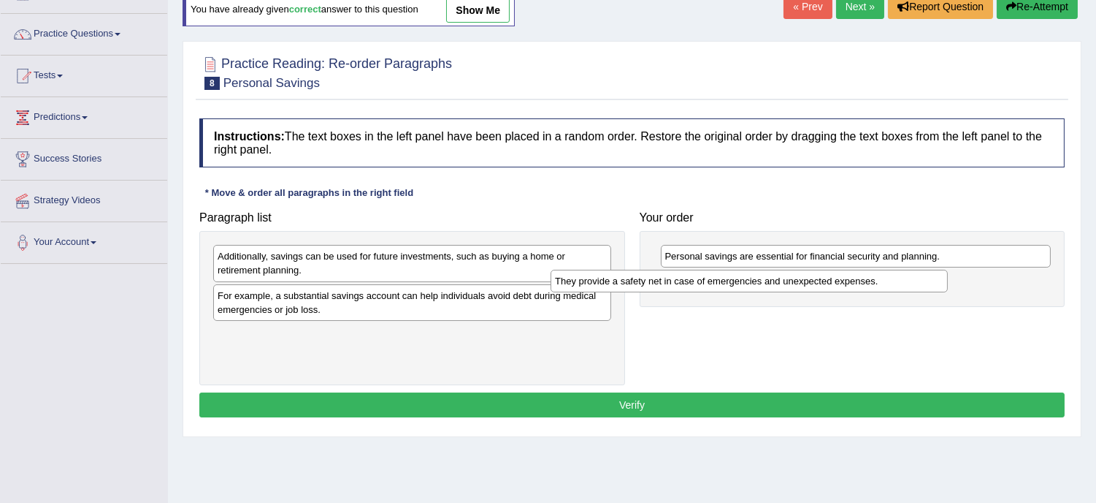
drag, startPoint x: 513, startPoint y: 294, endPoint x: 860, endPoint y: 270, distance: 347.7
click at [860, 270] on div "They provide a safety net in case of emergencies and unexpected expenses." at bounding box center [749, 281] width 397 height 23
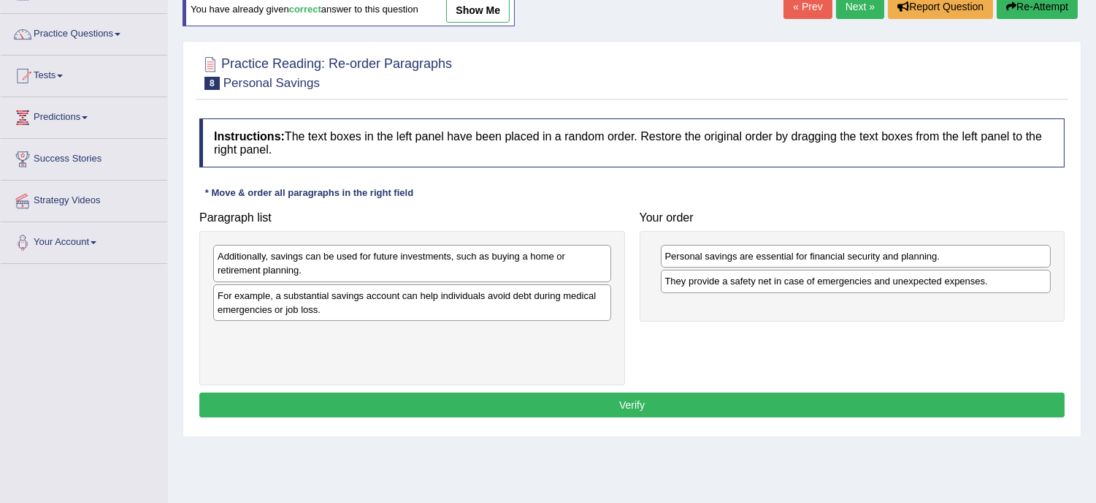
click at [503, 289] on div "For example, a substantial savings account can help individuals avoid debt duri…" at bounding box center [412, 302] width 398 height 37
click at [503, 308] on div "For example, a substantial savings account can help individuals avoid debt duri…" at bounding box center [412, 302] width 398 height 37
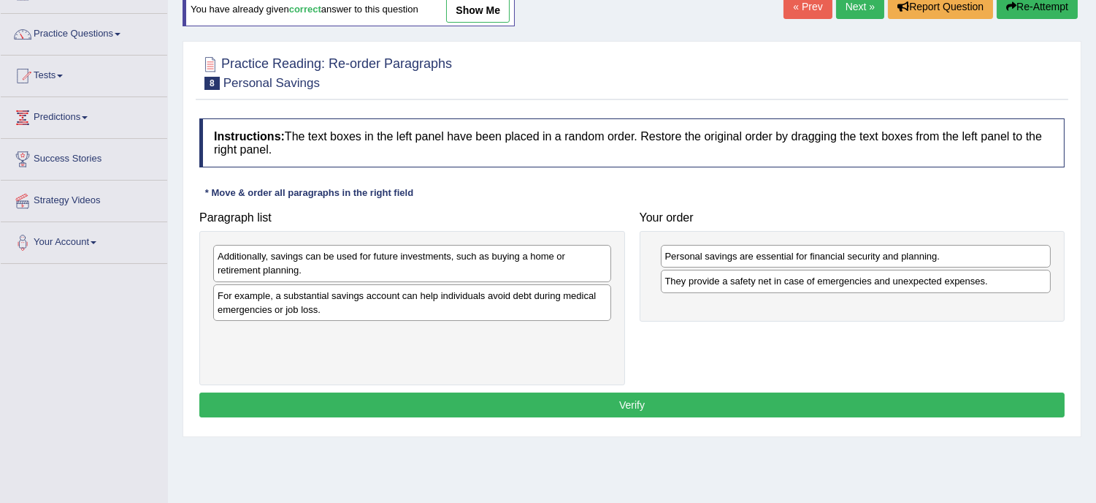
click at [503, 308] on div "For example, a substantial savings account can help individuals avoid debt duri…" at bounding box center [412, 302] width 398 height 37
click at [516, 302] on div "For example, a substantial savings account can help individuals avoid debt duri…" at bounding box center [412, 302] width 398 height 37
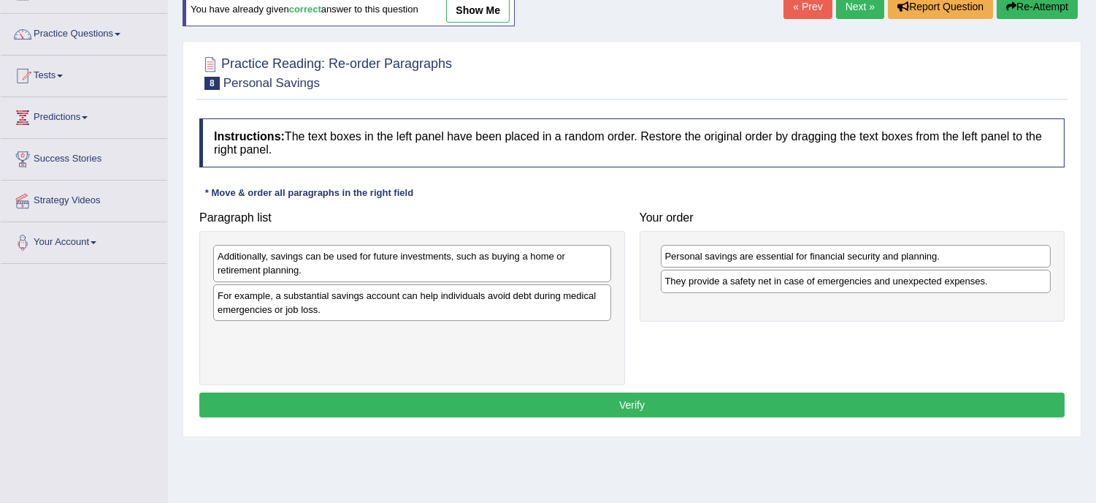
click at [516, 302] on div "For example, a substantial savings account can help individuals avoid debt duri…" at bounding box center [412, 302] width 398 height 37
click at [516, 301] on div "For example, a substantial savings account can help individuals avoid debt duri…" at bounding box center [412, 302] width 398 height 37
click at [490, 302] on div "For example, a substantial savings account can help individuals avoid debt duri…" at bounding box center [412, 302] width 398 height 37
click at [410, 297] on div "For example, a substantial savings account can help individuals avoid debt duri…" at bounding box center [412, 302] width 398 height 37
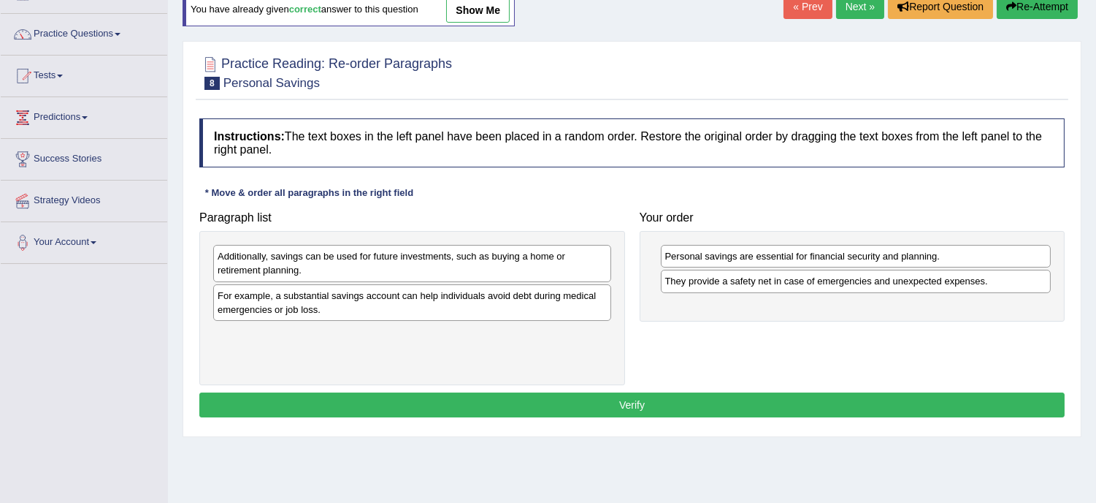
click at [410, 297] on div "For example, a substantial savings account can help individuals avoid debt duri…" at bounding box center [412, 302] width 398 height 37
click at [376, 297] on div "For example, a substantial savings account can help individuals avoid debt duri…" at bounding box center [412, 302] width 398 height 37
click at [403, 256] on div "Additionally, savings can be used for future investments, such as buying a home…" at bounding box center [412, 263] width 398 height 37
click at [435, 304] on div "For example, a substantial savings account can help individuals avoid debt duri…" at bounding box center [412, 302] width 398 height 37
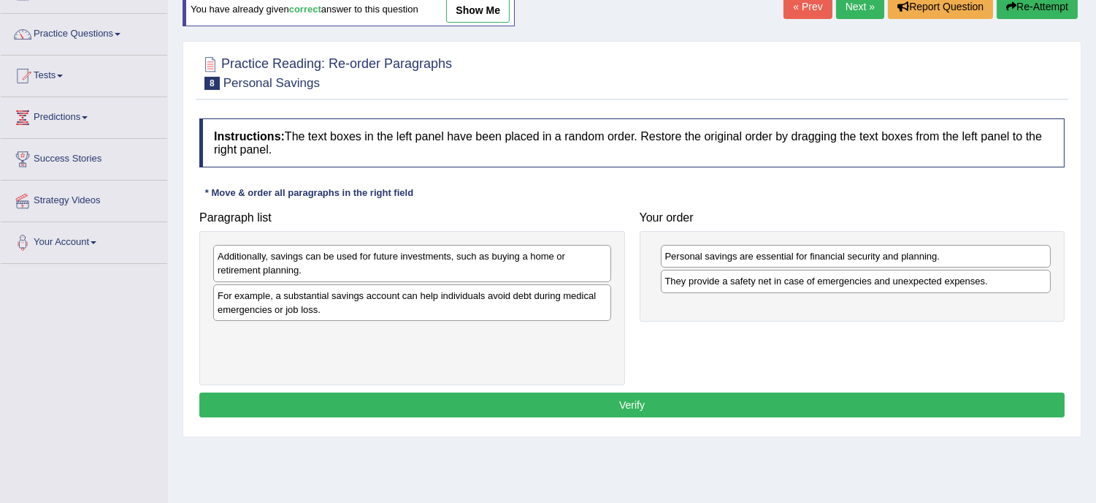
click at [435, 304] on div "For example, a substantial savings account can help individuals avoid debt duri…" at bounding box center [412, 302] width 398 height 37
click at [476, 296] on div "For example, a substantial savings account can help individuals avoid debt duri…" at bounding box center [412, 302] width 398 height 37
click at [469, 305] on div "For example, a substantial savings account can help individuals avoid debt duri…" at bounding box center [412, 302] width 398 height 37
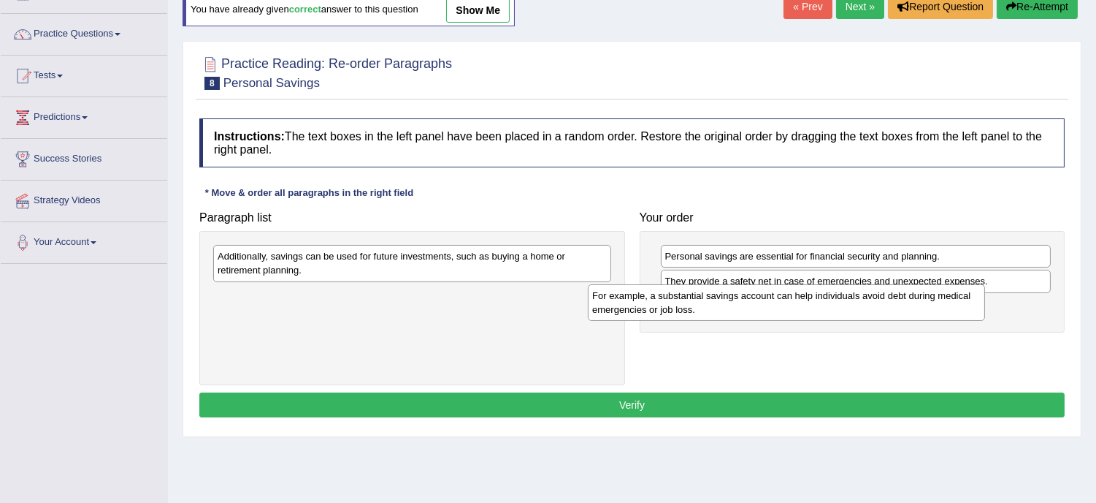
drag, startPoint x: 336, startPoint y: 300, endPoint x: 711, endPoint y: 300, distance: 374.7
click at [711, 300] on div "For example, a substantial savings account can help individuals avoid debt duri…" at bounding box center [786, 302] width 397 height 37
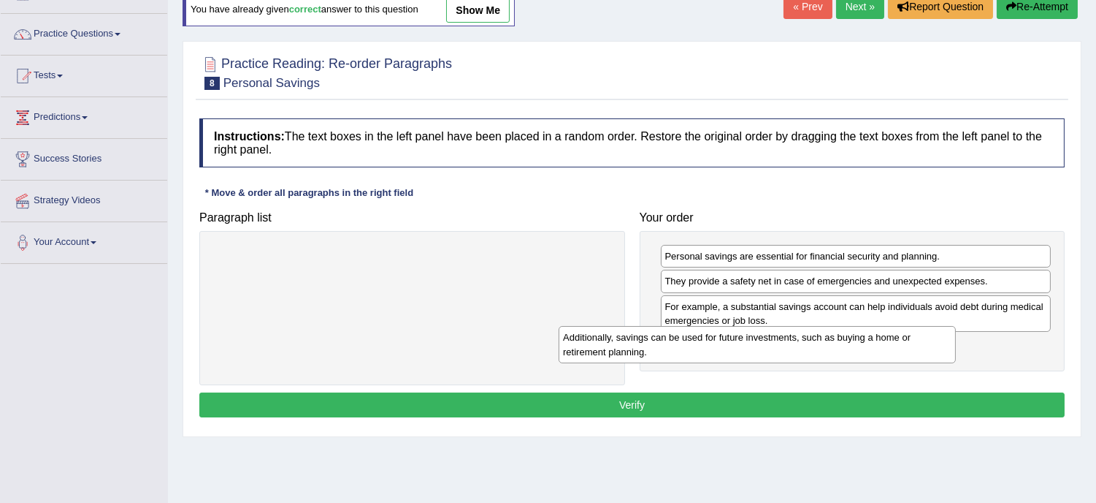
drag, startPoint x: 563, startPoint y: 259, endPoint x: 912, endPoint y: 340, distance: 357.7
click at [912, 340] on div "Additionally, savings can be used for future investments, such as buying a home…" at bounding box center [757, 344] width 397 height 37
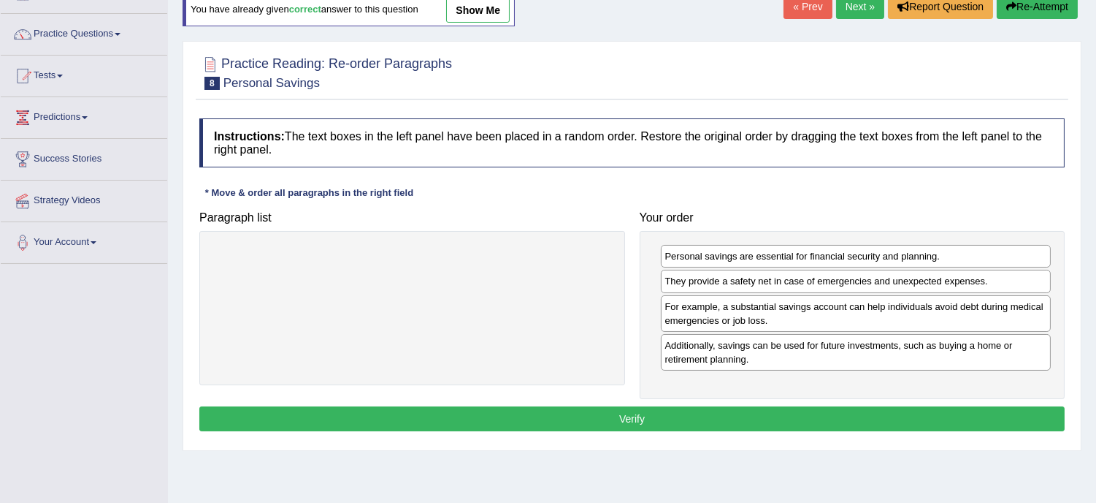
click at [724, 414] on button "Verify" at bounding box center [632, 418] width 866 height 25
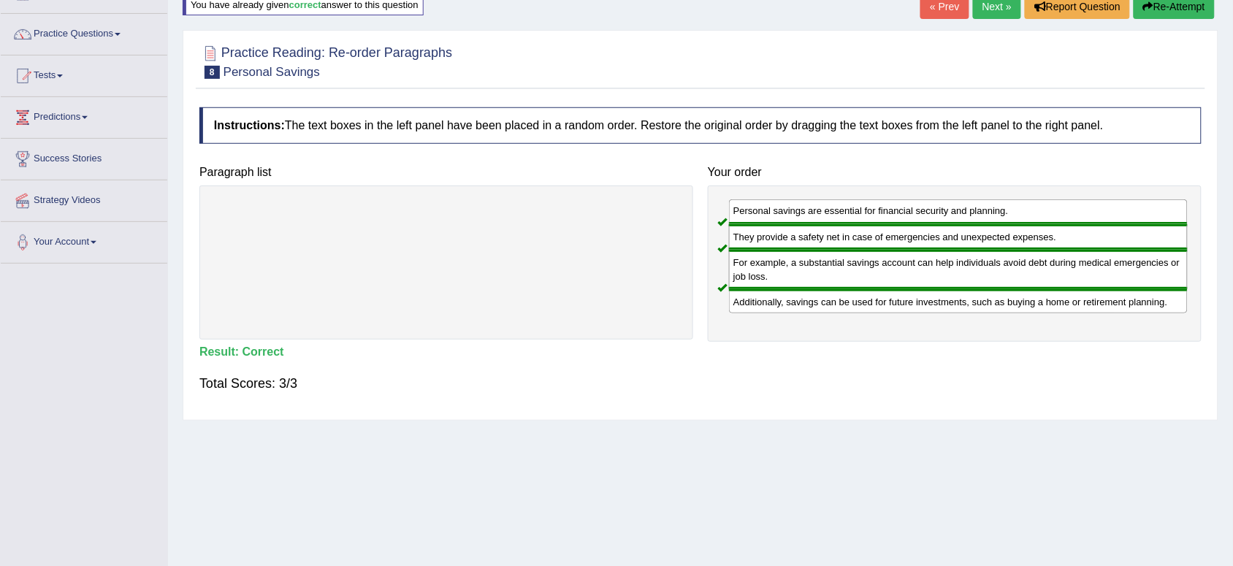
scroll to position [0, 0]
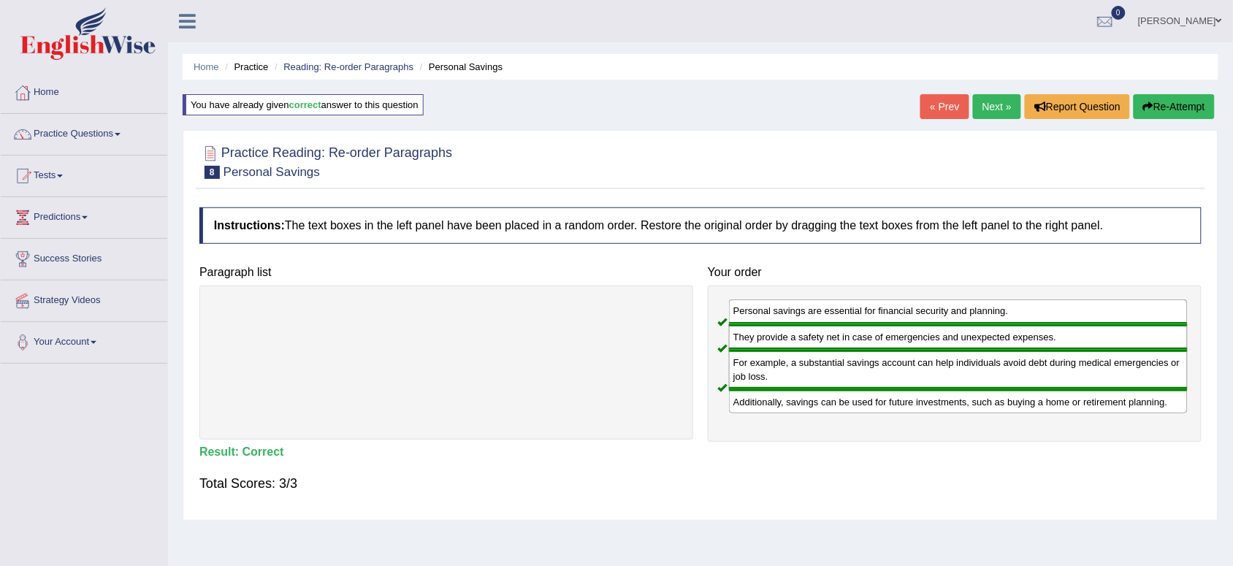
click at [37, 131] on link "Practice Questions" at bounding box center [84, 132] width 167 height 37
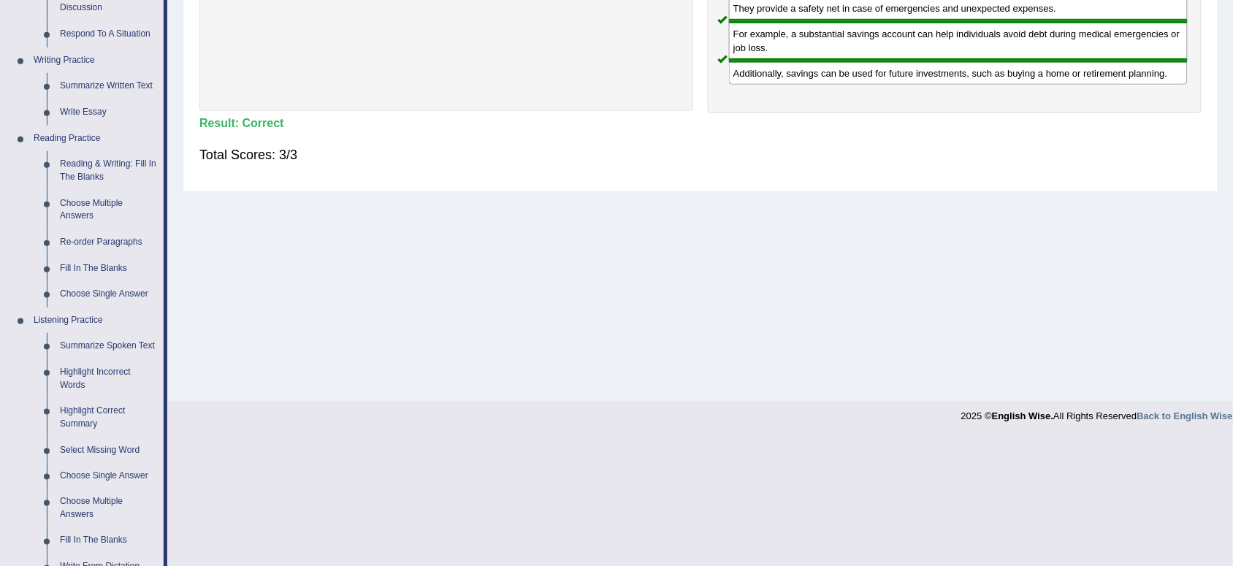
scroll to position [340, 0]
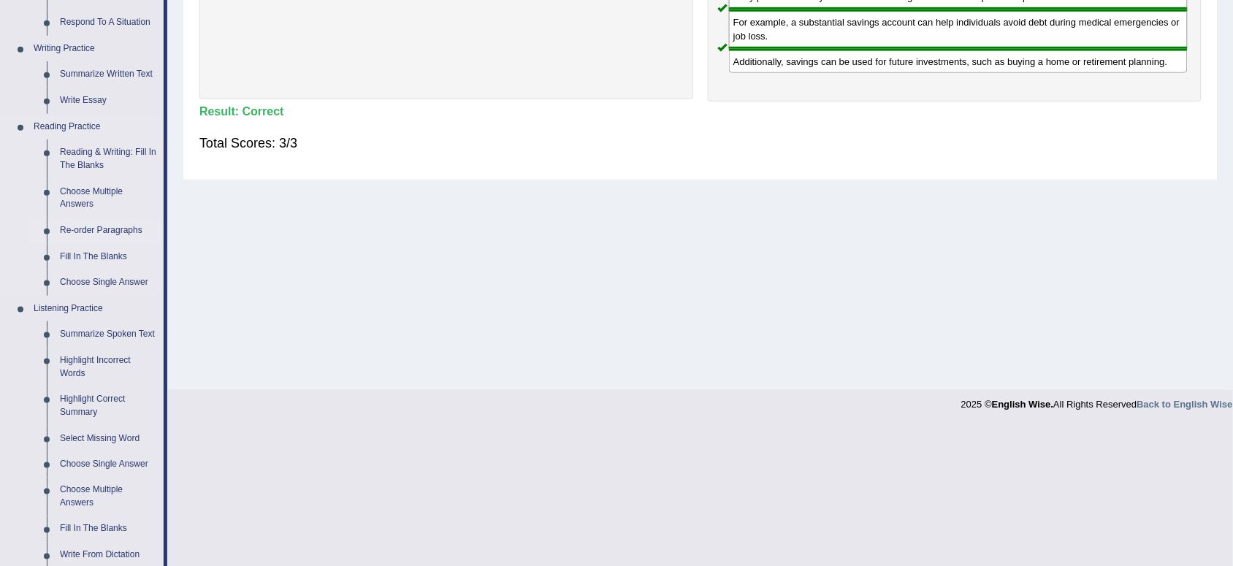
click at [86, 231] on link "Re-order Paragraphs" at bounding box center [108, 231] width 110 height 26
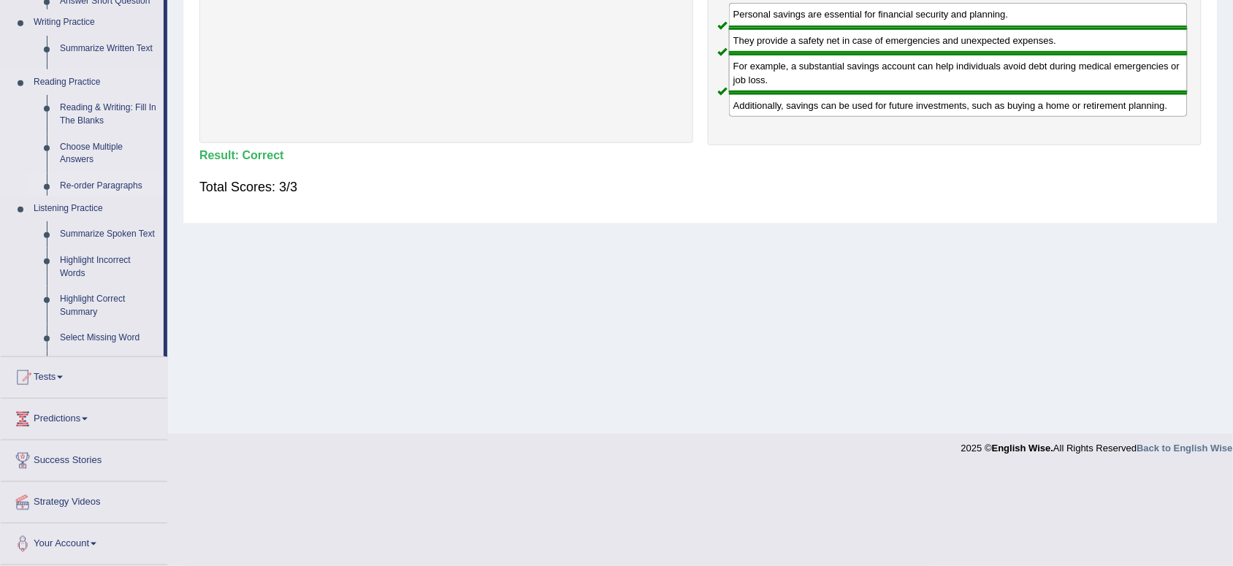
scroll to position [201, 0]
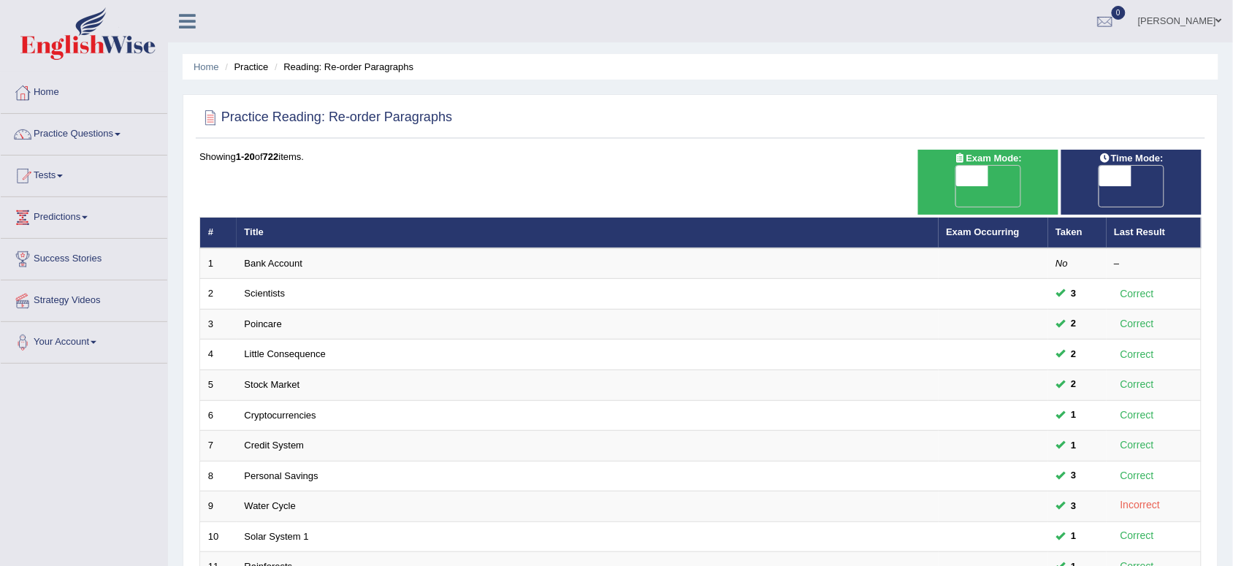
click at [956, 186] on span "OFF" at bounding box center [940, 196] width 32 height 20
checkbox input "true"
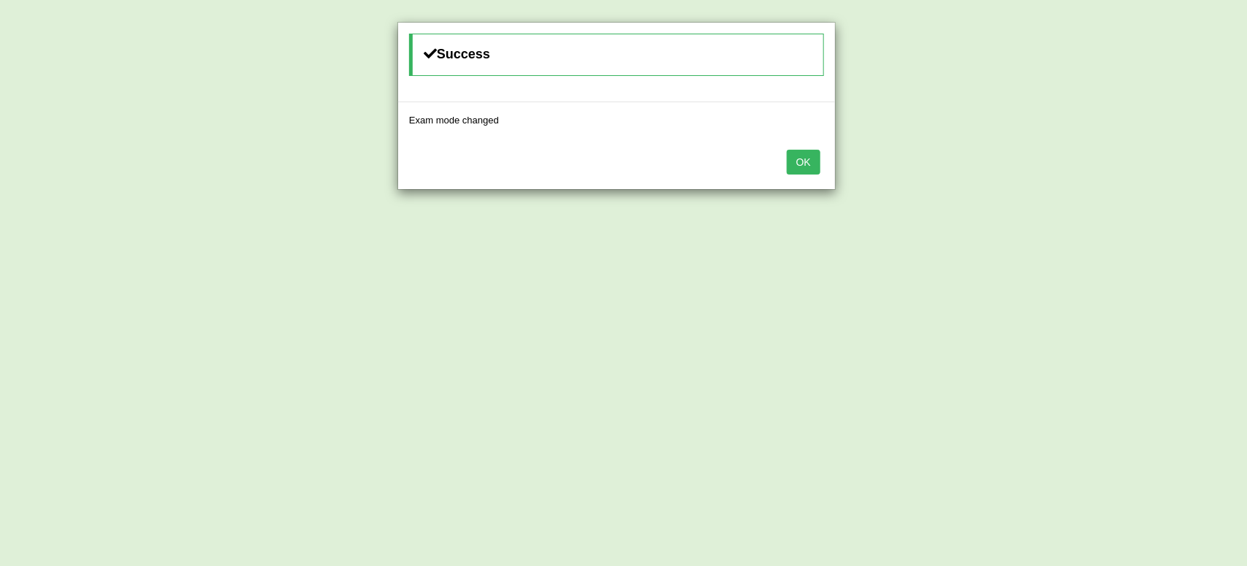
click at [802, 164] on button "OK" at bounding box center [804, 162] width 34 height 25
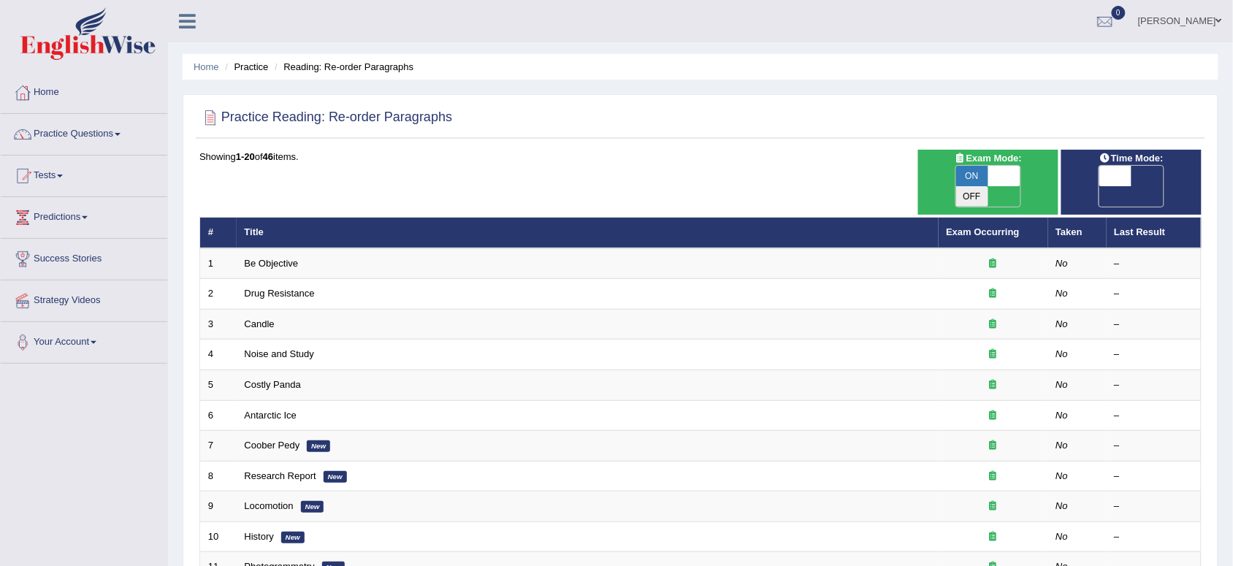
click at [1099, 186] on span "OFF" at bounding box center [1083, 196] width 32 height 20
checkbox input "true"
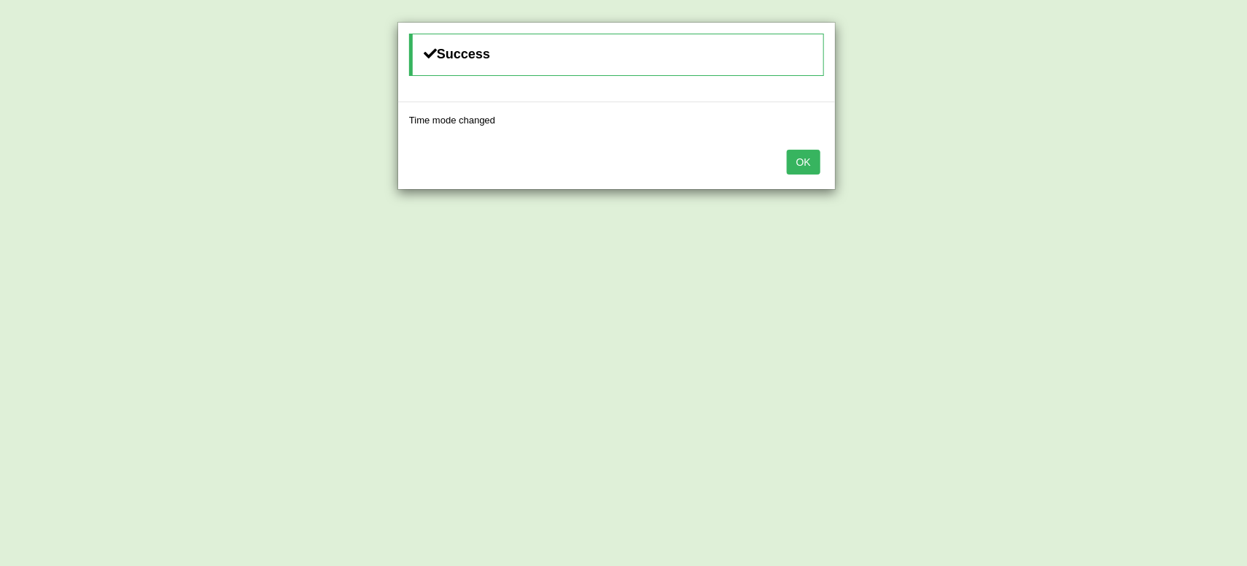
click at [798, 162] on button "OK" at bounding box center [804, 162] width 34 height 25
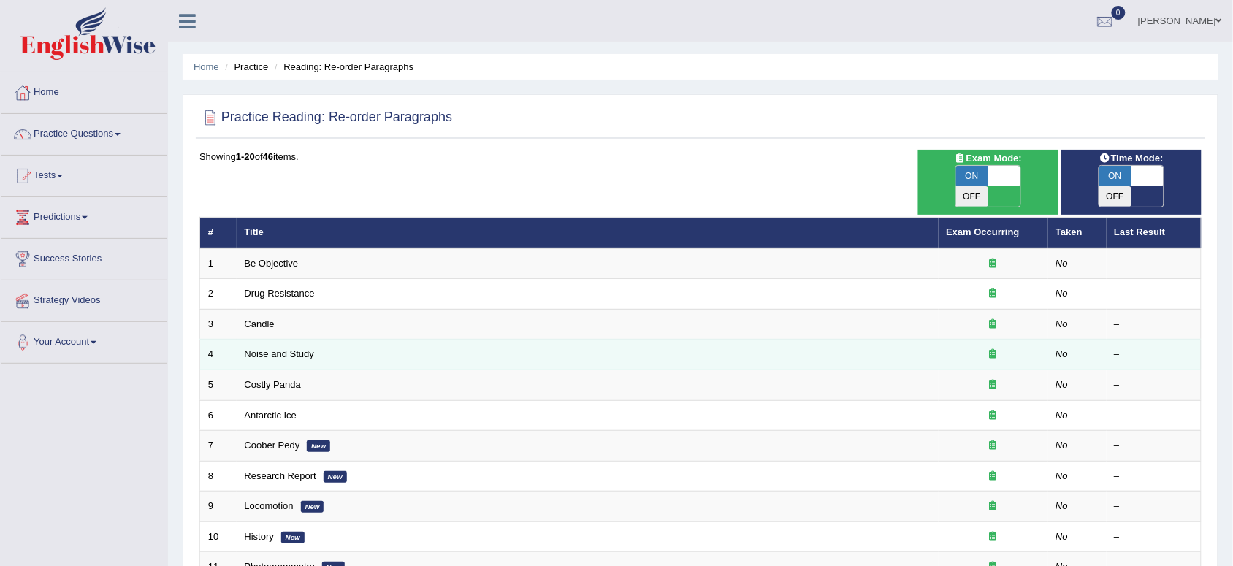
click at [278, 340] on td "Noise and Study" at bounding box center [588, 355] width 702 height 31
click at [278, 348] on link "Noise and Study" at bounding box center [279, 353] width 69 height 11
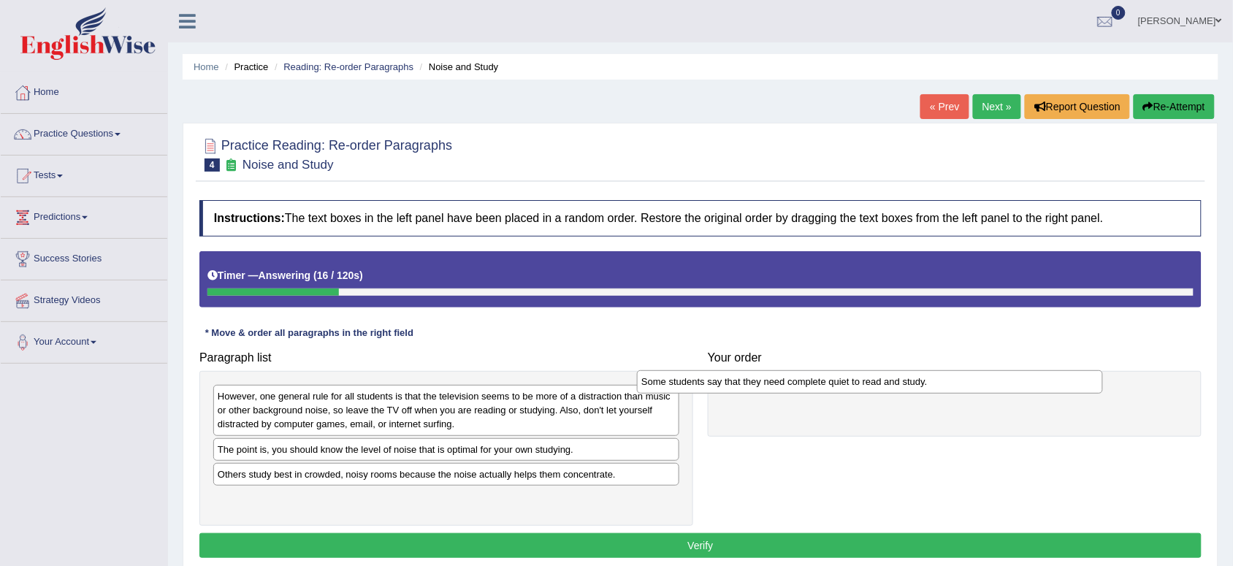
drag, startPoint x: 308, startPoint y: 457, endPoint x: 738, endPoint y: 389, distance: 435.7
click at [738, 389] on div "Some students say that they need complete quiet to read and study." at bounding box center [870, 381] width 466 height 23
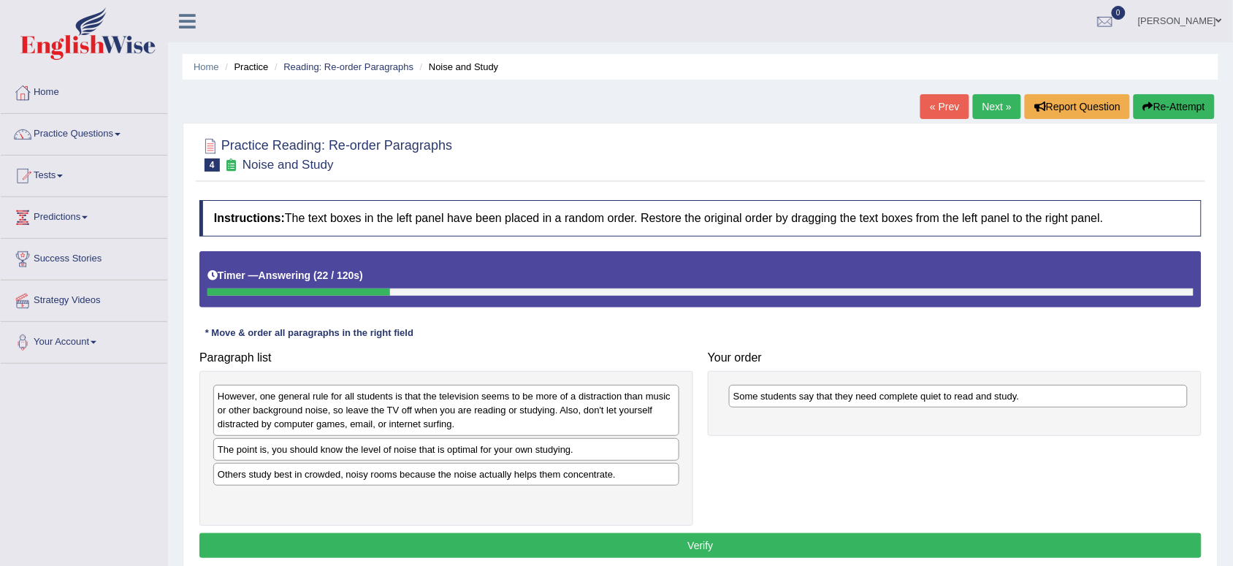
click at [443, 479] on div "Others study best in crowded, noisy rooms because the noise actually helps them…" at bounding box center [446, 474] width 466 height 23
click at [509, 479] on div "Others study best in crowded, noisy rooms because the noise actually helps them…" at bounding box center [446, 474] width 466 height 23
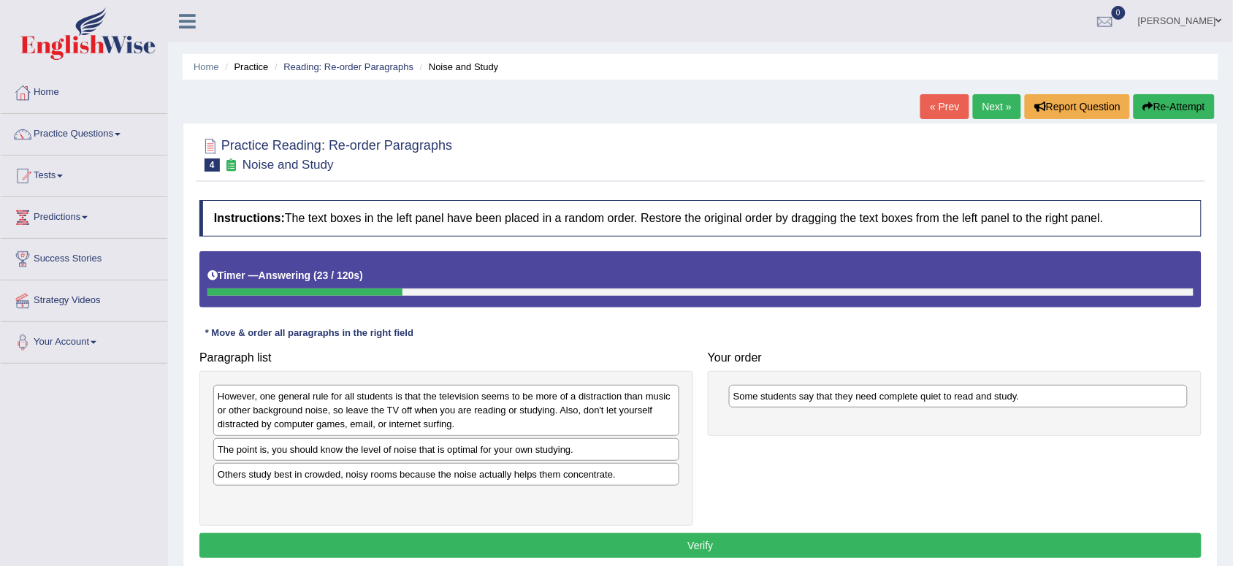
click at [509, 479] on div "Others study best in crowded, noisy rooms because the noise actually helps them…" at bounding box center [446, 474] width 466 height 23
click at [509, 477] on div "Others study best in crowded, noisy rooms because the noise actually helps them…" at bounding box center [446, 474] width 466 height 23
click at [556, 451] on div "The point is, you should know the level of noise that is optimal for your own s…" at bounding box center [446, 449] width 466 height 23
click at [543, 475] on div "Others study best in crowded, noisy rooms because the noise actually helps them…" at bounding box center [446, 474] width 466 height 23
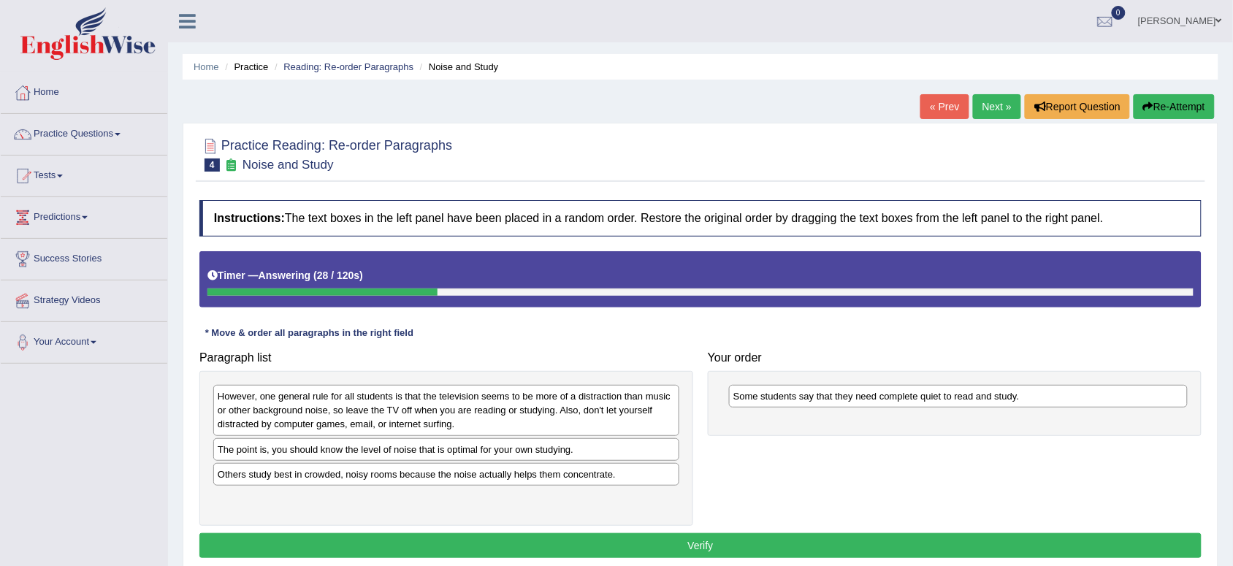
click at [543, 475] on div "Others study best in crowded, noisy rooms because the noise actually helps them…" at bounding box center [446, 474] width 466 height 23
click at [543, 473] on div "Others study best in crowded, noisy rooms because the noise actually helps them…" at bounding box center [446, 474] width 466 height 23
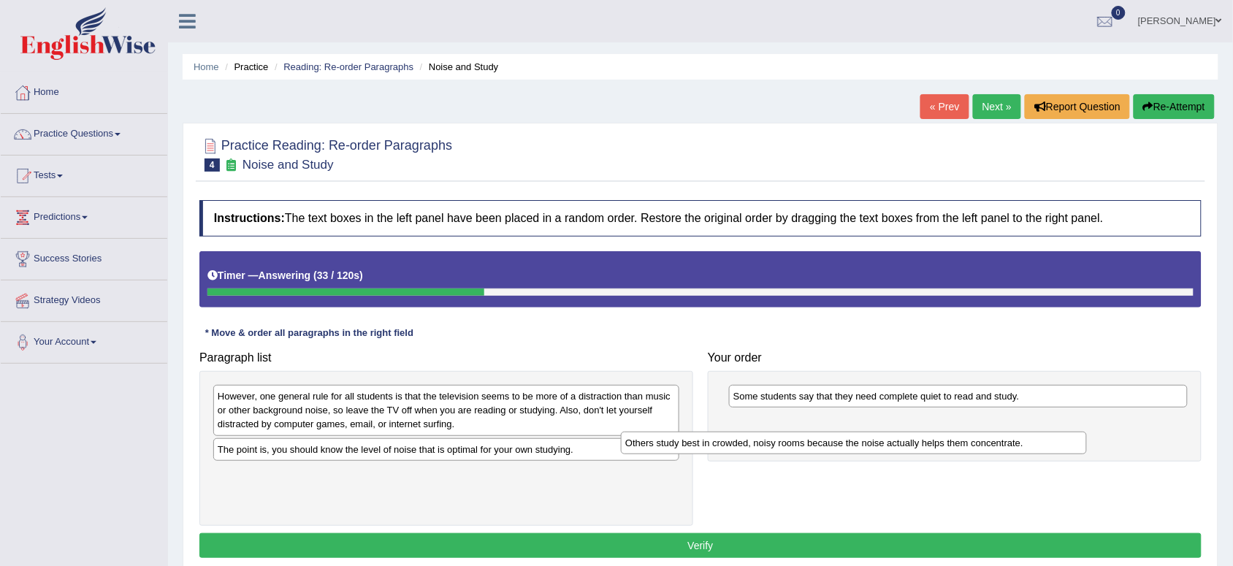
drag, startPoint x: 498, startPoint y: 472, endPoint x: 910, endPoint y: 439, distance: 413.3
click at [910, 439] on div "Others study best in crowded, noisy rooms because the noise actually helps them…" at bounding box center [854, 443] width 466 height 23
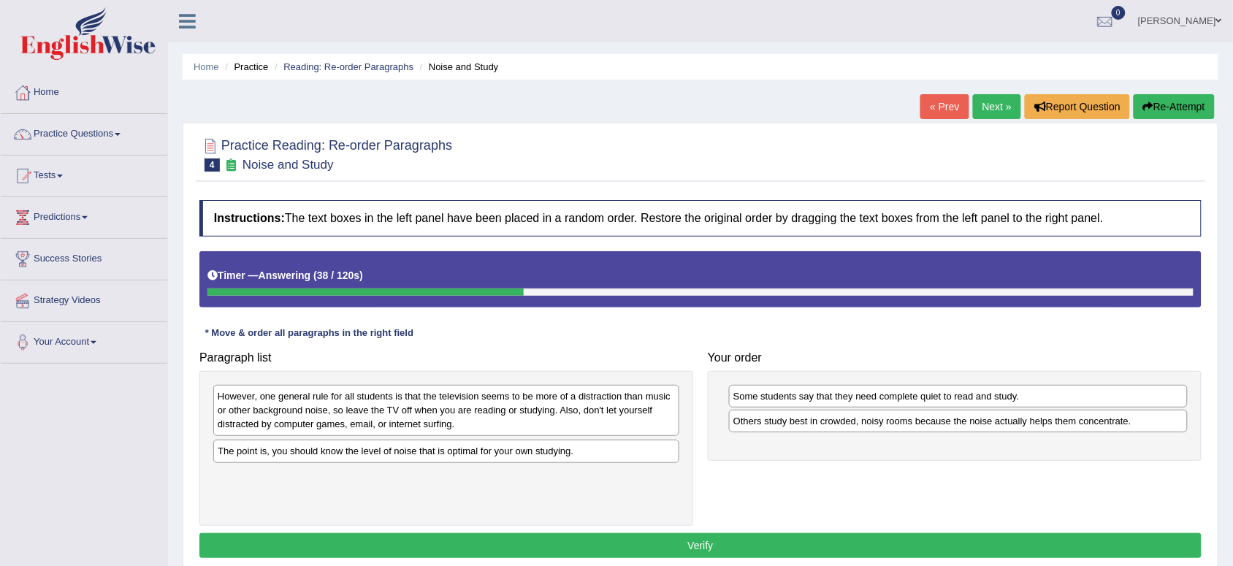
click at [467, 453] on div "The point is, you should know the level of noise that is optimal for your own s…" at bounding box center [446, 451] width 466 height 23
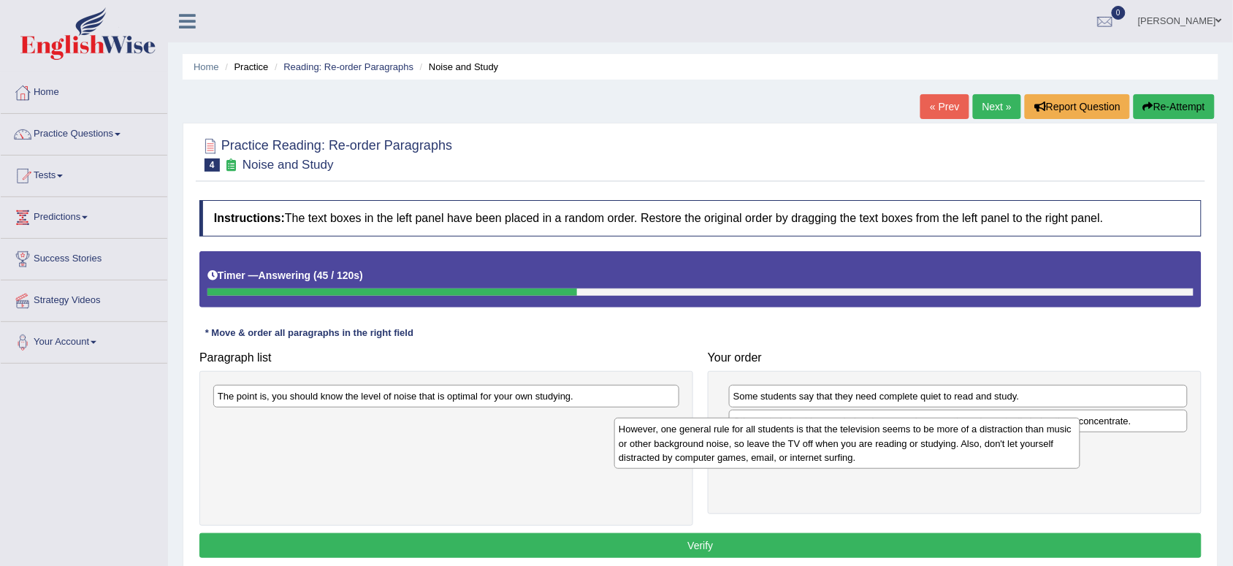
drag, startPoint x: 458, startPoint y: 427, endPoint x: 863, endPoint y: 460, distance: 406.7
click at [863, 460] on div "However, one general rule for all students is that the television seems to be m…" at bounding box center [847, 443] width 466 height 51
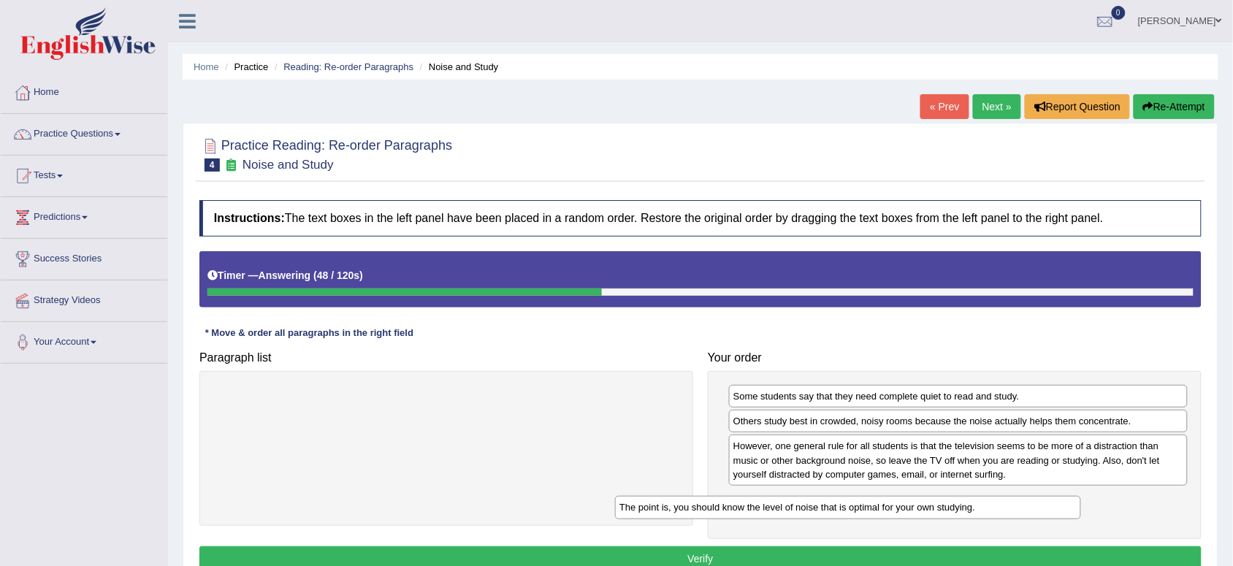
drag, startPoint x: 517, startPoint y: 398, endPoint x: 922, endPoint y: 508, distance: 419.4
click at [922, 508] on div "The point is, you should know the level of noise that is optimal for your own s…" at bounding box center [848, 507] width 466 height 23
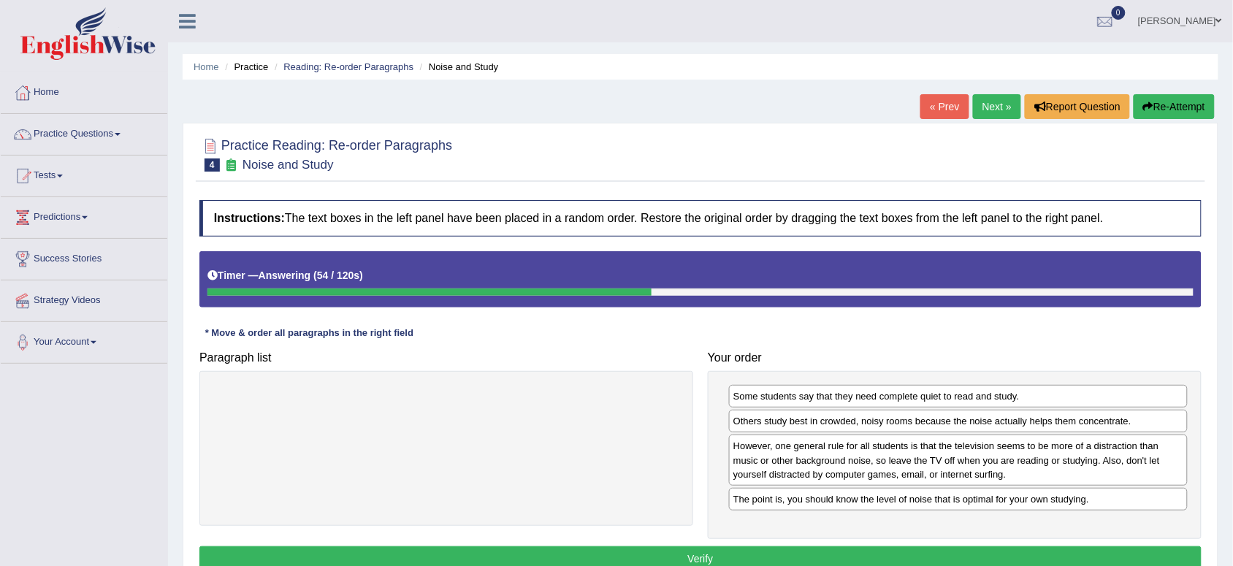
click at [868, 553] on button "Verify" at bounding box center [700, 558] width 1002 height 25
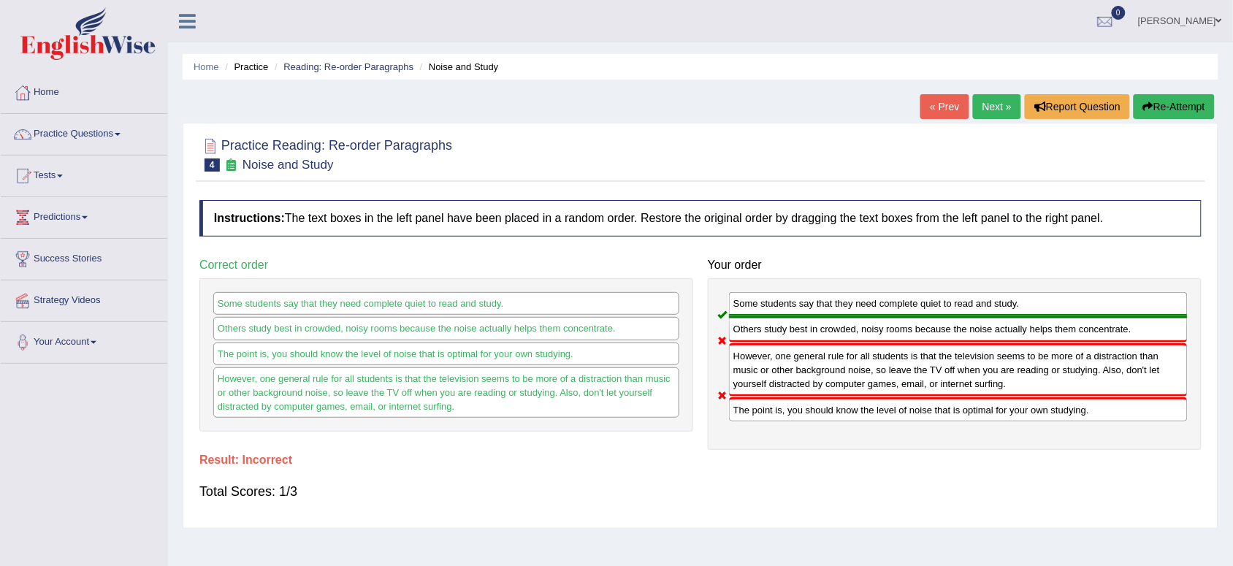
click at [985, 103] on link "Next »" at bounding box center [997, 106] width 48 height 25
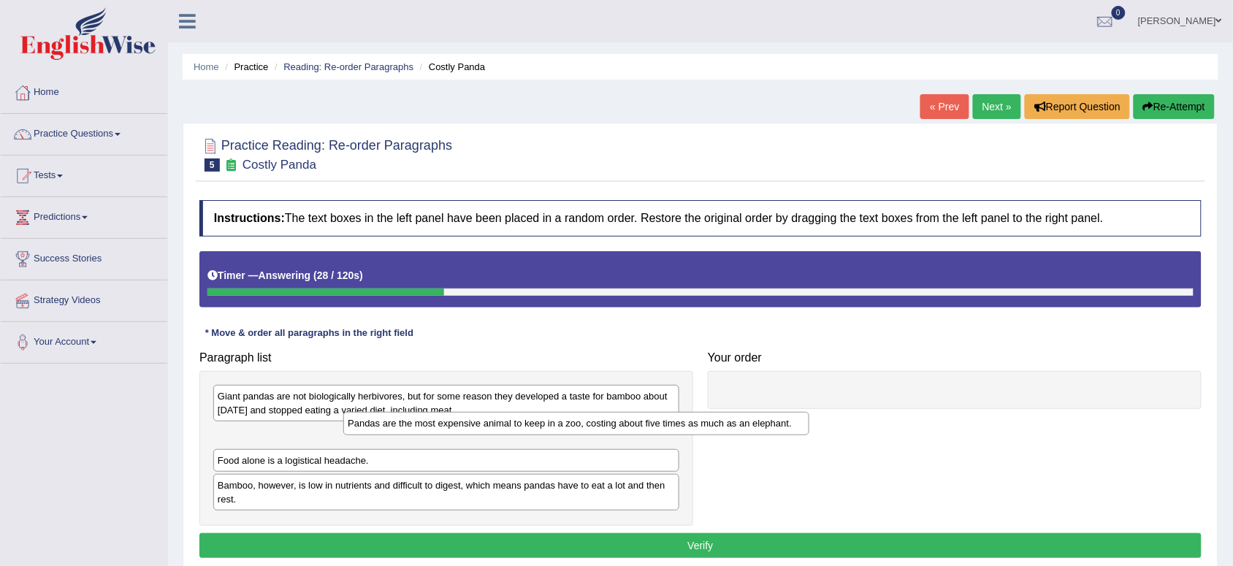
drag, startPoint x: 351, startPoint y: 438, endPoint x: 499, endPoint y: 426, distance: 148.8
click at [499, 426] on div "Pandas are the most expensive animal to keep in a zoo, costing about five times…" at bounding box center [576, 423] width 466 height 23
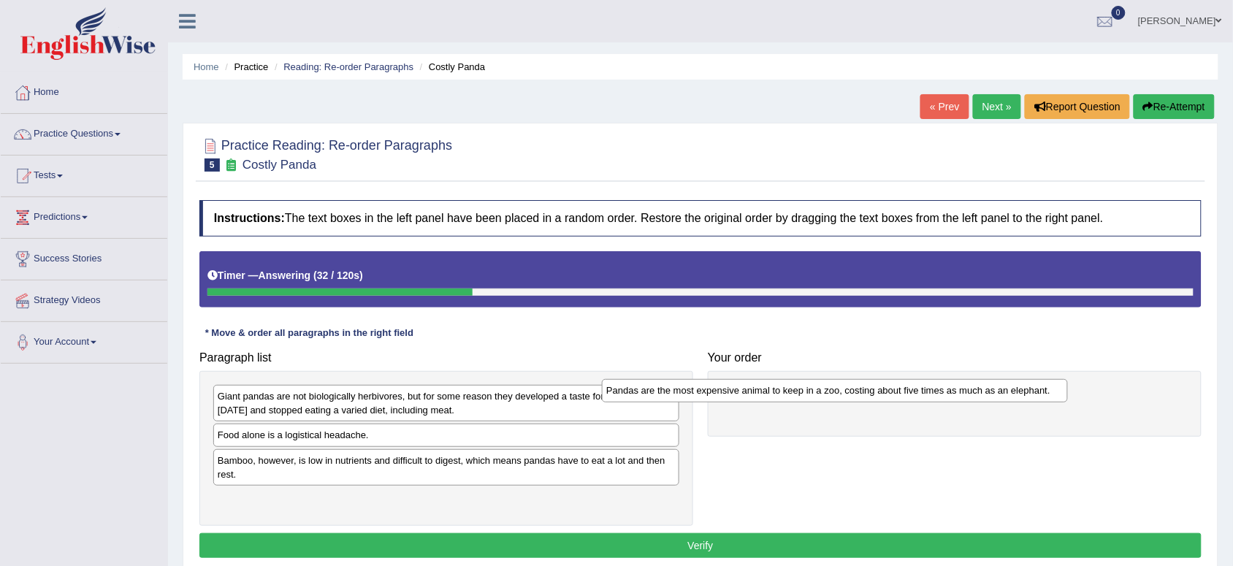
drag, startPoint x: 437, startPoint y: 440, endPoint x: 828, endPoint y: 394, distance: 393.5
click at [828, 394] on div "Pandas are the most expensive animal to keep in a zoo, costing about five times…" at bounding box center [835, 390] width 466 height 23
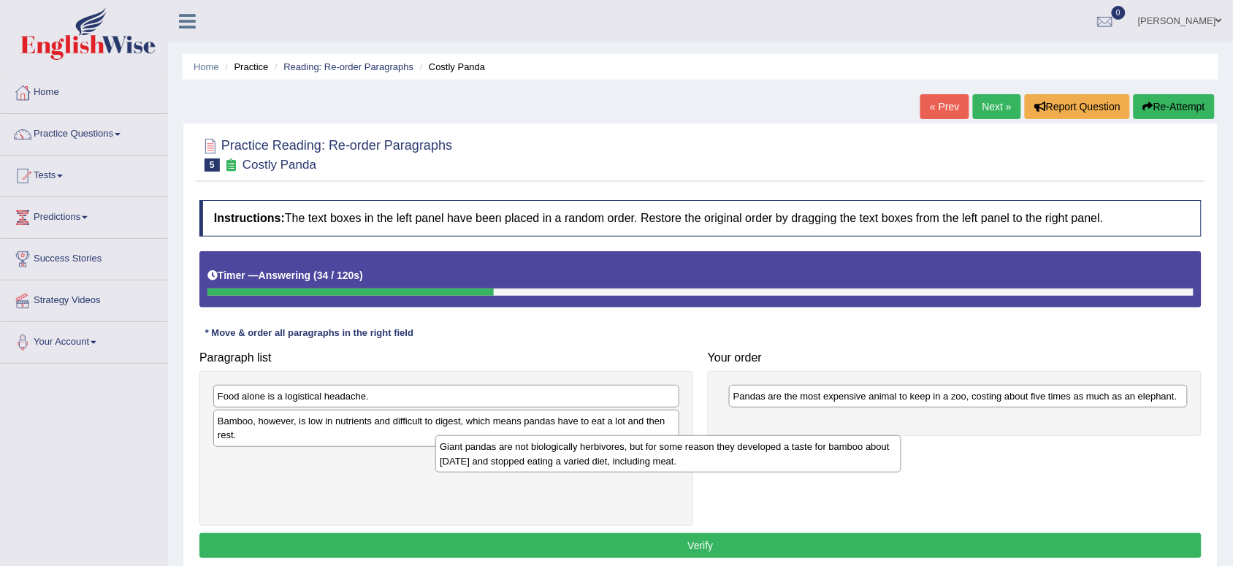
drag, startPoint x: 443, startPoint y: 410, endPoint x: 784, endPoint y: 443, distance: 342.0
click at [784, 443] on div "Giant pandas are not biologically herbivores, but for some reason they develope…" at bounding box center [668, 453] width 466 height 37
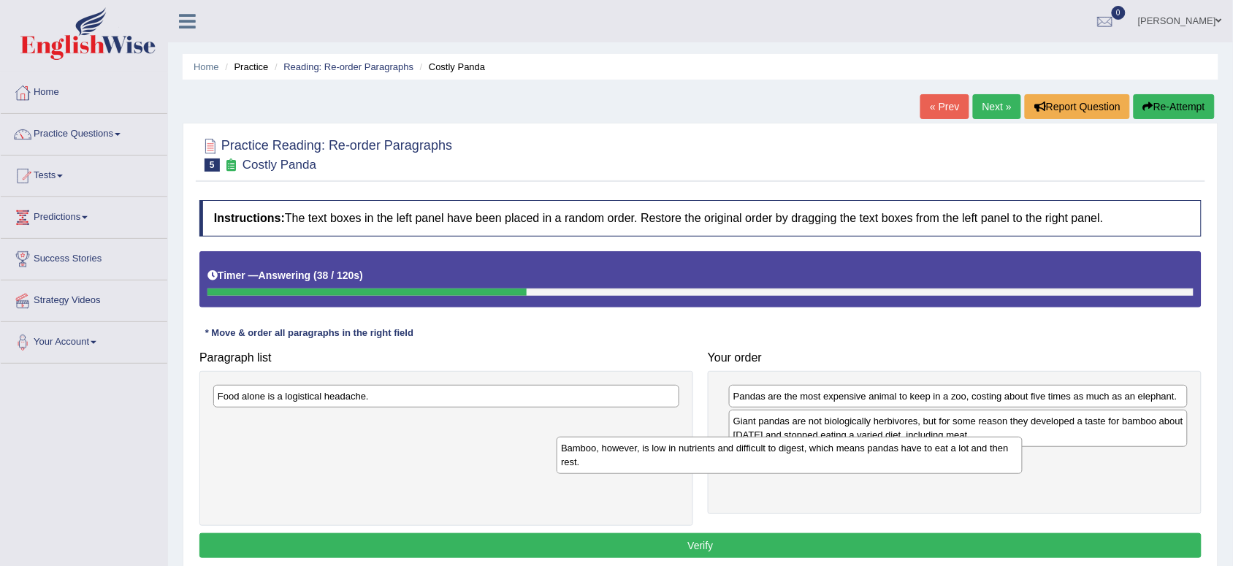
drag, startPoint x: 448, startPoint y: 429, endPoint x: 793, endPoint y: 455, distance: 346.5
click at [793, 455] on div "Bamboo, however, is low in nutrients and difficult to digest, which means panda…" at bounding box center [790, 455] width 466 height 37
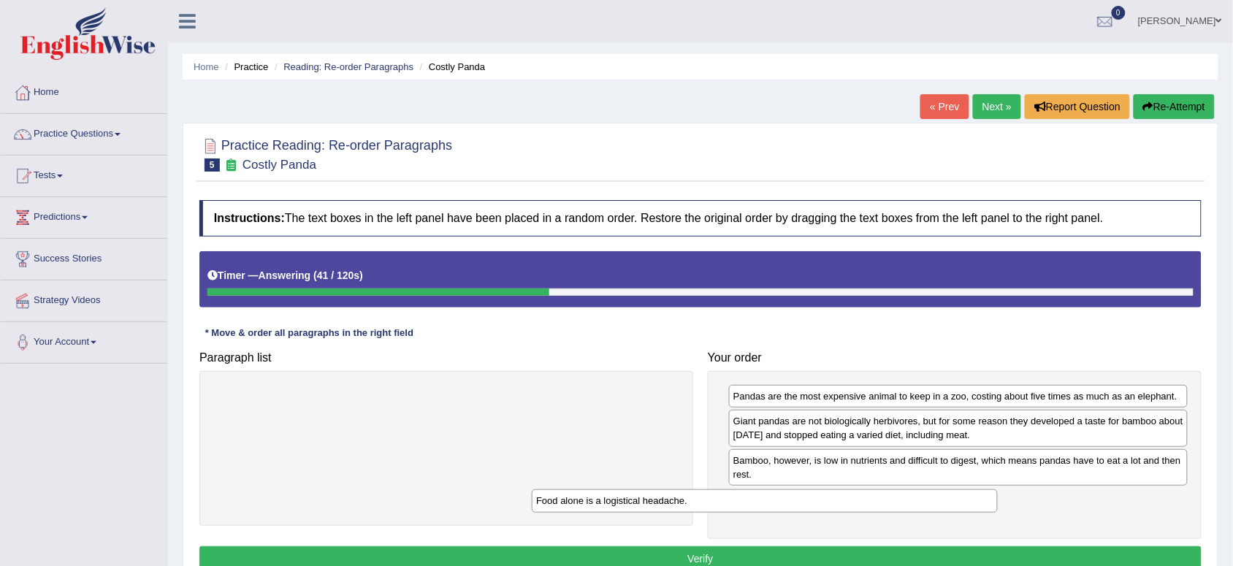
drag, startPoint x: 447, startPoint y: 404, endPoint x: 765, endPoint y: 510, distance: 335.6
click at [765, 510] on div "Food alone is a logistical headache." at bounding box center [765, 500] width 466 height 23
click at [705, 549] on button "Verify" at bounding box center [700, 558] width 1002 height 25
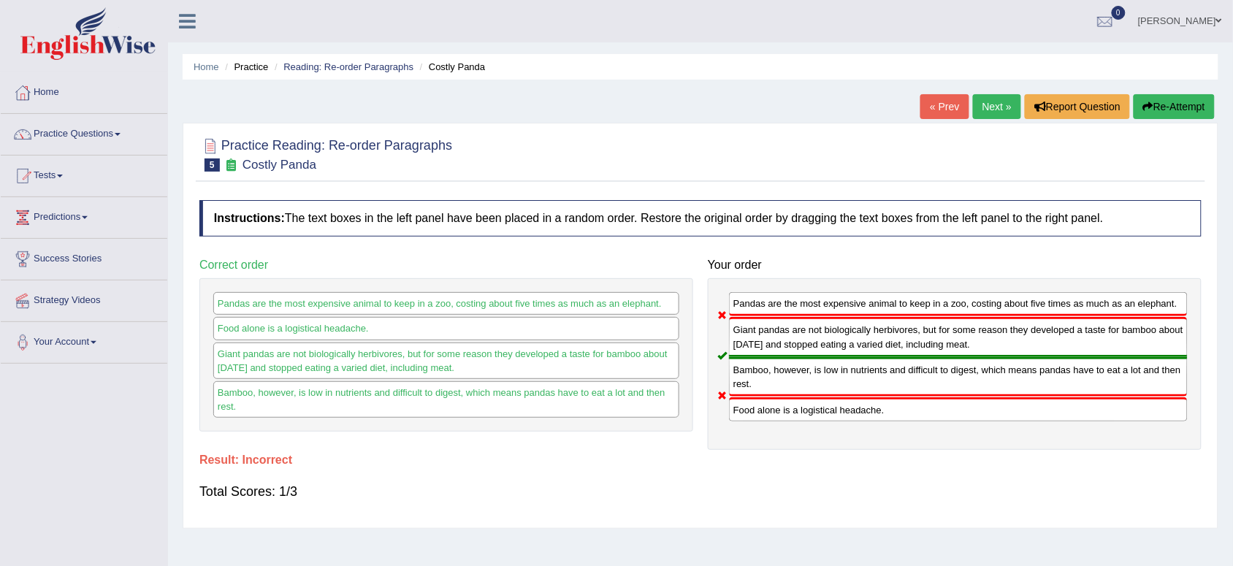
click at [1199, 95] on button "Re-Attempt" at bounding box center [1174, 106] width 81 height 25
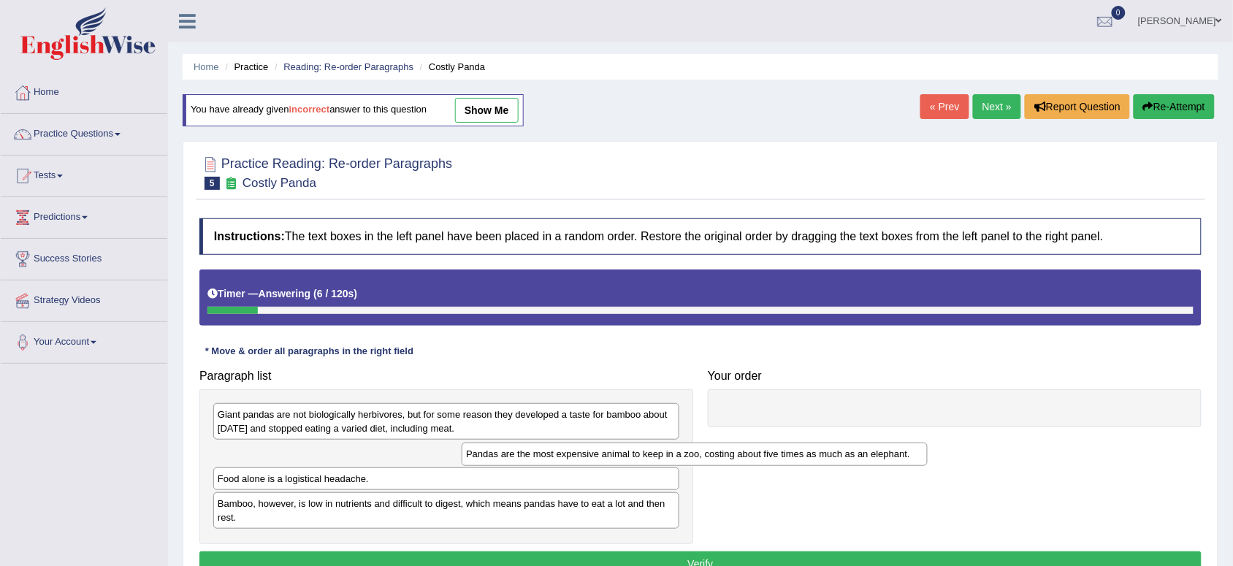
drag, startPoint x: 352, startPoint y: 462, endPoint x: 634, endPoint y: 462, distance: 281.9
click at [634, 462] on div "Pandas are the most expensive animal to keep in a zoo, costing about five times…" at bounding box center [695, 454] width 466 height 23
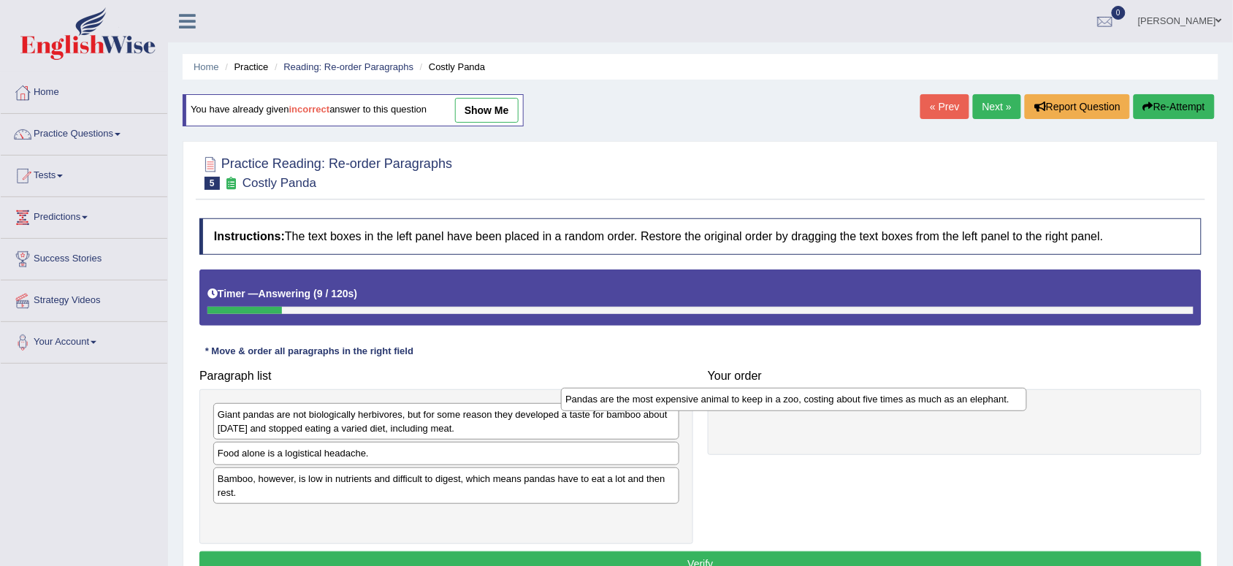
drag, startPoint x: 548, startPoint y: 455, endPoint x: 899, endPoint y: 402, distance: 355.4
click at [899, 402] on div "Pandas are the most expensive animal to keep in a zoo, costing about five times…" at bounding box center [794, 399] width 466 height 23
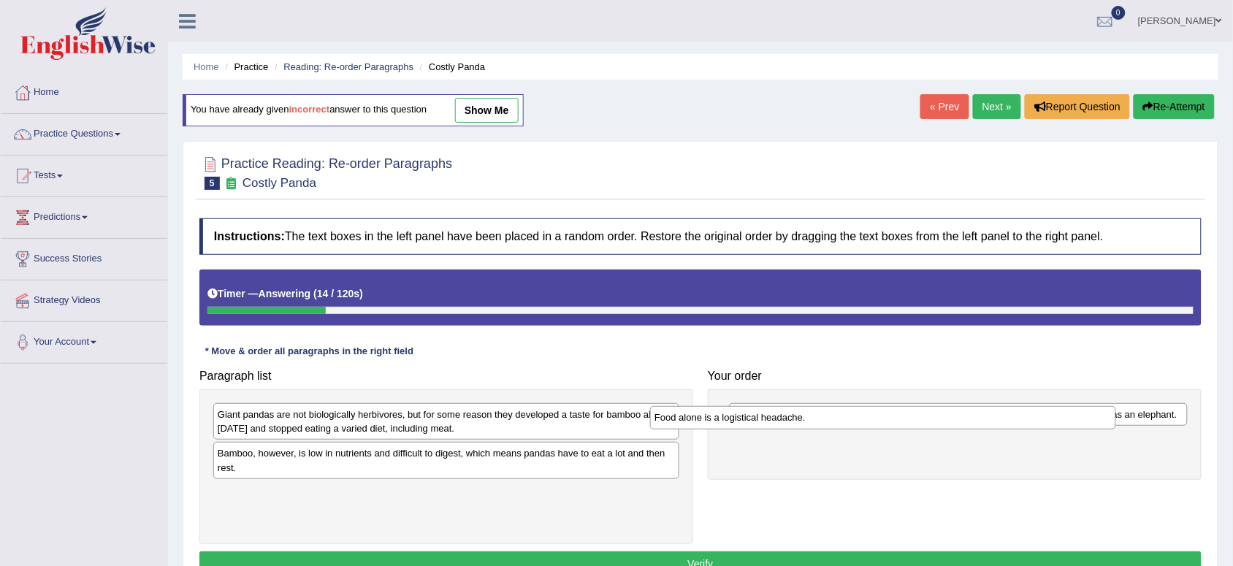
drag, startPoint x: 331, startPoint y: 460, endPoint x: 773, endPoint y: 424, distance: 443.4
click at [773, 424] on div "Food alone is a logistical headache." at bounding box center [883, 417] width 466 height 23
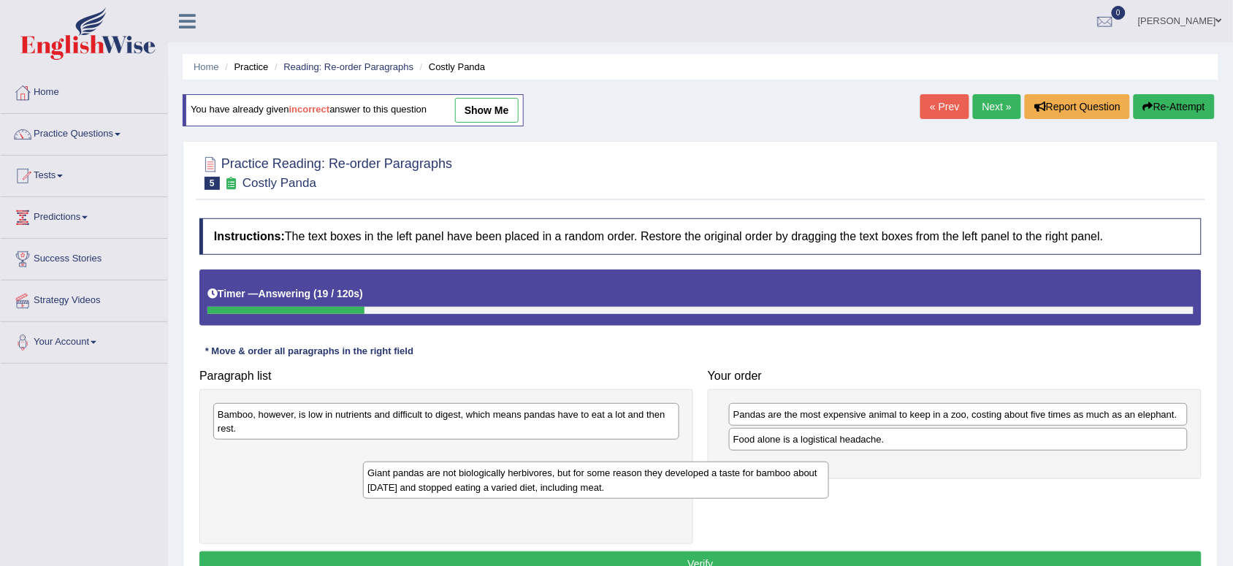
drag, startPoint x: 454, startPoint y: 428, endPoint x: 622, endPoint y: 490, distance: 179.8
click at [622, 490] on div "Giant pandas are not biologically herbivores, but for some reason they develope…" at bounding box center [596, 480] width 466 height 37
drag, startPoint x: 532, startPoint y: 466, endPoint x: 789, endPoint y: 491, distance: 258.3
click at [789, 491] on div "Giant pandas are not biologically herbivores, but for some reason they develope…" at bounding box center [669, 483] width 466 height 37
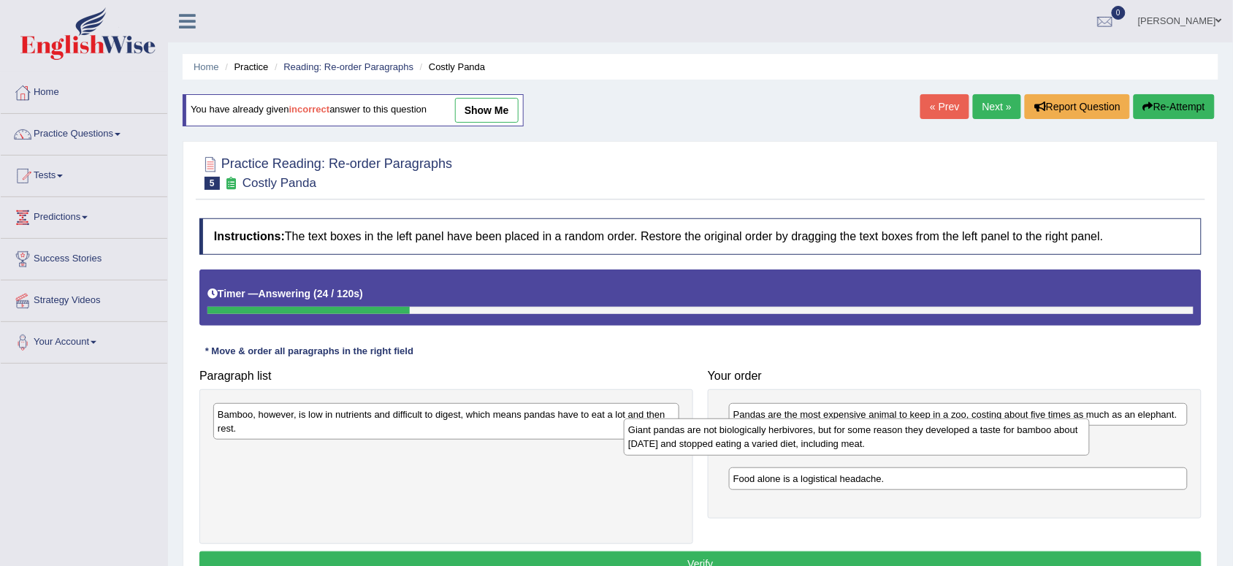
drag, startPoint x: 457, startPoint y: 461, endPoint x: 882, endPoint y: 444, distance: 424.7
click at [882, 444] on div "Giant pandas are not biologically herbivores, but for some reason they develope…" at bounding box center [857, 437] width 466 height 37
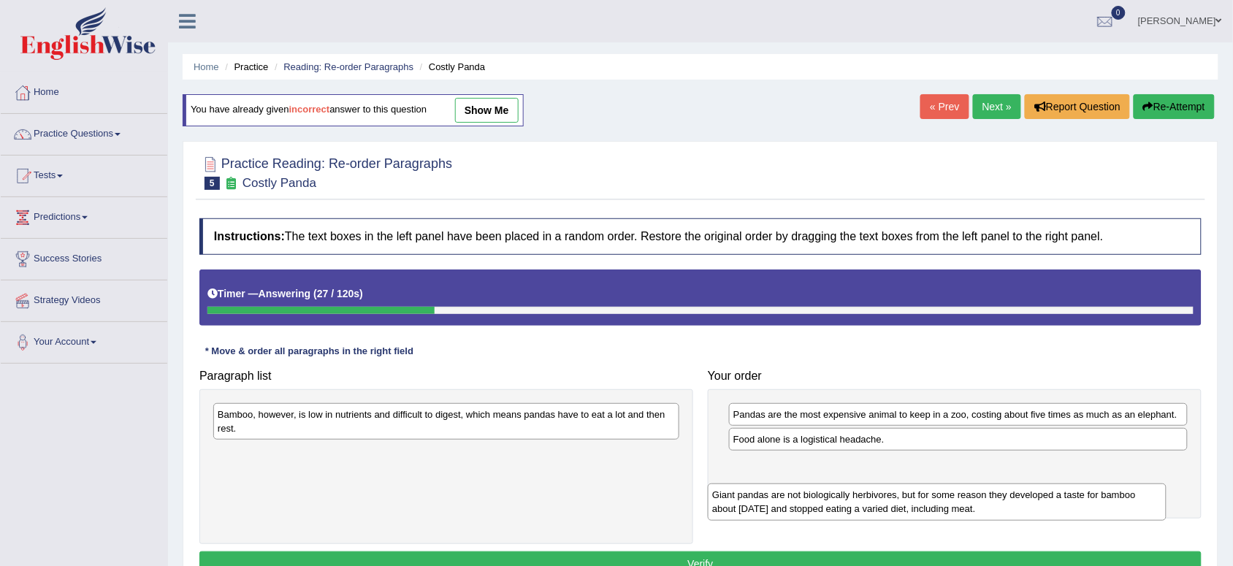
drag, startPoint x: 808, startPoint y: 451, endPoint x: 790, endPoint y: 502, distance: 53.4
click at [790, 502] on div "Giant pandas are not biologically herbivores, but for some reason they develope…" at bounding box center [937, 502] width 459 height 37
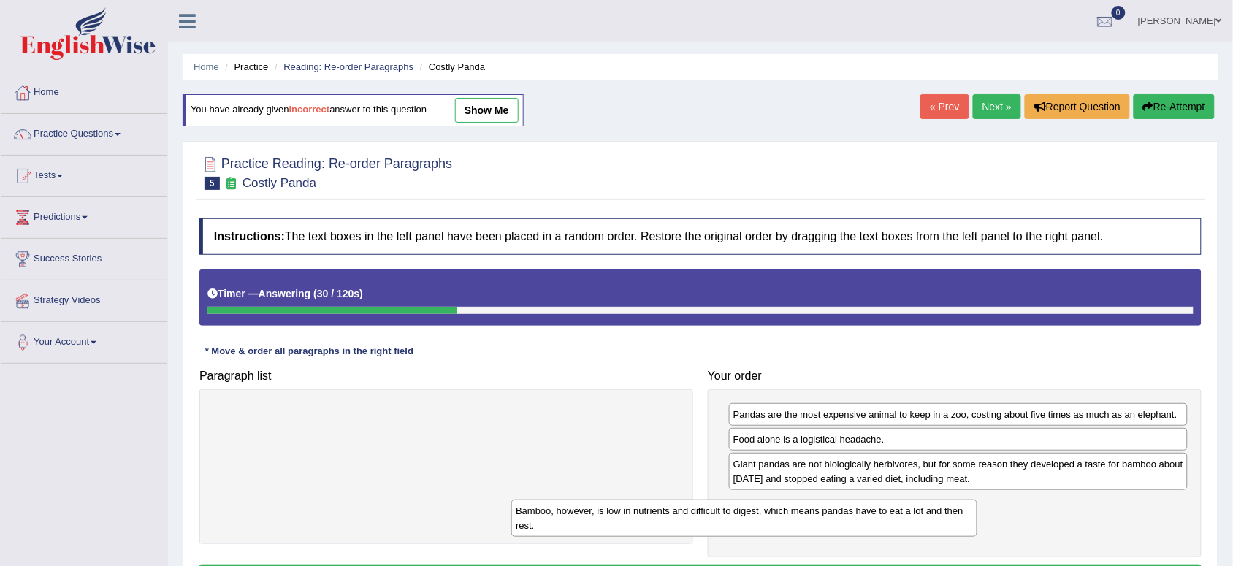
drag, startPoint x: 590, startPoint y: 424, endPoint x: 891, endPoint y: 521, distance: 316.0
click at [891, 521] on div "Bamboo, however, is low in nutrients and difficult to digest, which means panda…" at bounding box center [744, 518] width 466 height 37
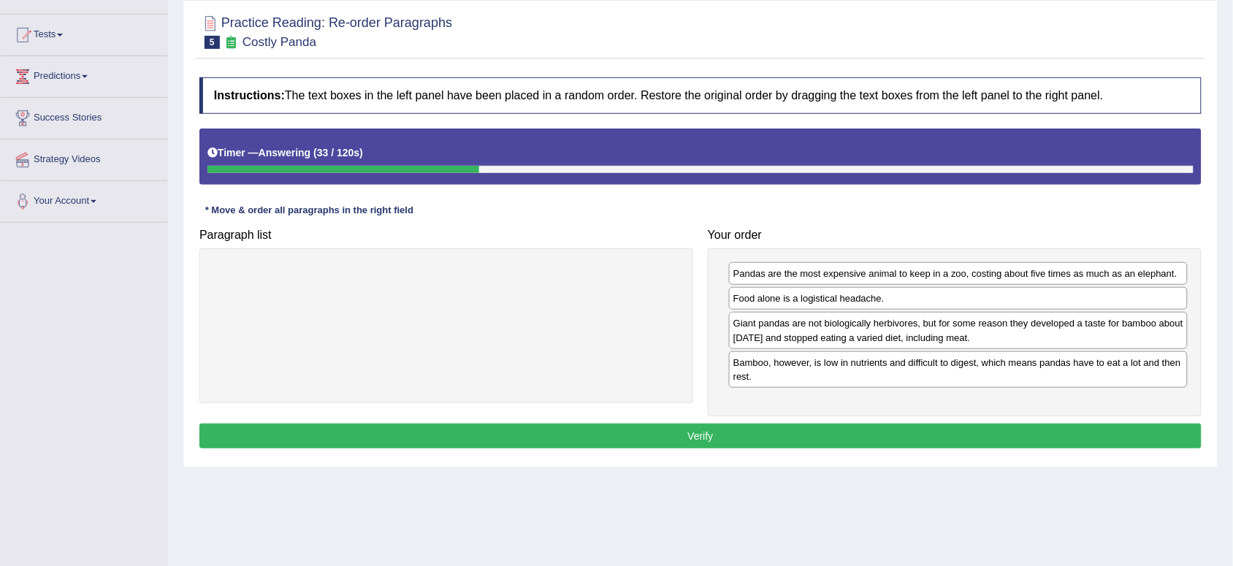
scroll to position [146, 0]
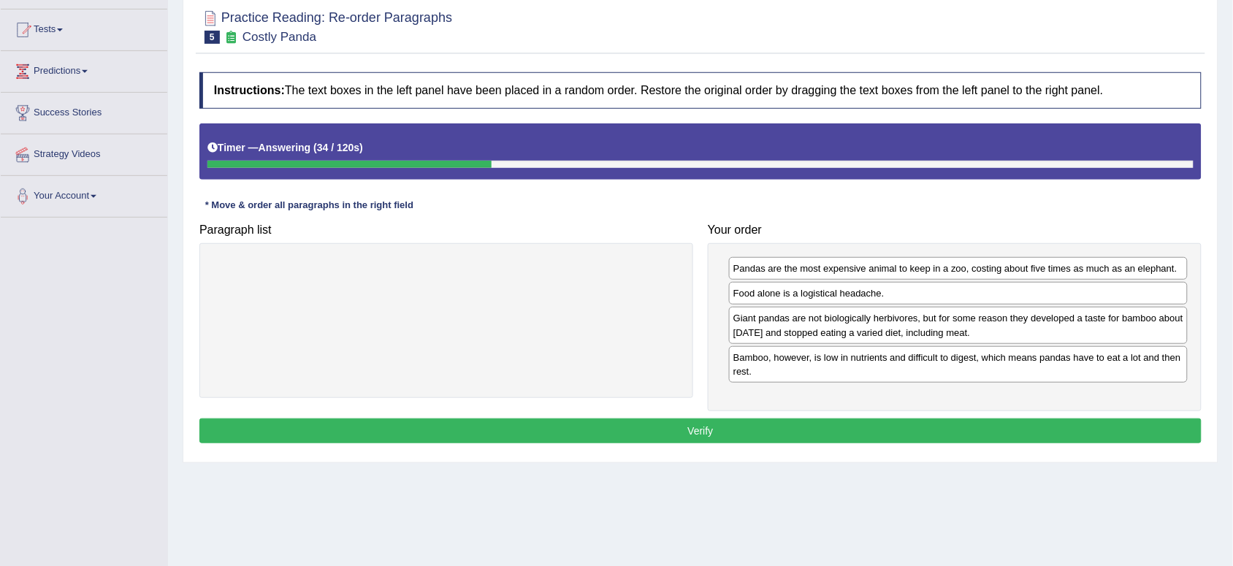
click at [746, 429] on button "Verify" at bounding box center [700, 431] width 1002 height 25
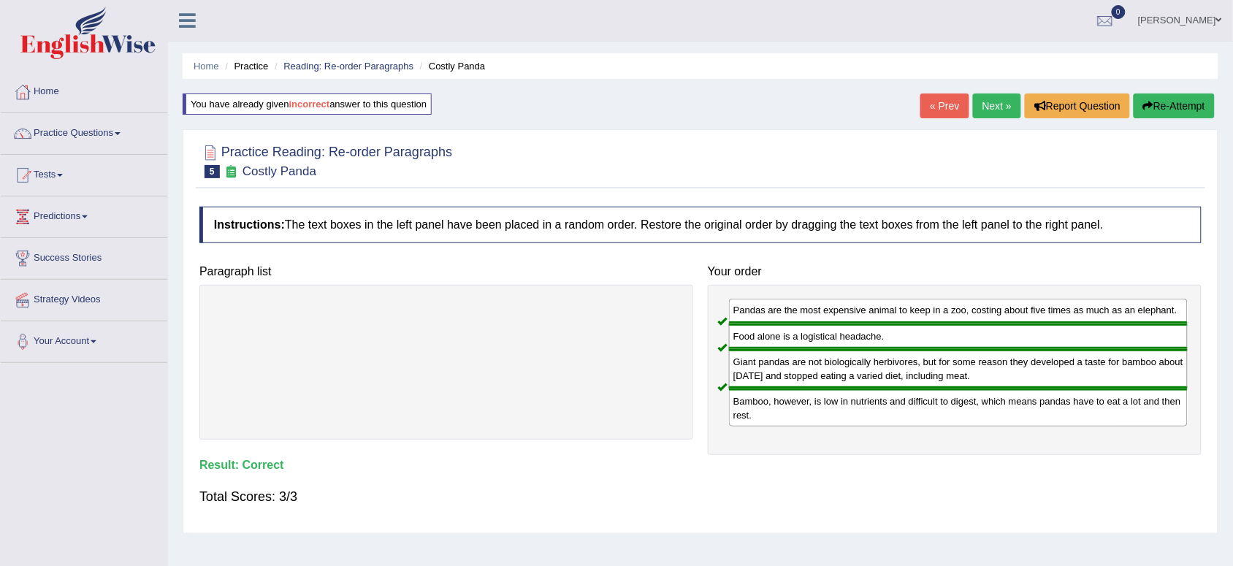
scroll to position [0, 0]
click at [983, 107] on link "Next »" at bounding box center [997, 106] width 48 height 25
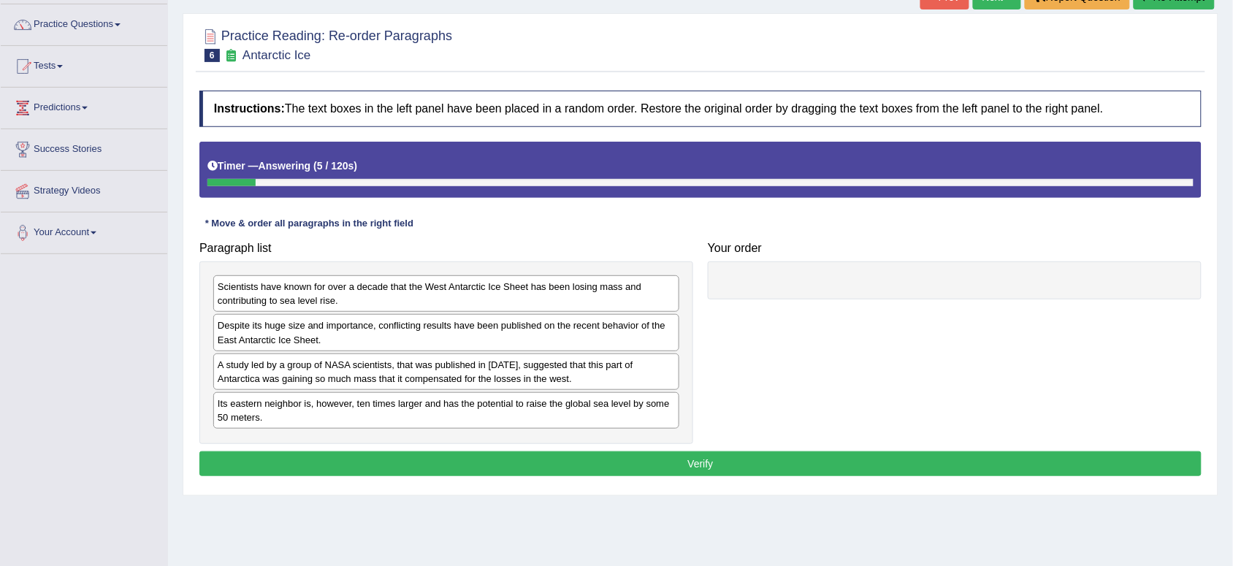
scroll to position [146, 0]
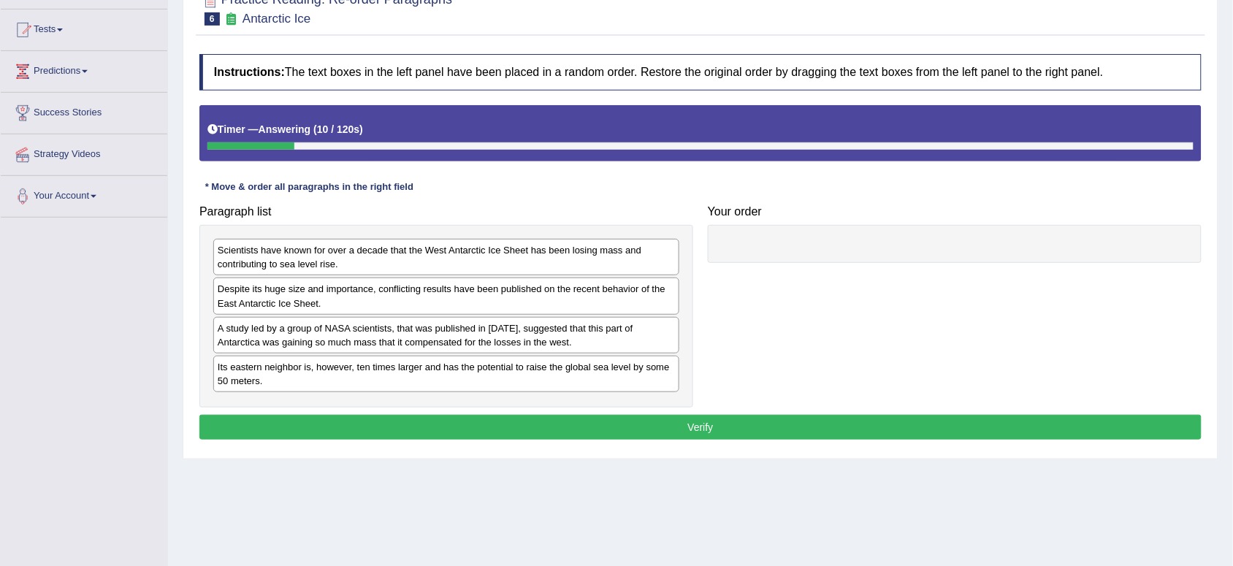
click at [341, 344] on div "A study led by a group of NASA scientists, that was published in 2015, suggeste…" at bounding box center [446, 335] width 466 height 37
drag, startPoint x: 385, startPoint y: 332, endPoint x: 397, endPoint y: 334, distance: 11.8
click at [392, 334] on div "A study led by a group of NASA scientists, that was published in 2015, suggeste…" at bounding box center [446, 335] width 466 height 37
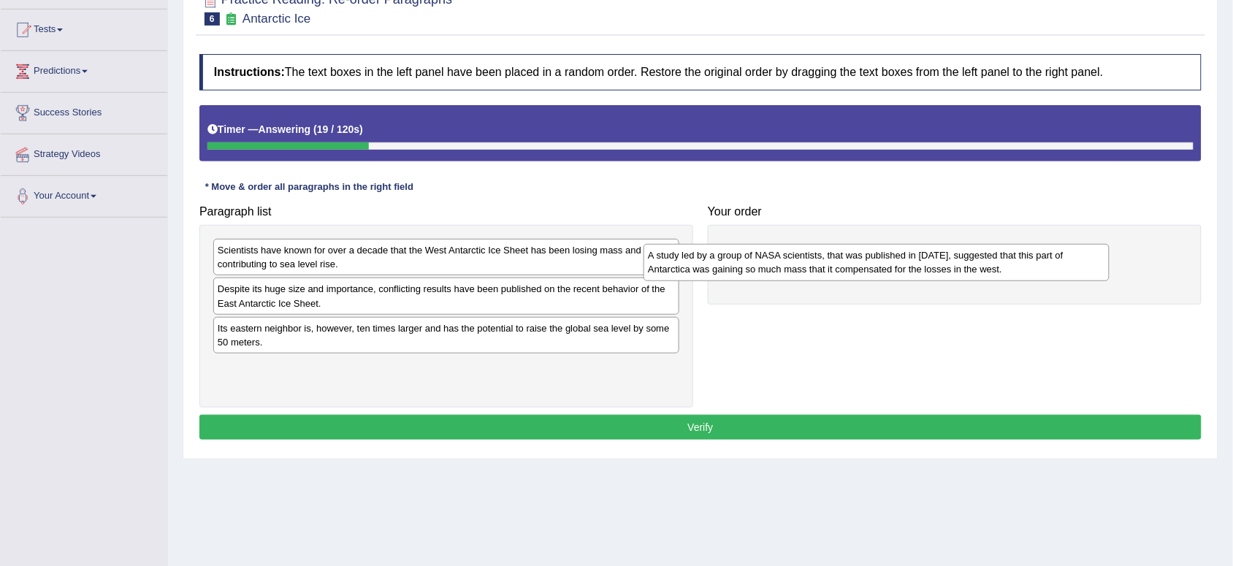
drag, startPoint x: 308, startPoint y: 337, endPoint x: 738, endPoint y: 264, distance: 436.5
click at [738, 264] on div "A study led by a group of NASA scientists, that was published in 2015, suggeste…" at bounding box center [877, 262] width 466 height 37
drag, startPoint x: 644, startPoint y: 264, endPoint x: 622, endPoint y: 264, distance: 21.9
click at [622, 264] on div "Scientists have known for over a decade that the West Antarctic Ice Sheet has b…" at bounding box center [431, 257] width 466 height 37
click at [491, 259] on div "Scientists have known for over a decade that the West Antarctic Ice Sheet has b…" at bounding box center [446, 257] width 466 height 37
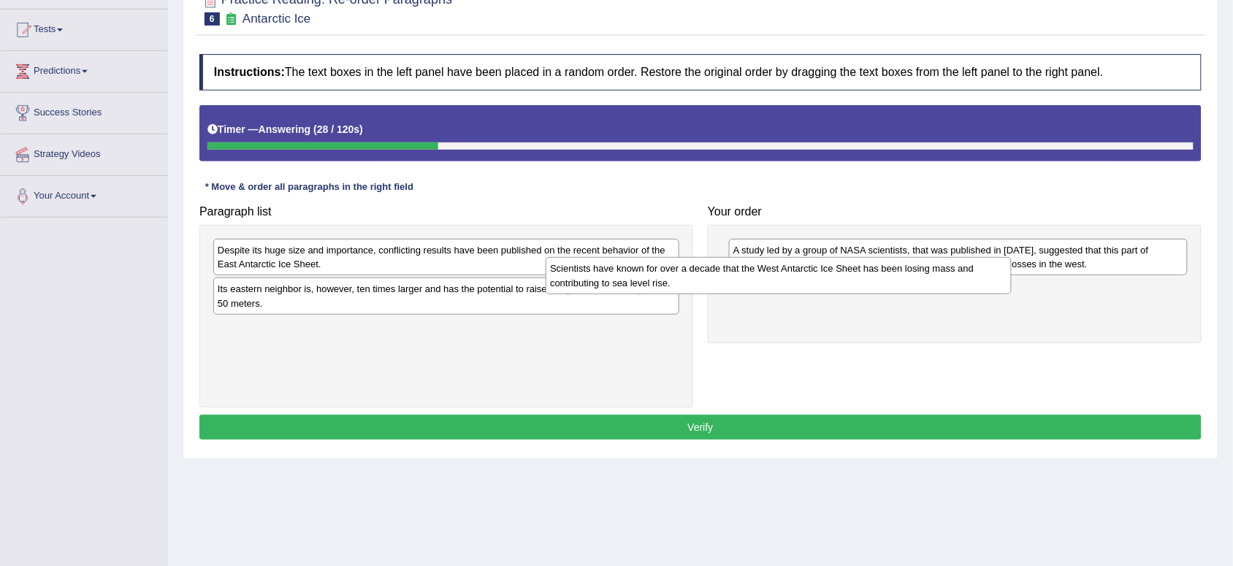
drag, startPoint x: 460, startPoint y: 253, endPoint x: 793, endPoint y: 272, distance: 333.6
click at [793, 272] on div "Scientists have known for over a decade that the West Antarctic Ice Sheet has b…" at bounding box center [779, 275] width 466 height 37
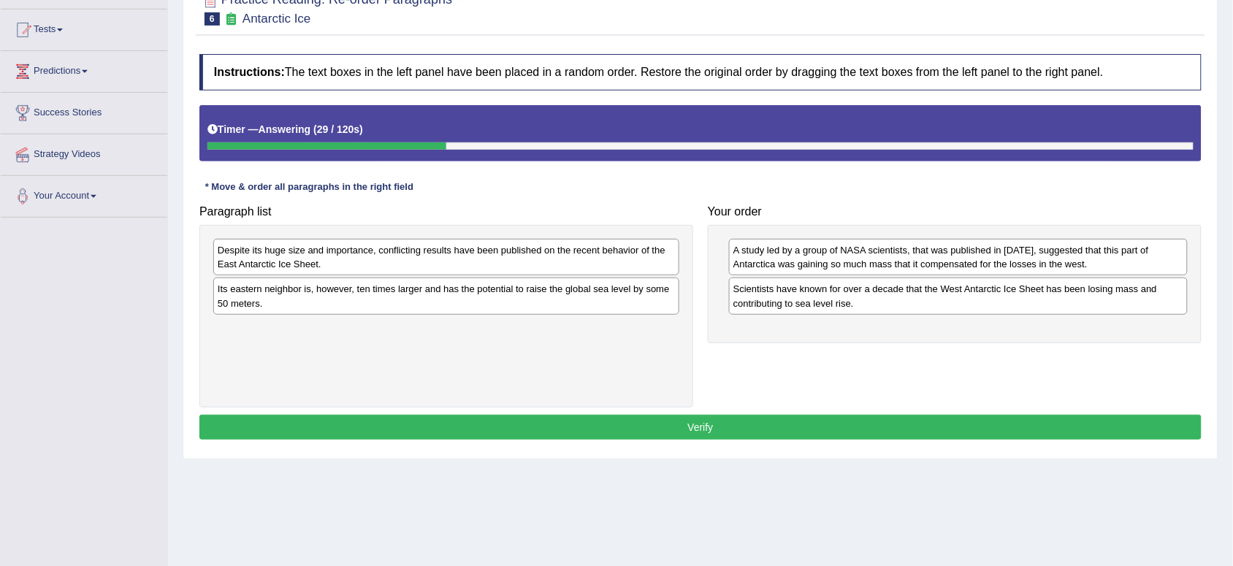
click at [622, 250] on div "Despite its huge size and importance, conflicting results have been published o…" at bounding box center [446, 257] width 466 height 37
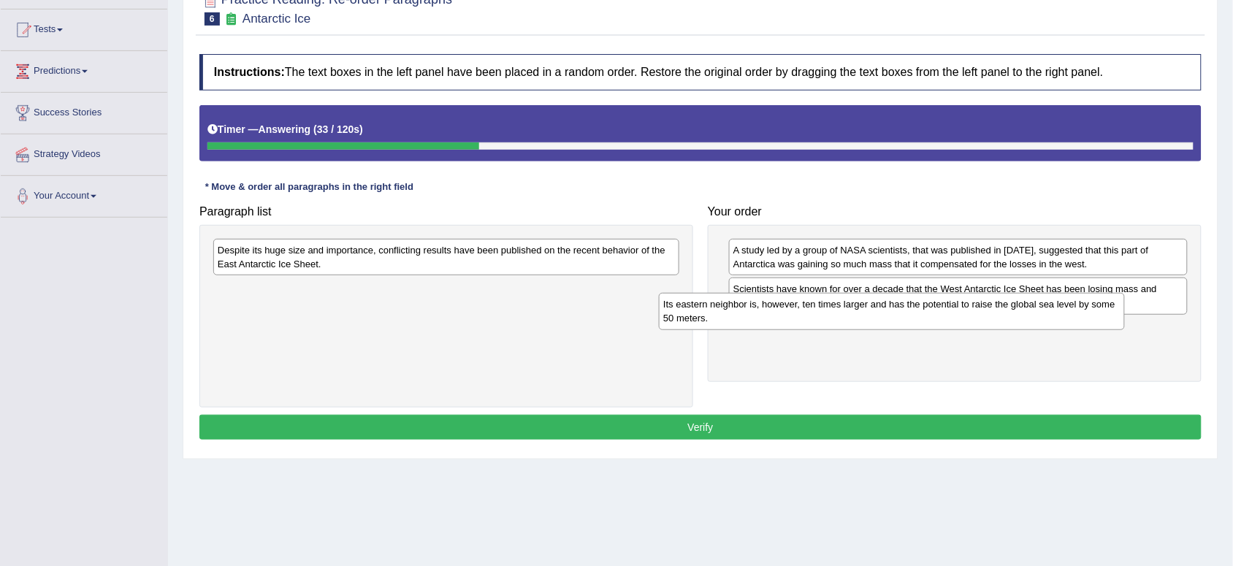
drag, startPoint x: 531, startPoint y: 303, endPoint x: 979, endPoint y: 318, distance: 448.0
click at [979, 318] on div "Its eastern neighbor is, however, ten times larger and has the potential to rai…" at bounding box center [892, 311] width 466 height 37
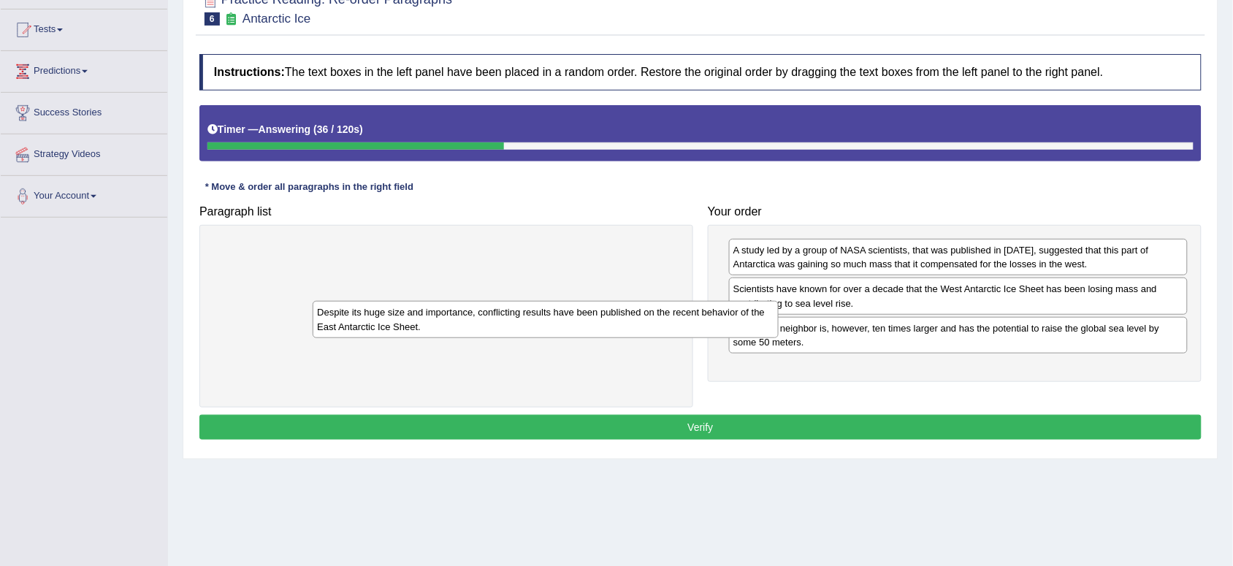
drag, startPoint x: 542, startPoint y: 269, endPoint x: 641, endPoint y: 331, distance: 117.1
click at [641, 331] on div "Despite its huge size and importance, conflicting results have been published o…" at bounding box center [546, 319] width 466 height 37
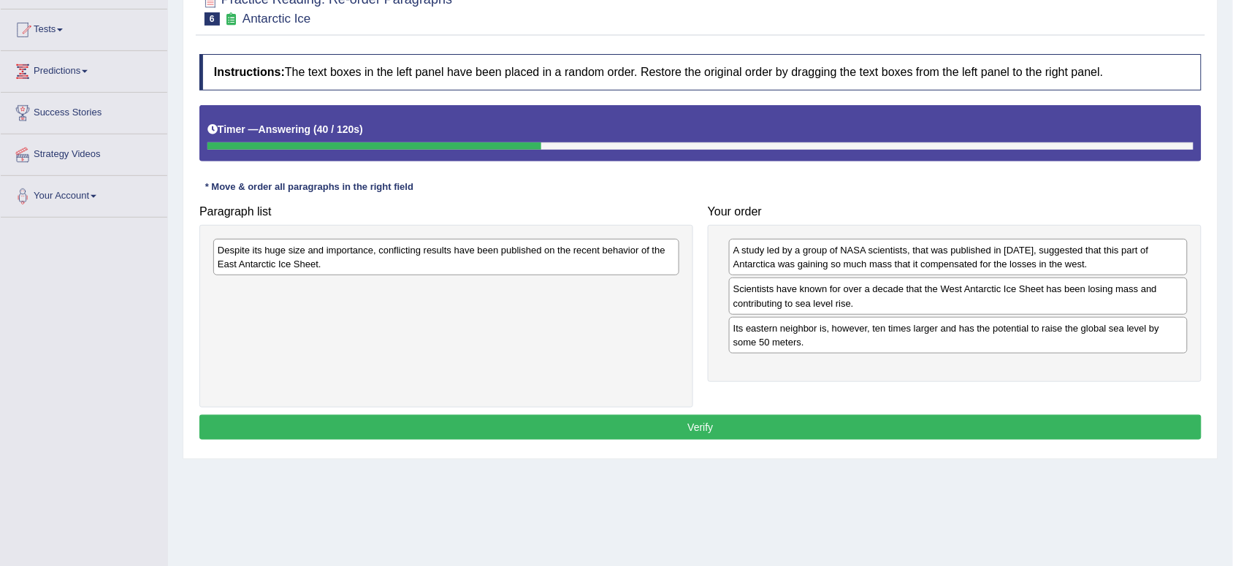
drag, startPoint x: 484, startPoint y: 251, endPoint x: 570, endPoint y: 282, distance: 91.0
click at [570, 275] on div "Despite its huge size and importance, conflicting results have been published o…" at bounding box center [446, 257] width 466 height 37
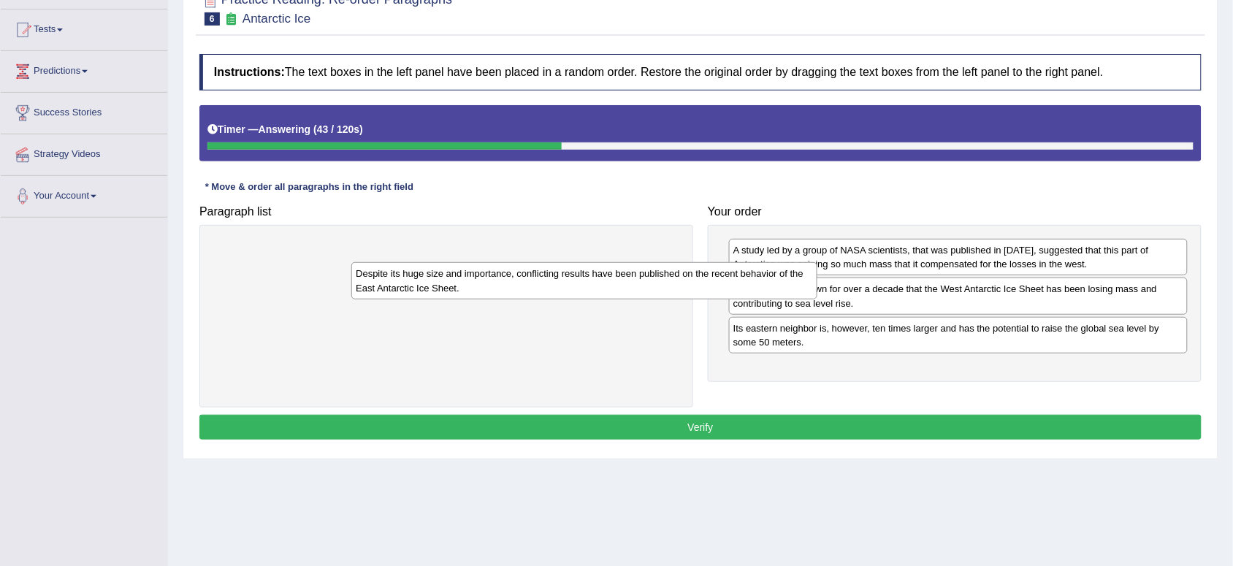
drag, startPoint x: 353, startPoint y: 260, endPoint x: 491, endPoint y: 283, distance: 140.0
click at [491, 283] on div "Despite its huge size and importance, conflicting results have been published o…" at bounding box center [584, 280] width 466 height 37
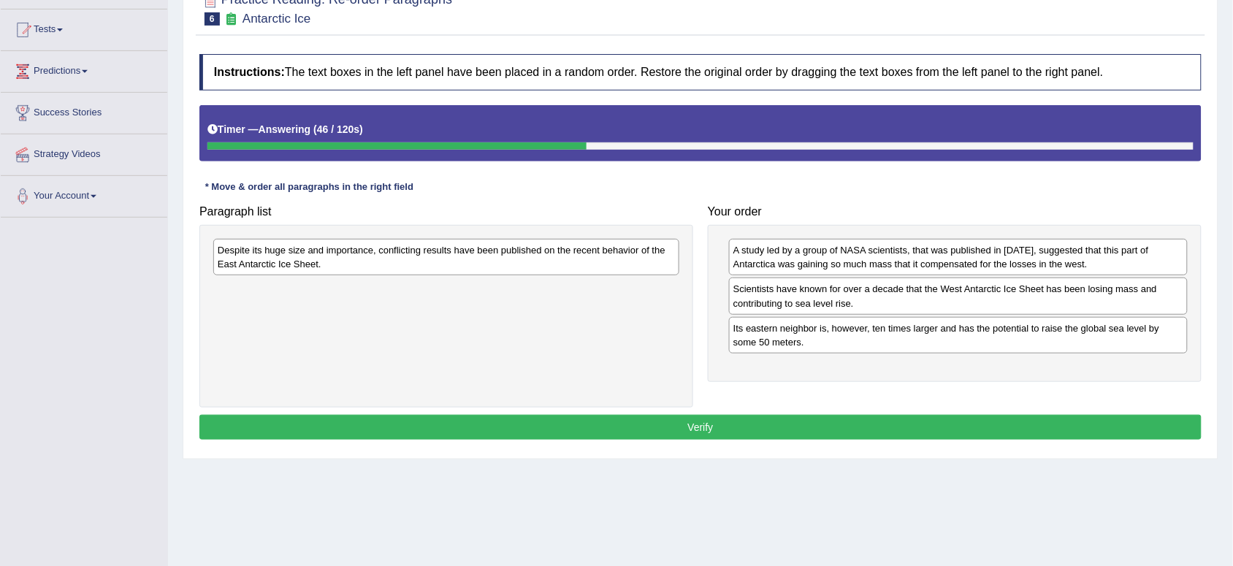
drag, startPoint x: 422, startPoint y: 263, endPoint x: 440, endPoint y: 269, distance: 19.2
click at [440, 268] on div "Despite its huge size and importance, conflicting results have been published o…" at bounding box center [446, 257] width 466 height 37
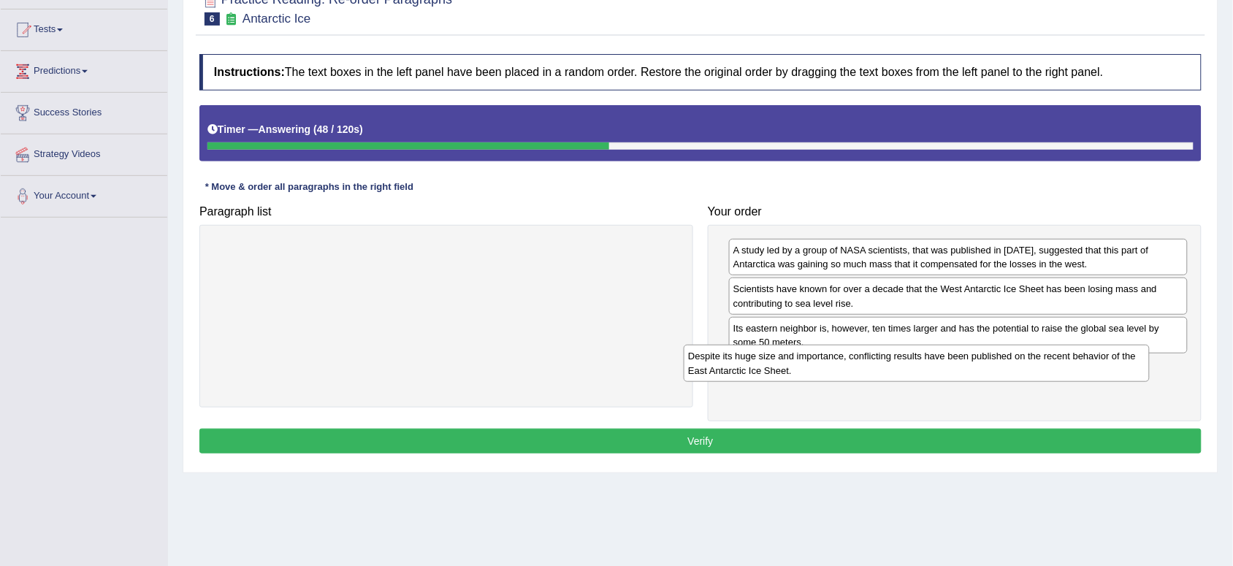
drag, startPoint x: 447, startPoint y: 264, endPoint x: 918, endPoint y: 370, distance: 482.9
click at [918, 370] on div "Despite its huge size and importance, conflicting results have been published o…" at bounding box center [917, 363] width 466 height 37
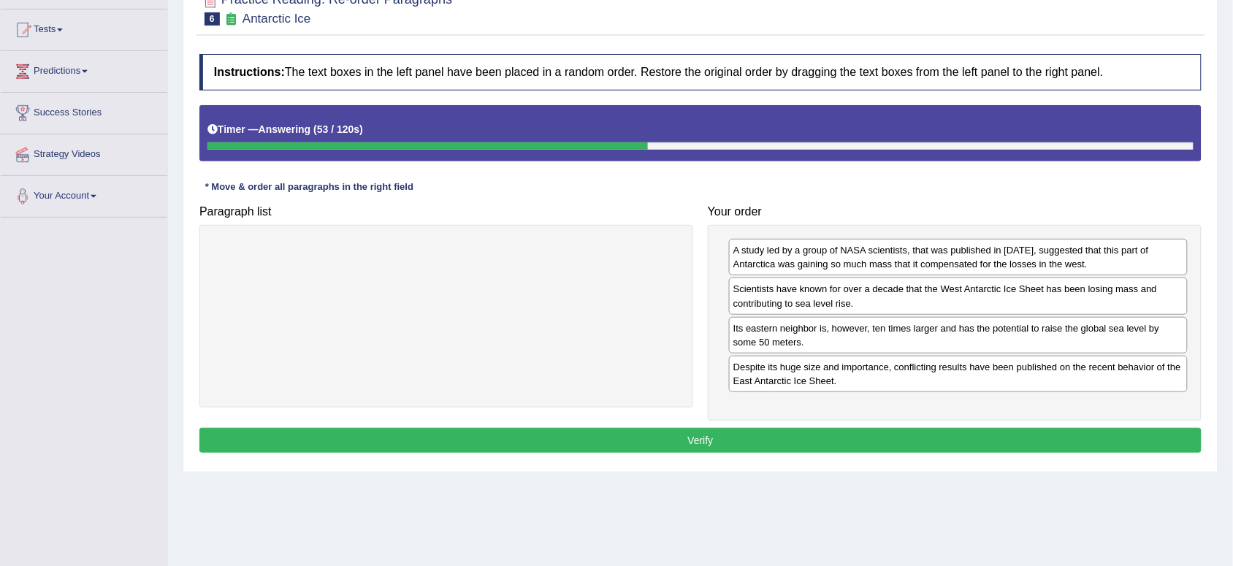
click at [801, 451] on button "Verify" at bounding box center [700, 440] width 1002 height 25
